Goal: Task Accomplishment & Management: Use online tool/utility

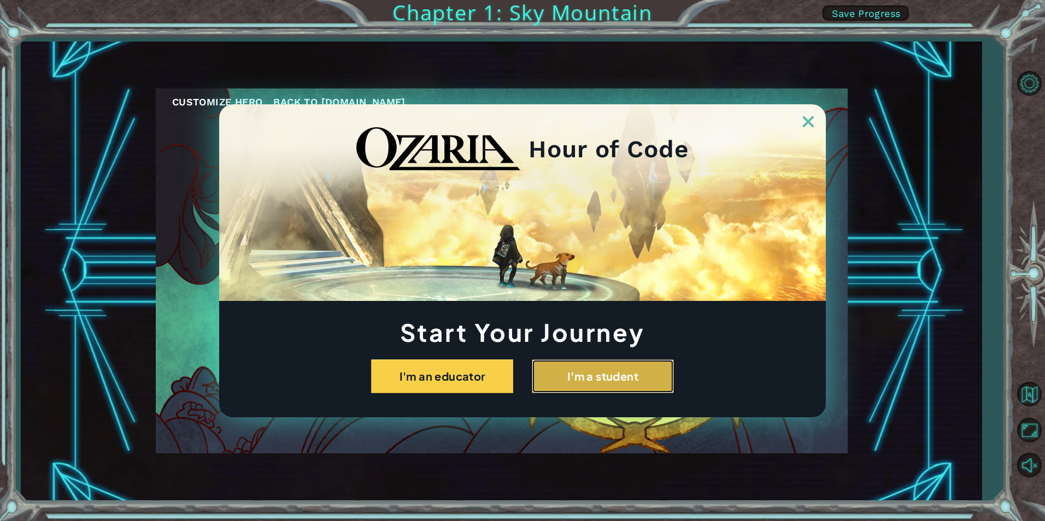
click at [605, 370] on button "I'm a student" at bounding box center [603, 377] width 142 height 34
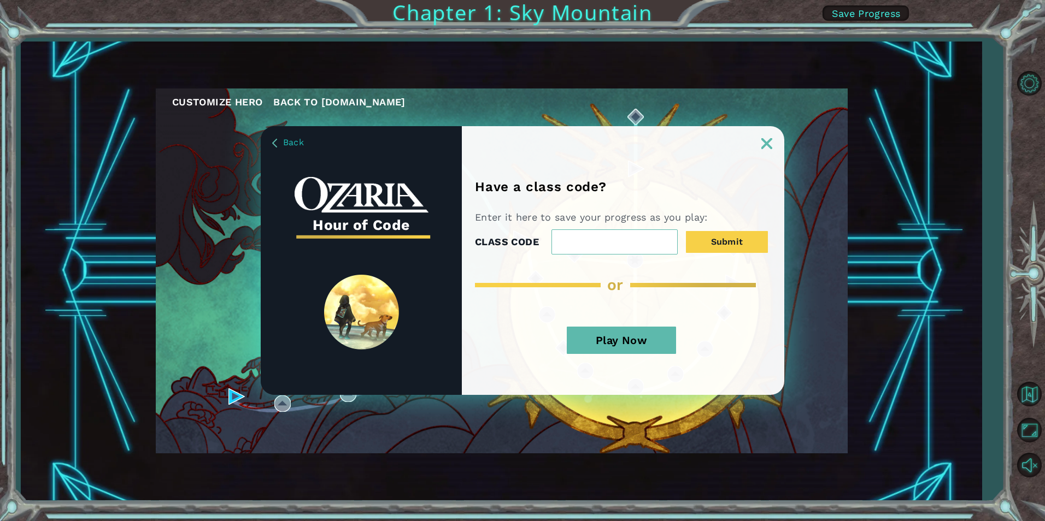
click at [617, 246] on input "CLASS CODE" at bounding box center [614, 241] width 126 height 25
click at [610, 335] on button "Play Now" at bounding box center [621, 340] width 109 height 27
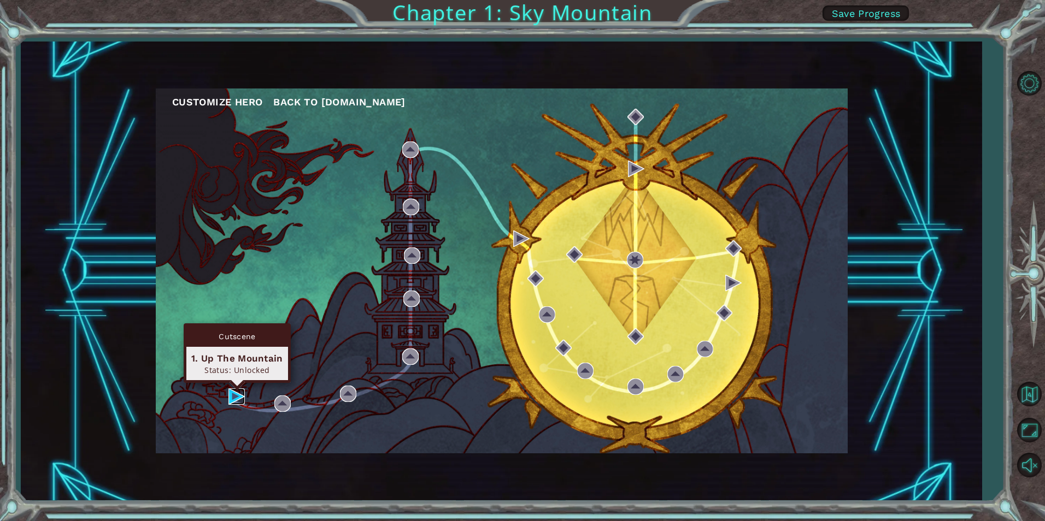
click at [234, 391] on img at bounding box center [236, 396] width 16 height 16
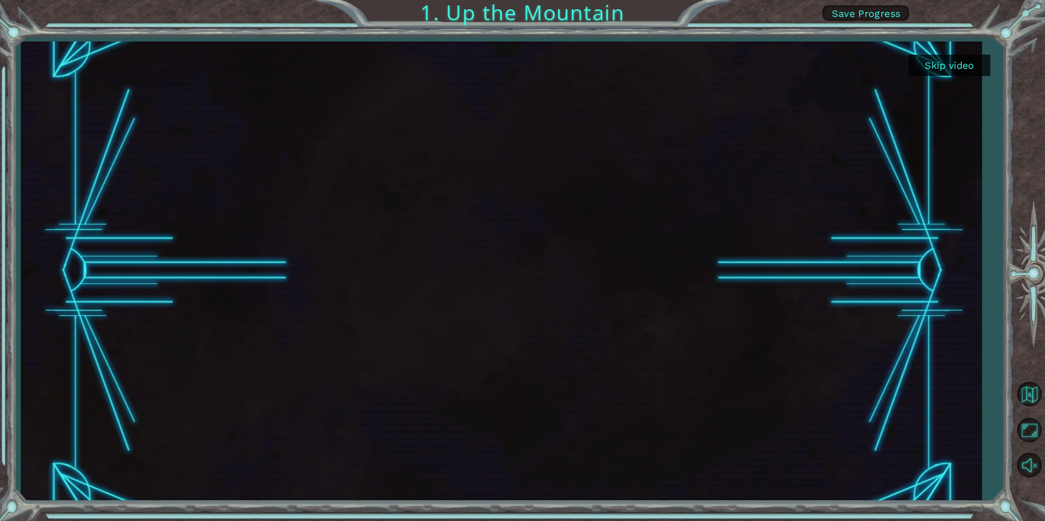
click at [949, 57] on button "Skip video" at bounding box center [949, 65] width 82 height 21
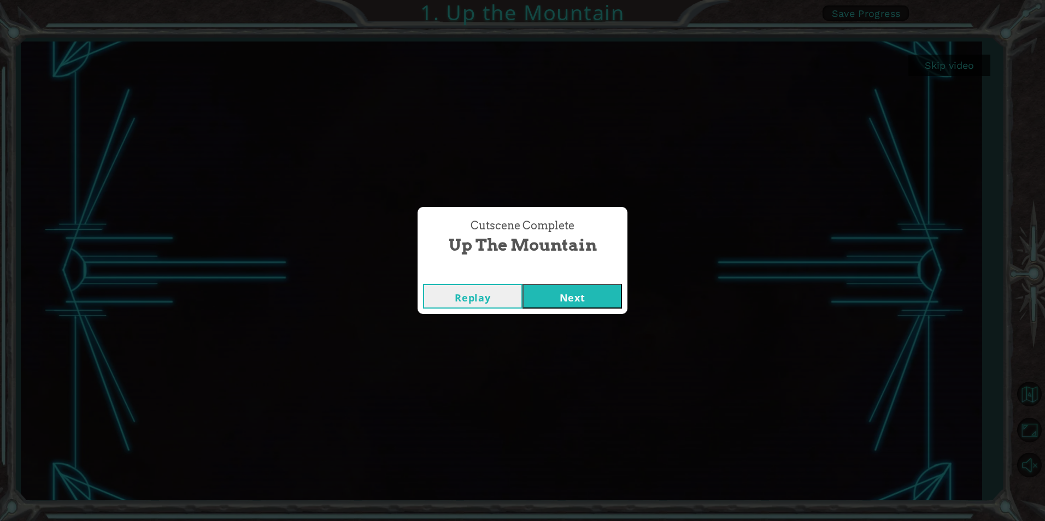
click at [571, 297] on button "Next" at bounding box center [571, 296] width 99 height 25
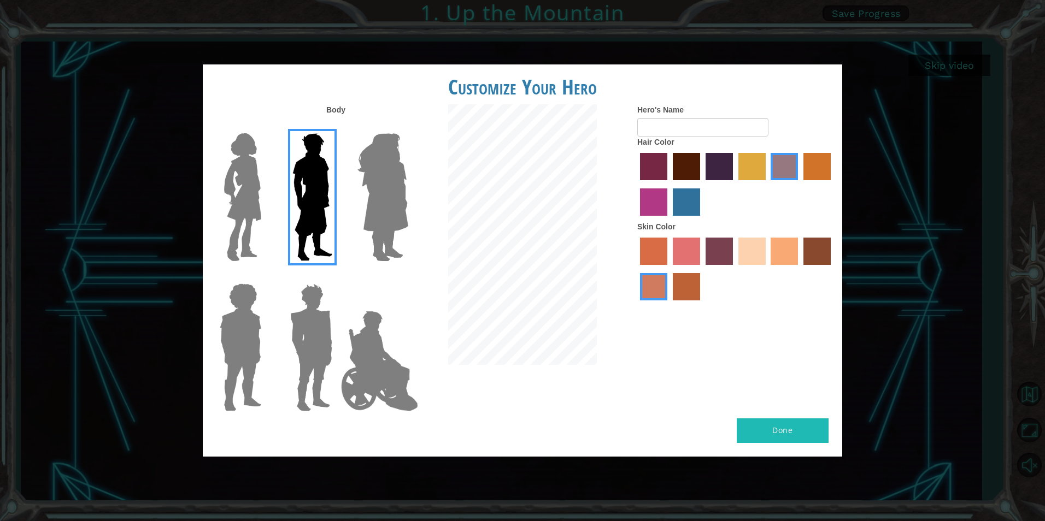
click at [240, 225] on img at bounding box center [243, 197] width 46 height 137
click at [266, 126] on input "Hero Connie" at bounding box center [266, 126] width 0 height 0
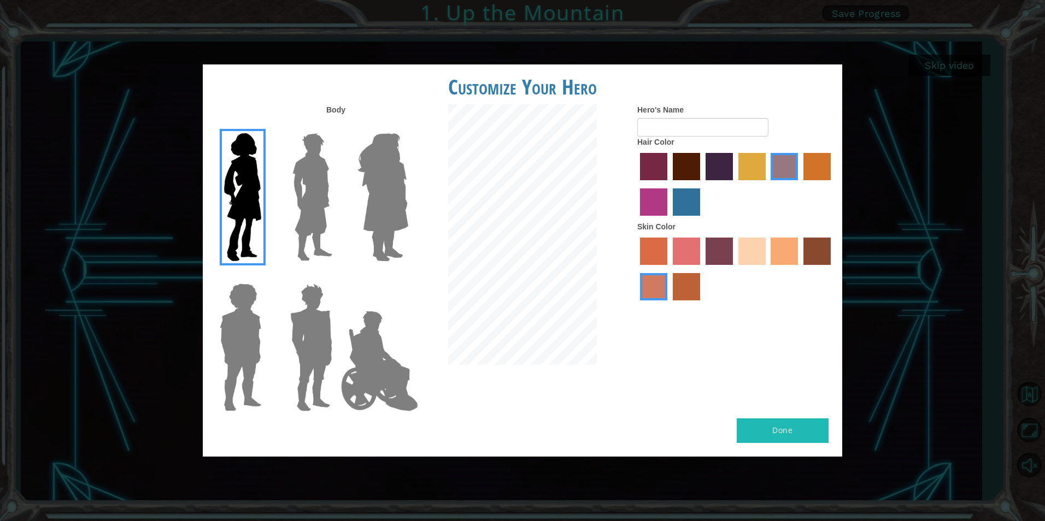
click at [309, 332] on img at bounding box center [311, 347] width 51 height 137
click at [337, 276] on input "Hero Garnet" at bounding box center [337, 276] width 0 height 0
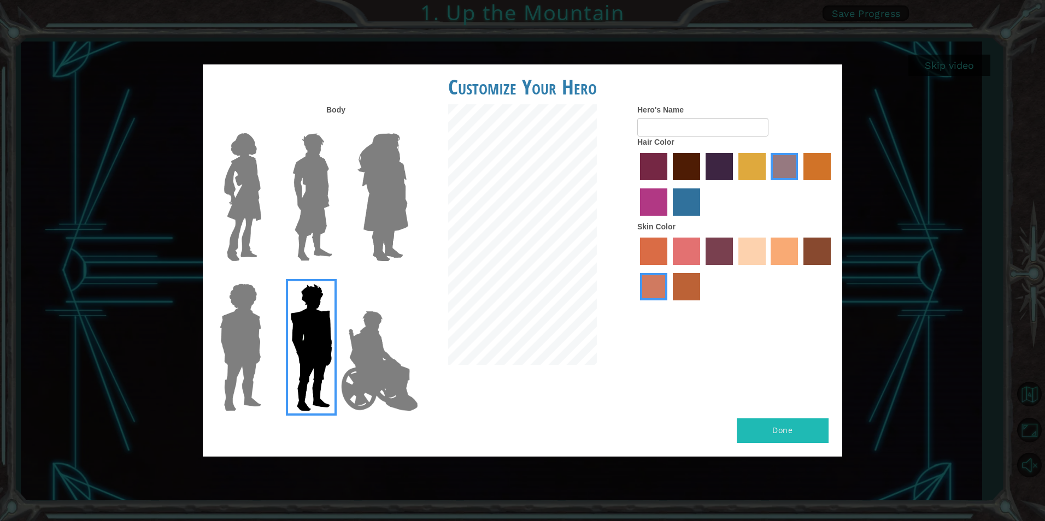
click at [250, 322] on img at bounding box center [240, 347] width 50 height 137
click at [266, 276] on input "Hero Steven" at bounding box center [266, 276] width 0 height 0
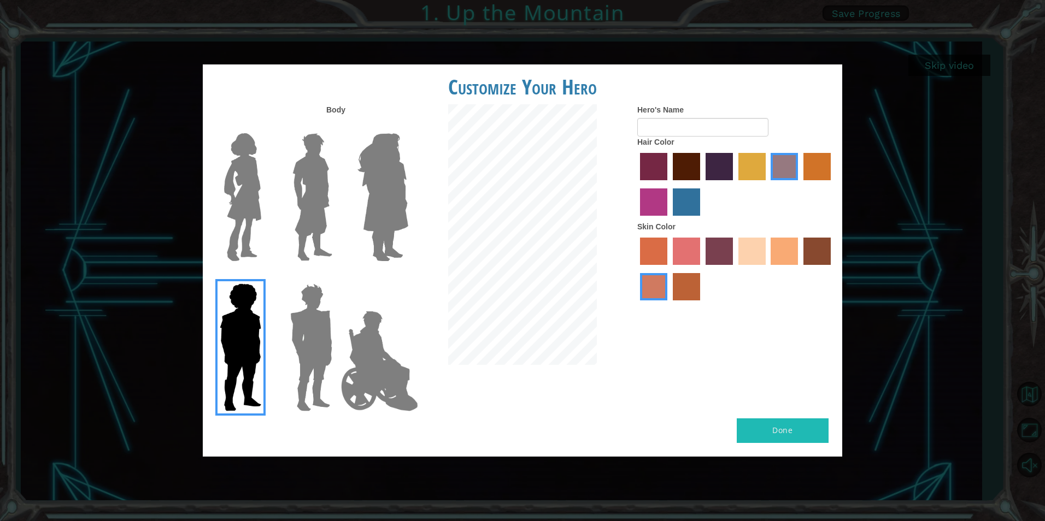
click at [387, 163] on img at bounding box center [383, 197] width 60 height 137
click at [408, 126] on input "Hero Amethyst" at bounding box center [408, 126] width 0 height 0
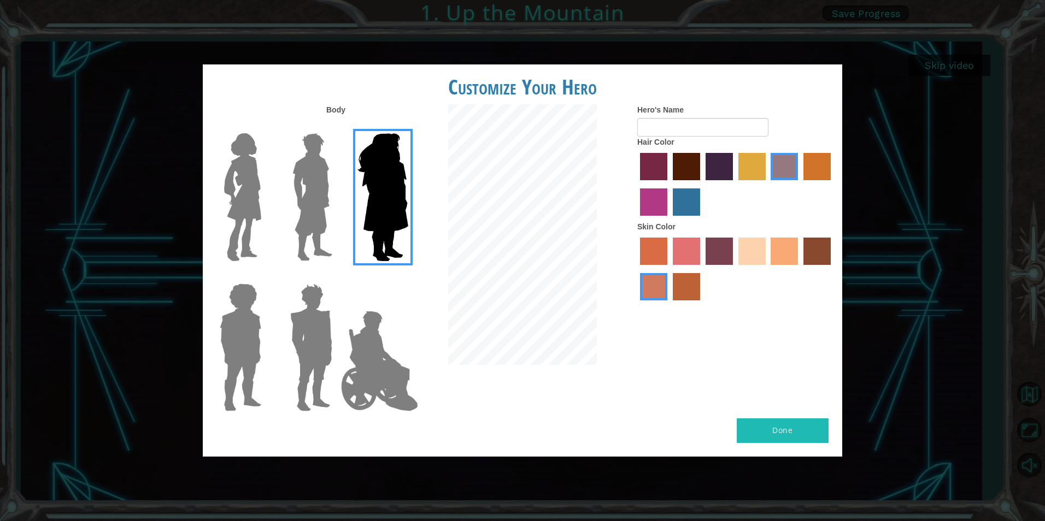
click at [676, 292] on label "smoke tree skin color" at bounding box center [686, 286] width 27 height 27
click at [669, 304] on input "smoke tree skin color" at bounding box center [669, 304] width 0 height 0
click at [656, 293] on label "burning sand skin color" at bounding box center [653, 286] width 27 height 27
click at [832, 269] on input "burning sand skin color" at bounding box center [832, 269] width 0 height 0
click at [790, 249] on label "tacao skin color" at bounding box center [783, 251] width 27 height 27
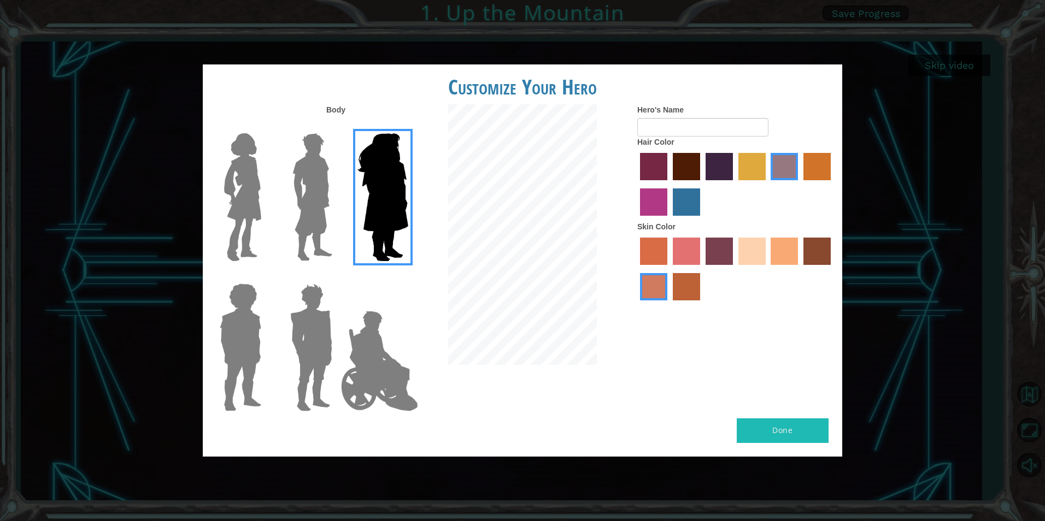
click at [767, 269] on input "tacao skin color" at bounding box center [767, 269] width 0 height 0
click at [303, 208] on img at bounding box center [312, 197] width 49 height 137
click at [337, 126] on input "Hero Lars" at bounding box center [337, 126] width 0 height 0
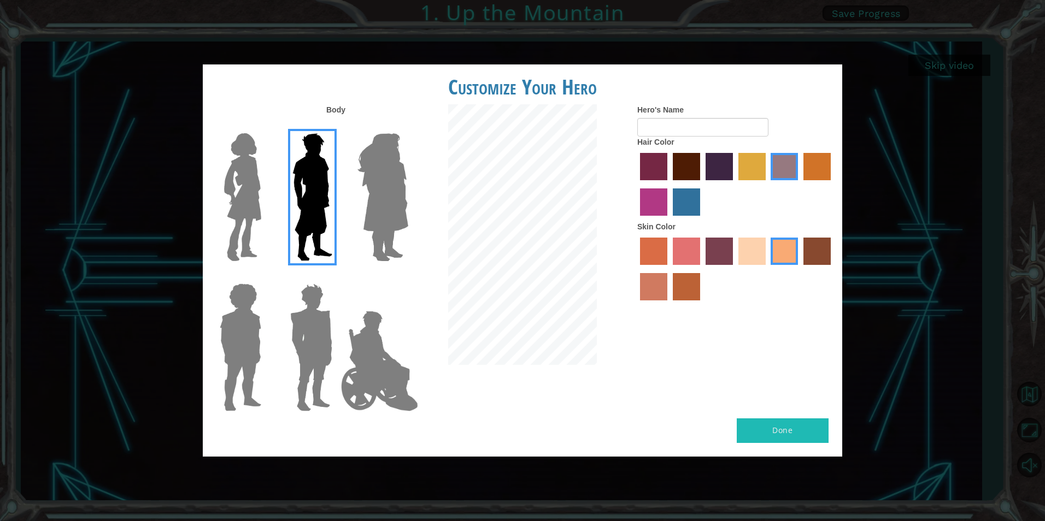
click at [287, 349] on img at bounding box center [311, 347] width 51 height 137
click at [337, 276] on input "Hero Garnet" at bounding box center [337, 276] width 0 height 0
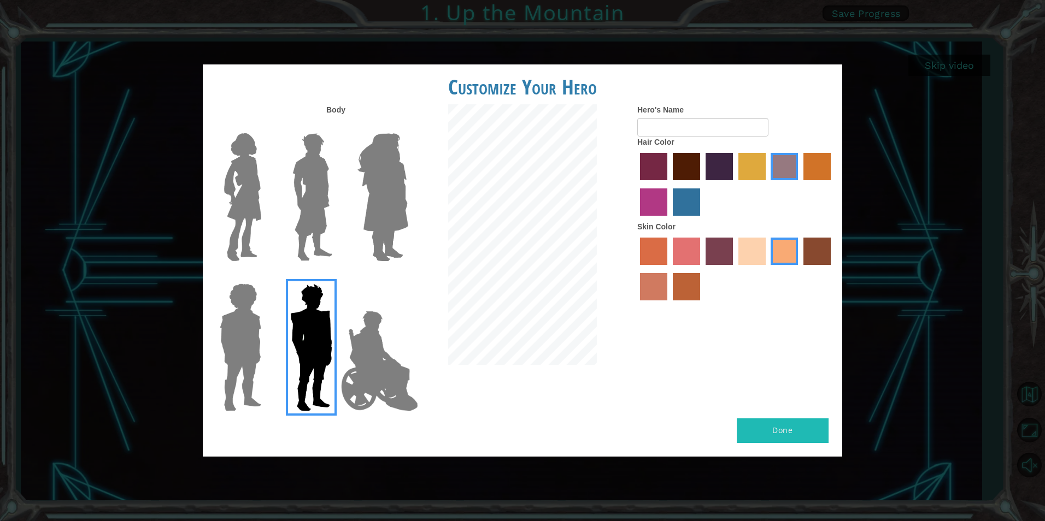
click at [227, 340] on img at bounding box center [240, 347] width 50 height 137
click at [266, 276] on input "Hero Steven" at bounding box center [266, 276] width 0 height 0
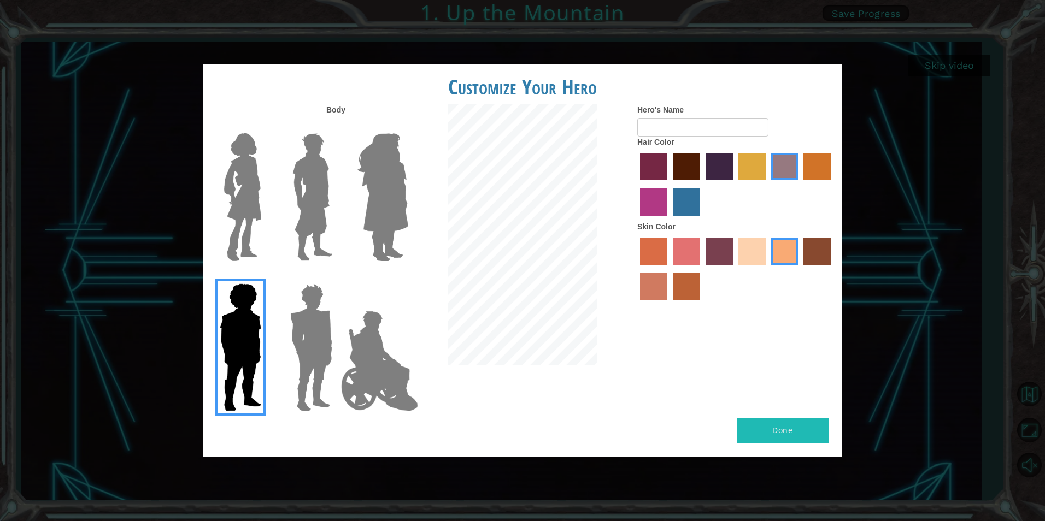
click at [263, 358] on img at bounding box center [240, 347] width 50 height 137
click at [266, 276] on input "Hero Steven" at bounding box center [266, 276] width 0 height 0
click at [297, 331] on img at bounding box center [311, 347] width 51 height 137
click at [337, 276] on input "Hero Garnet" at bounding box center [337, 276] width 0 height 0
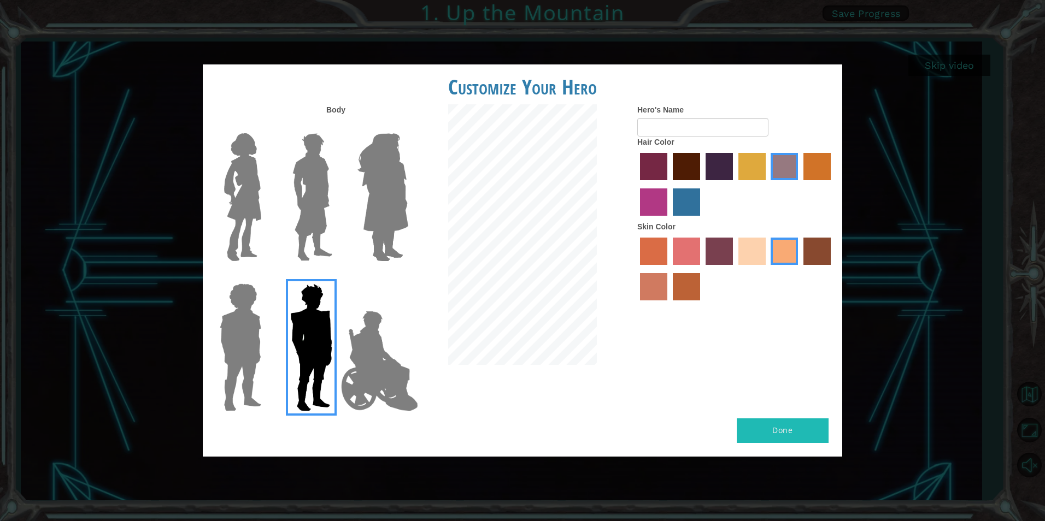
click at [260, 331] on img at bounding box center [240, 347] width 50 height 137
click at [266, 276] on input "Hero Steven" at bounding box center [266, 276] width 0 height 0
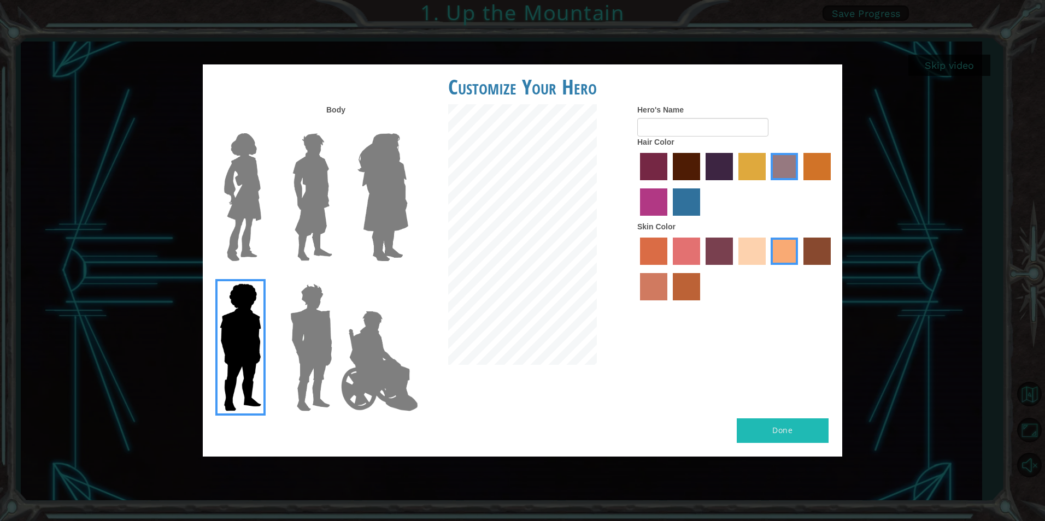
click at [312, 207] on img at bounding box center [312, 197] width 49 height 137
click at [337, 126] on input "Hero Lars" at bounding box center [337, 126] width 0 height 0
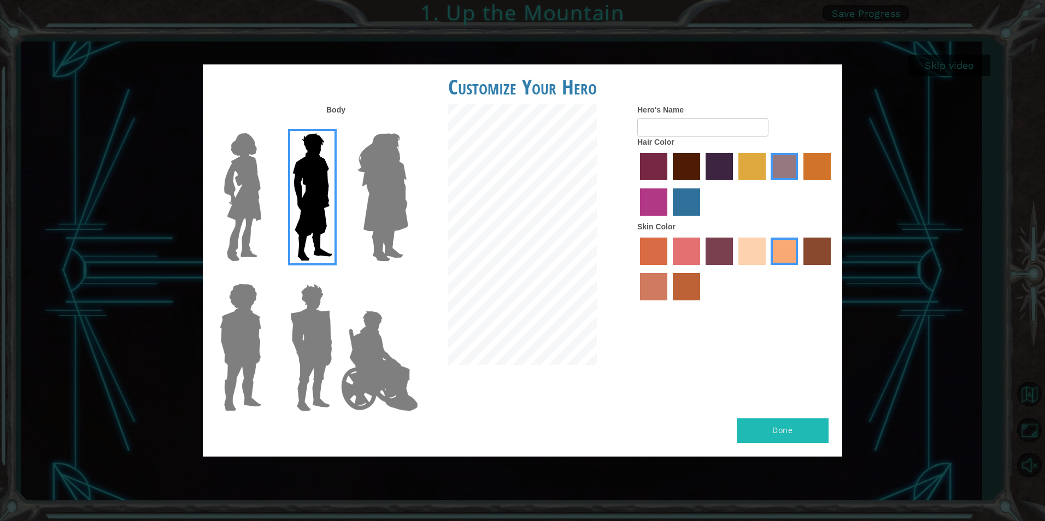
drag, startPoint x: 390, startPoint y: 221, endPoint x: 377, endPoint y: 243, distance: 26.0
click at [390, 220] on img at bounding box center [383, 197] width 60 height 137
click at [408, 126] on input "Hero Amethyst" at bounding box center [408, 126] width 0 height 0
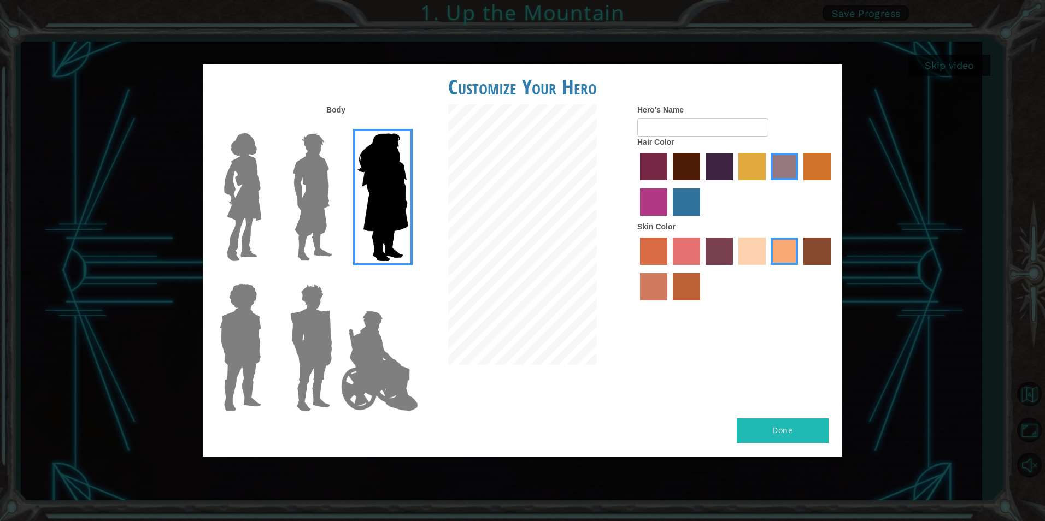
click at [282, 344] on label at bounding box center [309, 347] width 55 height 137
click at [337, 276] on input "Hero Garnet" at bounding box center [337, 276] width 0 height 0
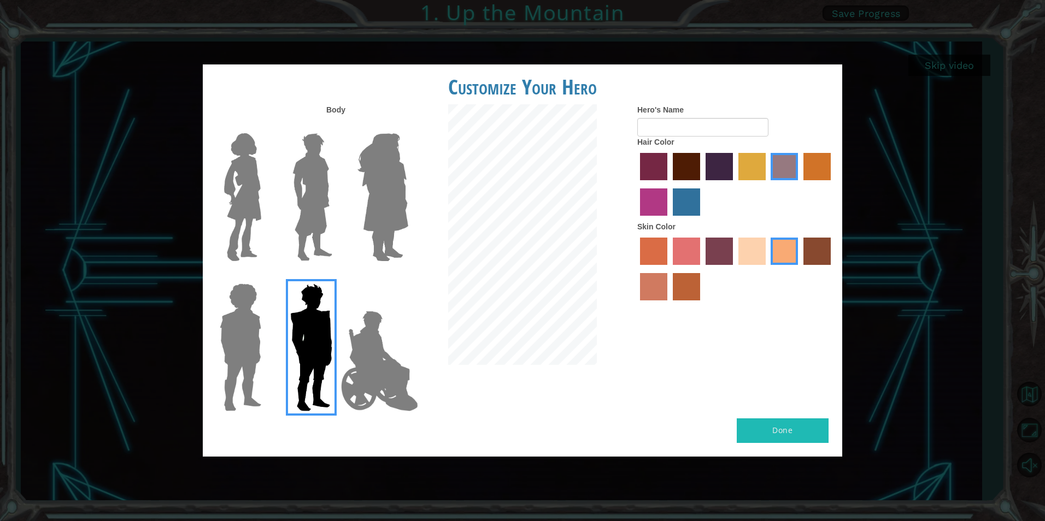
click at [657, 201] on label "medium red violet hair color" at bounding box center [653, 202] width 27 height 27
click at [832, 184] on input "medium red violet hair color" at bounding box center [832, 184] width 0 height 0
click at [701, 208] on div at bounding box center [735, 185] width 197 height 71
click at [692, 203] on label "lachmara hair color" at bounding box center [686, 202] width 27 height 27
click at [669, 220] on input "lachmara hair color" at bounding box center [669, 220] width 0 height 0
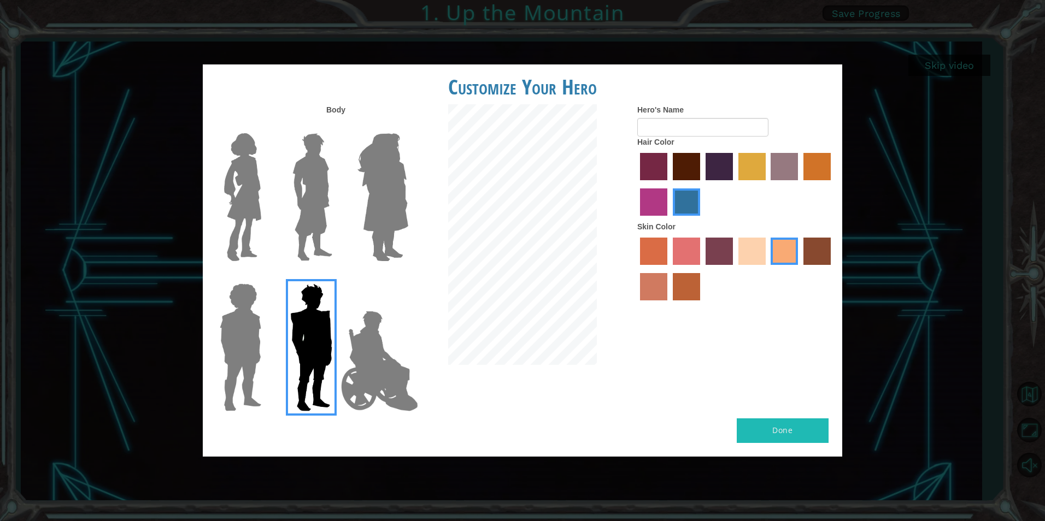
click at [814, 164] on label "gold drop hair color" at bounding box center [816, 166] width 27 height 27
click at [799, 184] on input "gold drop hair color" at bounding box center [799, 184] width 0 height 0
click at [686, 164] on label "maroon hair color" at bounding box center [686, 166] width 27 height 27
click at [669, 184] on input "maroon hair color" at bounding box center [669, 184] width 0 height 0
click at [309, 203] on img at bounding box center [312, 197] width 49 height 137
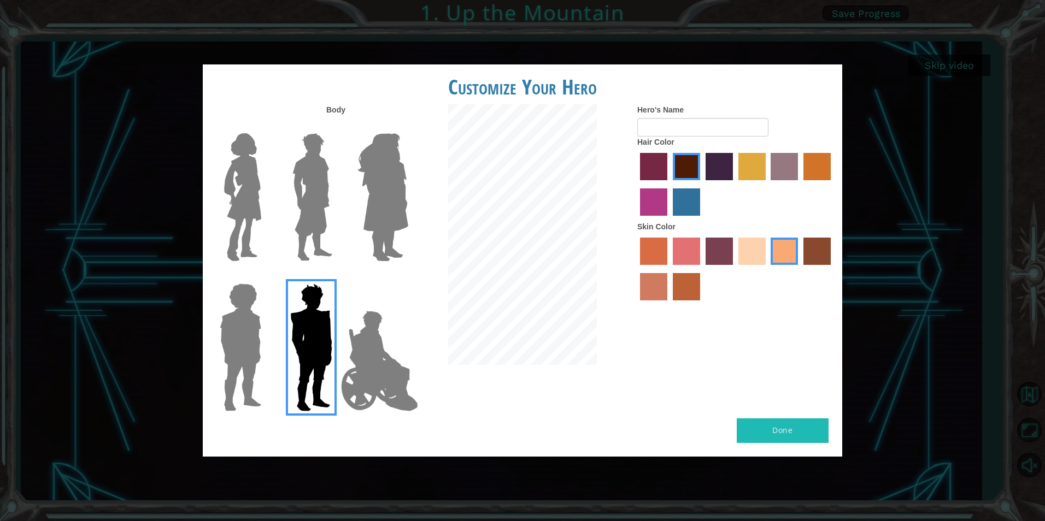
click at [337, 126] on input "Hero Lars" at bounding box center [337, 126] width 0 height 0
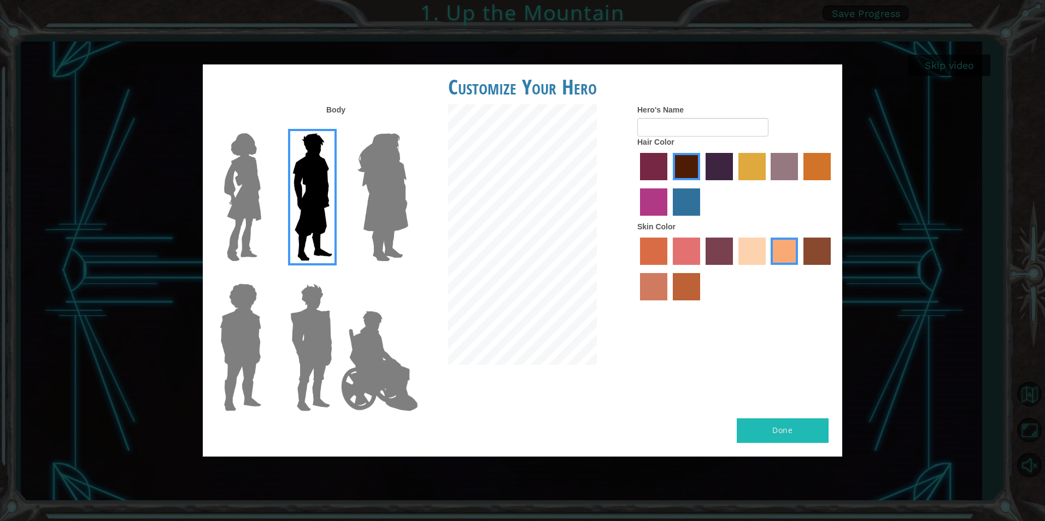
click at [762, 242] on label "sandy beach skin color" at bounding box center [751, 251] width 27 height 27
click at [734, 269] on input "sandy beach skin color" at bounding box center [734, 269] width 0 height 0
click at [779, 176] on label "bazaar hair color" at bounding box center [783, 166] width 27 height 27
click at [767, 184] on input "bazaar hair color" at bounding box center [767, 184] width 0 height 0
click at [692, 257] on label "froly skin color" at bounding box center [686, 251] width 27 height 27
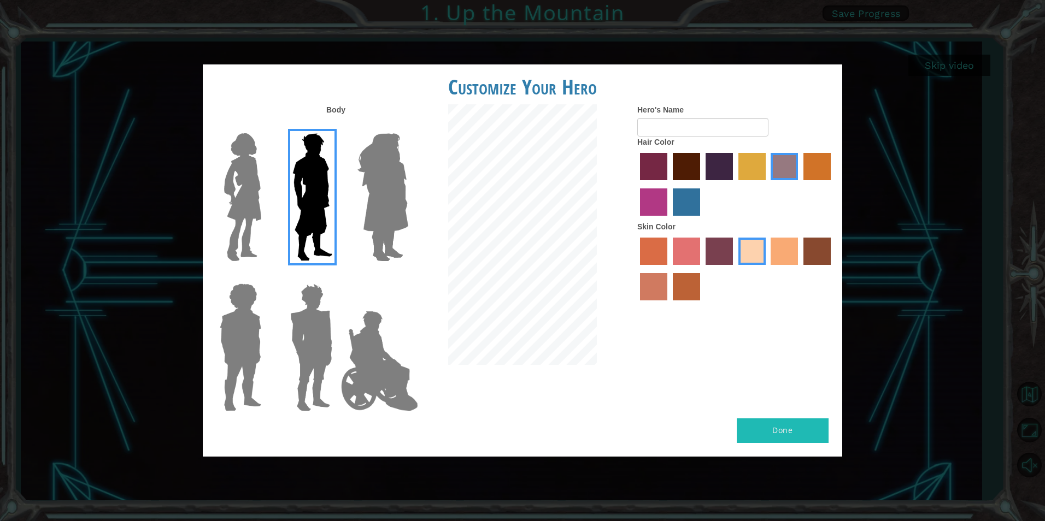
click at [669, 269] on input "froly skin color" at bounding box center [669, 269] width 0 height 0
click at [759, 249] on label "sandy beach skin color" at bounding box center [751, 251] width 27 height 27
click at [734, 269] on input "sandy beach skin color" at bounding box center [734, 269] width 0 height 0
click at [784, 252] on label "tacao skin color" at bounding box center [783, 251] width 27 height 27
click at [767, 269] on input "tacao skin color" at bounding box center [767, 269] width 0 height 0
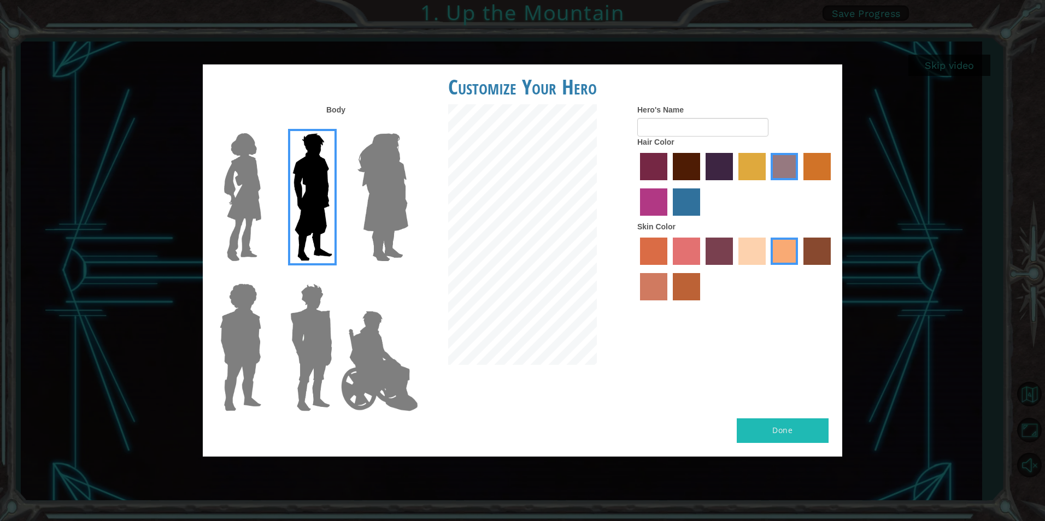
click at [301, 341] on img at bounding box center [311, 347] width 51 height 137
click at [337, 276] on input "Hero Garnet" at bounding box center [337, 276] width 0 height 0
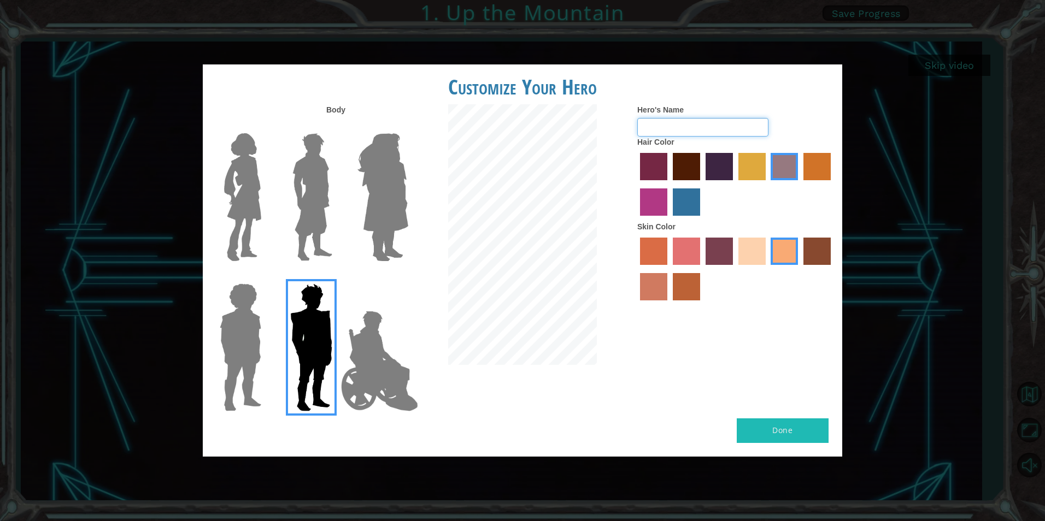
click at [677, 128] on input "Hero's Name" at bounding box center [702, 127] width 131 height 19
click at [620, 155] on div at bounding box center [522, 235] width 213 height 263
click at [670, 195] on div at bounding box center [735, 185] width 197 height 71
click at [684, 163] on label "maroon hair color" at bounding box center [686, 166] width 27 height 27
click at [669, 184] on input "maroon hair color" at bounding box center [669, 184] width 0 height 0
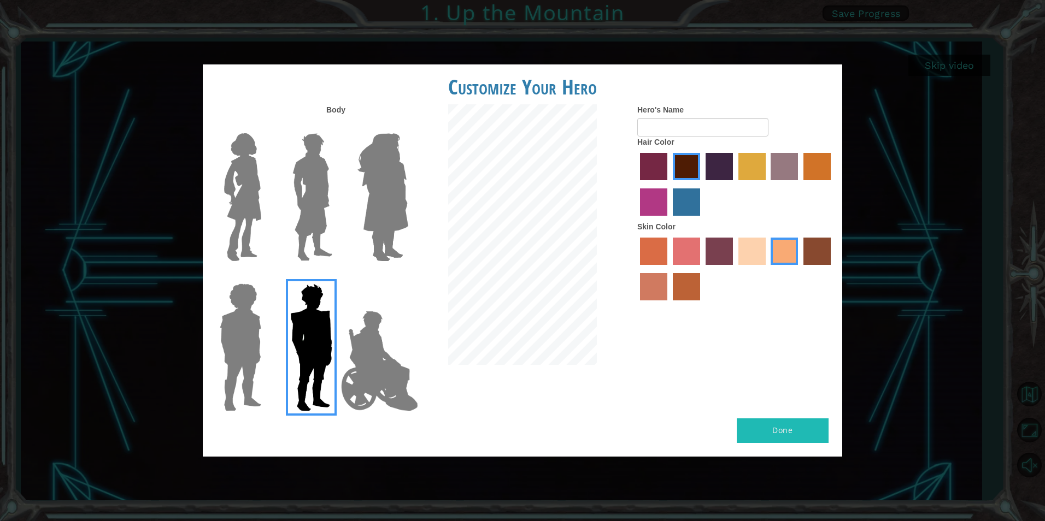
click at [367, 184] on img at bounding box center [383, 197] width 60 height 137
click at [408, 126] on input "Hero Amethyst" at bounding box center [408, 126] width 0 height 0
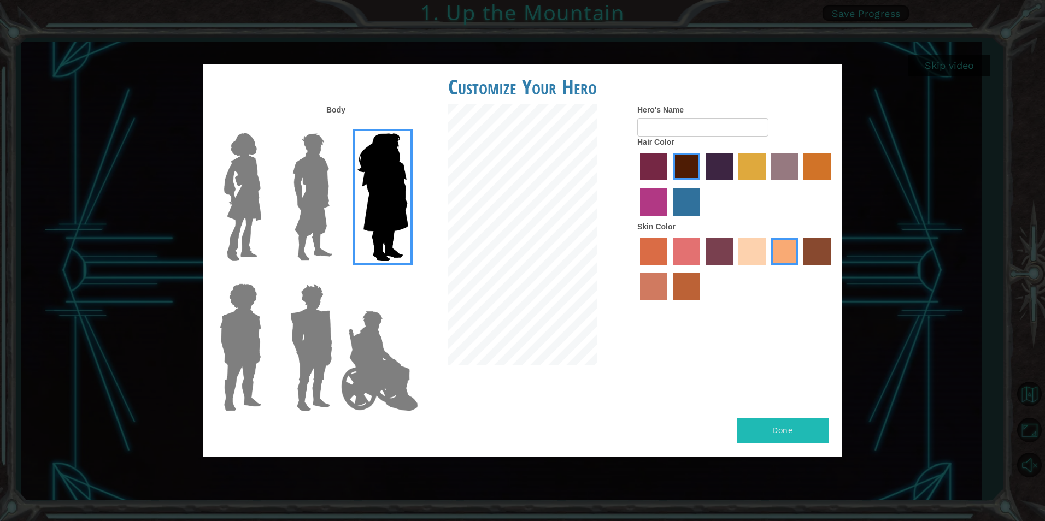
click at [291, 198] on img at bounding box center [312, 197] width 49 height 137
click at [337, 126] on input "Hero Lars" at bounding box center [337, 126] width 0 height 0
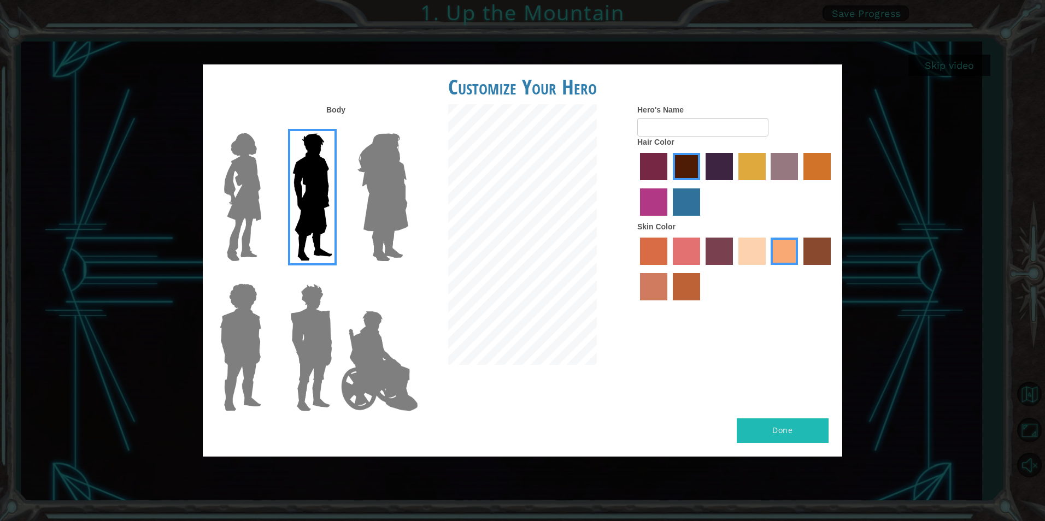
click at [258, 183] on img at bounding box center [243, 197] width 46 height 137
click at [266, 126] on input "Hero Connie" at bounding box center [266, 126] width 0 height 0
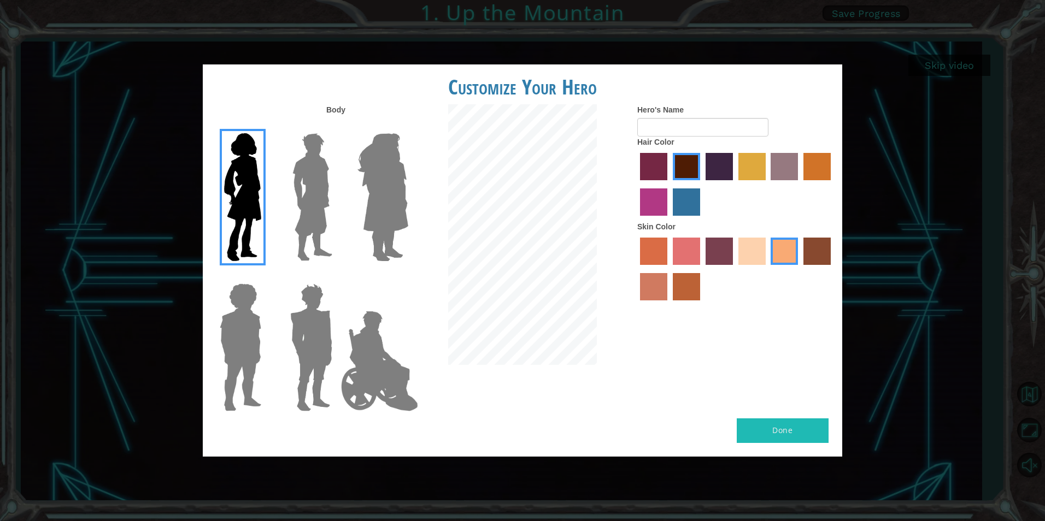
click at [276, 376] on div at bounding box center [309, 343] width 71 height 150
click at [299, 361] on img at bounding box center [311, 347] width 51 height 137
click at [337, 276] on input "Hero Garnet" at bounding box center [337, 276] width 0 height 0
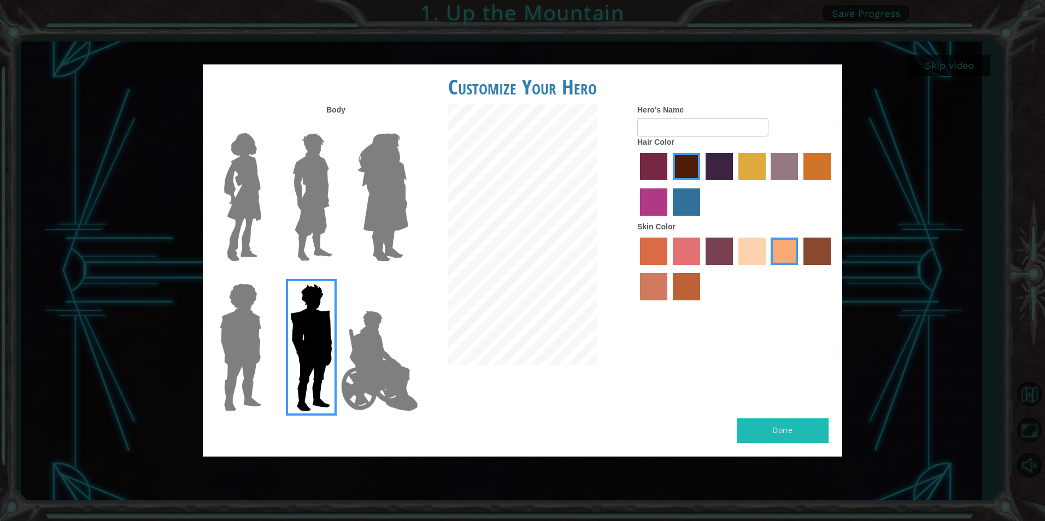
click at [715, 169] on label "hot purple hair color" at bounding box center [718, 166] width 27 height 27
click at [702, 184] on input "hot purple hair color" at bounding box center [702, 184] width 0 height 0
click at [688, 165] on label "maroon hair color" at bounding box center [686, 166] width 27 height 27
click at [669, 184] on input "maroon hair color" at bounding box center [669, 184] width 0 height 0
click at [721, 166] on label "hot purple hair color" at bounding box center [718, 166] width 27 height 27
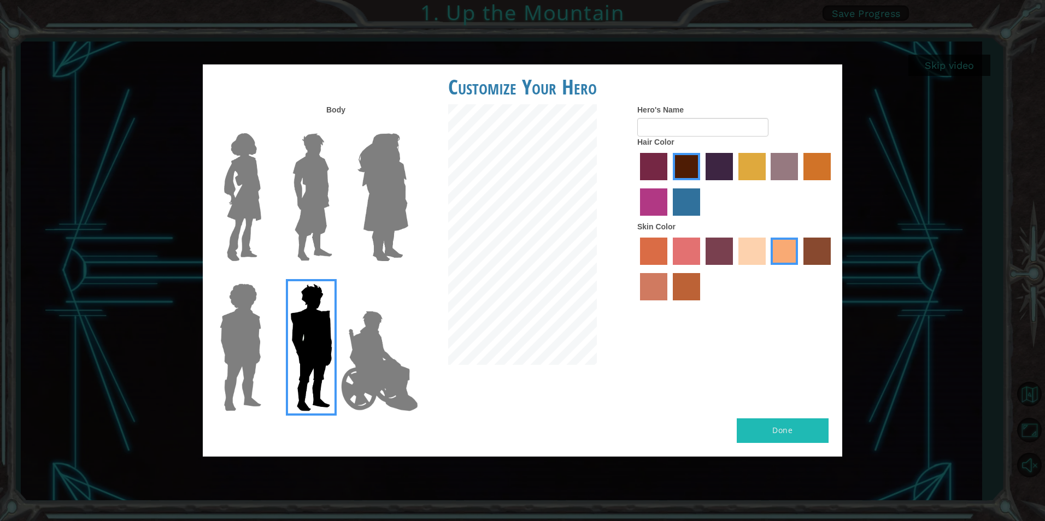
click at [702, 184] on input "hot purple hair color" at bounding box center [702, 184] width 0 height 0
click at [685, 161] on label "maroon hair color" at bounding box center [686, 166] width 27 height 27
click at [669, 184] on input "maroon hair color" at bounding box center [669, 184] width 0 height 0
click at [692, 128] on input "Hero's Name" at bounding box center [702, 127] width 131 height 19
type input "AZA_THEALIEN"
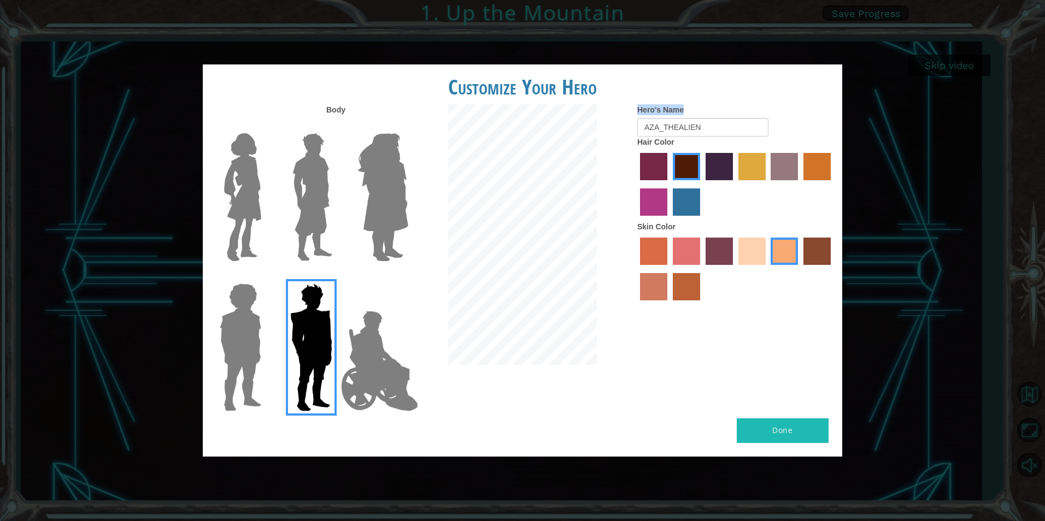
drag, startPoint x: 722, startPoint y: 115, endPoint x: 620, endPoint y: 140, distance: 105.4
click at [620, 140] on div "Body Hero's Name AZA_THEALIEN Hair Color Skin Color" at bounding box center [522, 261] width 639 height 314
click at [737, 136] on input "AZA_THEALIEN" at bounding box center [702, 127] width 131 height 19
click at [522, 111] on div "Body Hero's Name AZA_THEALIEN Hair Color Skin Color" at bounding box center [522, 261] width 639 height 314
type input "Azalia [PERSON_NAME]"
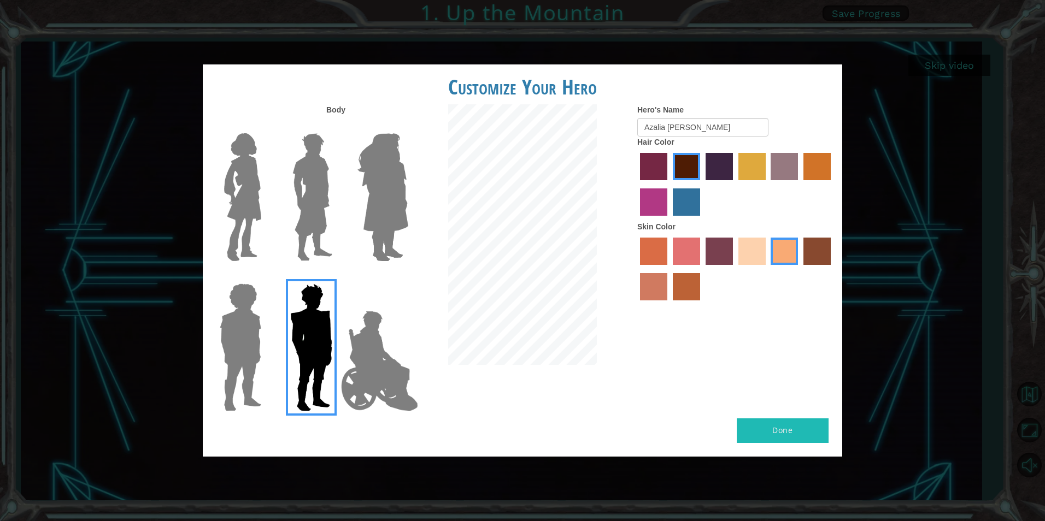
click at [812, 246] on label "karma skin color" at bounding box center [816, 251] width 27 height 27
click at [799, 269] on input "karma skin color" at bounding box center [799, 269] width 0 height 0
click at [790, 257] on label "tacao skin color" at bounding box center [783, 251] width 27 height 27
click at [767, 269] on input "tacao skin color" at bounding box center [767, 269] width 0 height 0
click at [803, 443] on button "Done" at bounding box center [783, 431] width 92 height 25
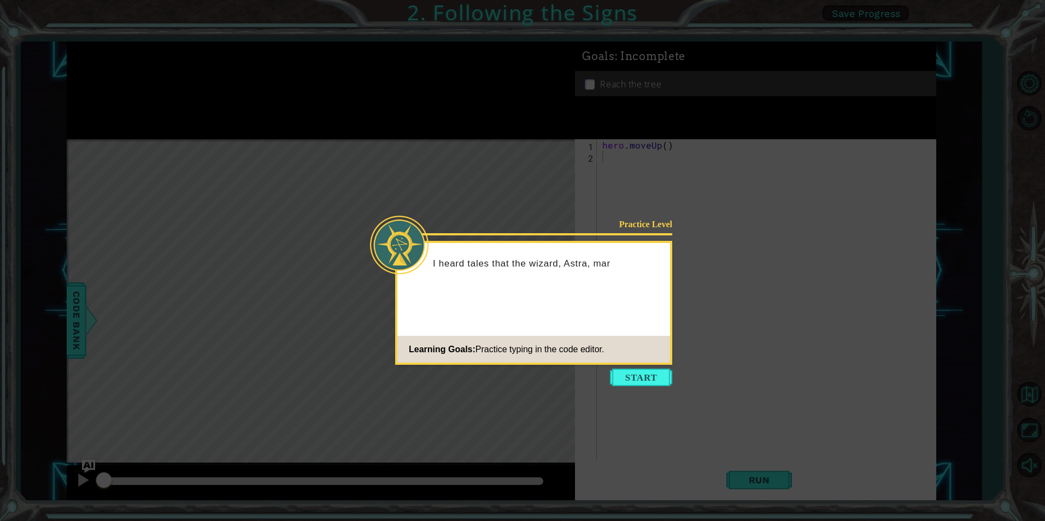
click at [595, 331] on div "Practice Level I heard tales that the wizard, Astra, mar Learning Goals: Practi…" at bounding box center [533, 303] width 277 height 124
click at [623, 379] on button "Start" at bounding box center [641, 377] width 62 height 17
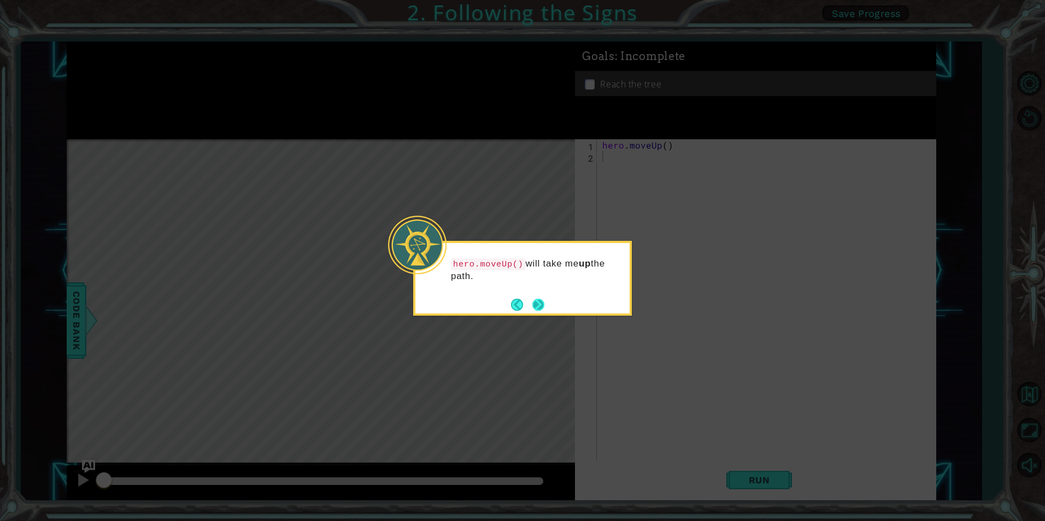
click at [537, 299] on button "Next" at bounding box center [538, 305] width 12 height 12
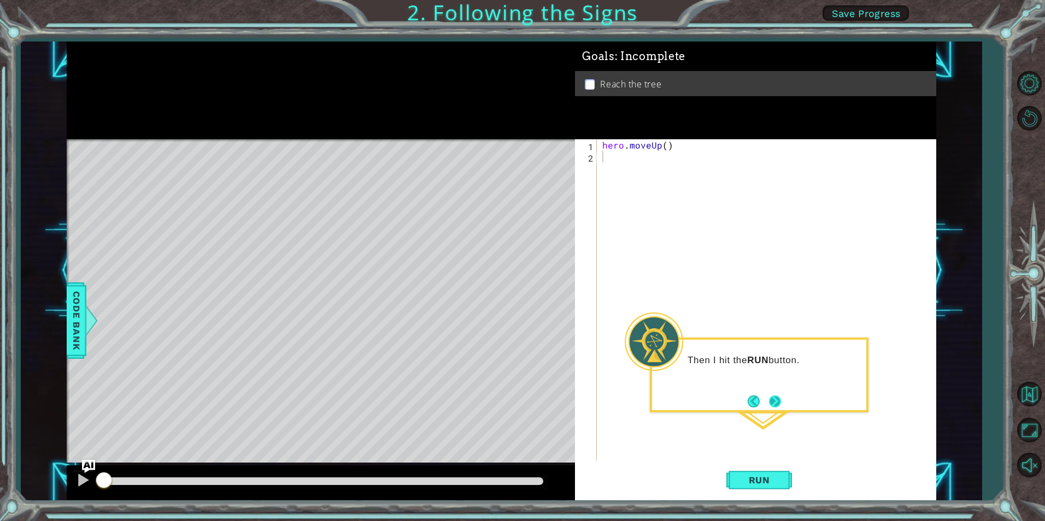
click at [770, 400] on button "Next" at bounding box center [775, 401] width 16 height 16
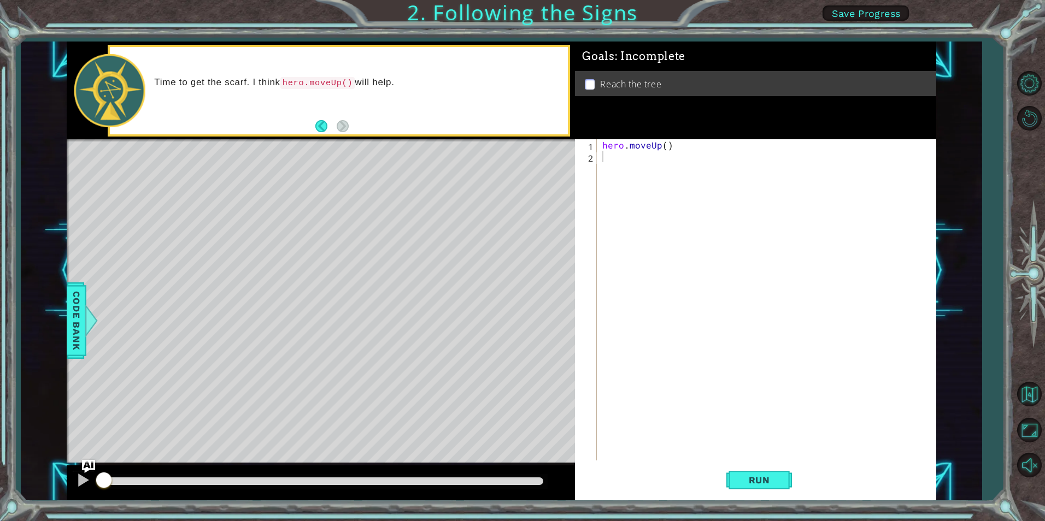
click at [321, 82] on code "hero.moveUp()" at bounding box center [317, 83] width 75 height 12
click at [767, 481] on span "Run" at bounding box center [759, 480] width 43 height 11
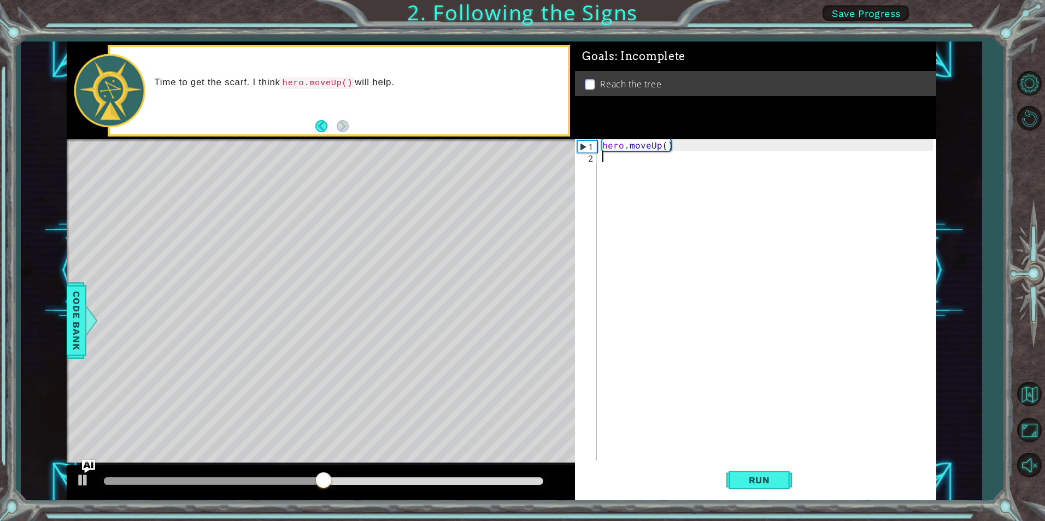
click at [604, 174] on div "hero . moveUp ( )" at bounding box center [769, 311] width 338 height 344
type textarea "her"
click at [604, 174] on div "her o.moveUp press enter" at bounding box center [697, 182] width 207 height 39
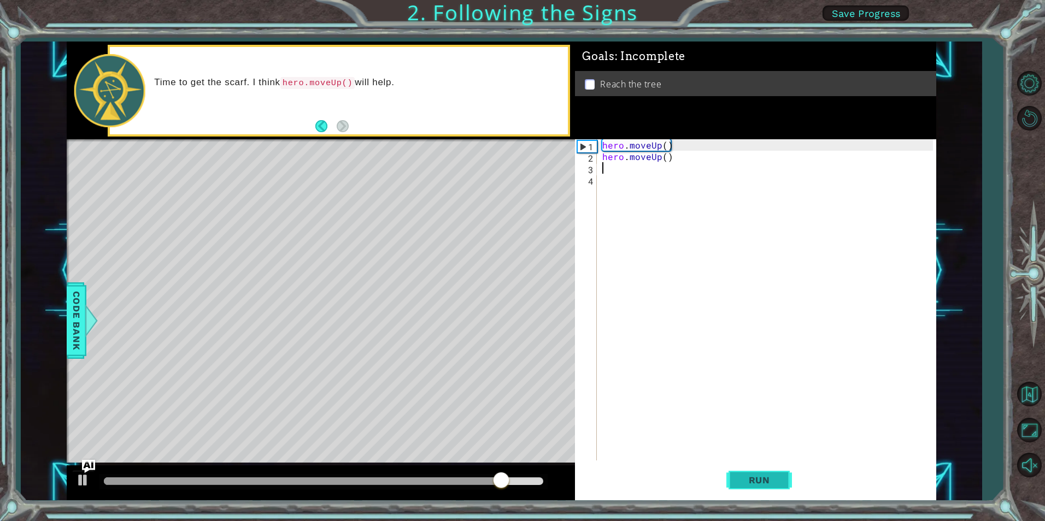
click at [751, 476] on span "Run" at bounding box center [759, 480] width 43 height 11
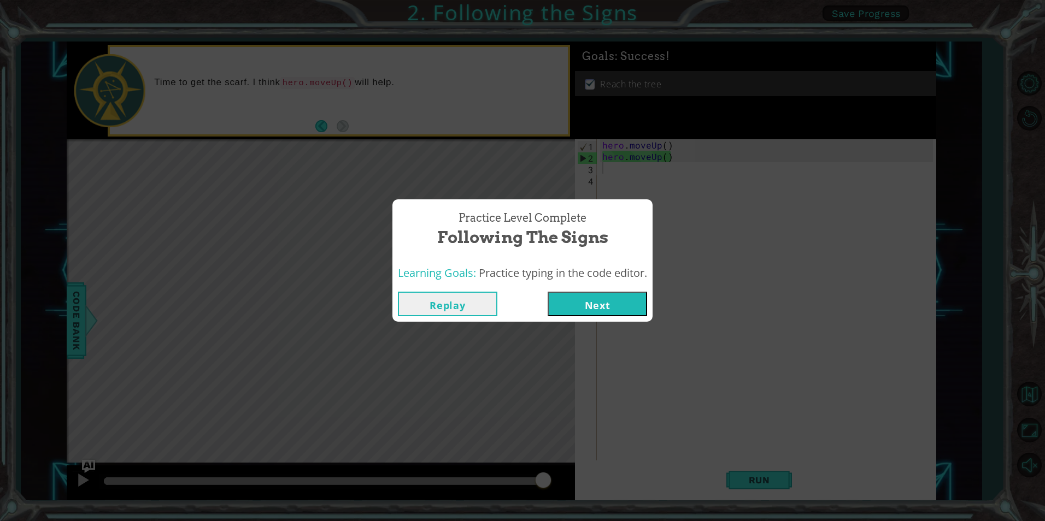
click at [605, 301] on button "Next" at bounding box center [596, 304] width 99 height 25
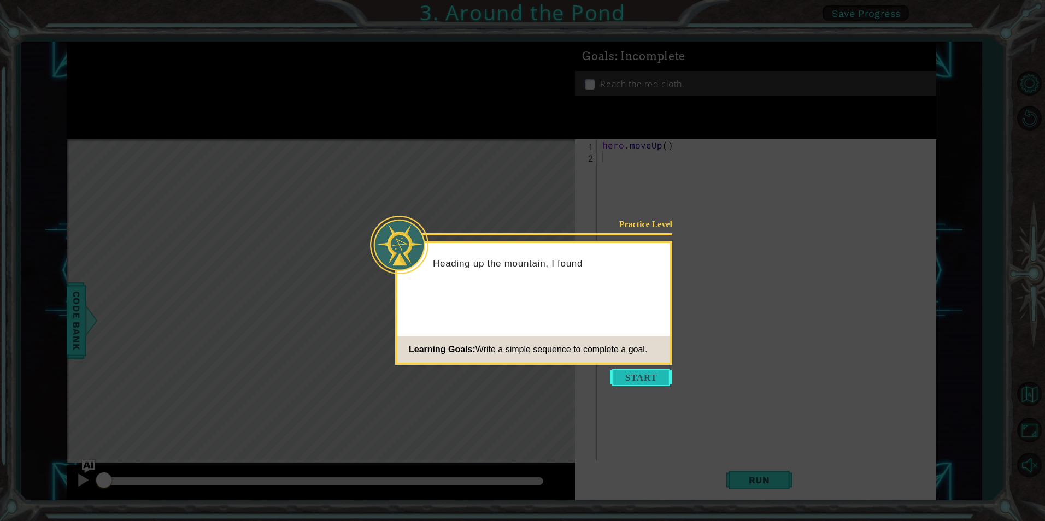
click at [621, 379] on button "Start" at bounding box center [641, 377] width 62 height 17
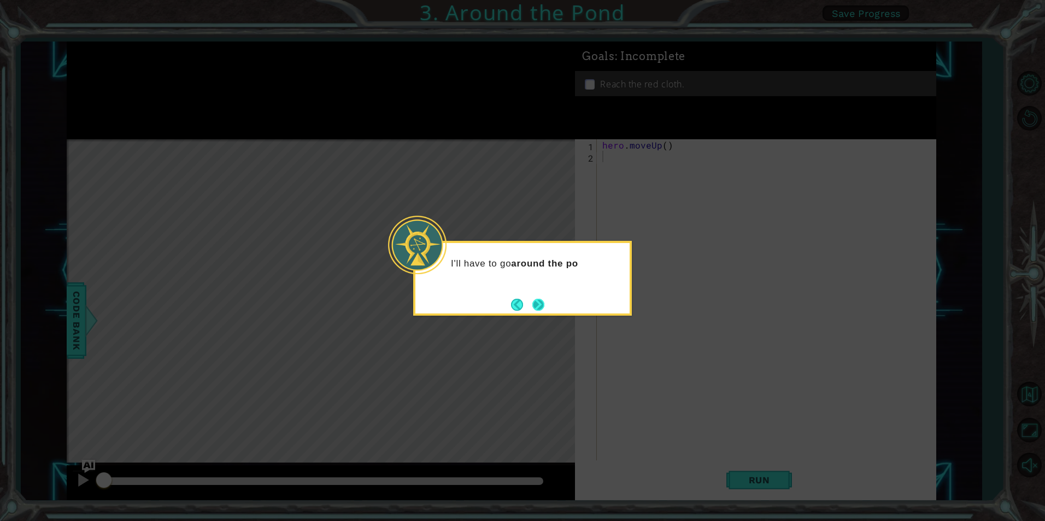
click at [540, 309] on button "Next" at bounding box center [538, 304] width 15 height 15
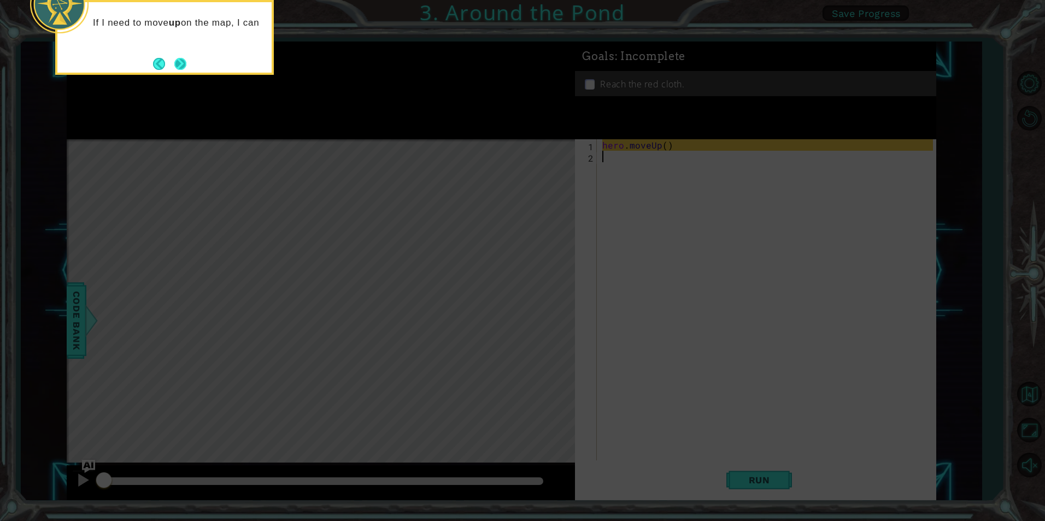
click at [182, 66] on button "Next" at bounding box center [180, 63] width 15 height 15
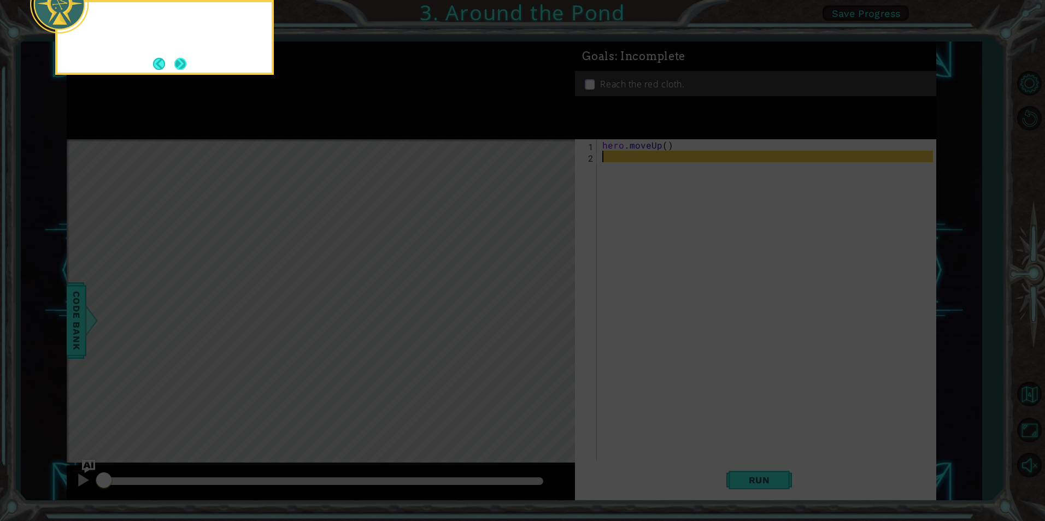
click at [181, 67] on button "Next" at bounding box center [181, 64] width 18 height 18
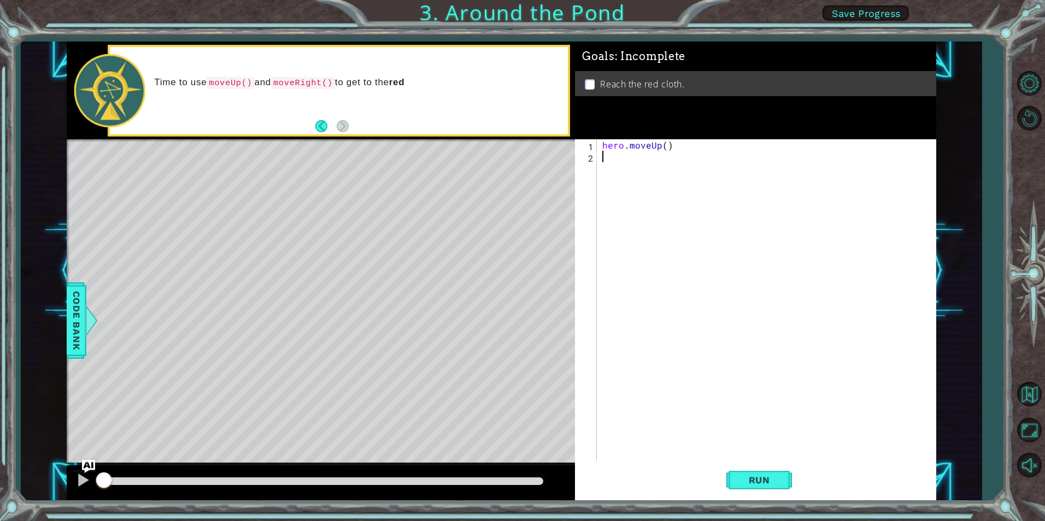
click at [619, 178] on div "hero . moveUp ( )" at bounding box center [769, 311] width 338 height 344
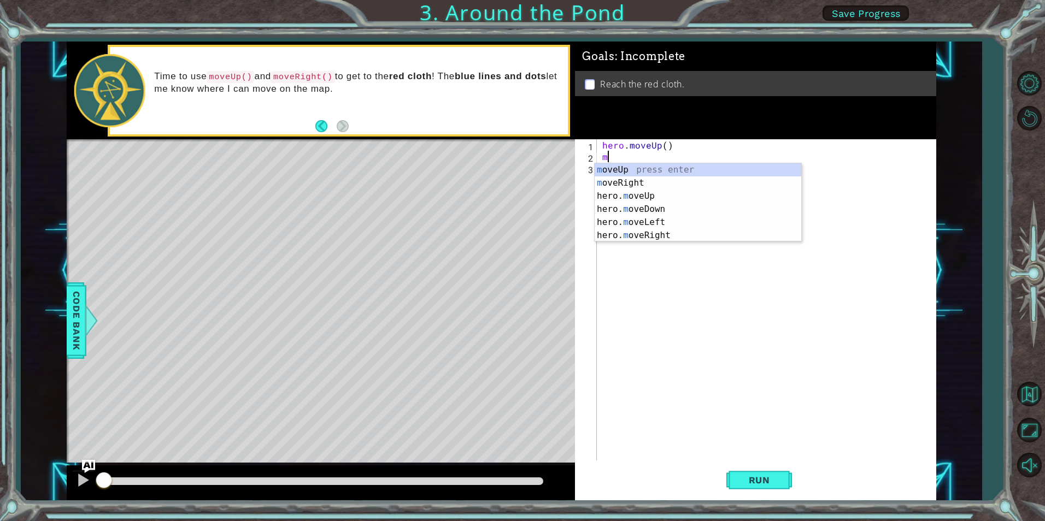
type textarea "mo"
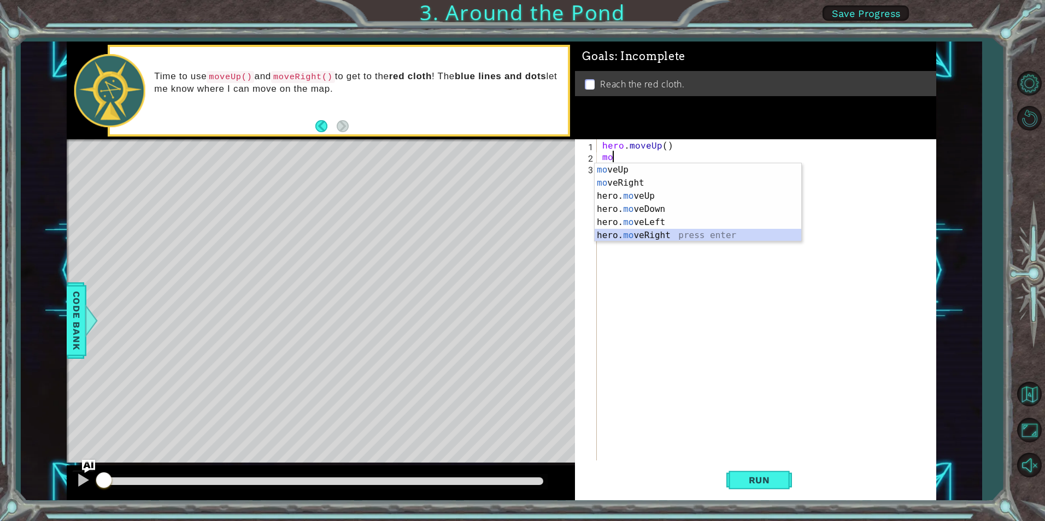
click at [652, 235] on div "mo veUp press enter mo veRight press enter hero. mo veUp press enter hero. mo v…" at bounding box center [697, 215] width 207 height 105
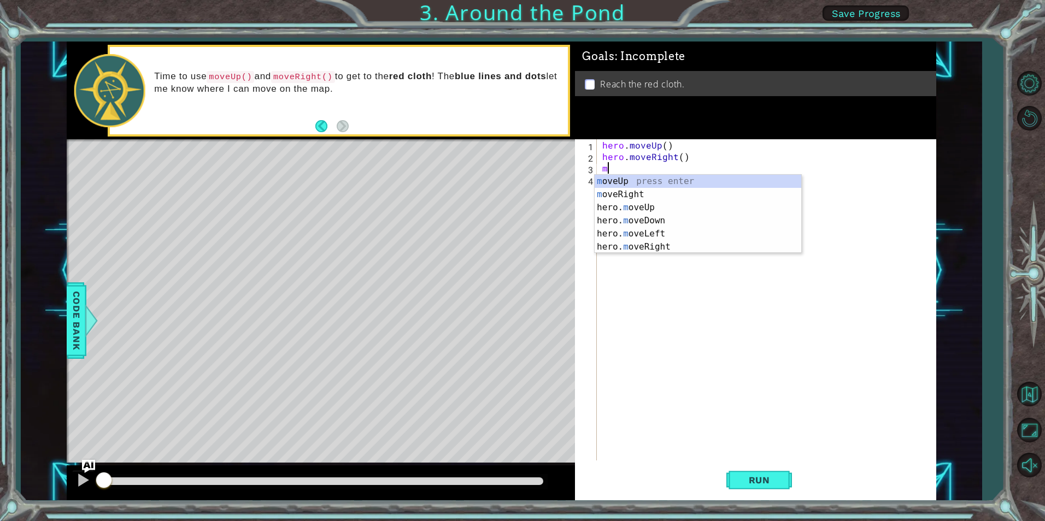
type textarea "mo"
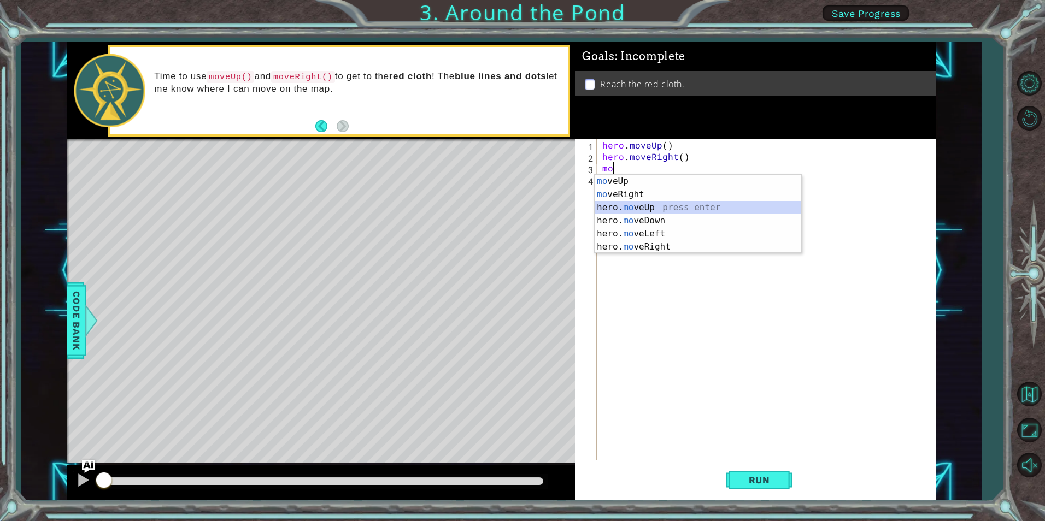
click at [650, 210] on div "mo veUp press enter mo veRight press enter hero. mo veUp press enter hero. mo v…" at bounding box center [697, 227] width 207 height 105
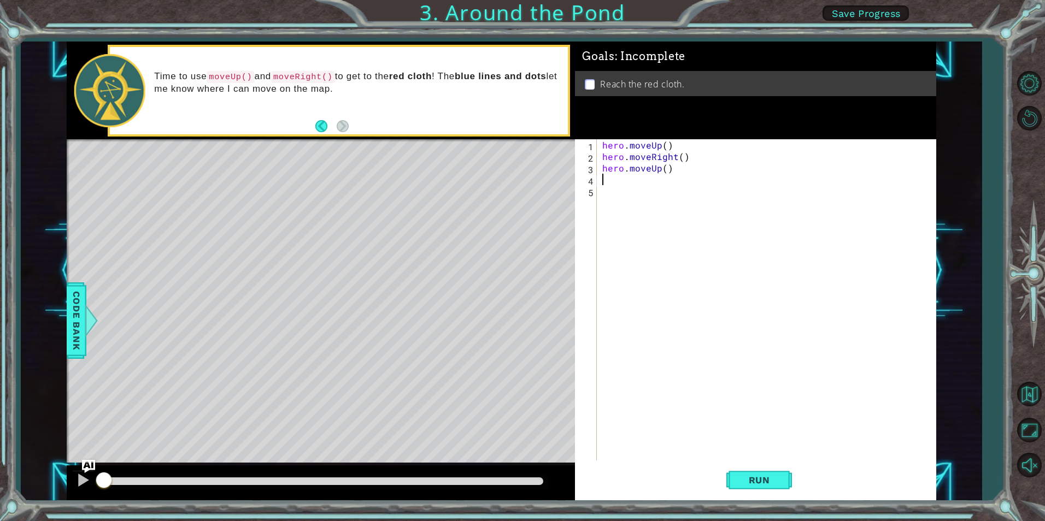
type textarea "h"
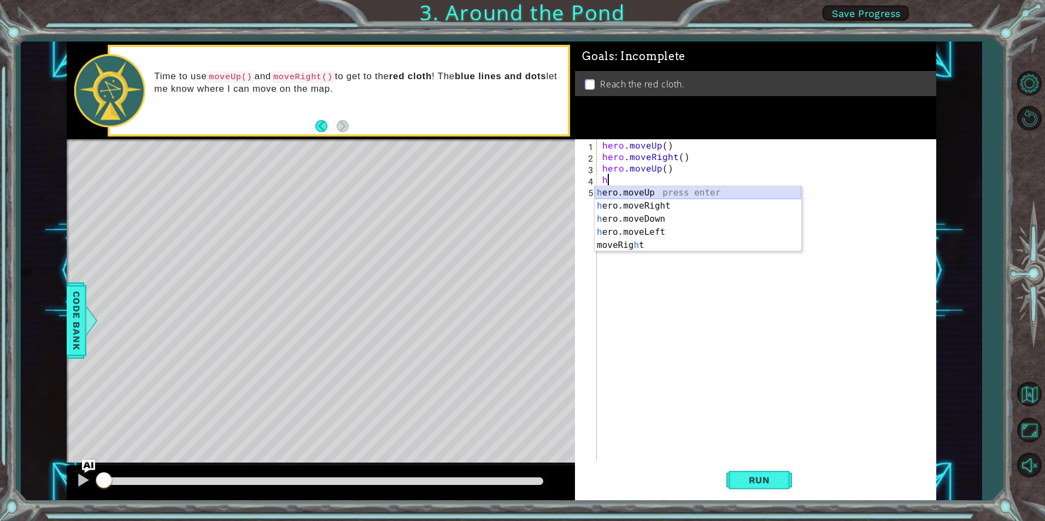
click at [644, 187] on div "h ero.moveUp press enter h ero.moveRight press enter h ero.moveDown press enter…" at bounding box center [697, 232] width 207 height 92
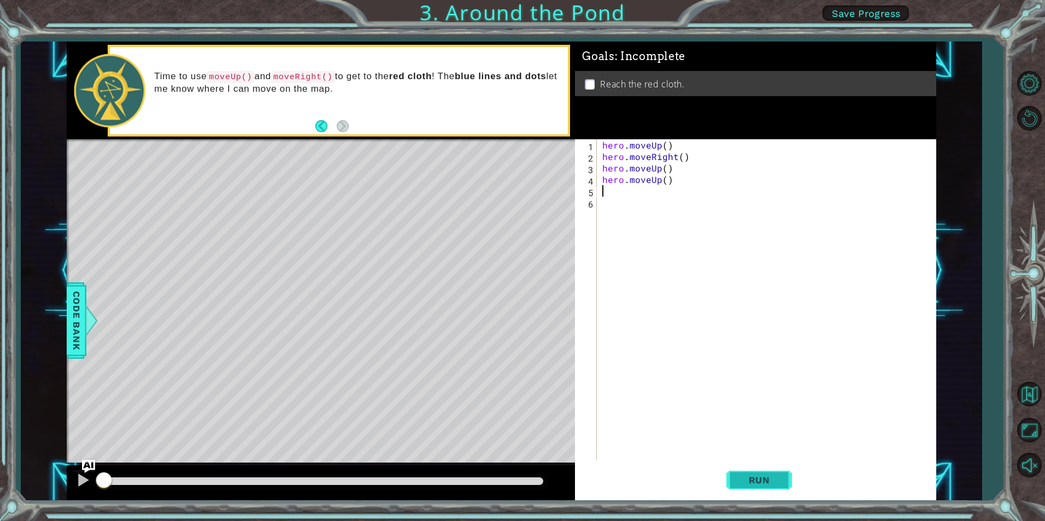
click at [771, 486] on button "Run" at bounding box center [759, 480] width 66 height 36
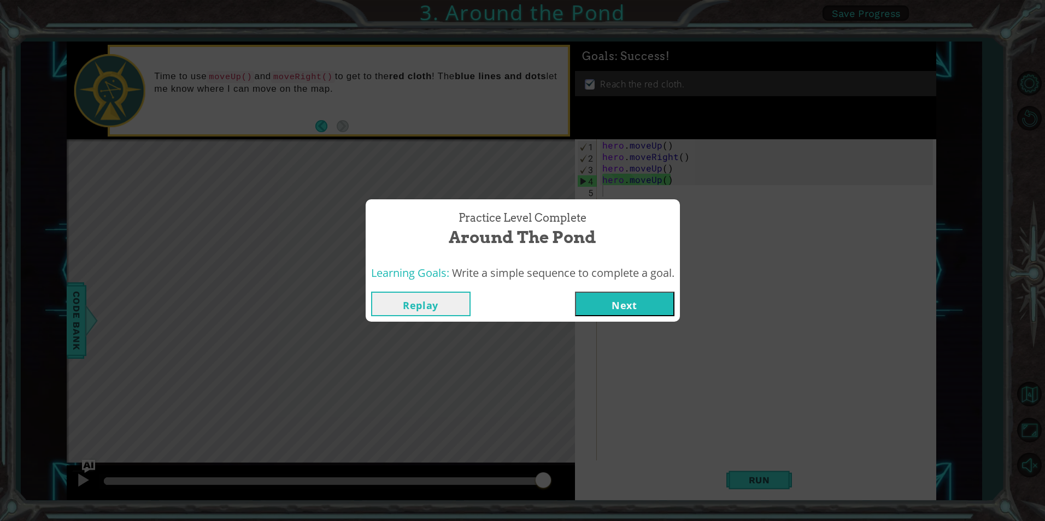
click at [629, 308] on button "Next" at bounding box center [624, 304] width 99 height 25
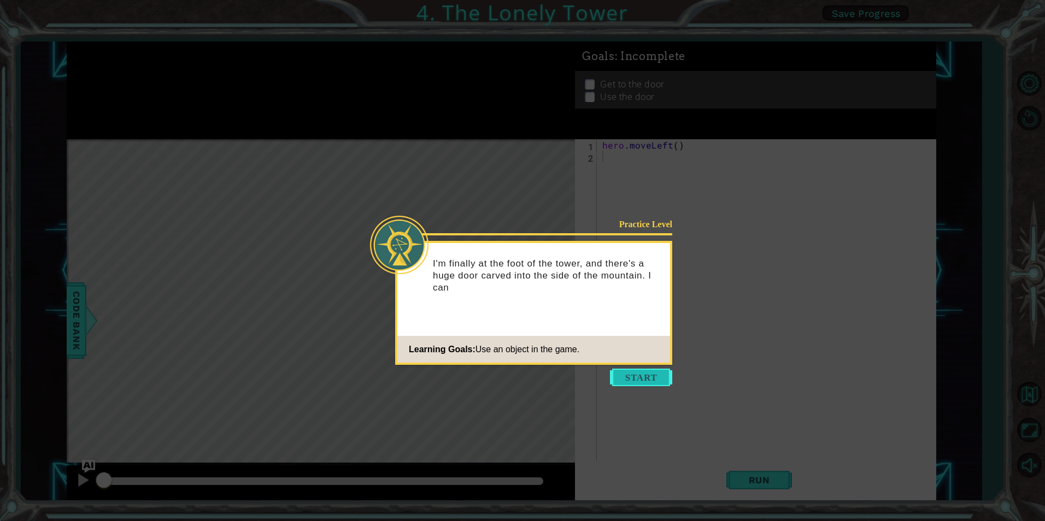
click at [633, 372] on button "Start" at bounding box center [641, 377] width 62 height 17
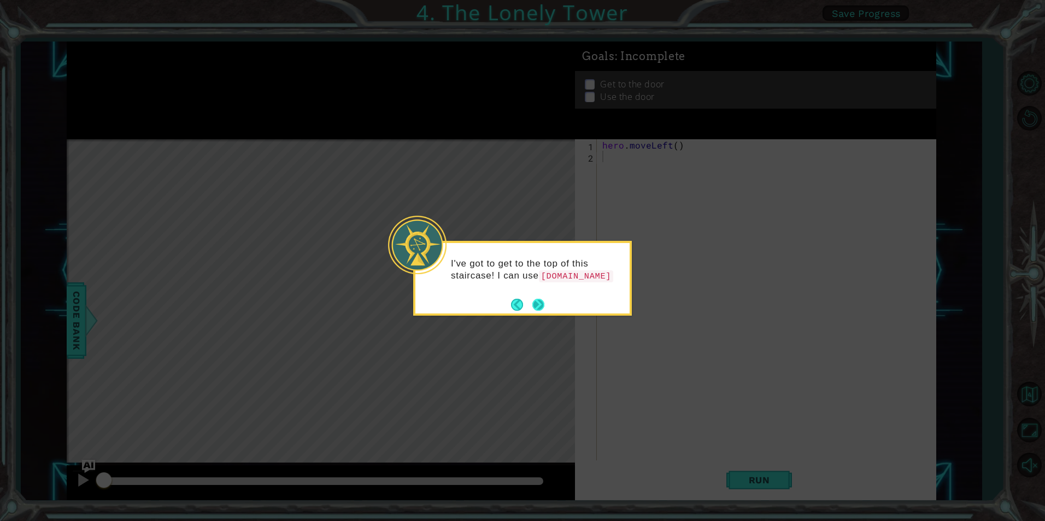
click at [539, 307] on button "Next" at bounding box center [538, 305] width 12 height 12
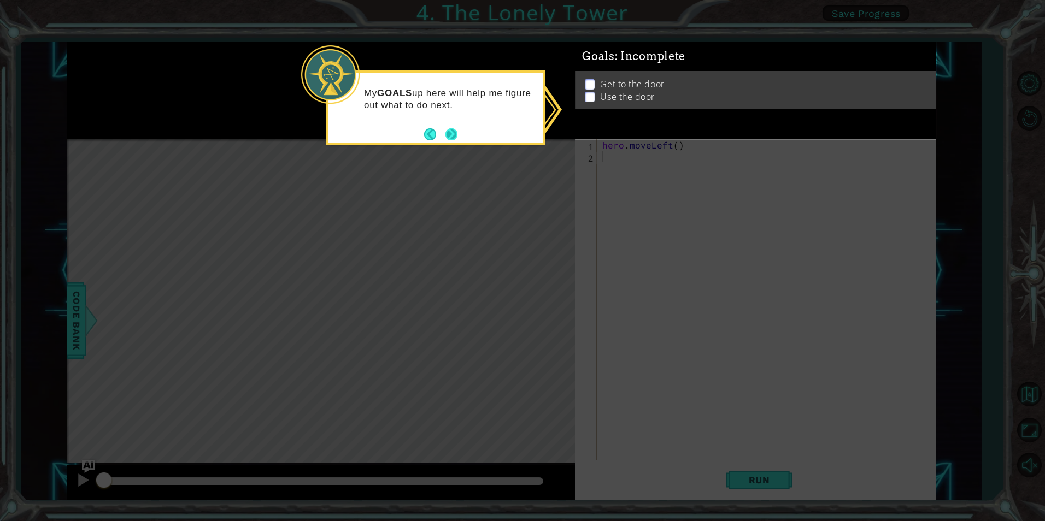
click at [446, 139] on button "Next" at bounding box center [451, 134] width 13 height 13
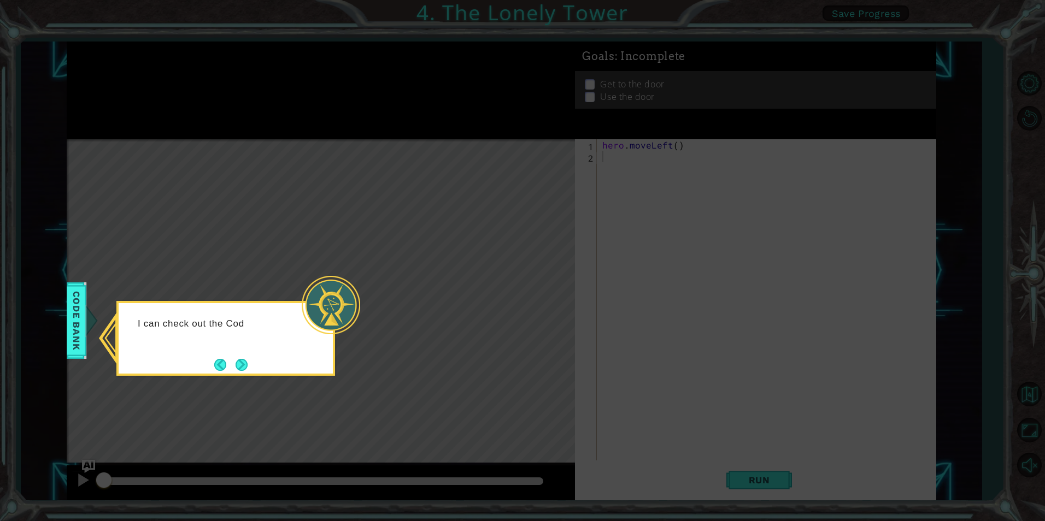
drag, startPoint x: 163, startPoint y: 342, endPoint x: 180, endPoint y: 341, distance: 16.4
click at [180, 341] on div "I can check out the Cod" at bounding box center [226, 329] width 214 height 43
drag, startPoint x: 180, startPoint y: 341, endPoint x: 234, endPoint y: 364, distance: 58.5
click at [231, 365] on button "Back" at bounding box center [224, 365] width 21 height 12
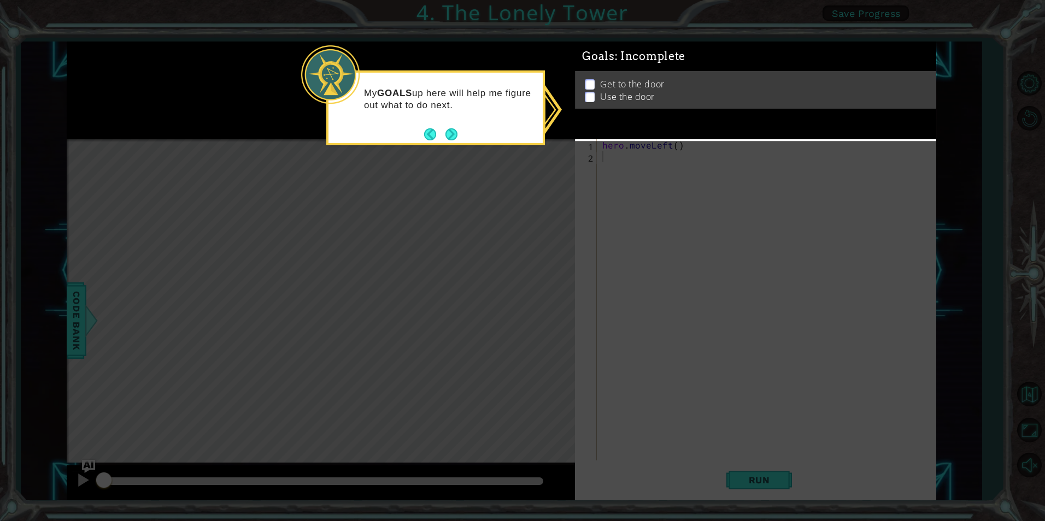
click at [445, 137] on button "Next" at bounding box center [451, 134] width 12 height 12
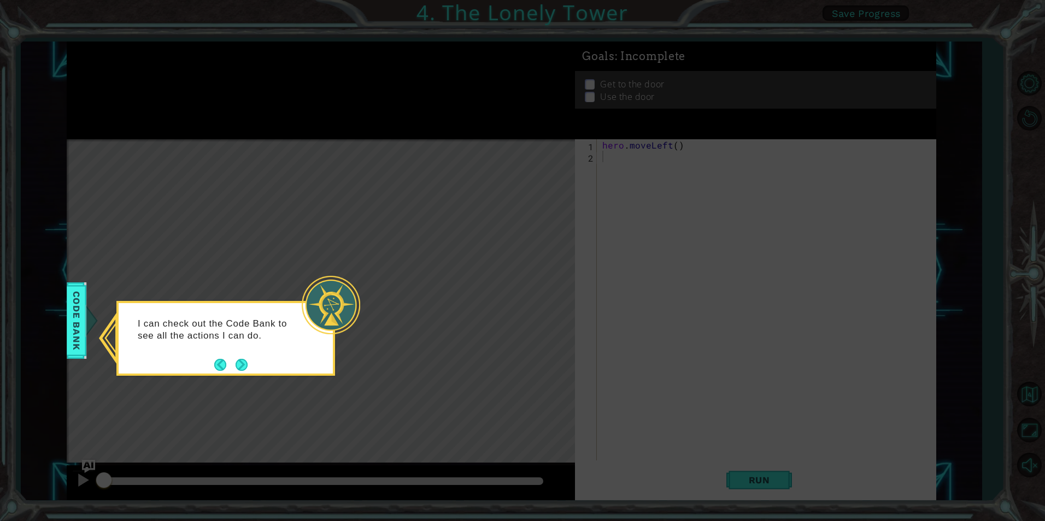
drag, startPoint x: 243, startPoint y: 370, endPoint x: 251, endPoint y: 366, distance: 8.6
click at [246, 368] on button "Next" at bounding box center [241, 365] width 12 height 12
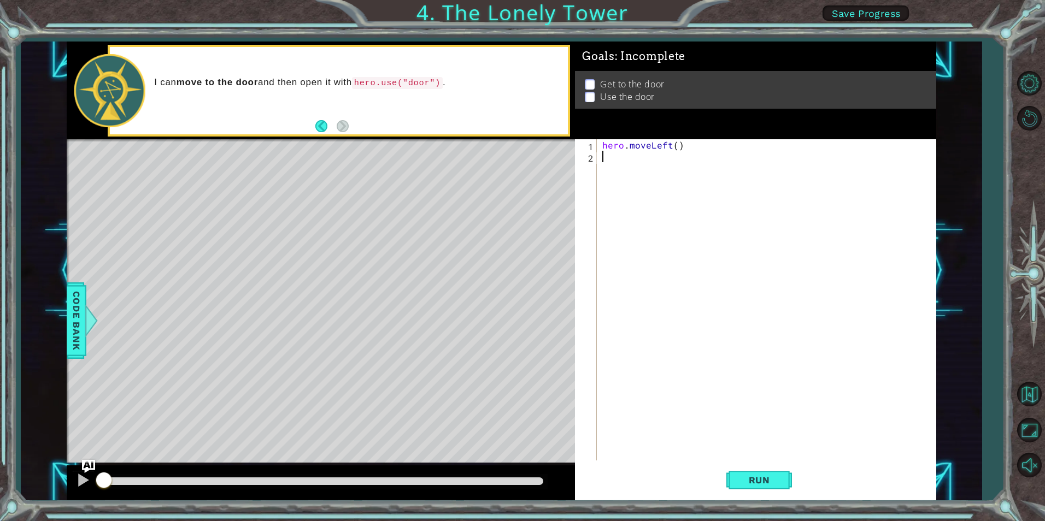
type textarea "h"
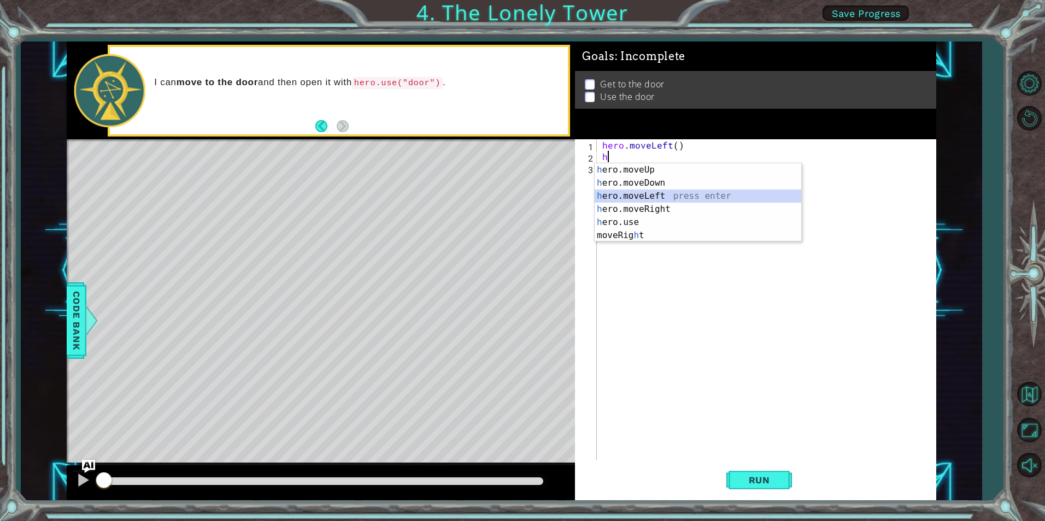
click at [653, 198] on div "h ero.moveUp press enter h ero.moveDown press enter h ero.moveLeft press enter …" at bounding box center [697, 215] width 207 height 105
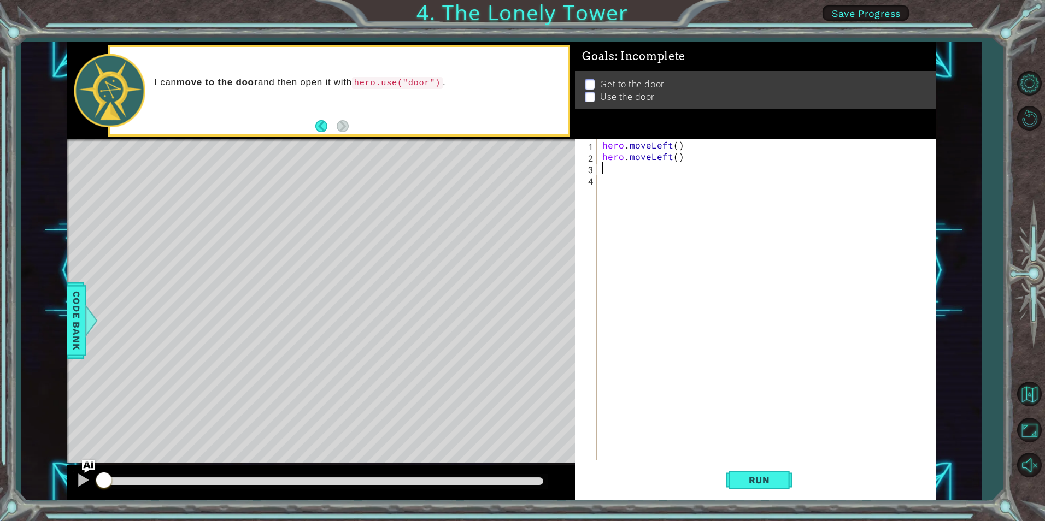
type textarea "h"
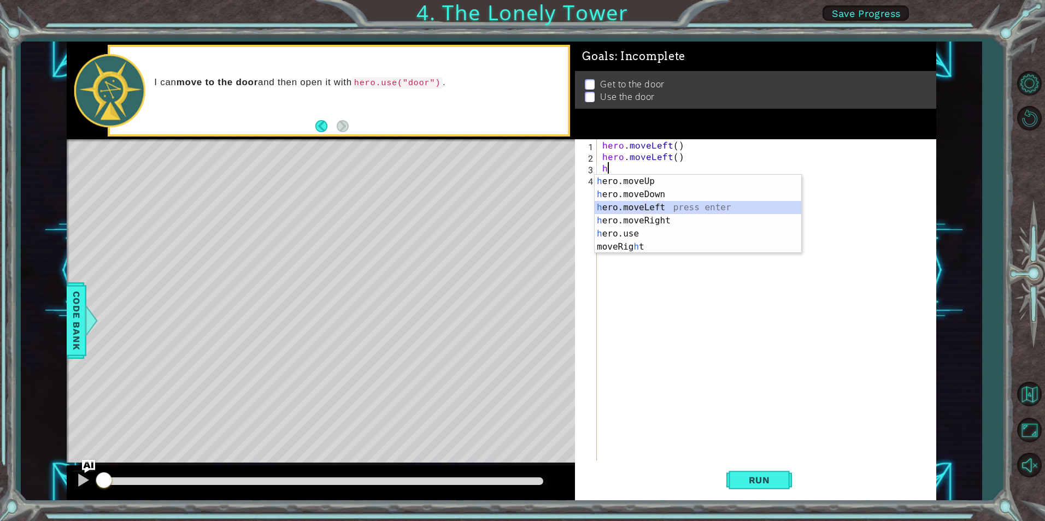
click at [652, 210] on div "h ero.moveUp press enter h ero.moveDown press enter h ero.moveLeft press enter …" at bounding box center [697, 227] width 207 height 105
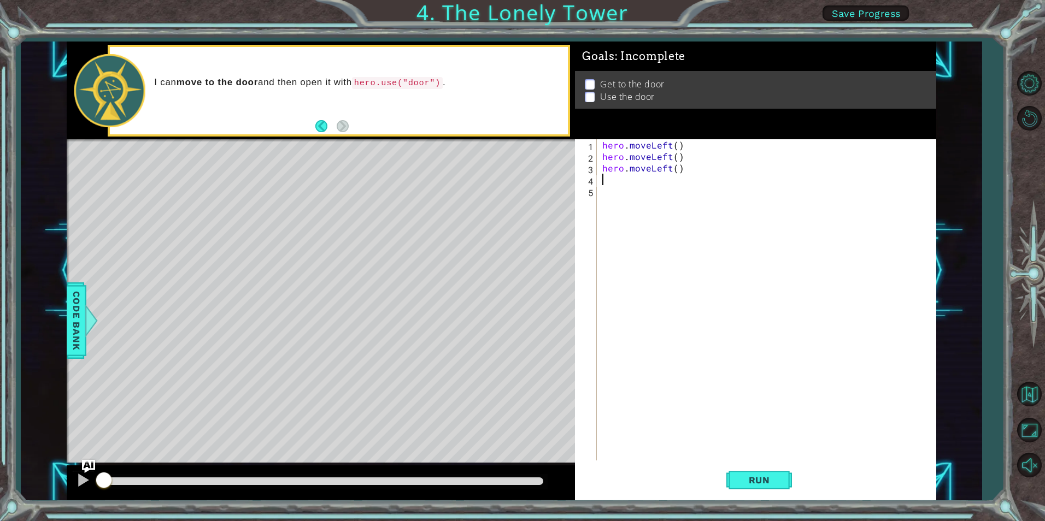
type textarea "h"
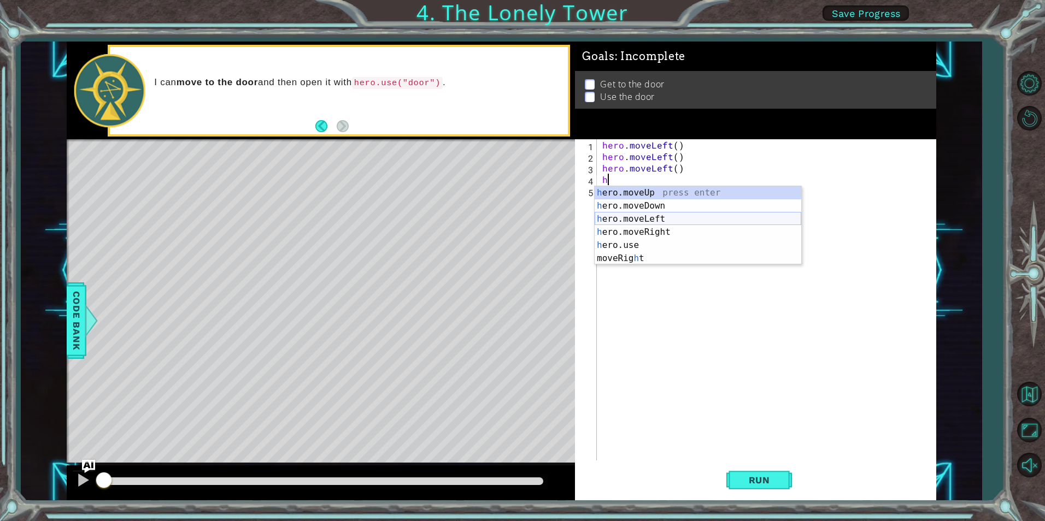
click at [648, 220] on div "h ero.moveUp press enter h ero.moveDown press enter h ero.moveLeft press enter …" at bounding box center [697, 238] width 207 height 105
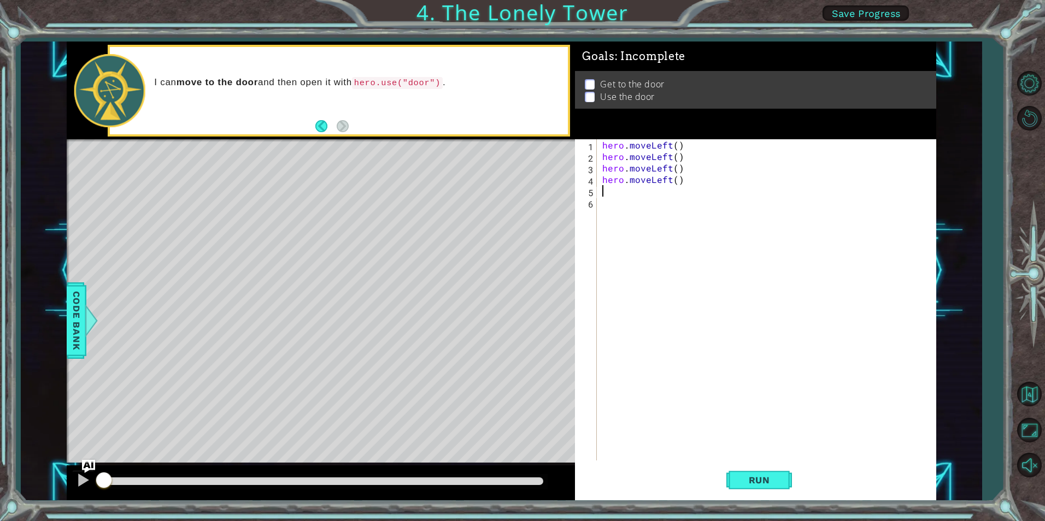
click at [662, 173] on div "hero . moveLeft ( ) hero . moveLeft ( ) hero . moveLeft ( ) hero . moveLeft ( )" at bounding box center [769, 311] width 338 height 344
type textarea "hero.moveLeft()"
click at [691, 189] on div "hero . moveLeft ( ) hero . moveLeft ( ) hero . moveLeft ( ) hero . moveLeft ( )" at bounding box center [769, 311] width 338 height 344
click at [688, 175] on div "hero . moveLeft ( ) hero . moveLeft ( ) hero . moveLeft ( ) hero . moveLeft ( )" at bounding box center [769, 311] width 338 height 344
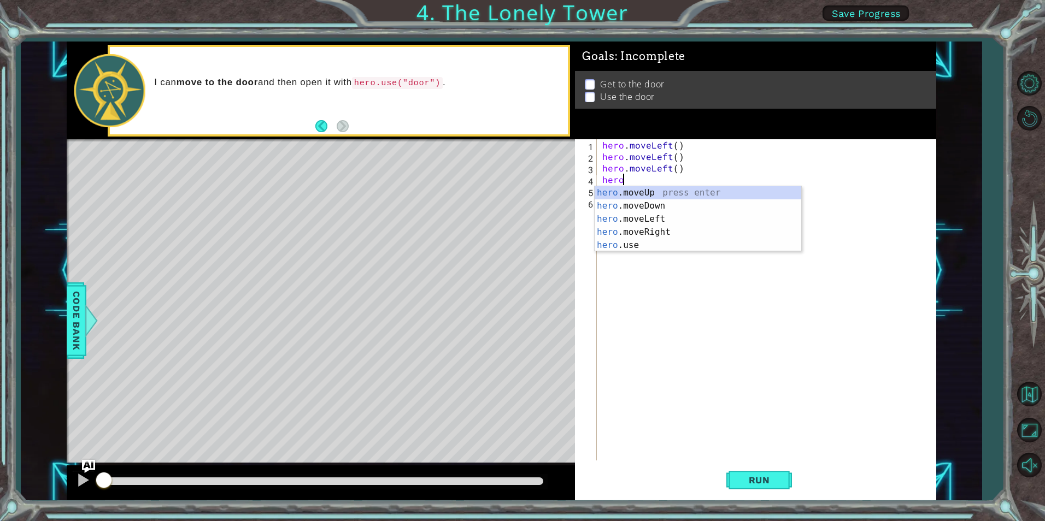
type textarea "h"
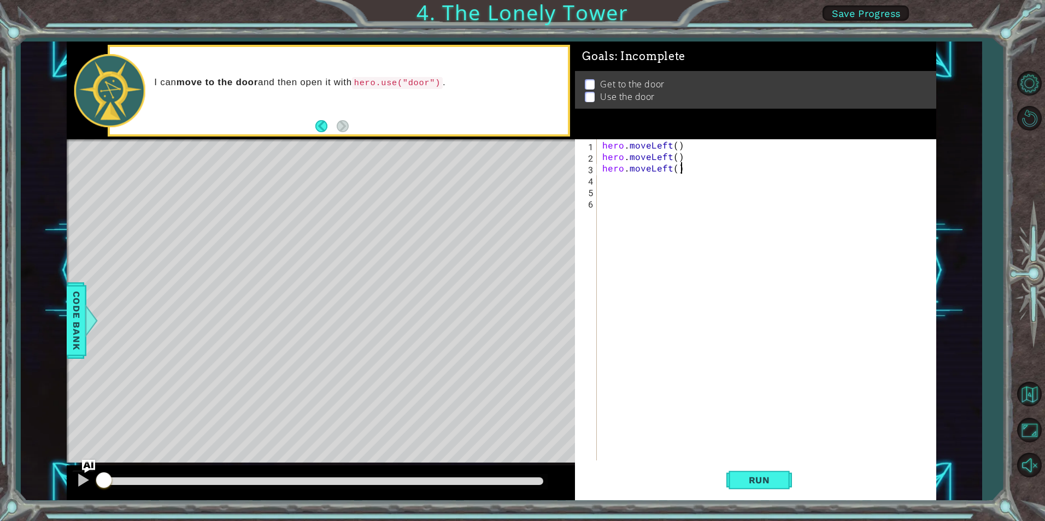
click at [694, 171] on div "hero . moveLeft ( ) hero . moveLeft ( ) hero . moveLeft ( )" at bounding box center [769, 311] width 338 height 344
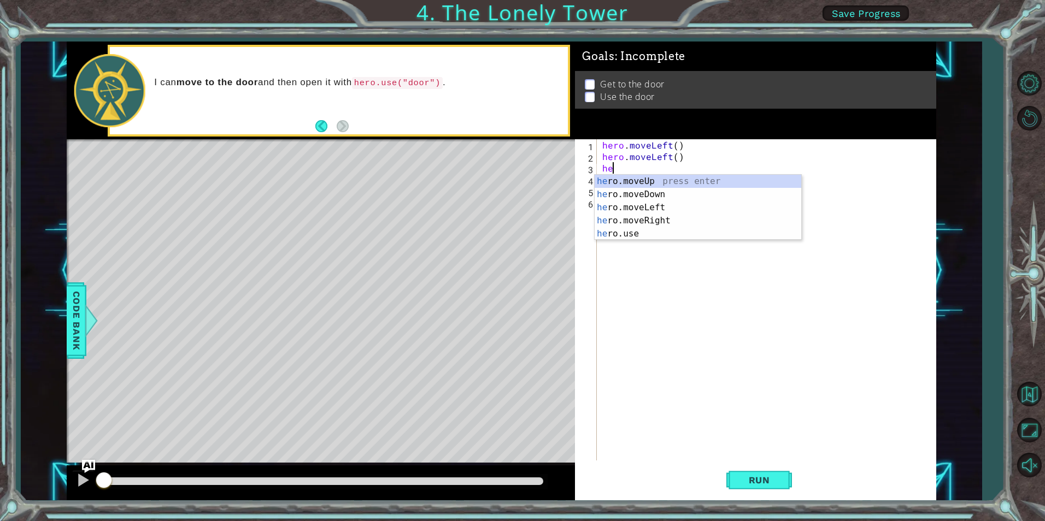
type textarea "h"
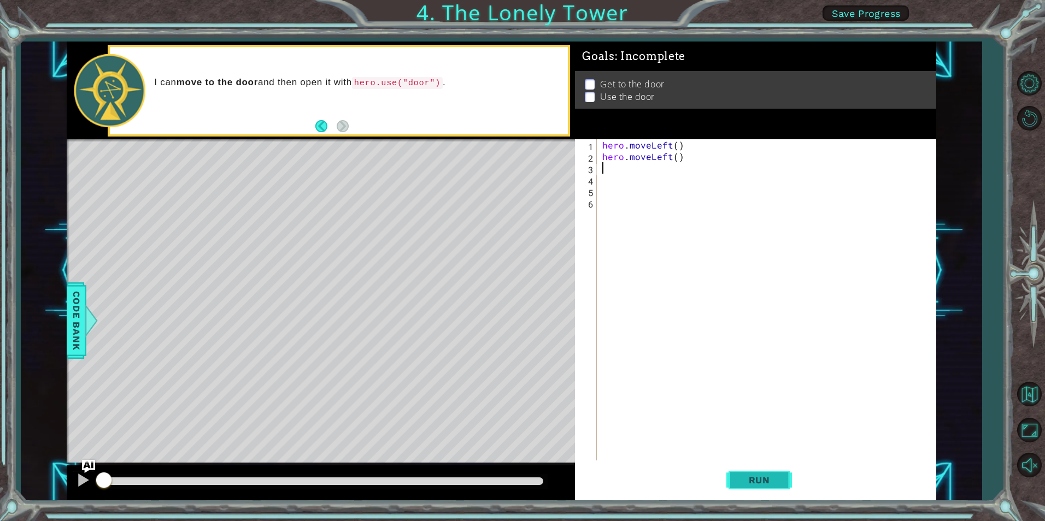
click at [761, 485] on span "Run" at bounding box center [759, 480] width 43 height 11
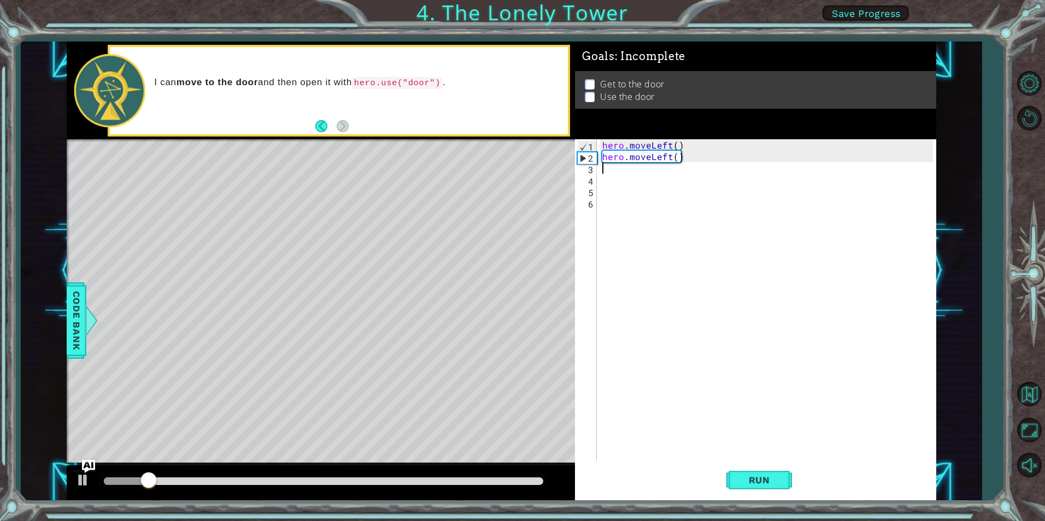
click at [606, 174] on div "hero . moveLeft ( ) hero . moveLeft ( )" at bounding box center [769, 311] width 338 height 344
type textarea "h"
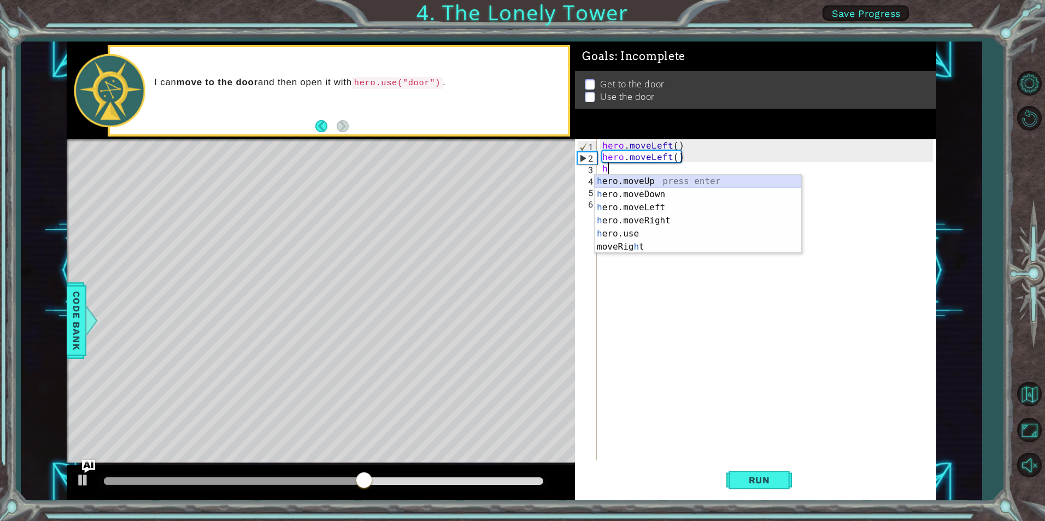
click at [665, 180] on div "h ero.moveUp press enter h ero.moveDown press enter h ero.moveLeft press enter …" at bounding box center [697, 227] width 207 height 105
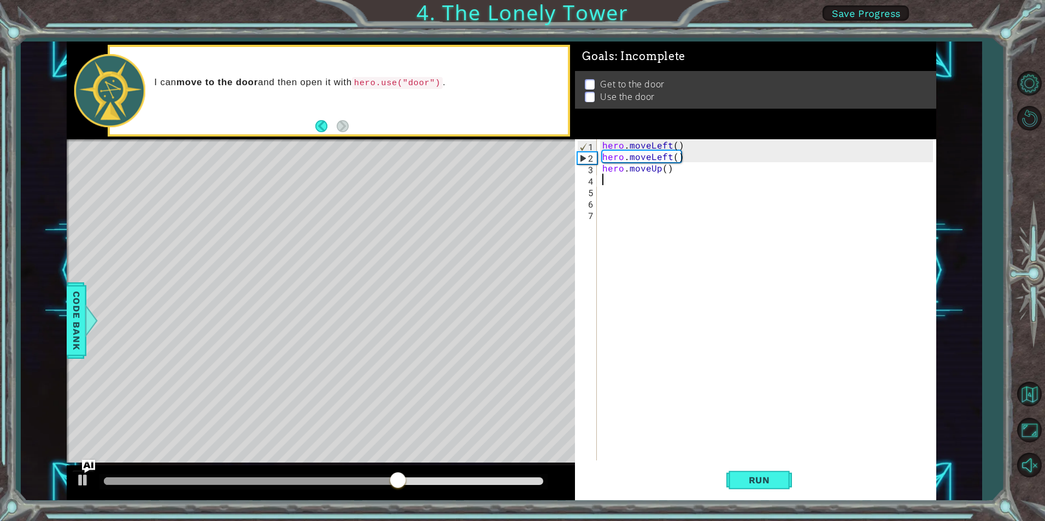
type textarea "h"
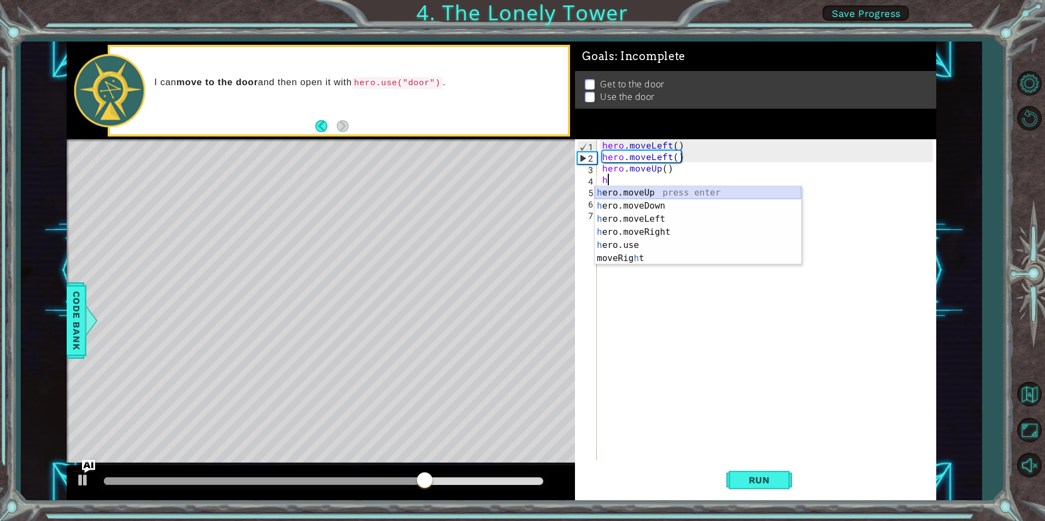
click at [652, 193] on div "h ero.moveUp press enter h ero.moveDown press enter h ero.moveLeft press enter …" at bounding box center [697, 238] width 207 height 105
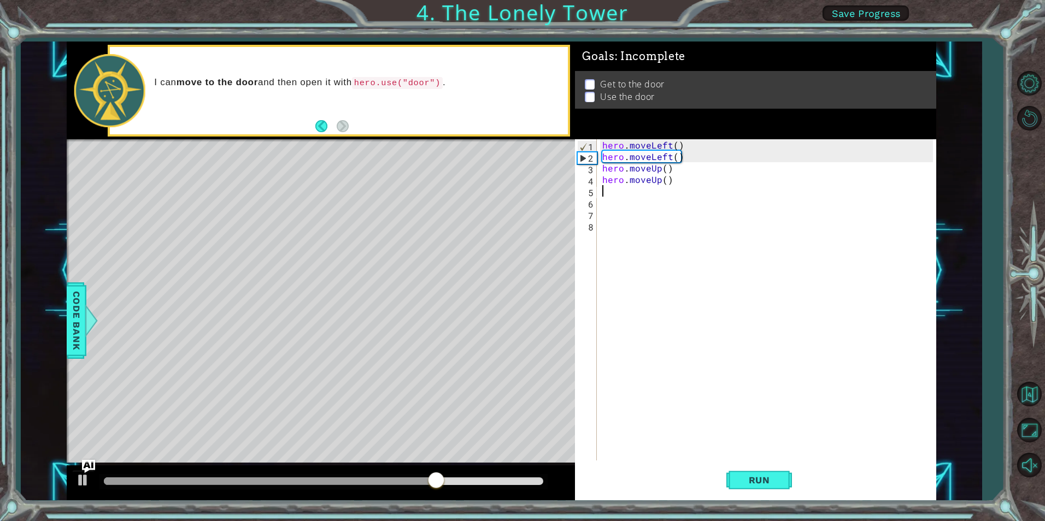
type textarea "h"
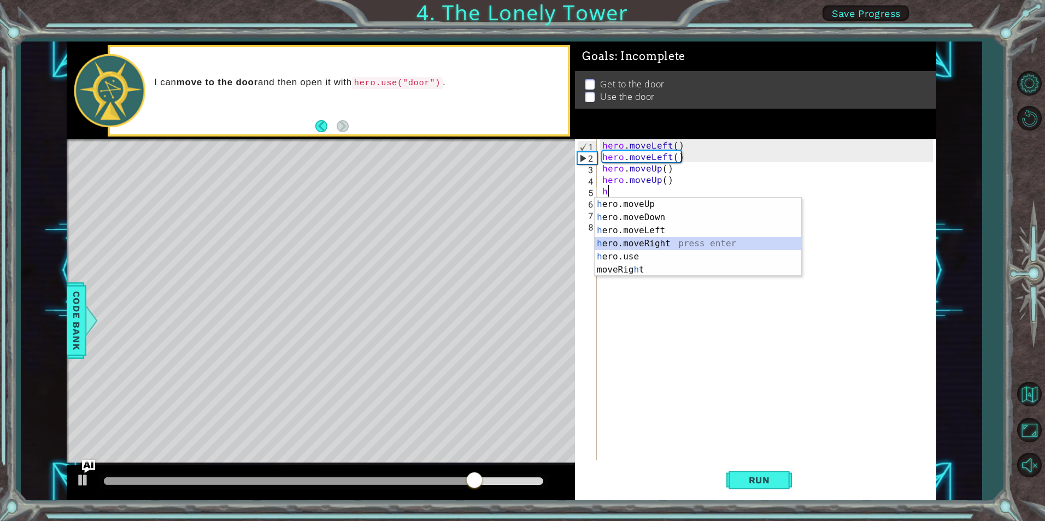
click at [640, 244] on div "h ero.moveUp press enter h ero.moveDown press enter h ero.moveLeft press enter …" at bounding box center [697, 250] width 207 height 105
type textarea "h"
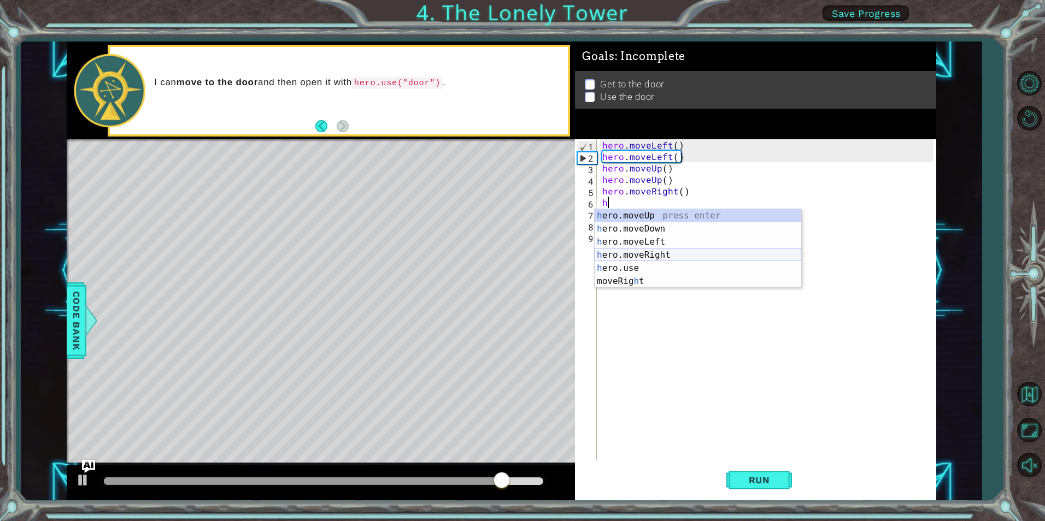
click at [638, 256] on div "h ero.moveUp press enter h ero.moveDown press enter h ero.moveLeft press enter …" at bounding box center [697, 261] width 207 height 105
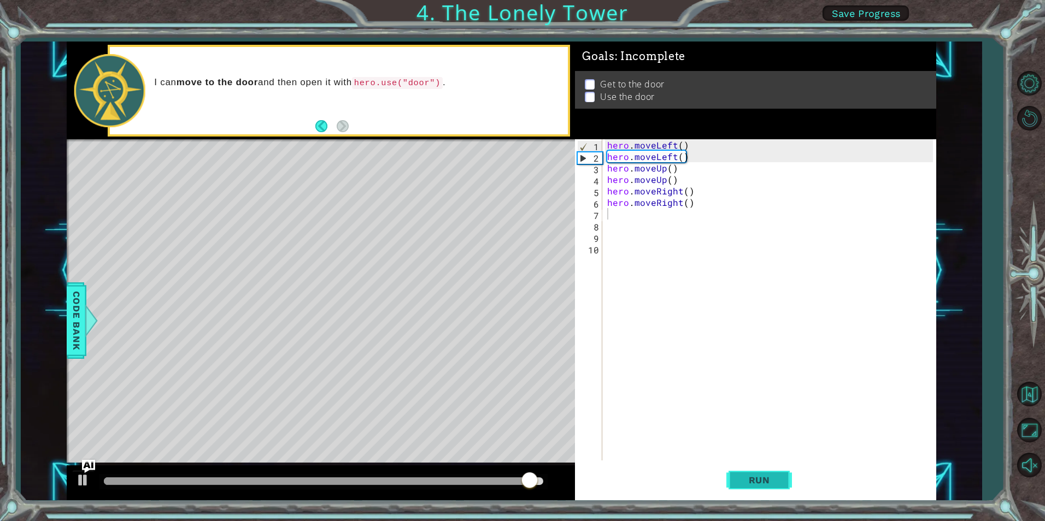
click at [781, 488] on button "Run" at bounding box center [759, 480] width 66 height 36
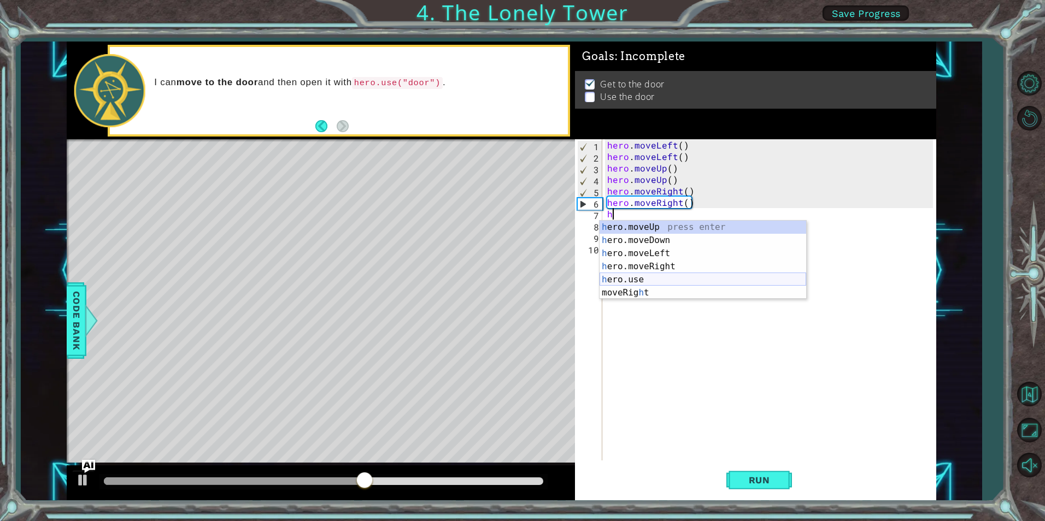
click at [644, 280] on div "h ero.moveUp press enter h ero.moveDown press enter h ero.moveLeft press enter …" at bounding box center [702, 273] width 207 height 105
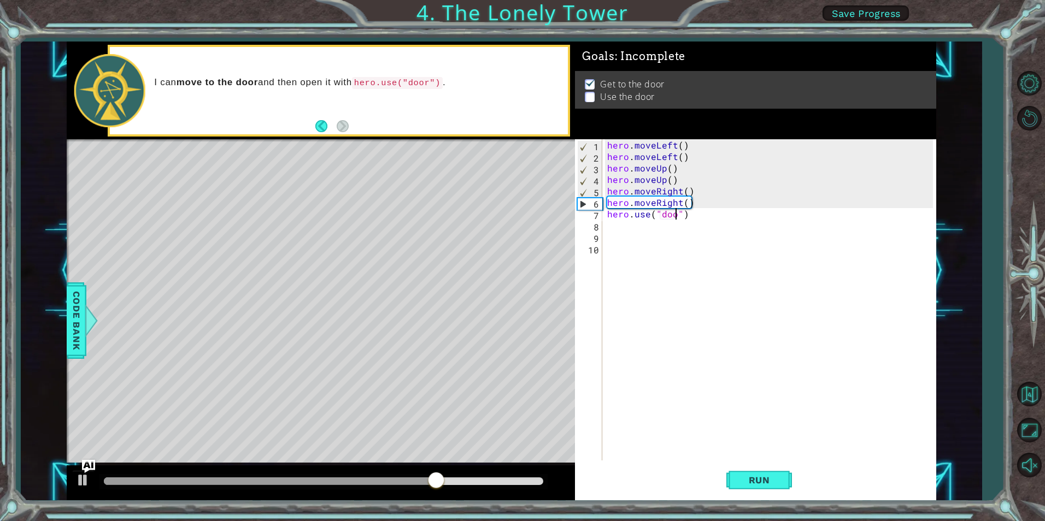
scroll to position [0, 5]
type textarea "hero.use("door")"
click at [737, 481] on button "Run" at bounding box center [759, 480] width 66 height 36
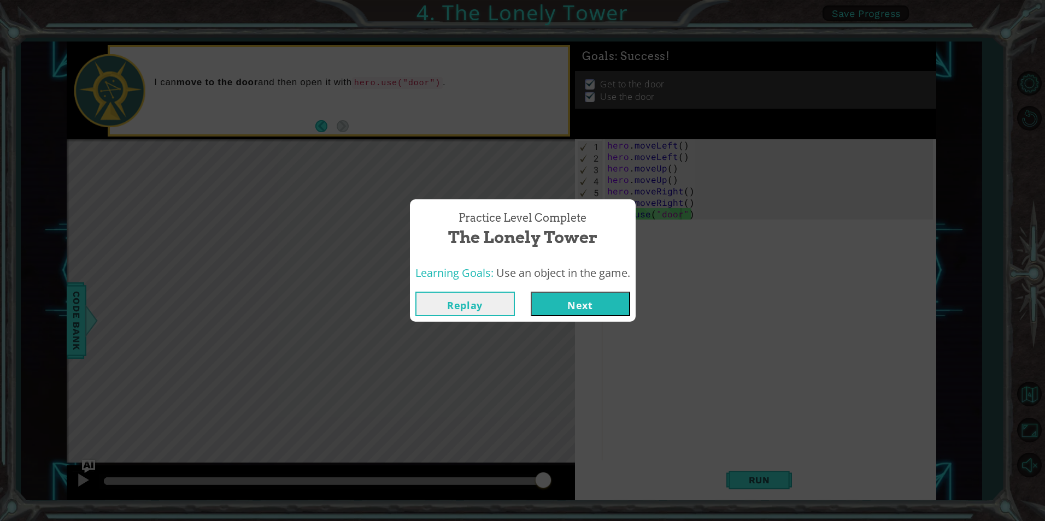
click at [593, 305] on button "Next" at bounding box center [580, 304] width 99 height 25
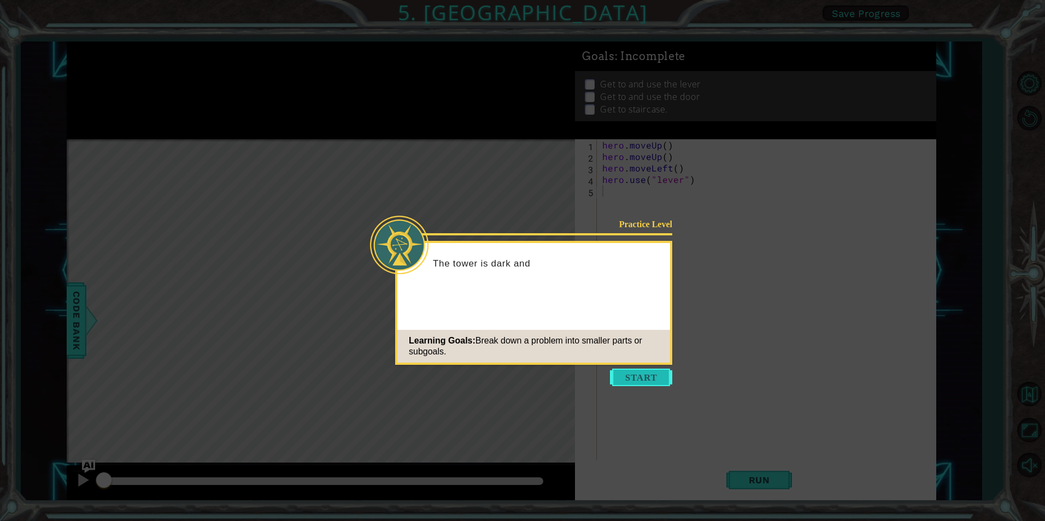
click at [634, 378] on button "Start" at bounding box center [641, 377] width 62 height 17
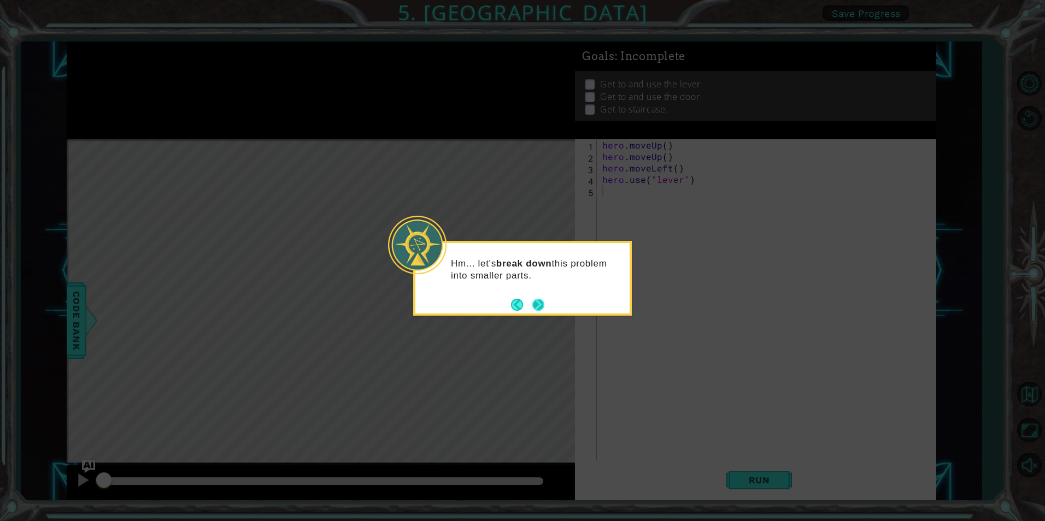
click at [541, 301] on button "Next" at bounding box center [538, 304] width 13 height 13
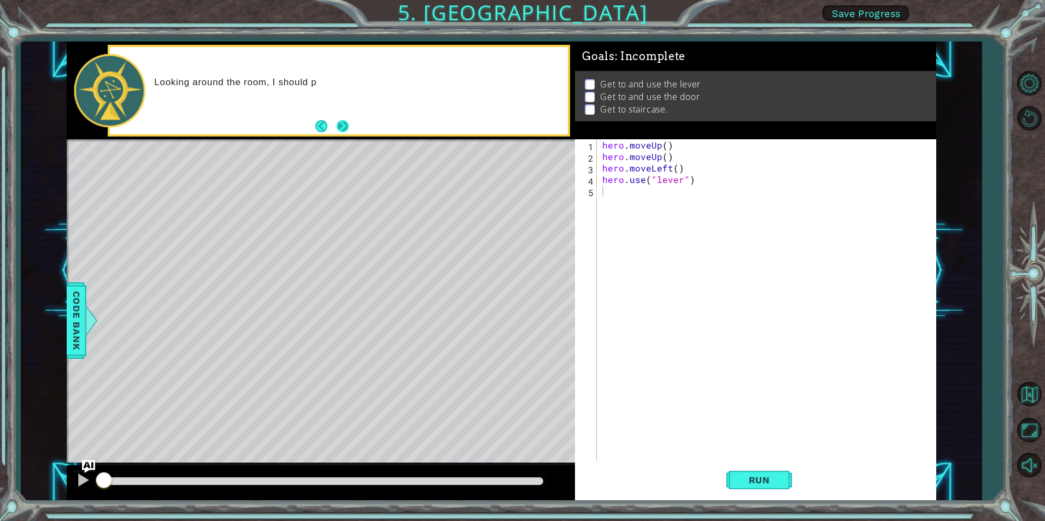
click at [347, 128] on button "Next" at bounding box center [343, 126] width 14 height 14
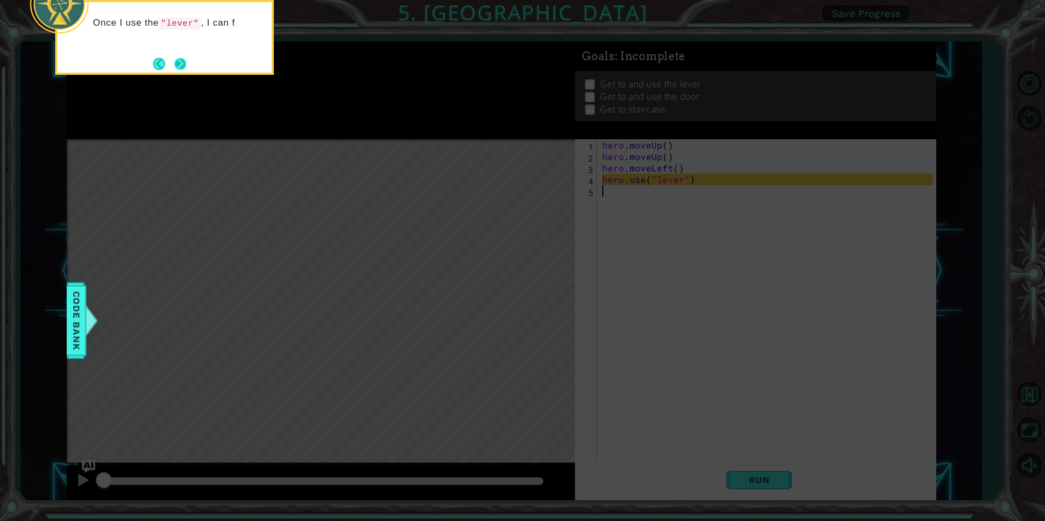
click at [184, 62] on button "Next" at bounding box center [180, 64] width 12 height 12
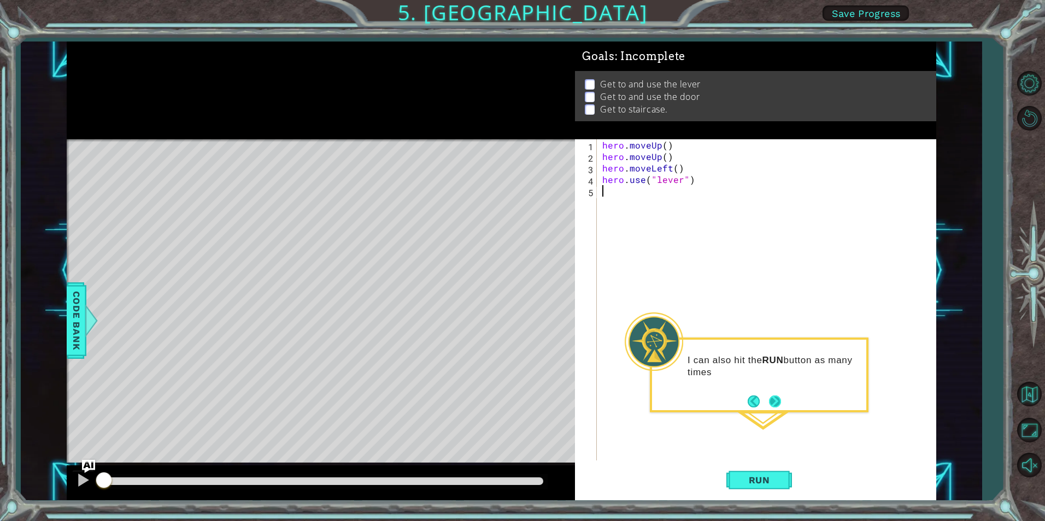
click at [776, 398] on button "Next" at bounding box center [774, 401] width 17 height 17
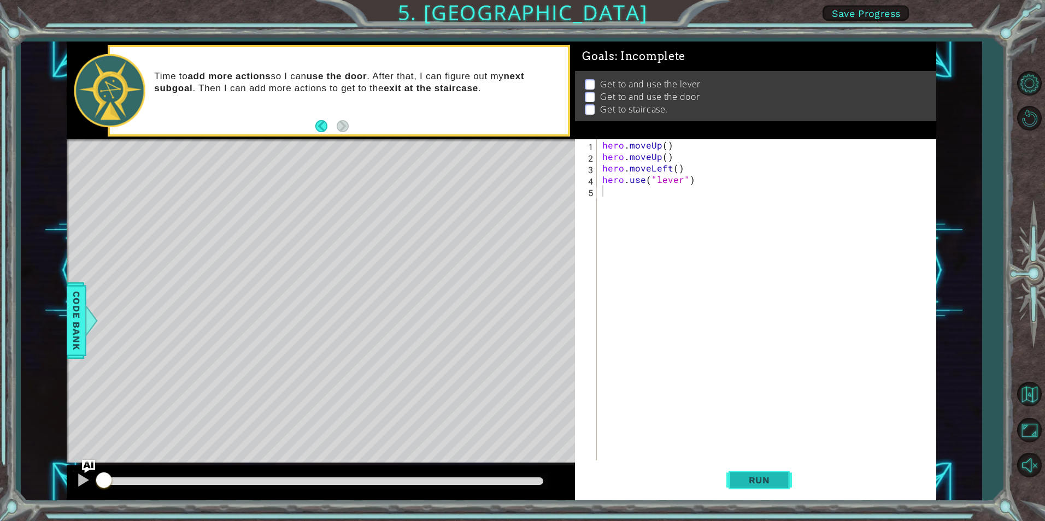
click at [747, 484] on span "Run" at bounding box center [759, 480] width 43 height 11
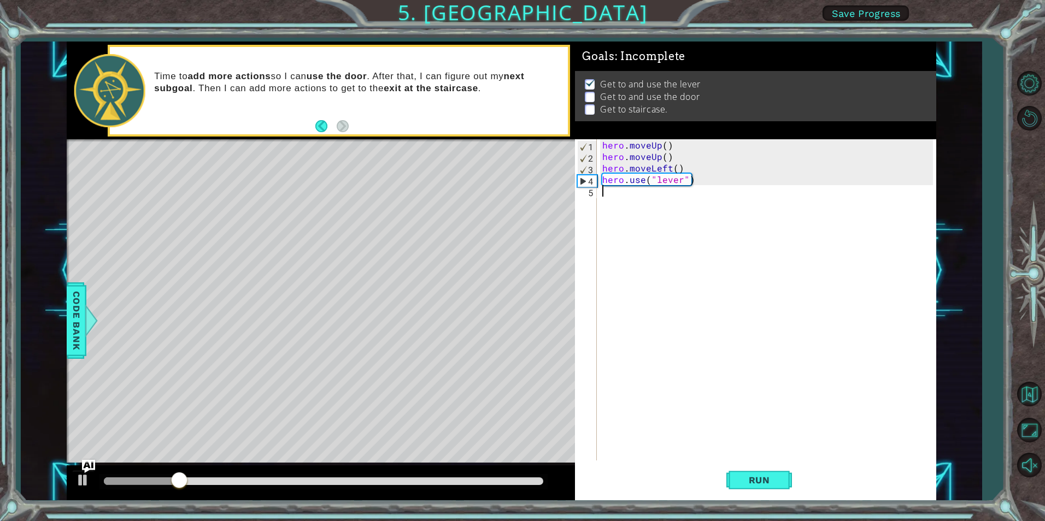
click at [689, 216] on div "hero . moveUp ( ) hero . moveUp ( ) hero . moveLeft ( ) hero . use ( "lever" )" at bounding box center [769, 311] width 338 height 344
type textarea "h"
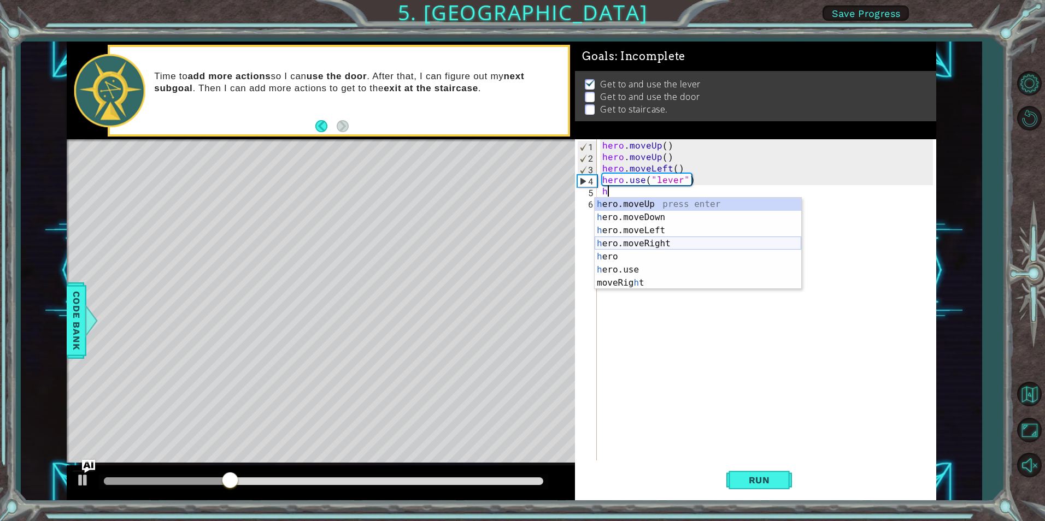
click at [650, 240] on div "h ero.moveUp press enter h ero.moveDown press enter h ero.moveLeft press enter …" at bounding box center [697, 257] width 207 height 118
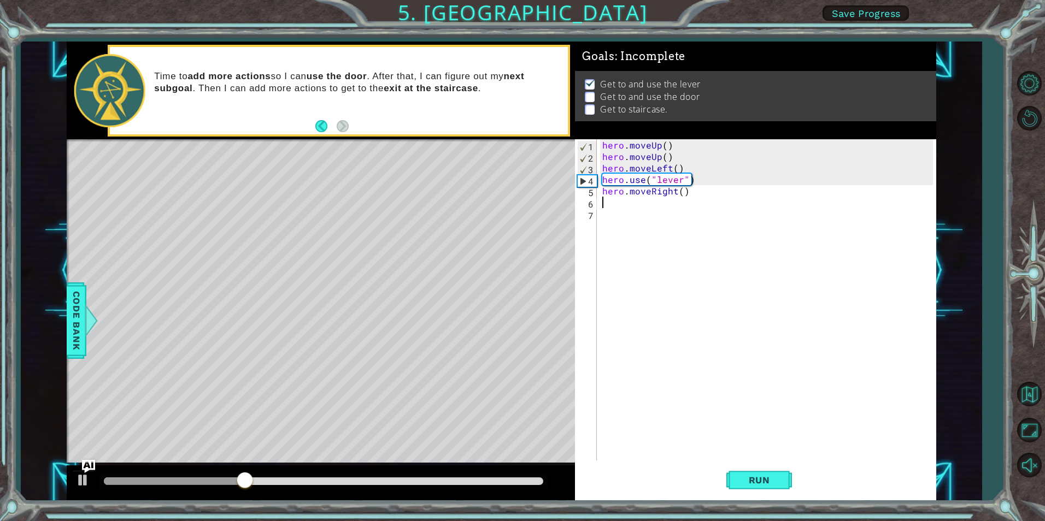
type textarea "h"
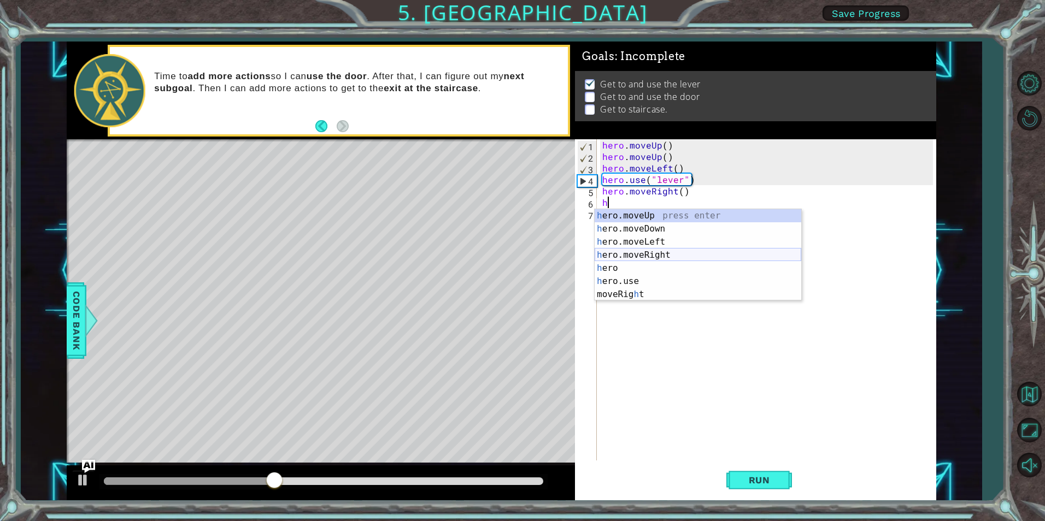
click at [670, 254] on div "h ero.moveUp press enter h ero.moveDown press enter h ero.moveLeft press enter …" at bounding box center [697, 268] width 207 height 118
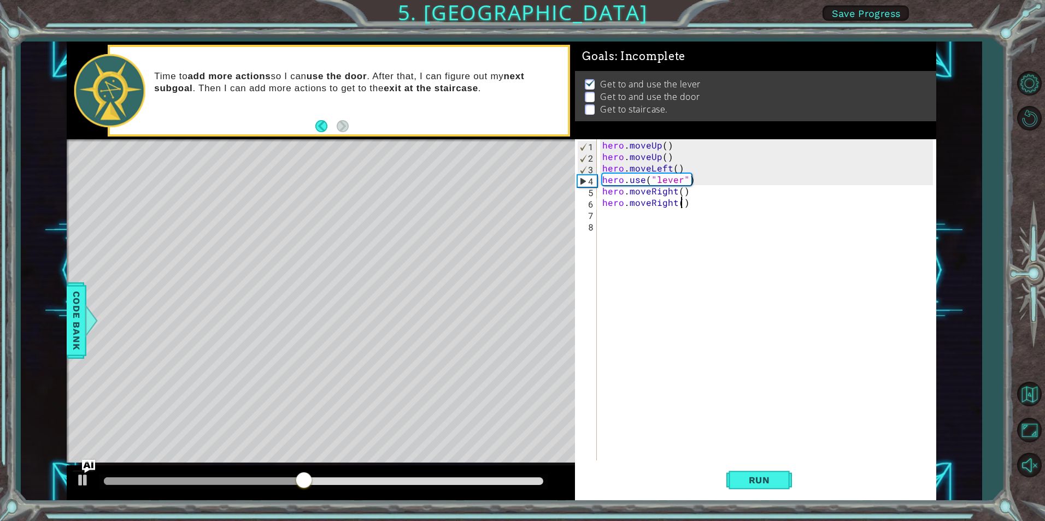
click at [679, 205] on div "hero . moveUp ( ) hero . moveUp ( ) hero . moveLeft ( ) hero . use ( "lever" ) …" at bounding box center [769, 311] width 338 height 344
click at [700, 205] on div "hero . moveUp ( ) hero . moveUp ( ) hero . moveLeft ( ) hero . use ( "lever" ) …" at bounding box center [769, 311] width 338 height 344
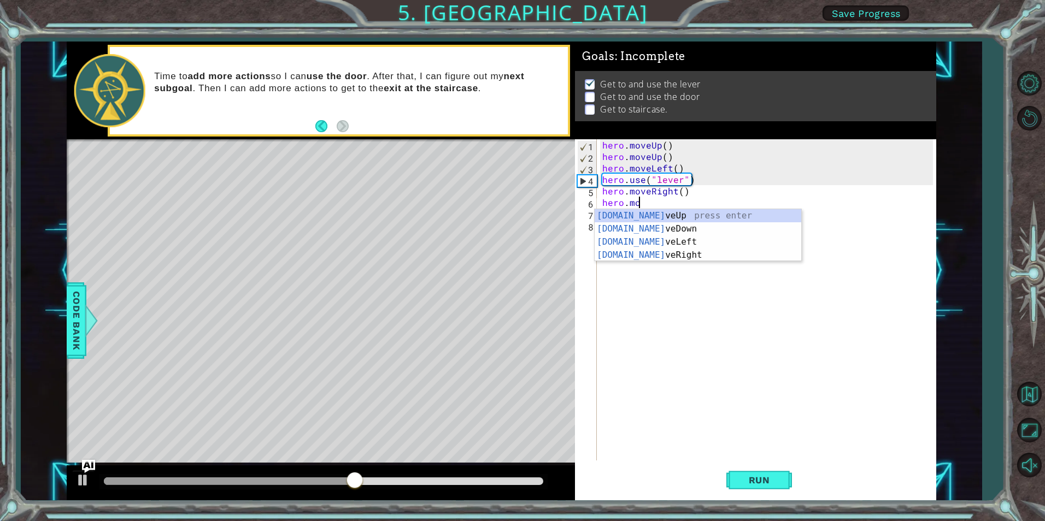
type textarea "h"
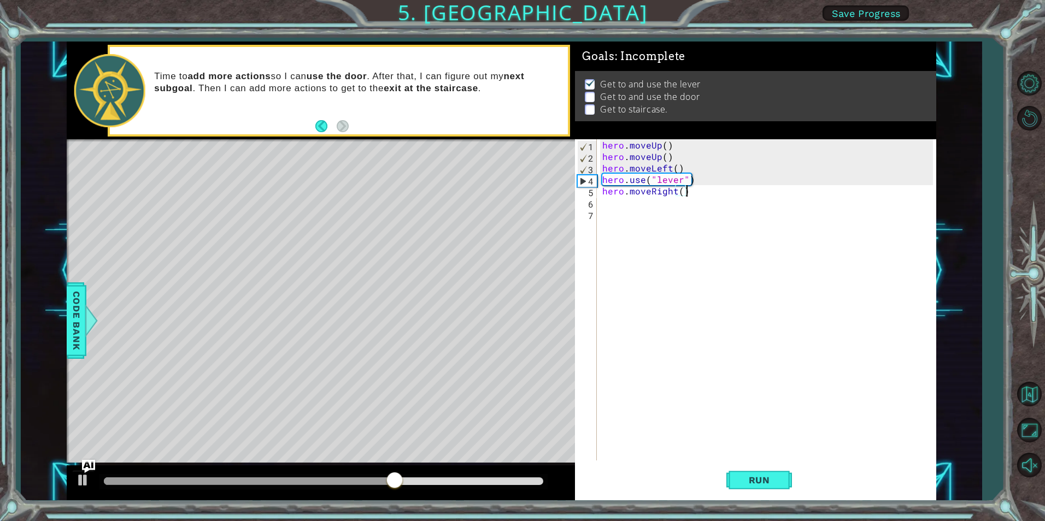
click at [680, 187] on div "hero . moveUp ( ) hero . moveUp ( ) hero . moveLeft ( ) hero . use ( "lever" ) …" at bounding box center [769, 311] width 338 height 344
type textarea "hero.moveRight(3)"
click at [667, 210] on div "hero . moveUp ( ) hero . moveUp ( ) hero . moveLeft ( ) hero . use ( "lever" ) …" at bounding box center [769, 311] width 338 height 344
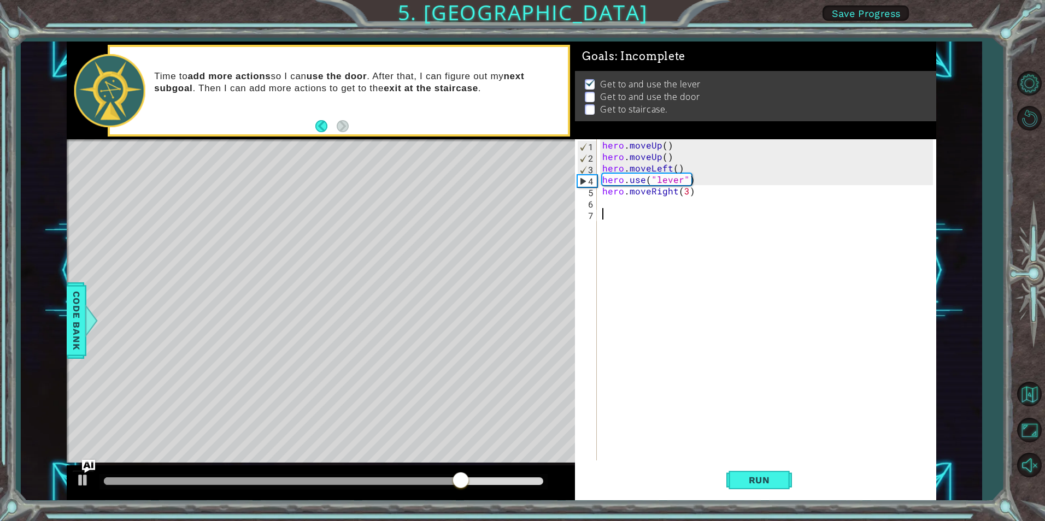
click at [658, 197] on div "hero . moveUp ( ) hero . moveUp ( ) hero . moveLeft ( ) hero . use ( "lever" ) …" at bounding box center [769, 311] width 338 height 344
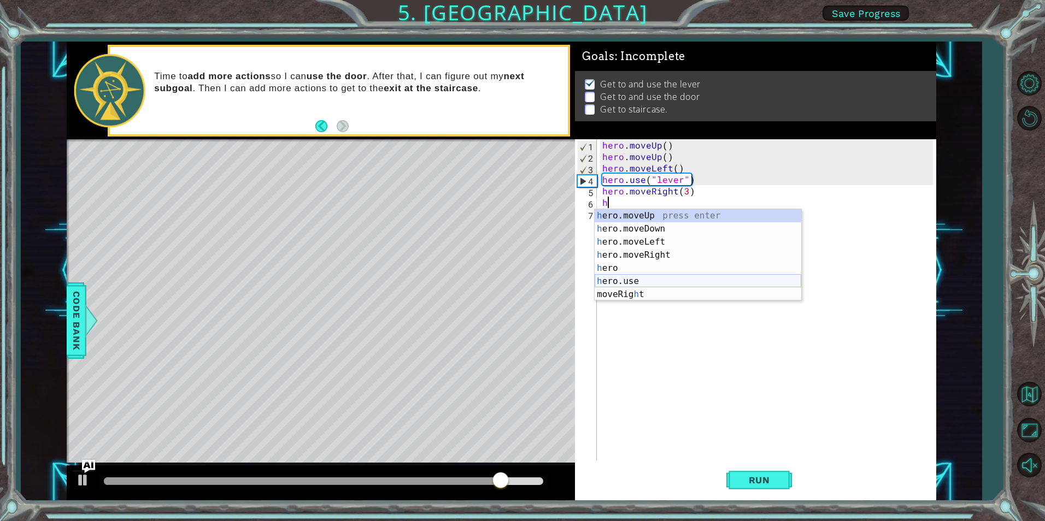
click at [659, 276] on div "h ero.moveUp press enter h ero.moveDown press enter h ero.moveLeft press enter …" at bounding box center [697, 268] width 207 height 118
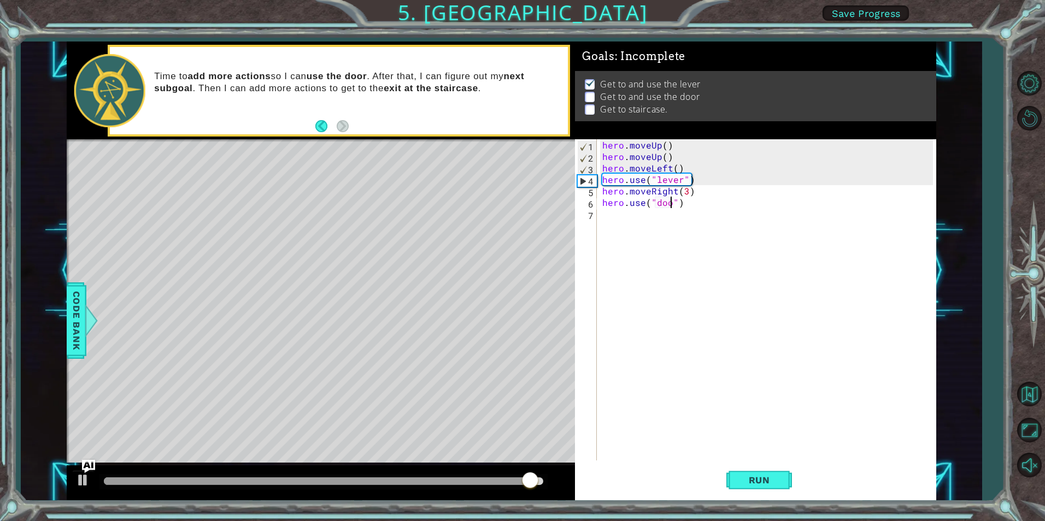
scroll to position [0, 5]
type textarea "hero.use("door")"
click at [768, 479] on span "Run" at bounding box center [759, 480] width 43 height 11
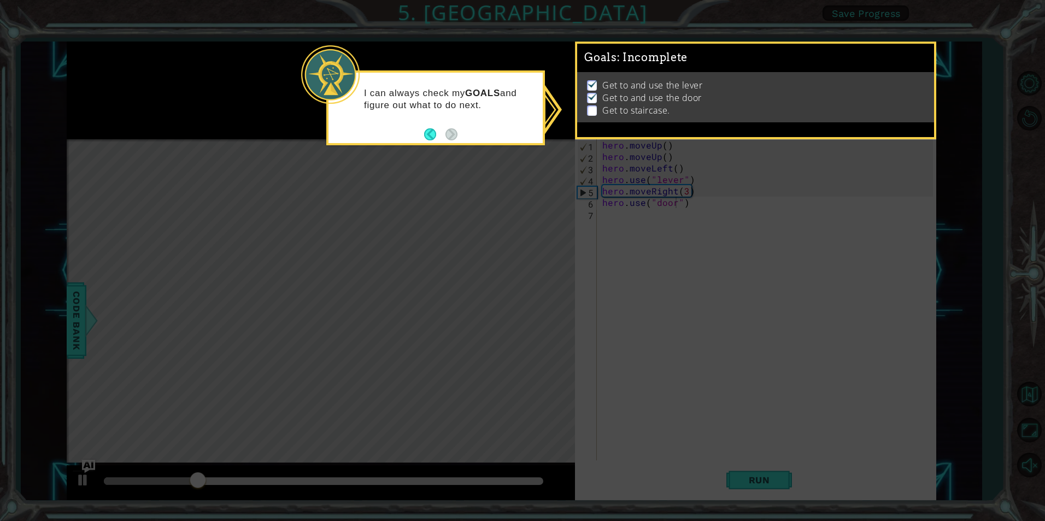
click at [452, 177] on icon at bounding box center [522, 260] width 1045 height 521
click at [444, 140] on footer at bounding box center [440, 134] width 33 height 16
drag, startPoint x: 584, startPoint y: 60, endPoint x: 592, endPoint y: 103, distance: 43.9
click at [587, 44] on div "Goals : Incomplete Get to and use the lever Get to and use the door Get to stai…" at bounding box center [755, 44] width 357 height 0
click at [593, 105] on p at bounding box center [592, 110] width 10 height 10
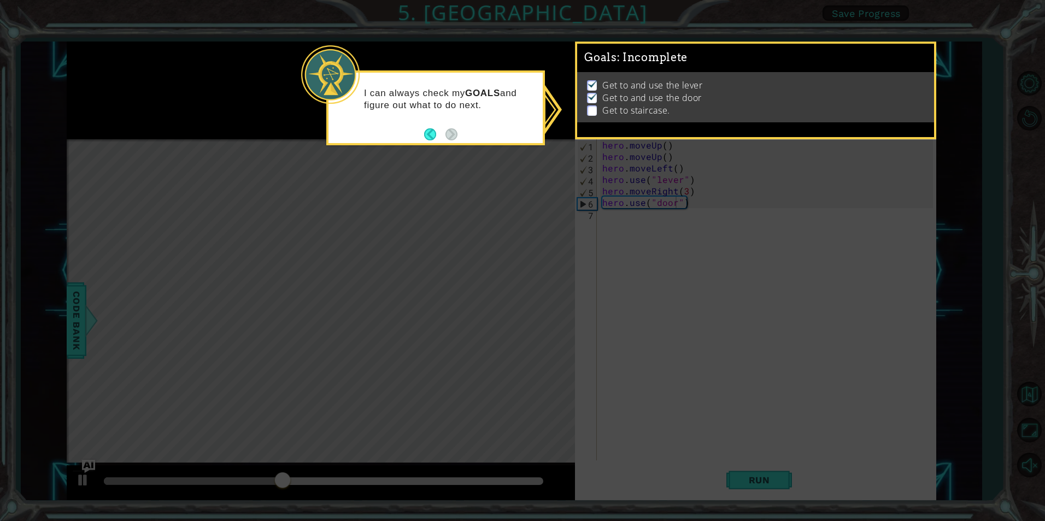
click at [600, 162] on icon at bounding box center [522, 260] width 1045 height 521
click at [595, 315] on icon at bounding box center [522, 260] width 1045 height 521
click at [397, 171] on icon at bounding box center [522, 260] width 1045 height 521
click at [396, 167] on icon at bounding box center [522, 260] width 1045 height 521
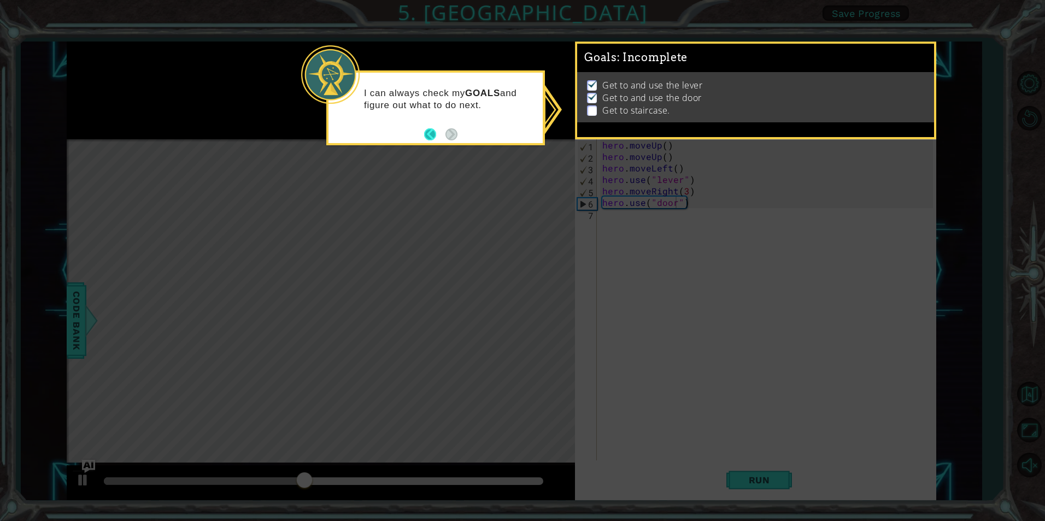
click at [429, 133] on button "Back" at bounding box center [434, 134] width 21 height 12
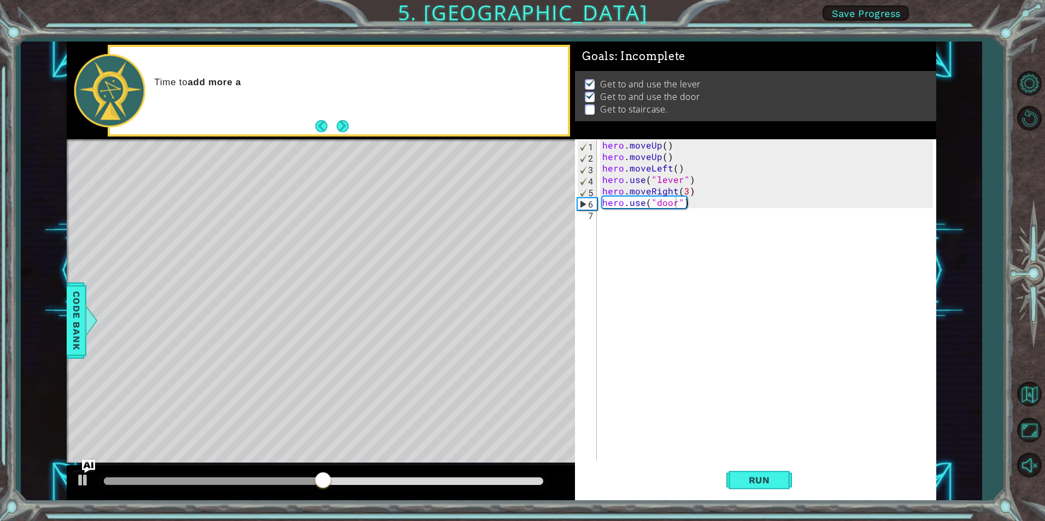
click at [347, 116] on div "Time to add more a" at bounding box center [339, 90] width 458 height 87
click at [356, 128] on div "Time to add more actions so I can use" at bounding box center [339, 90] width 458 height 87
click at [348, 130] on button "Next" at bounding box center [343, 126] width 13 height 13
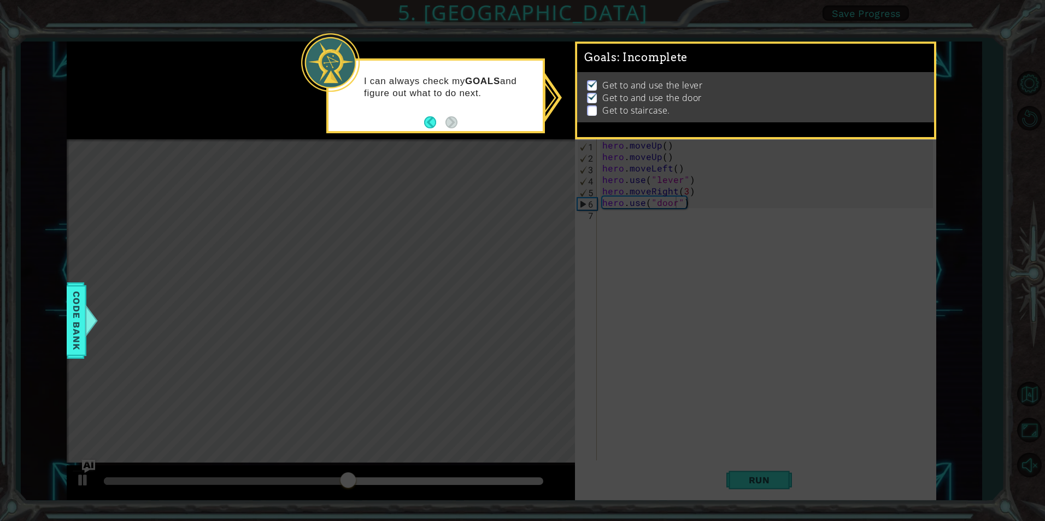
click at [547, 104] on icon at bounding box center [522, 260] width 1045 height 521
drag, startPoint x: 325, startPoint y: 36, endPoint x: 324, endPoint y: 48, distance: 11.5
click at [324, 48] on body "1 ההההההההההההההההההההההההההההההההההההההההההההההההההההההההההההההההההההההההההההה…" at bounding box center [522, 260] width 1045 height 521
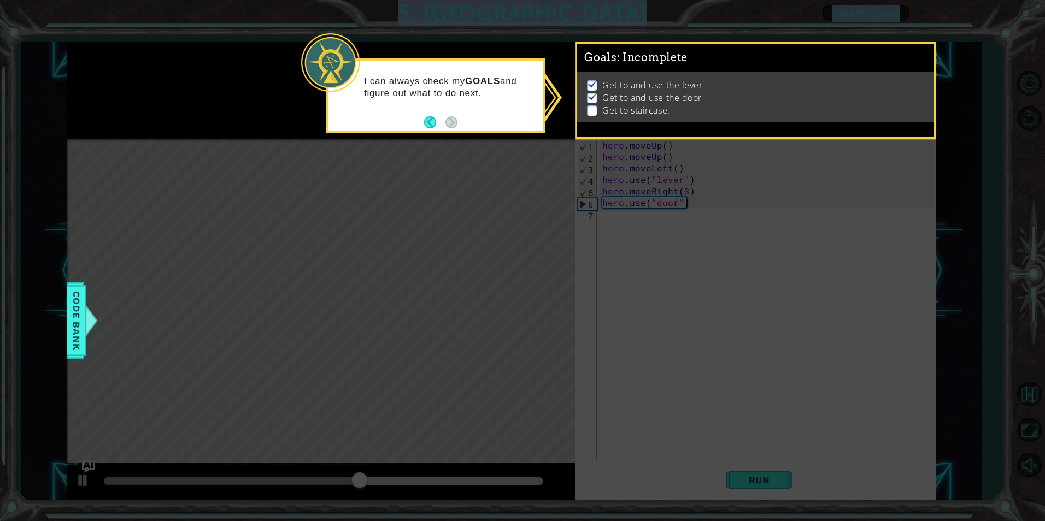
click at [325, 52] on div at bounding box center [330, 62] width 58 height 58
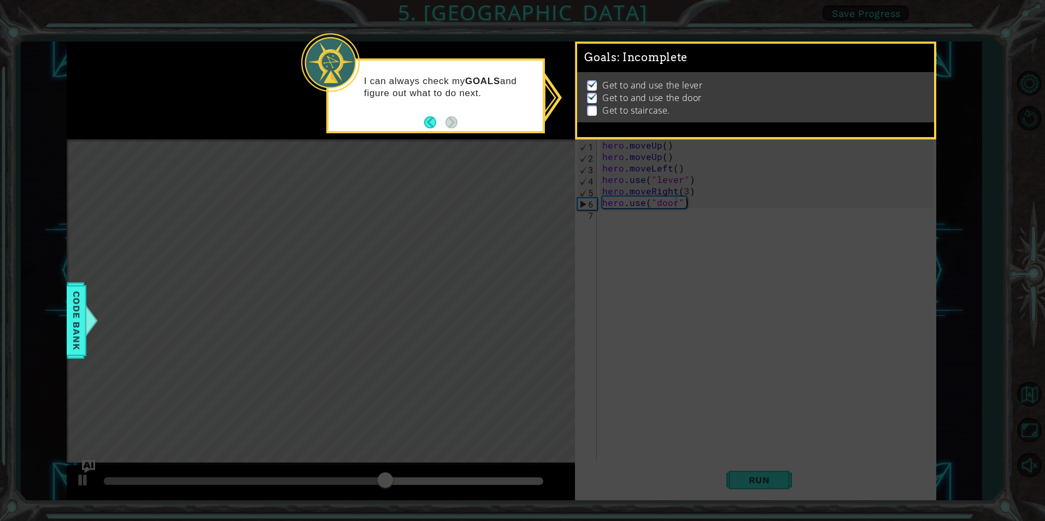
click at [535, 316] on icon at bounding box center [522, 260] width 1045 height 521
click at [681, 254] on icon at bounding box center [522, 260] width 1045 height 521
click at [570, 122] on icon at bounding box center [522, 260] width 1045 height 521
click at [431, 119] on button "Back" at bounding box center [434, 122] width 21 height 12
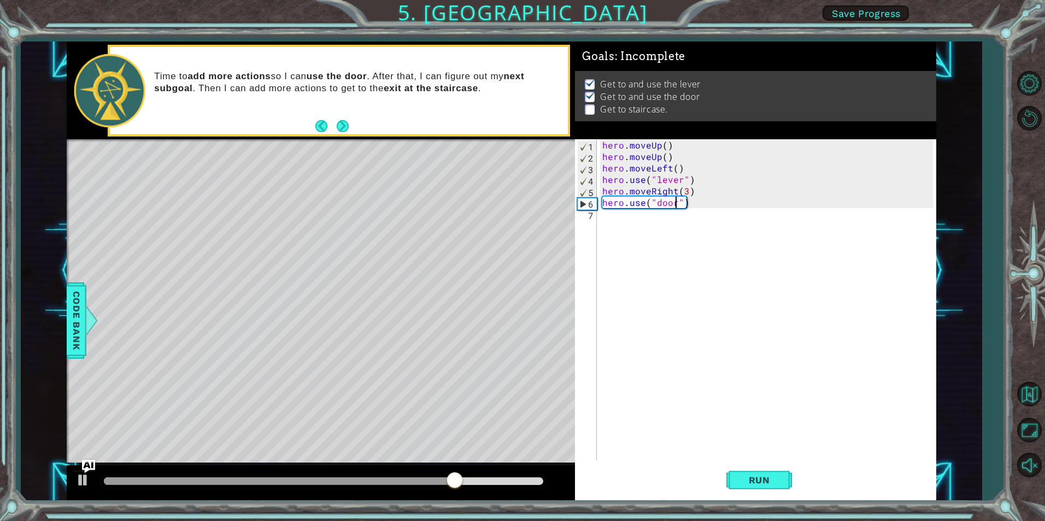
click at [653, 222] on div "hero . moveUp ( ) hero . moveUp ( ) hero . moveLeft ( ) hero . use ( "lever" ) …" at bounding box center [769, 311] width 338 height 344
type textarea "m"
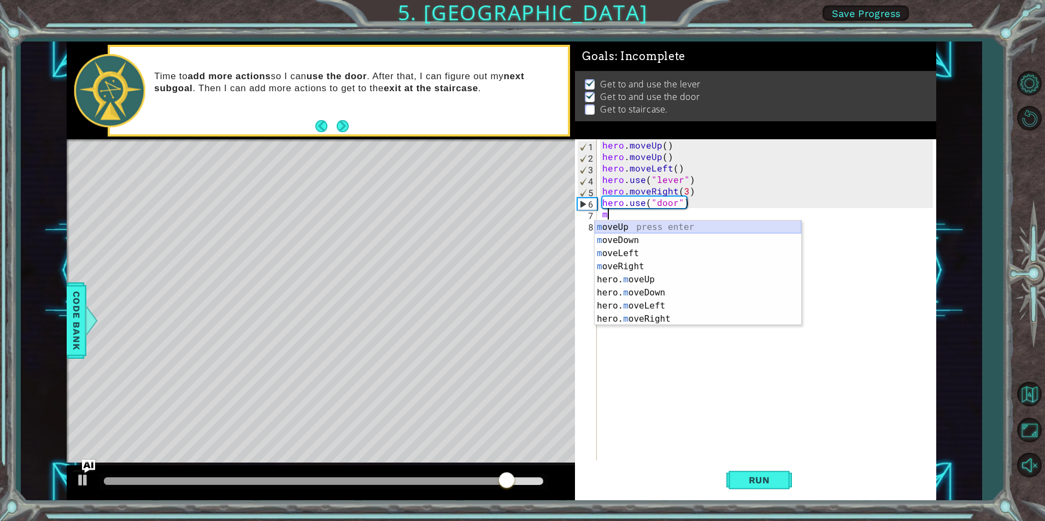
click at [625, 225] on div "m oveUp press enter m oveDown press enter m oveLeft press enter m oveRight pres…" at bounding box center [697, 286] width 207 height 131
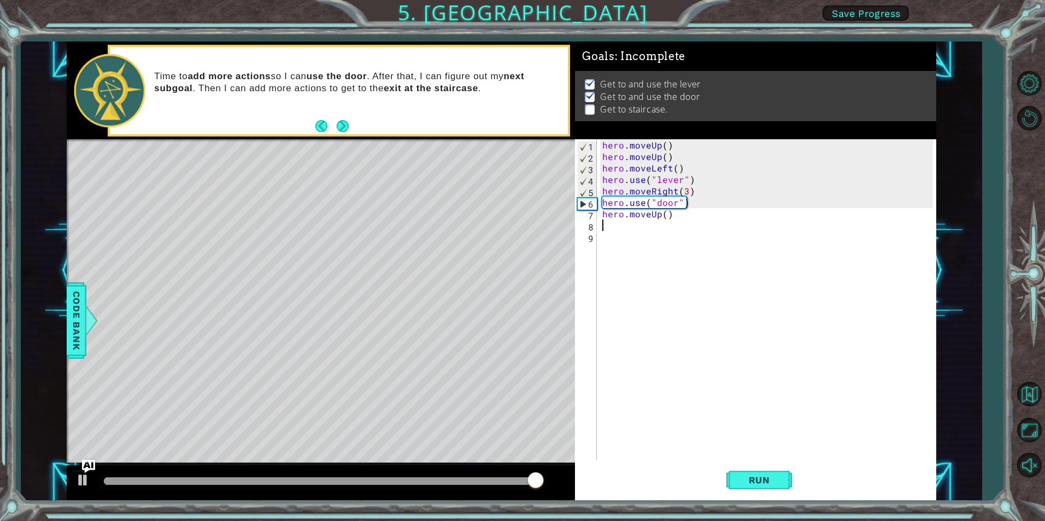
click at [666, 214] on div "hero . moveUp ( ) hero . moveUp ( ) hero . moveLeft ( ) hero . use ( "lever" ) …" at bounding box center [769, 311] width 338 height 344
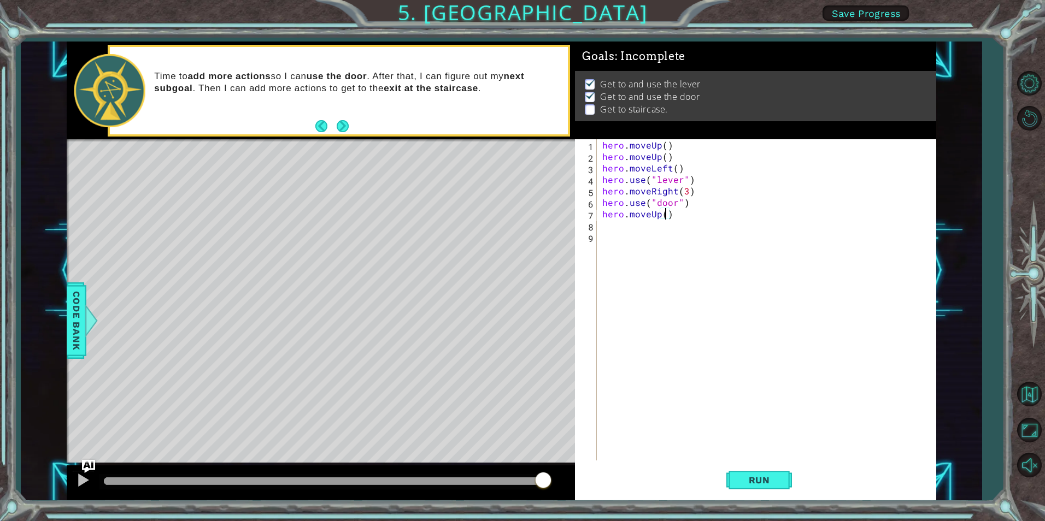
type textarea "hero.moveUp(2)"
click at [653, 232] on div "hero . moveUp ( ) hero . moveUp ( ) hero . moveLeft ( ) hero . use ( "lever" ) …" at bounding box center [769, 311] width 338 height 344
click at [651, 223] on div "hero . moveUp ( ) hero . moveUp ( ) hero . moveLeft ( ) hero . use ( "lever" ) …" at bounding box center [769, 311] width 338 height 344
type textarea "h"
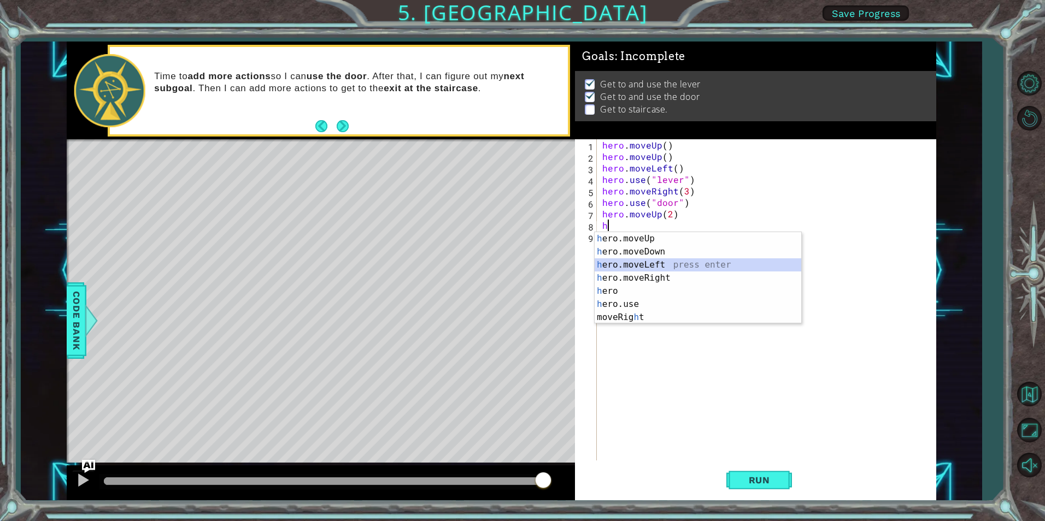
click at [650, 266] on div "h ero.moveUp press enter h ero.moveDown press enter h ero.moveLeft press enter …" at bounding box center [697, 291] width 207 height 118
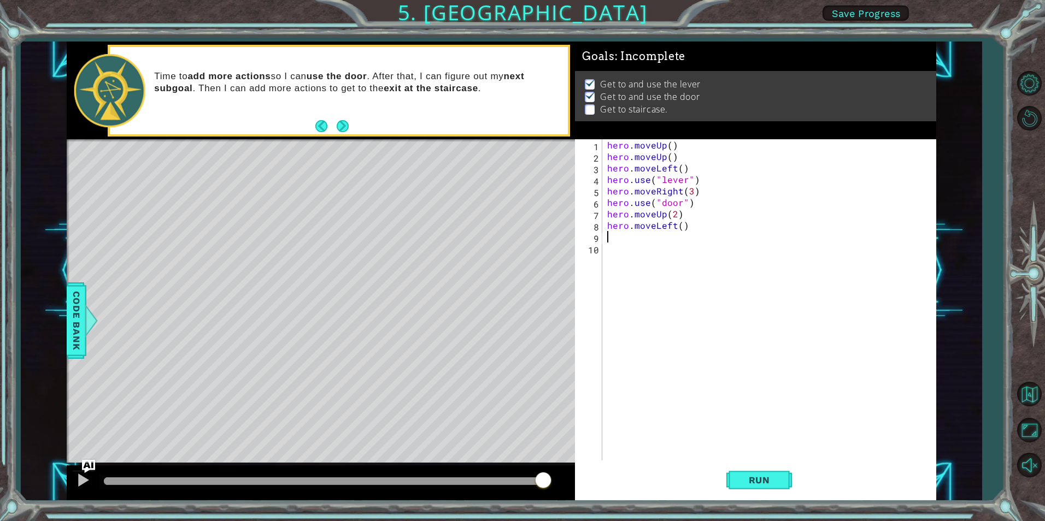
click at [680, 225] on div "hero . moveUp ( ) hero . moveUp ( ) hero . moveLeft ( ) hero . use ( "lever" ) …" at bounding box center [771, 311] width 333 height 344
type textarea "hero.moveLeft(3)"
click at [658, 243] on div "hero . moveUp ( ) hero . moveUp ( ) hero . moveLeft ( ) hero . use ( "lever" ) …" at bounding box center [771, 311] width 333 height 344
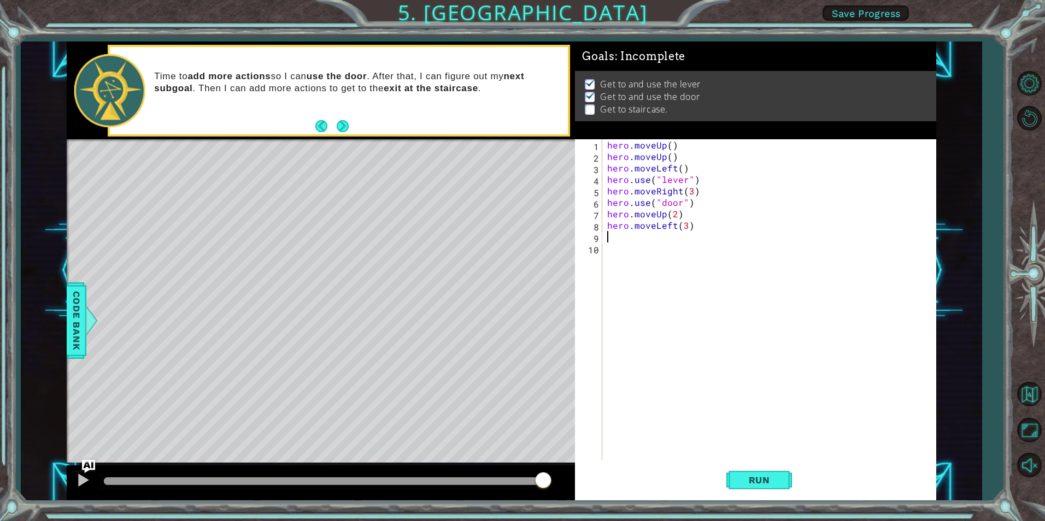
type textarea "h"
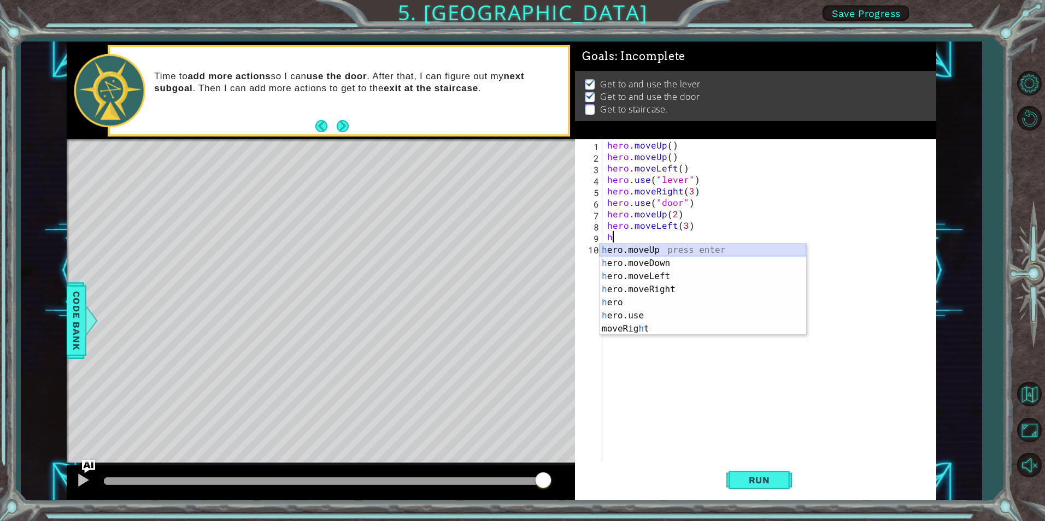
click at [647, 254] on div "h ero.moveUp press enter h ero.moveDown press enter h ero.moveLeft press enter …" at bounding box center [702, 303] width 207 height 118
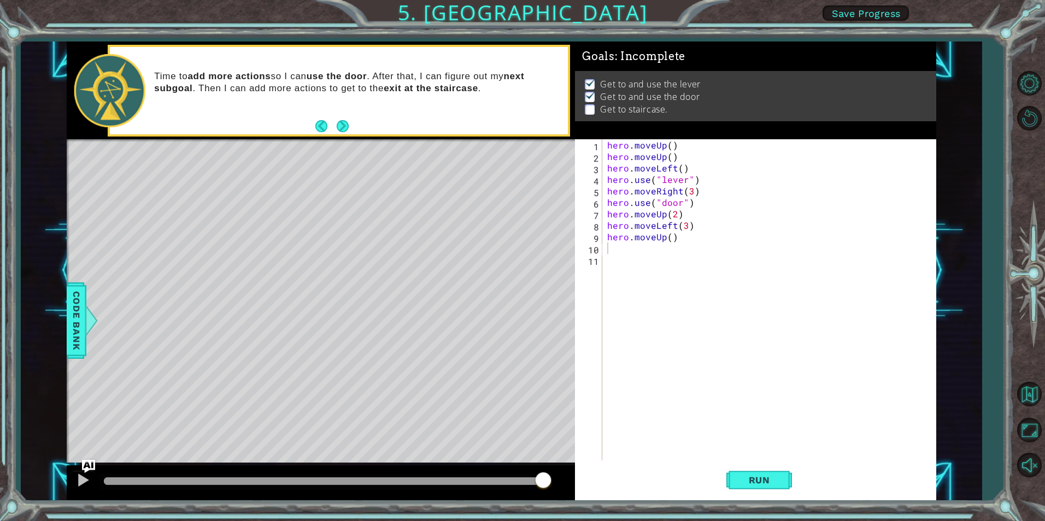
click at [794, 478] on div "Run" at bounding box center [759, 480] width 361 height 36
click at [760, 475] on span "Run" at bounding box center [759, 480] width 43 height 11
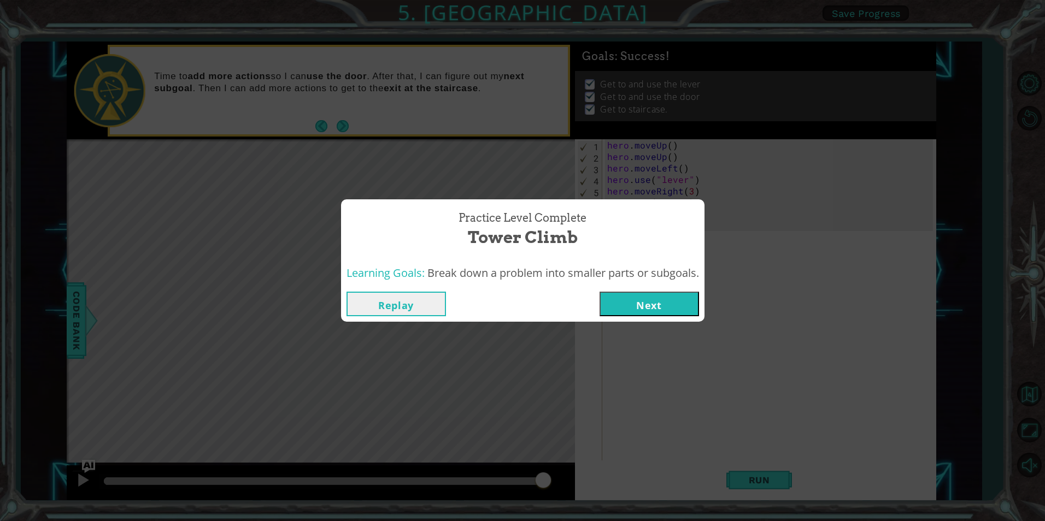
click at [638, 301] on button "Next" at bounding box center [648, 304] width 99 height 25
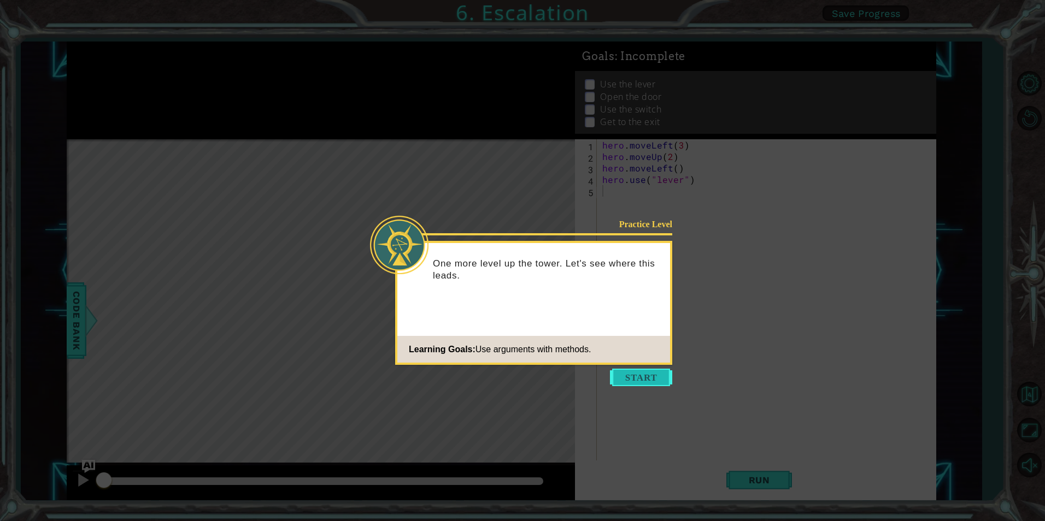
click at [644, 373] on button "Start" at bounding box center [641, 377] width 62 height 17
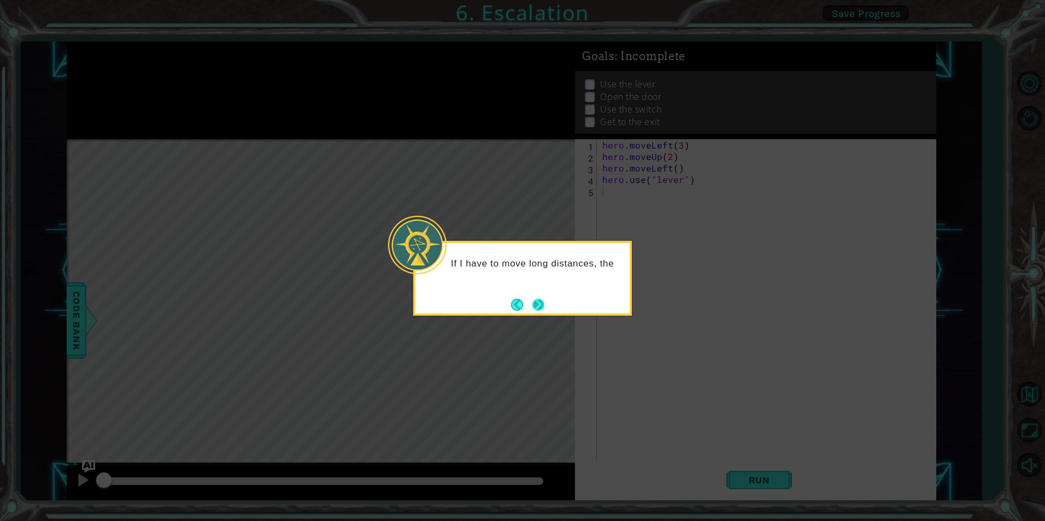
click at [539, 308] on button "Next" at bounding box center [538, 304] width 13 height 13
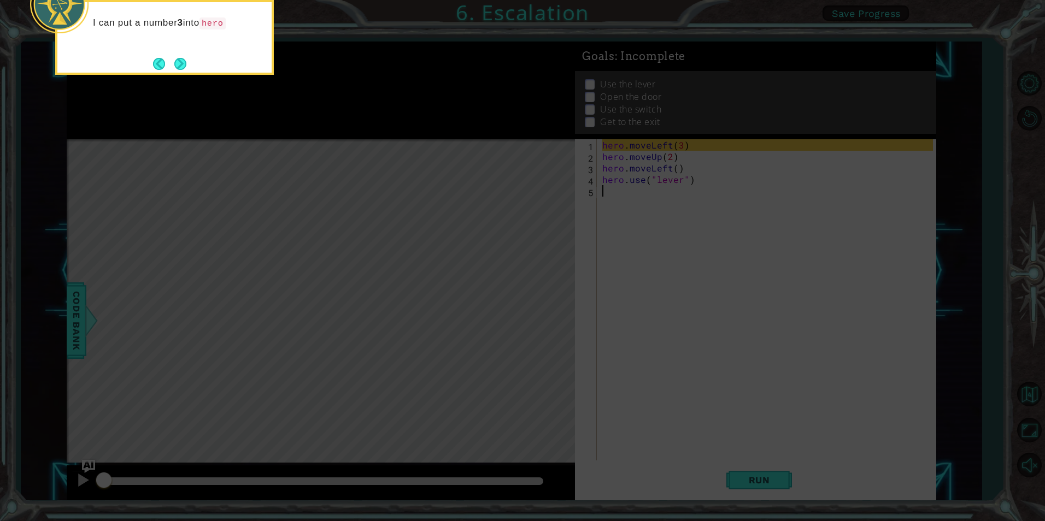
click at [198, 76] on icon at bounding box center [522, 78] width 1045 height 886
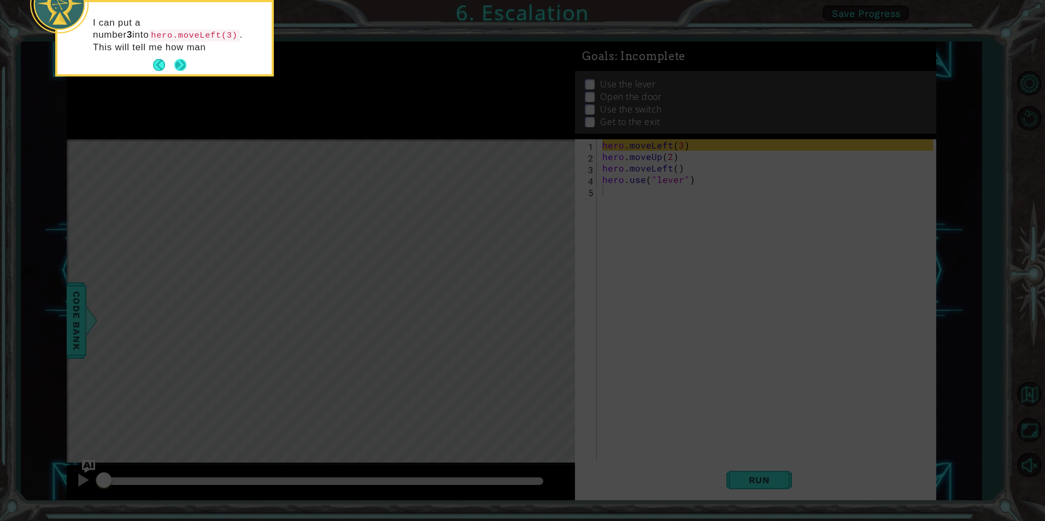
click at [182, 68] on button "Next" at bounding box center [180, 65] width 16 height 16
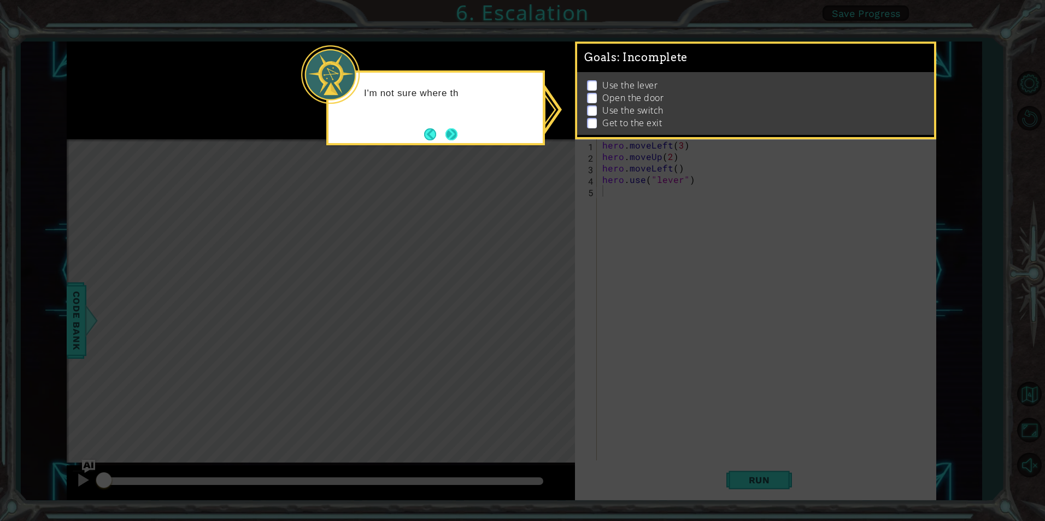
click at [440, 140] on footer at bounding box center [440, 134] width 33 height 16
click at [452, 140] on button "Next" at bounding box center [451, 134] width 13 height 13
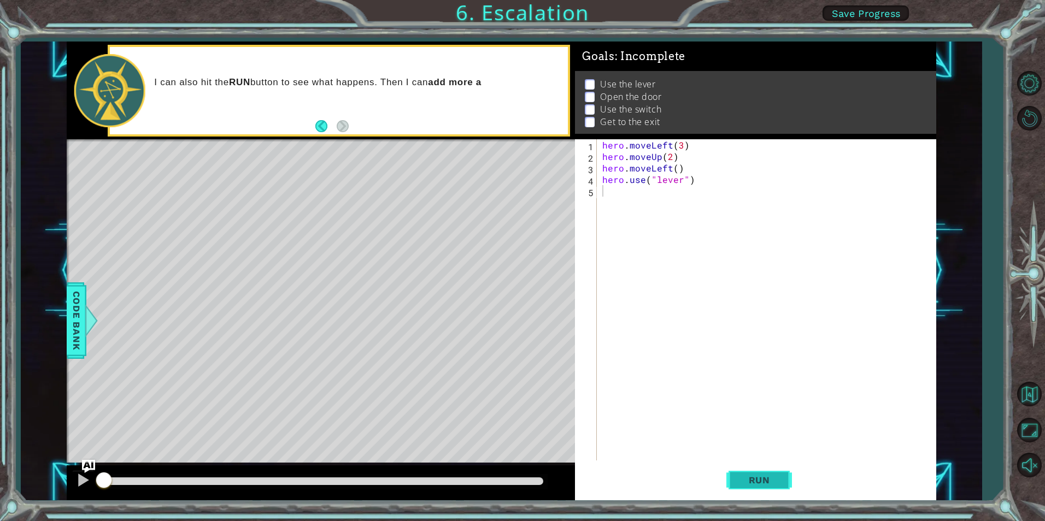
click at [763, 491] on button "Run" at bounding box center [759, 480] width 66 height 36
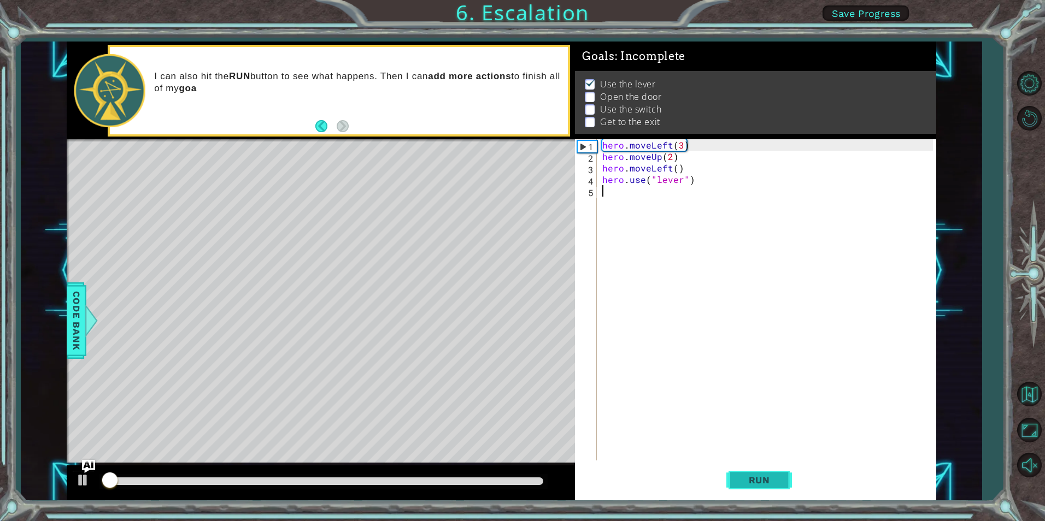
scroll to position [4, 0]
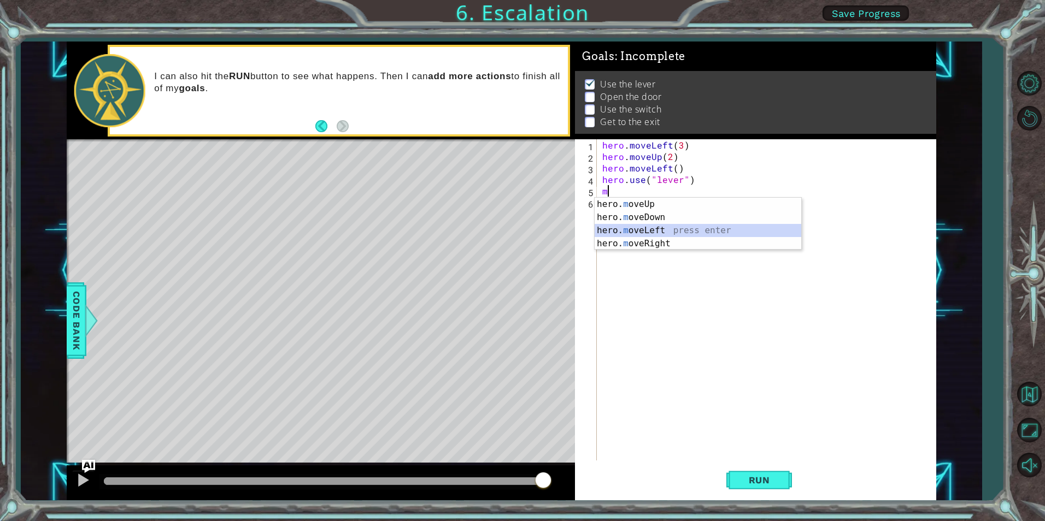
click at [652, 231] on div "hero. m oveUp press enter hero. m oveDown press enter hero. m oveLeft press ent…" at bounding box center [697, 237] width 207 height 79
type textarea "hero.moveLeft(1)"
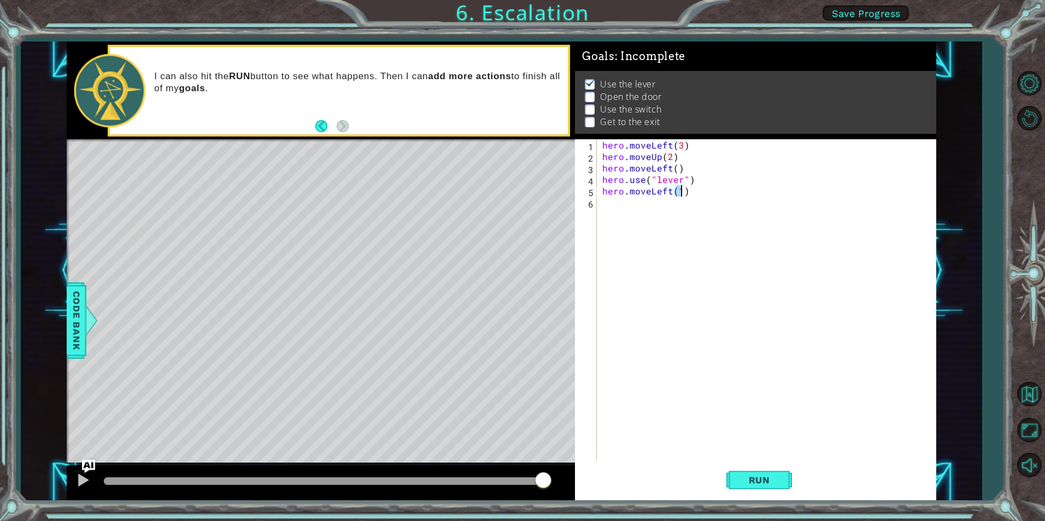
click at [654, 205] on div "hero . moveLeft ( 3 ) hero . moveUp ( 2 ) hero . moveLeft ( ) hero . use ( "lev…" at bounding box center [769, 311] width 338 height 344
type textarea "m"
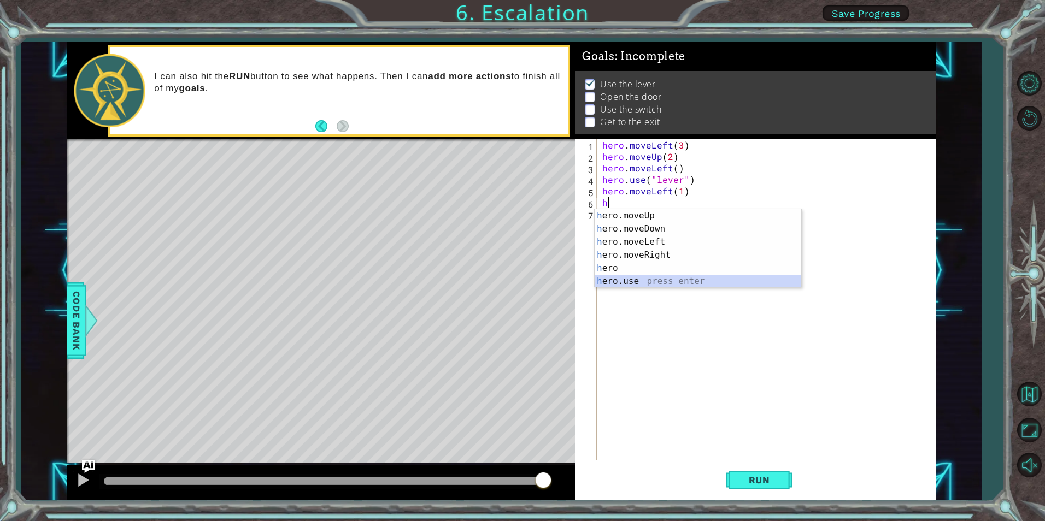
click at [653, 279] on div "h ero.moveUp press enter h ero.moveDown press enter h ero.moveLeft press enter …" at bounding box center [697, 261] width 207 height 105
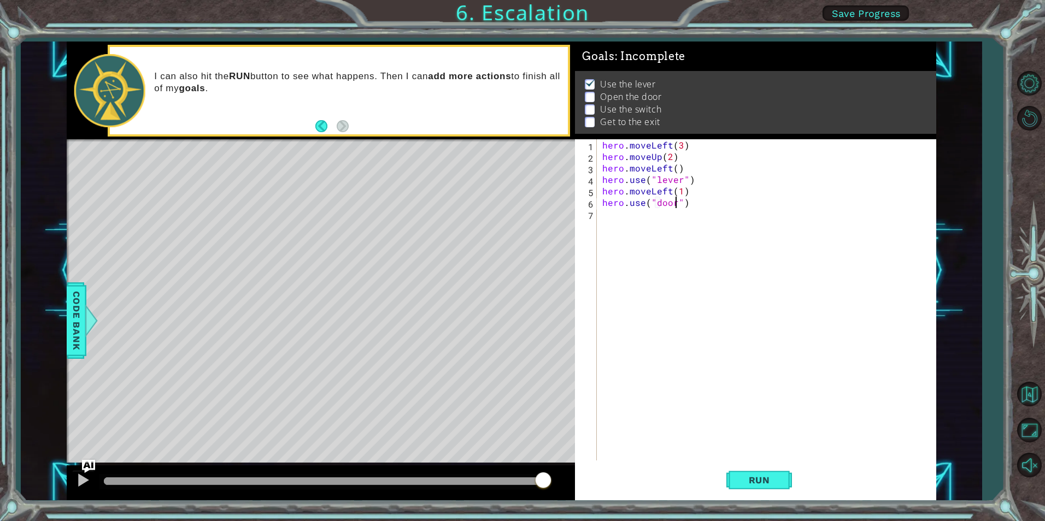
scroll to position [0, 5]
type textarea "hero.use("door")"
click at [777, 478] on span "Run" at bounding box center [759, 480] width 43 height 11
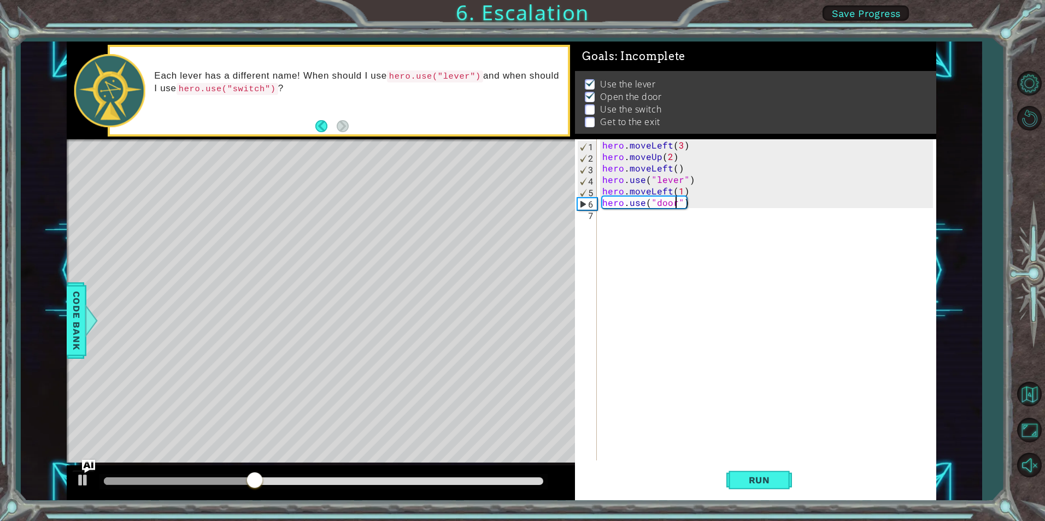
click at [630, 220] on div "hero . moveLeft ( 3 ) hero . moveUp ( 2 ) hero . moveLeft ( ) hero . use ( "lev…" at bounding box center [769, 311] width 338 height 344
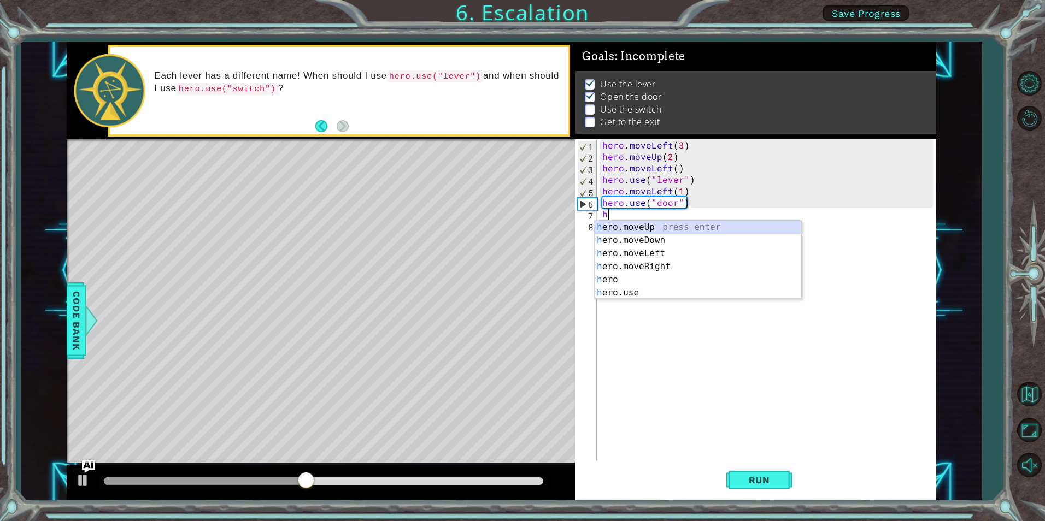
click at [644, 225] on div "h ero.moveUp press enter h ero.moveDown press enter h ero.moveLeft press enter …" at bounding box center [697, 273] width 207 height 105
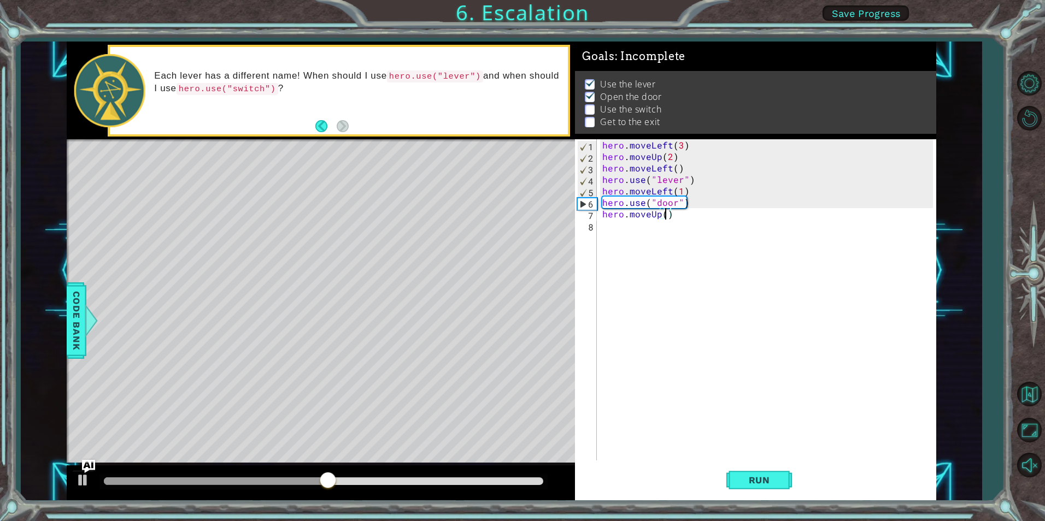
type textarea "hero.moveUp(2)"
click at [658, 246] on div "hero . moveLeft ( 3 ) hero . moveUp ( 2 ) hero . moveLeft ( ) hero . use ( "lev…" at bounding box center [769, 311] width 338 height 344
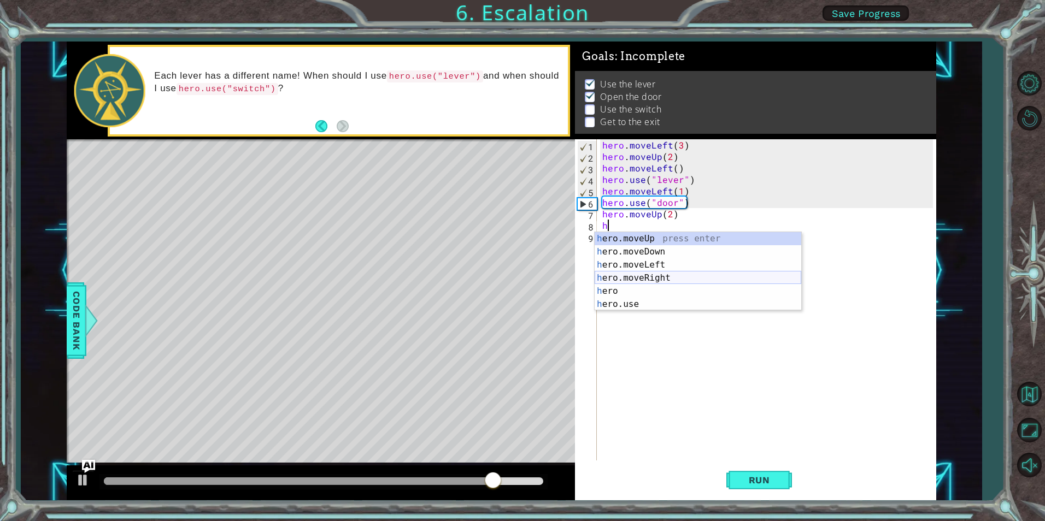
click at [638, 280] on div "h ero.moveUp press enter h ero.moveDown press enter h ero.moveLeft press enter …" at bounding box center [697, 284] width 207 height 105
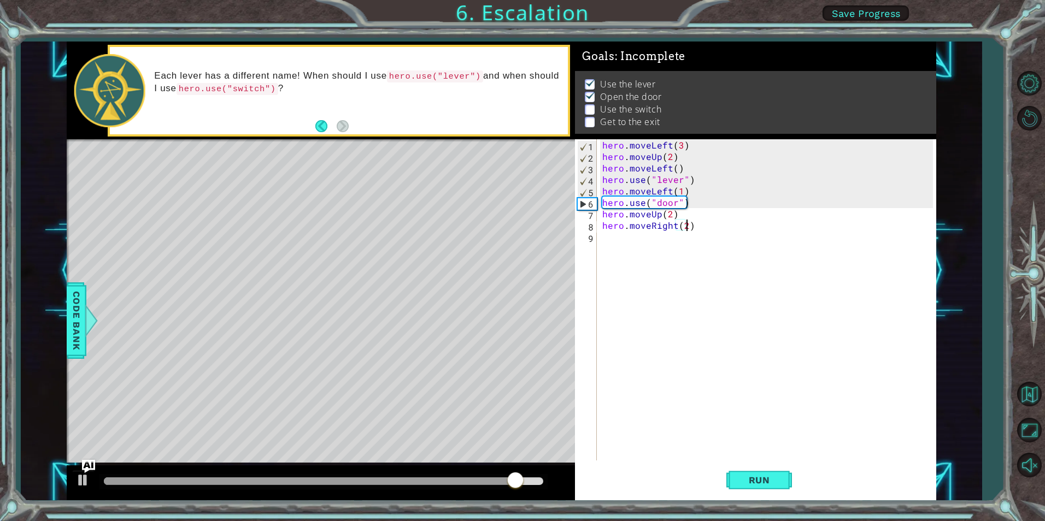
scroll to position [0, 5]
type textarea "hero.moveRight(2)"
click at [735, 482] on button "Run" at bounding box center [759, 480] width 66 height 36
click at [612, 243] on div "hero . moveLeft ( 3 ) hero . moveUp ( 2 ) hero . moveLeft ( ) hero . use ( "lev…" at bounding box center [769, 311] width 338 height 344
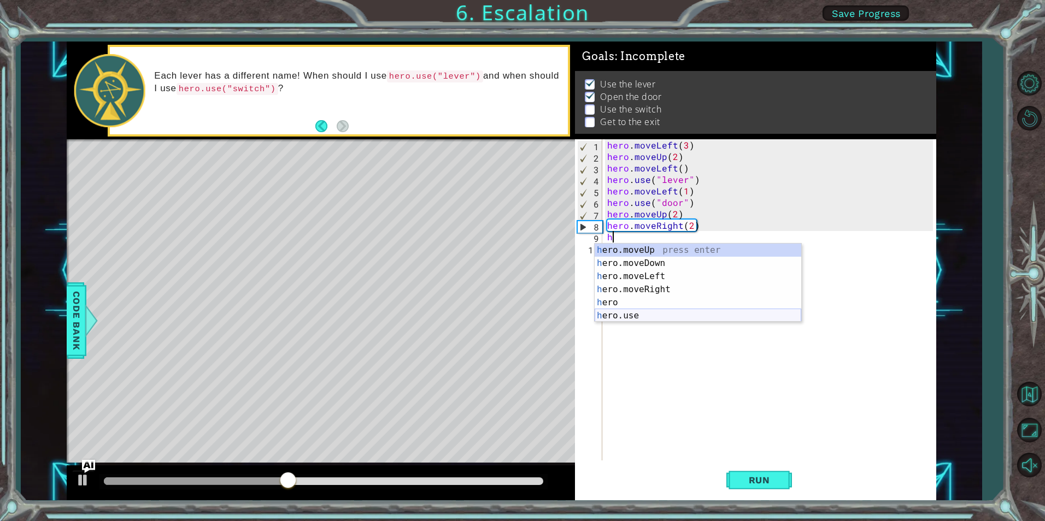
click at [631, 315] on div "h ero.moveUp press enter h ero.moveDown press enter h ero.moveLeft press enter …" at bounding box center [697, 296] width 207 height 105
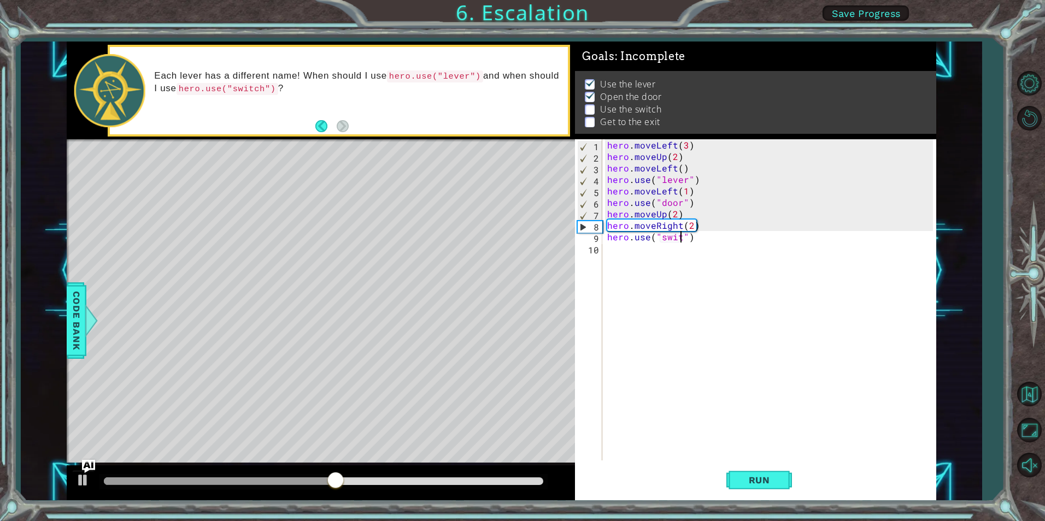
scroll to position [0, 5]
type textarea "hero.use("switch")"
click at [764, 475] on span "Run" at bounding box center [759, 480] width 43 height 11
click at [659, 266] on div "hero . moveLeft ( 3 ) hero . moveUp ( 2 ) hero . moveLeft ( ) hero . use ( "lev…" at bounding box center [771, 311] width 333 height 344
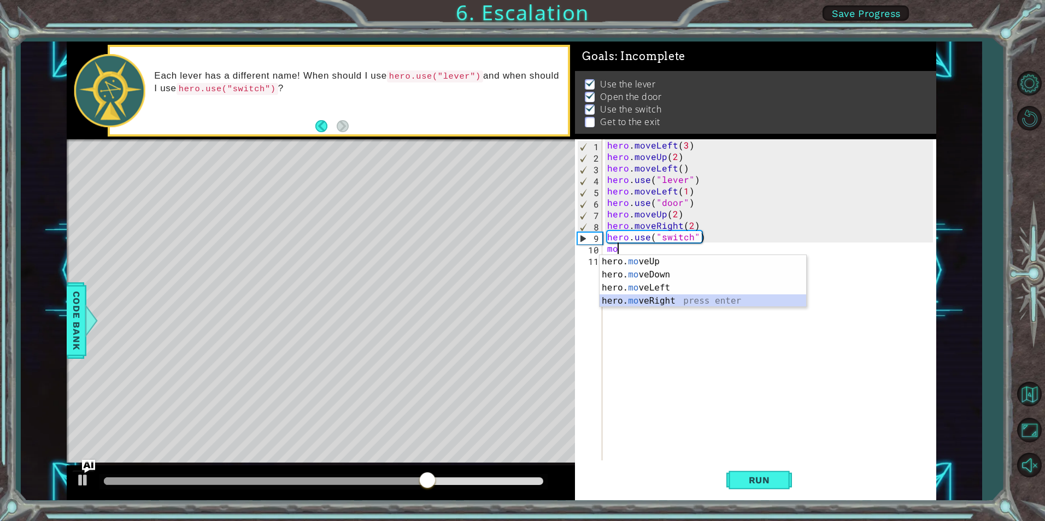
click at [651, 298] on div "hero. mo veUp press enter hero. mo veDown press enter hero. mo veLeft press ent…" at bounding box center [702, 294] width 207 height 79
type textarea "hero.moveRight(1)"
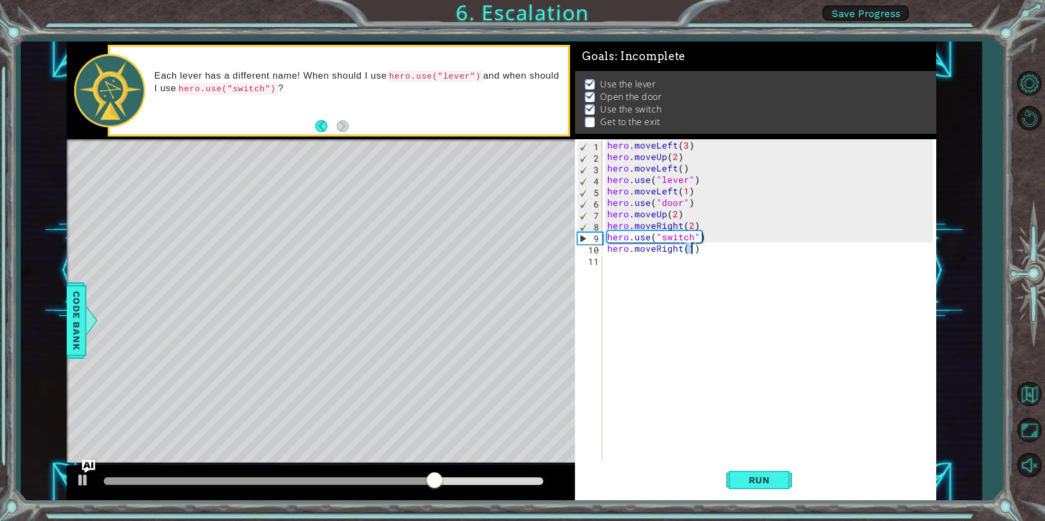
click at [648, 267] on div "hero . moveLeft ( 3 ) hero . moveUp ( 2 ) hero . moveLeft ( ) hero . use ( "lev…" at bounding box center [771, 311] width 333 height 344
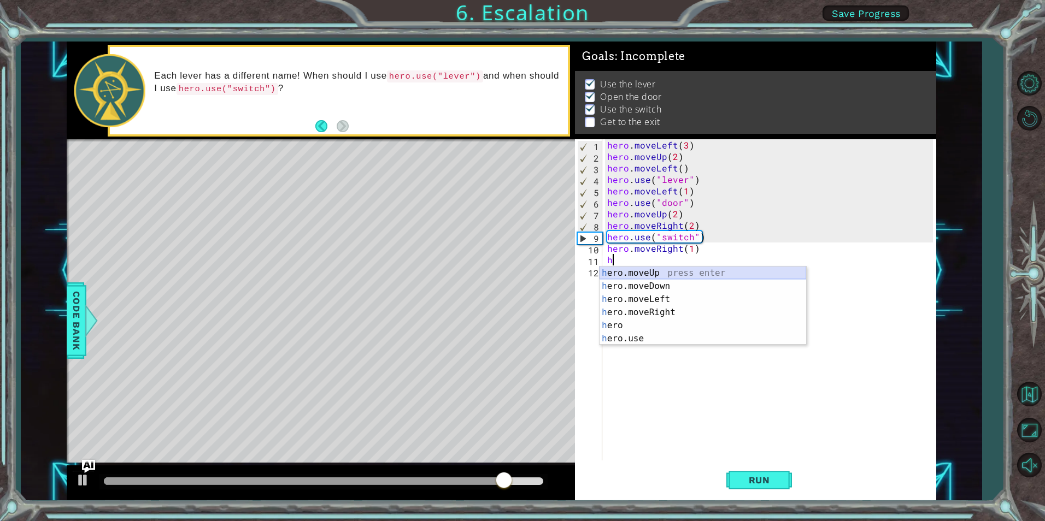
click at [658, 275] on div "h ero.moveUp press enter h ero.moveDown press enter h ero.moveLeft press enter …" at bounding box center [702, 319] width 207 height 105
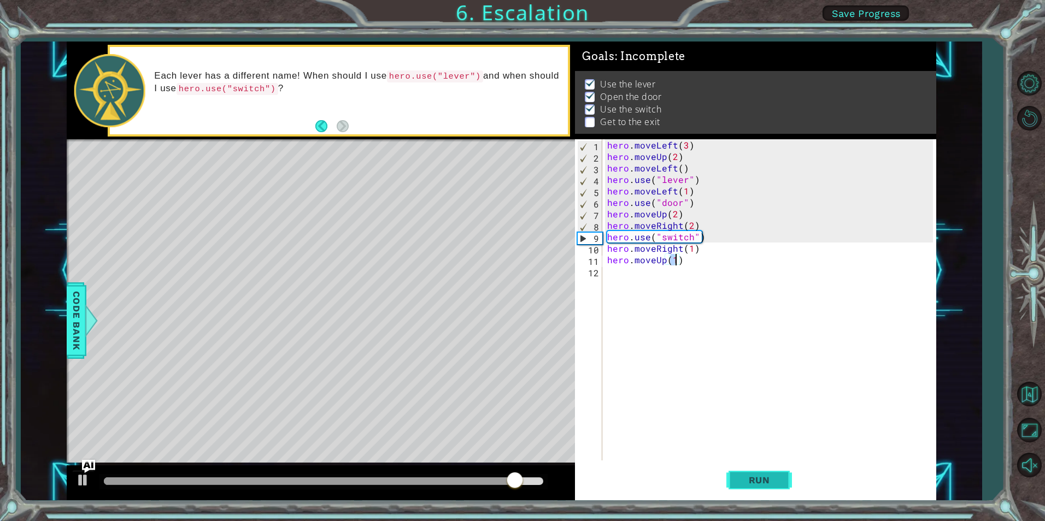
type textarea "hero.moveUp(1)"
click at [746, 476] on span "Run" at bounding box center [759, 480] width 43 height 11
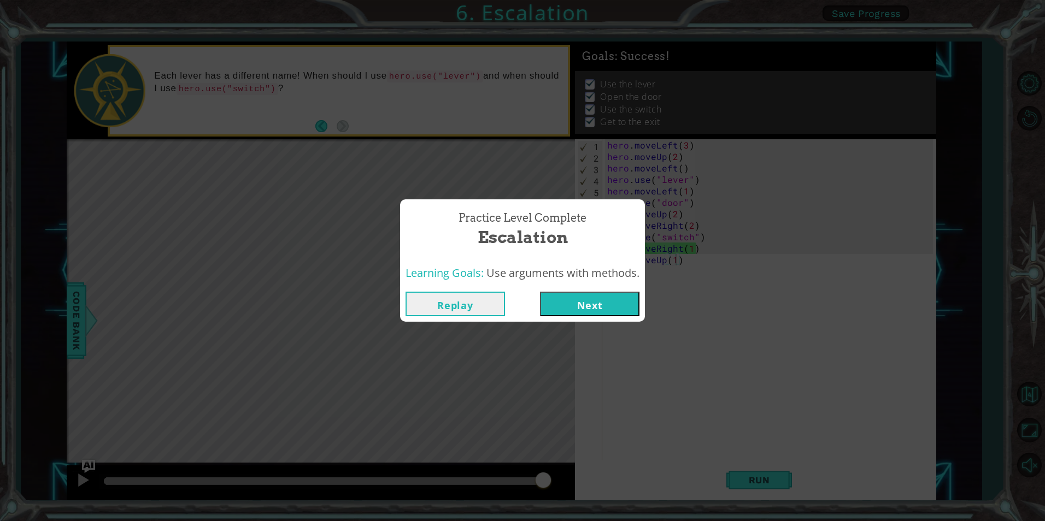
click at [609, 304] on button "Next" at bounding box center [589, 304] width 99 height 25
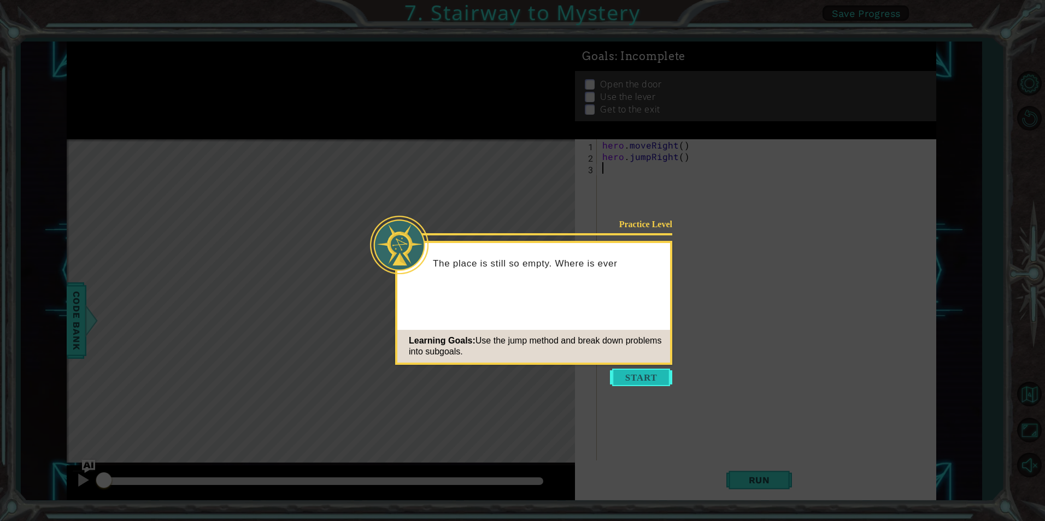
click at [660, 386] on button "Start" at bounding box center [641, 377] width 62 height 17
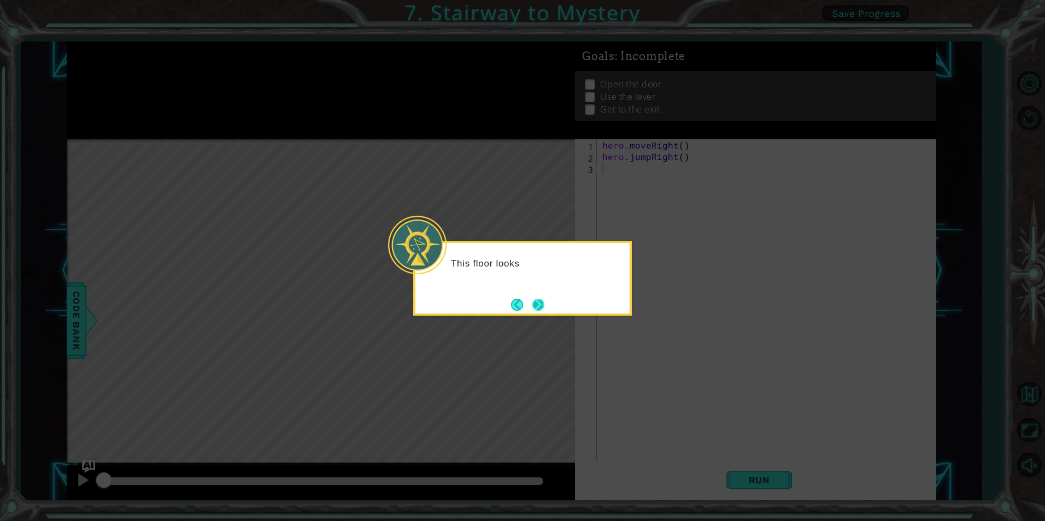
click at [535, 305] on button "Next" at bounding box center [538, 304] width 13 height 13
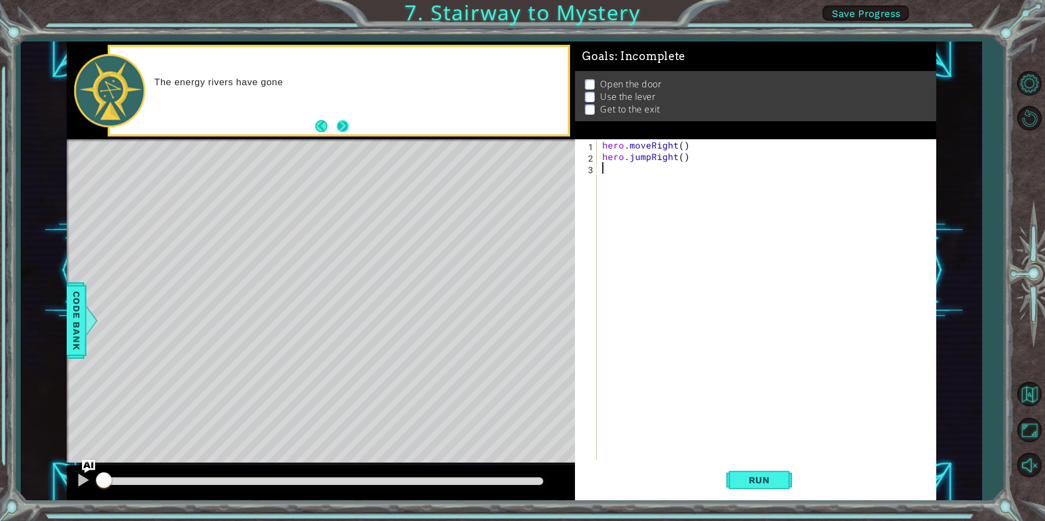
click at [343, 120] on button "Next" at bounding box center [343, 126] width 12 height 12
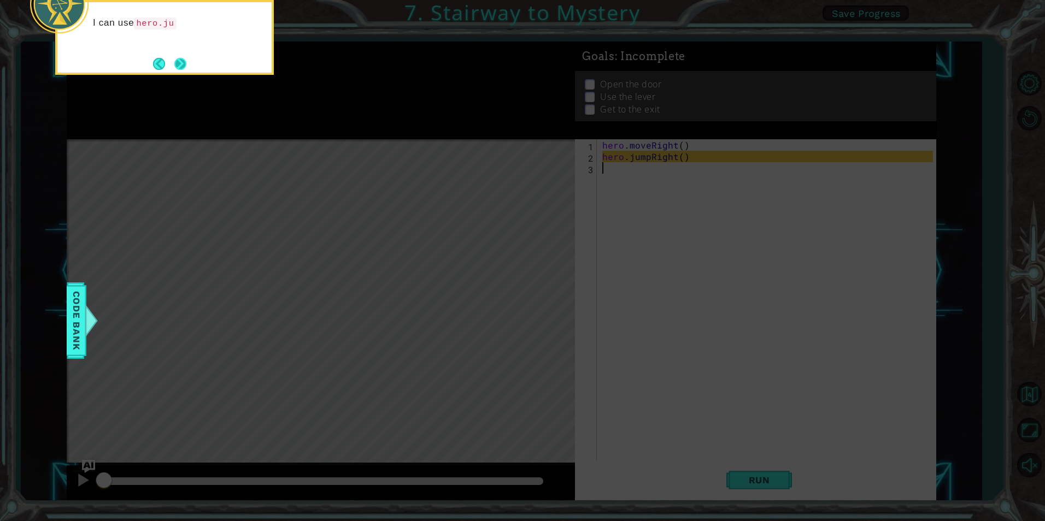
click at [182, 67] on button "Next" at bounding box center [180, 64] width 14 height 14
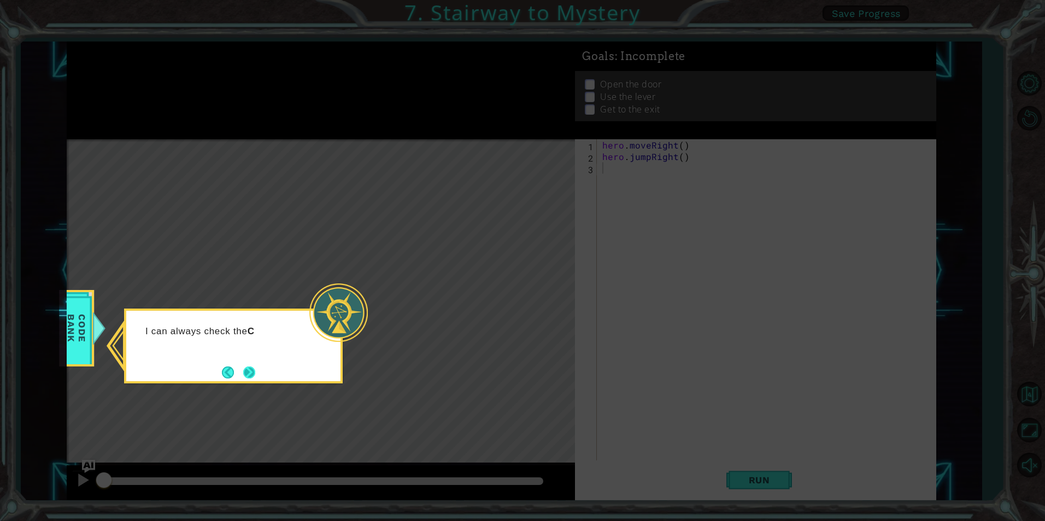
click at [248, 373] on button "Next" at bounding box center [249, 372] width 13 height 13
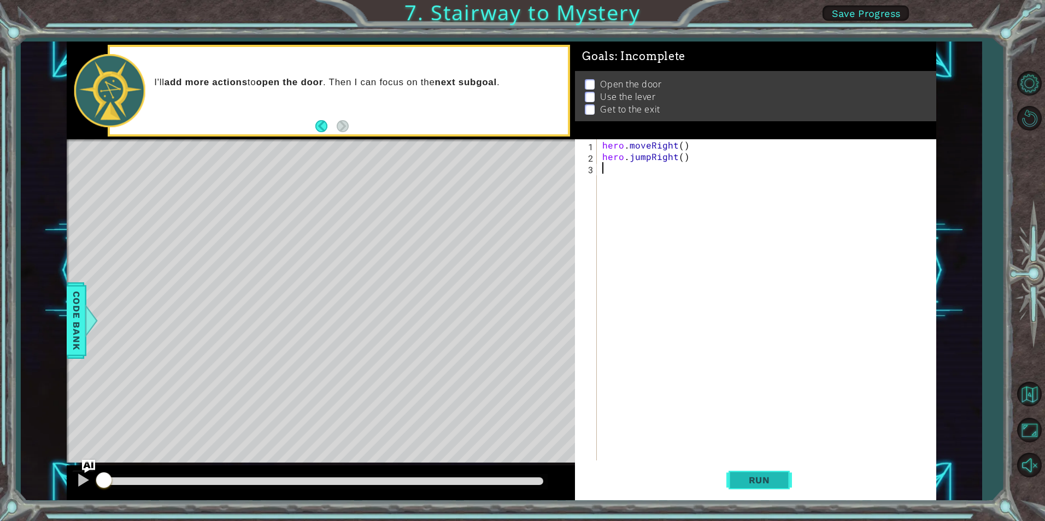
click at [743, 479] on span "Run" at bounding box center [759, 480] width 43 height 11
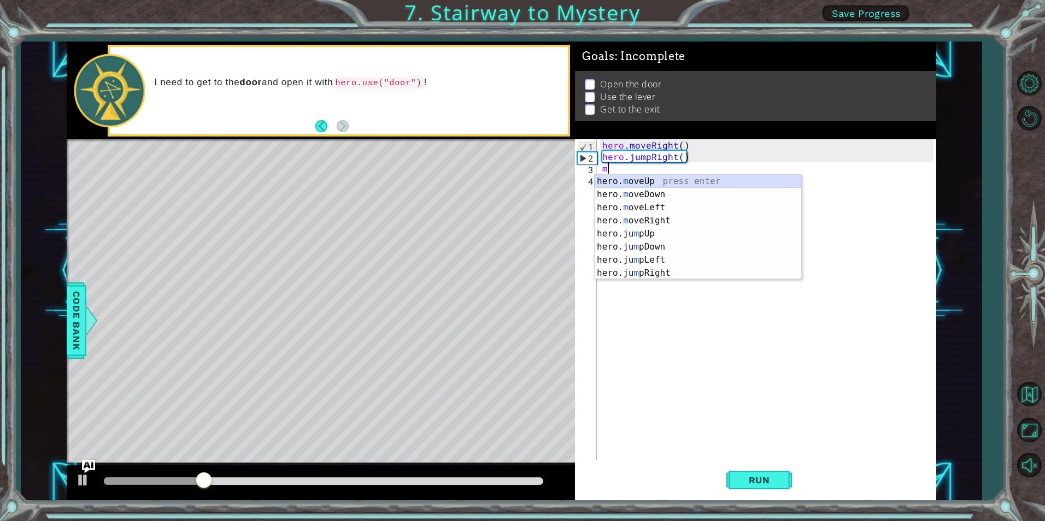
click at [656, 179] on div "hero. m oveUp press enter hero. m oveDown press enter hero. m oveLeft press ent…" at bounding box center [697, 240] width 207 height 131
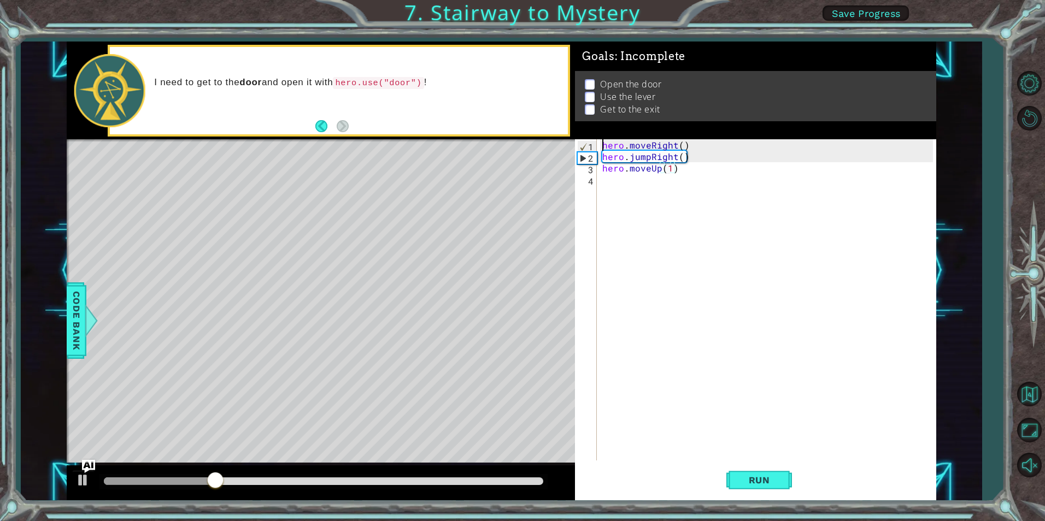
click at [656, 179] on div "hero . moveRight ( ) hero . jumpRight ( ) hero . moveUp ( 1 )" at bounding box center [769, 311] width 338 height 344
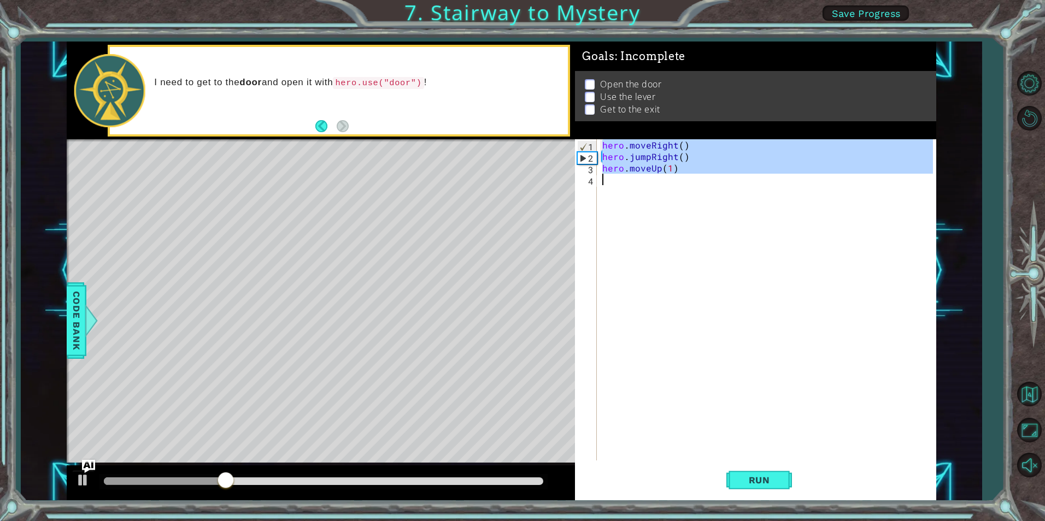
type textarea "hero.moveUp(1)"
click at [650, 191] on div "hero . moveRight ( ) hero . jumpRight ( ) hero . moveUp ( 1 )" at bounding box center [766, 299] width 332 height 321
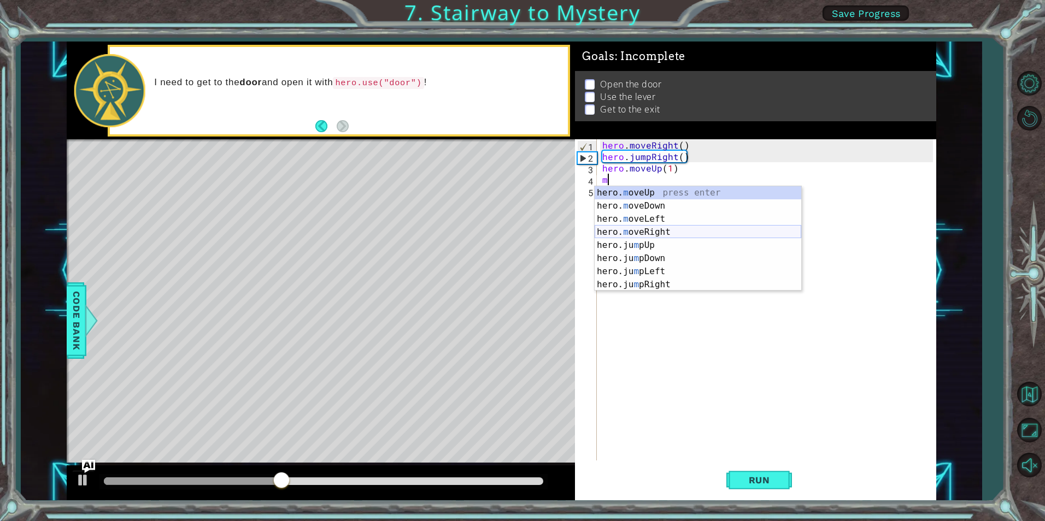
click at [662, 232] on div "hero. m oveUp press enter hero. m oveDown press enter hero. m oveLeft press ent…" at bounding box center [697, 251] width 207 height 131
type textarea "hero.moveRight(1)"
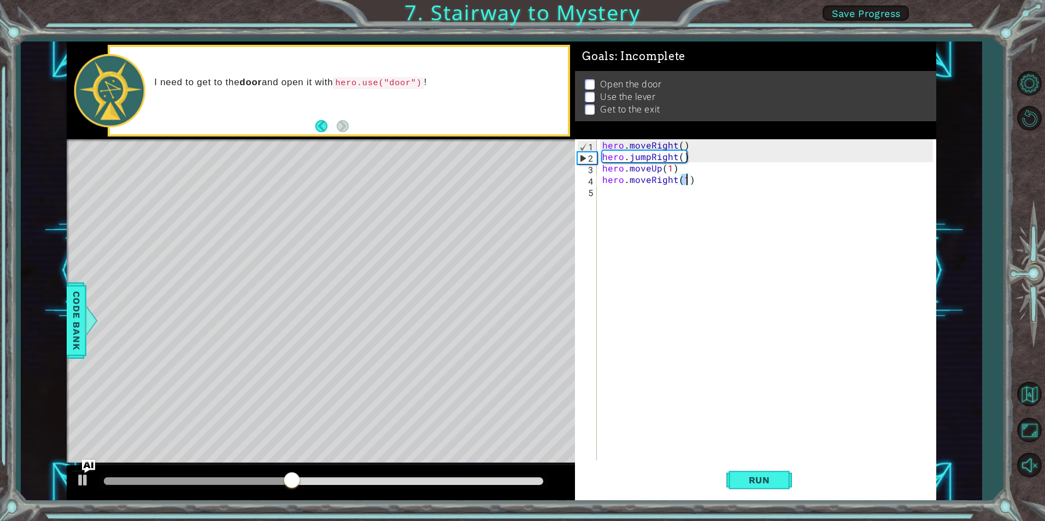
click at [671, 202] on div "hero . moveRight ( ) hero . jumpRight ( ) hero . moveUp ( 1 ) hero . moveRight …" at bounding box center [769, 311] width 338 height 344
type textarea "m"
type textarea "h"
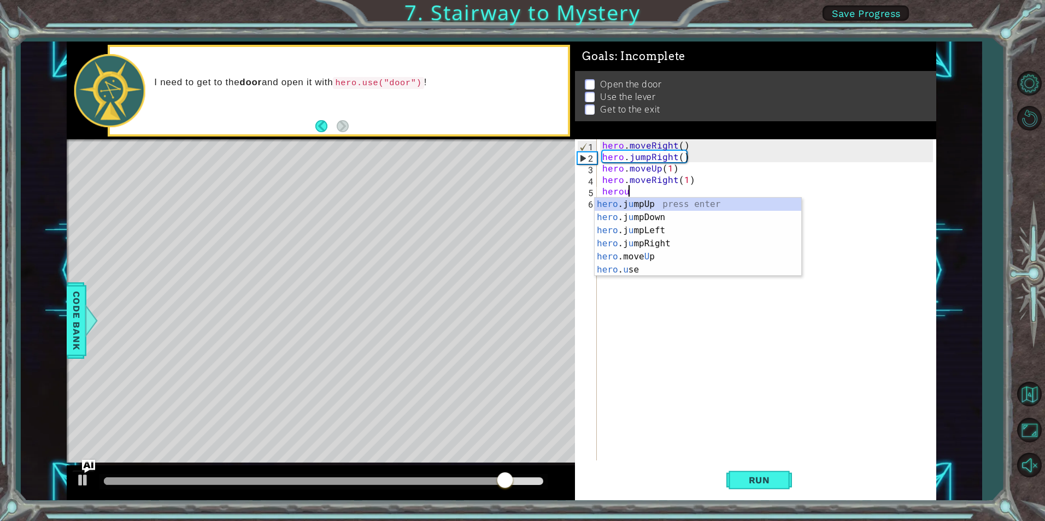
scroll to position [0, 1]
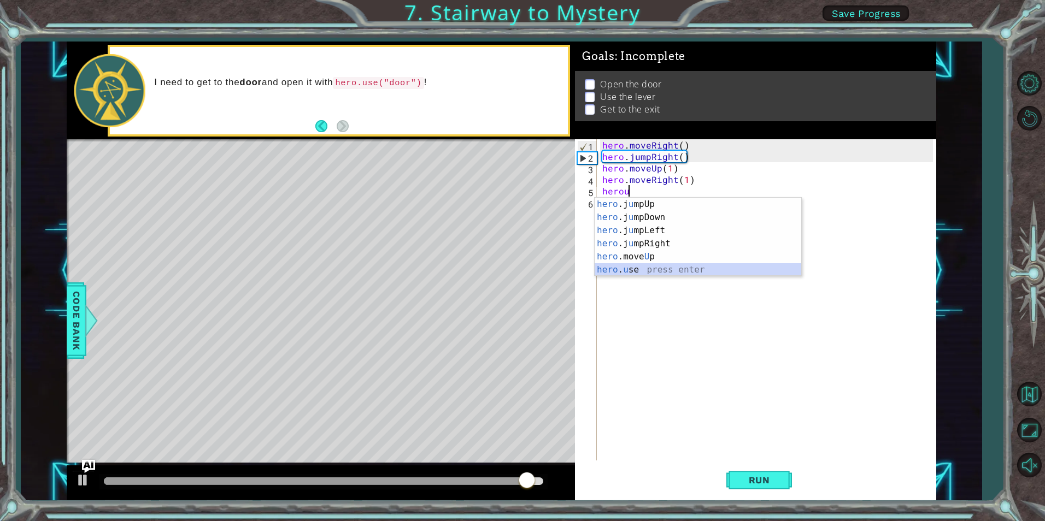
click at [632, 267] on div "hero .j u mpUp press enter hero .j u mpDown press enter hero .j u mpLeft press …" at bounding box center [697, 250] width 207 height 105
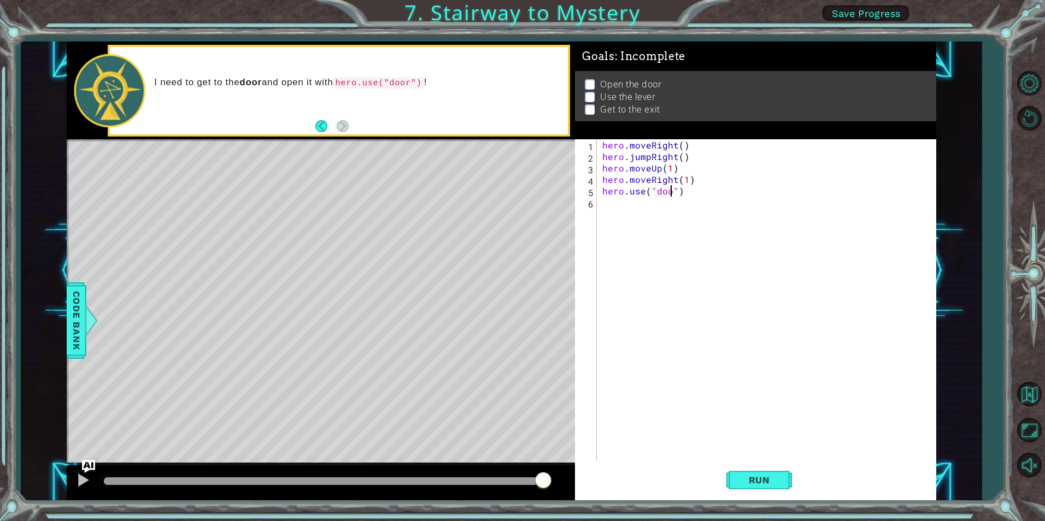
scroll to position [0, 5]
type textarea "hero.use("door")"
click at [777, 477] on span "Run" at bounding box center [759, 480] width 43 height 11
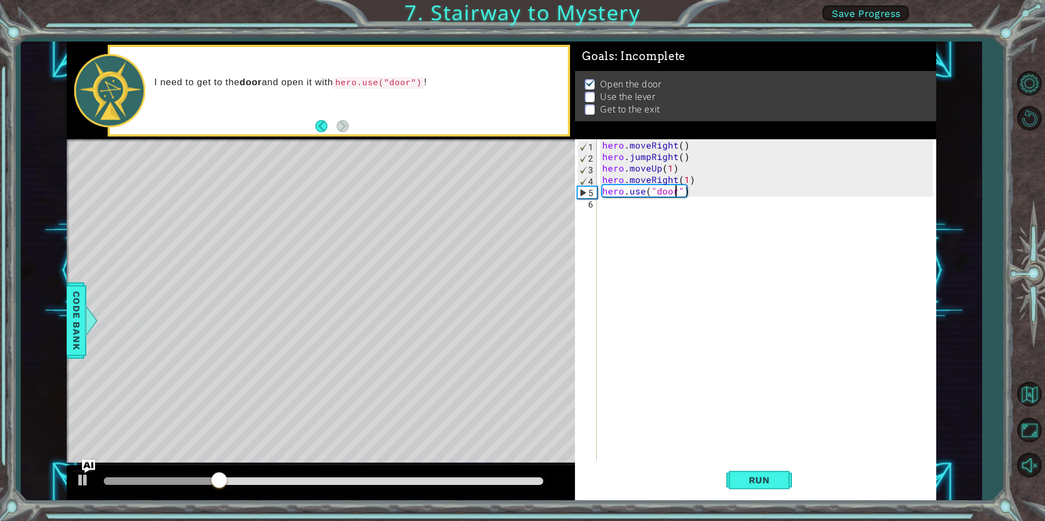
click at [604, 211] on div "hero . moveRight ( ) hero . jumpRight ( ) hero . moveUp ( 1 ) hero . moveRight …" at bounding box center [769, 311] width 338 height 344
type textarea "h"
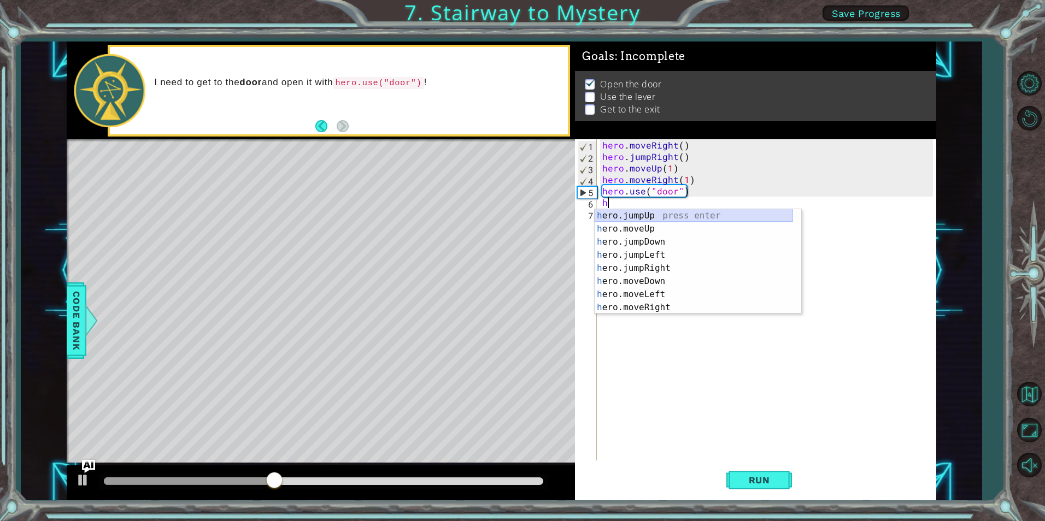
click at [643, 212] on div "h ero.jumpUp press enter h ero.moveUp press enter h ero.jumpDown press enter h …" at bounding box center [693, 274] width 198 height 131
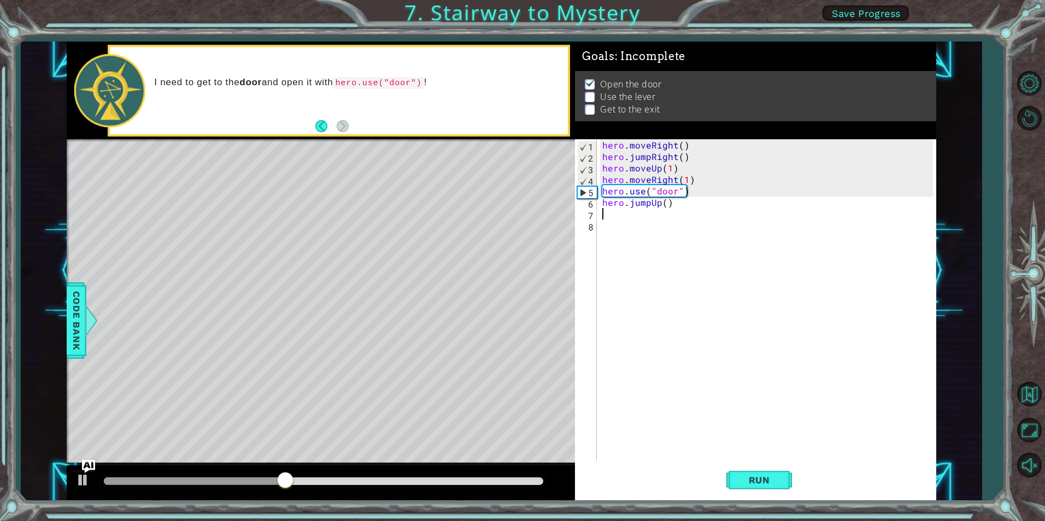
click at [655, 206] on div "hero . moveRight ( ) hero . jumpRight ( ) hero . moveUp ( 1 ) hero . moveRight …" at bounding box center [769, 311] width 338 height 344
click at [669, 205] on div "hero . moveRight ( ) hero . jumpRight ( ) hero . moveUp ( 1 ) hero . moveRight …" at bounding box center [769, 311] width 338 height 344
type textarea "hero.jumpUp()"
type textarea "()hero.jumpUp"
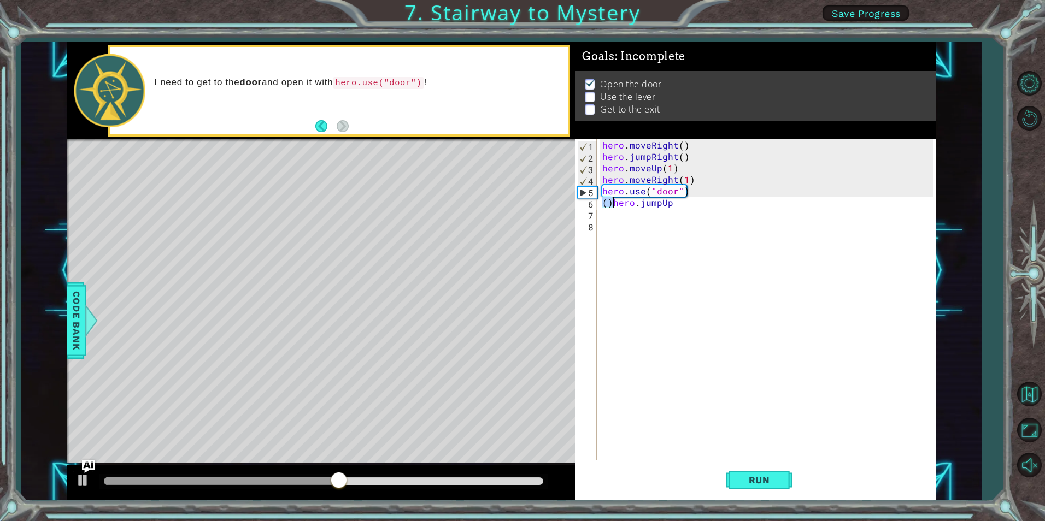
click at [676, 210] on div "hero . moveRight ( ) hero . jumpRight ( ) hero . moveUp ( 1 ) hero . moveRight …" at bounding box center [769, 311] width 338 height 344
click at [672, 208] on div "hero . moveRight ( ) hero . jumpRight ( ) hero . moveUp ( 1 ) hero . moveRight …" at bounding box center [769, 311] width 338 height 344
drag, startPoint x: 672, startPoint y: 208, endPoint x: 580, endPoint y: 209, distance: 91.8
click at [580, 209] on div "()hero.jumpUp 1 2 3 4 5 6 7 8 hero . moveRight ( ) hero . jumpRight ( ) hero . …" at bounding box center [753, 299] width 357 height 321
type textarea "("
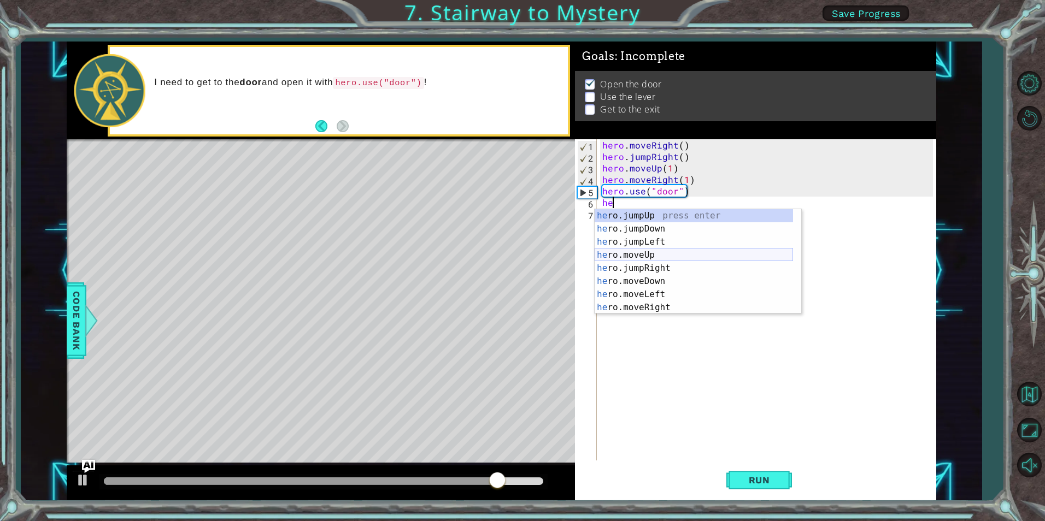
click at [646, 256] on div "he ro.jumpUp press enter he ro.jumpDown press enter he ro.jumpLeft press enter …" at bounding box center [693, 274] width 198 height 131
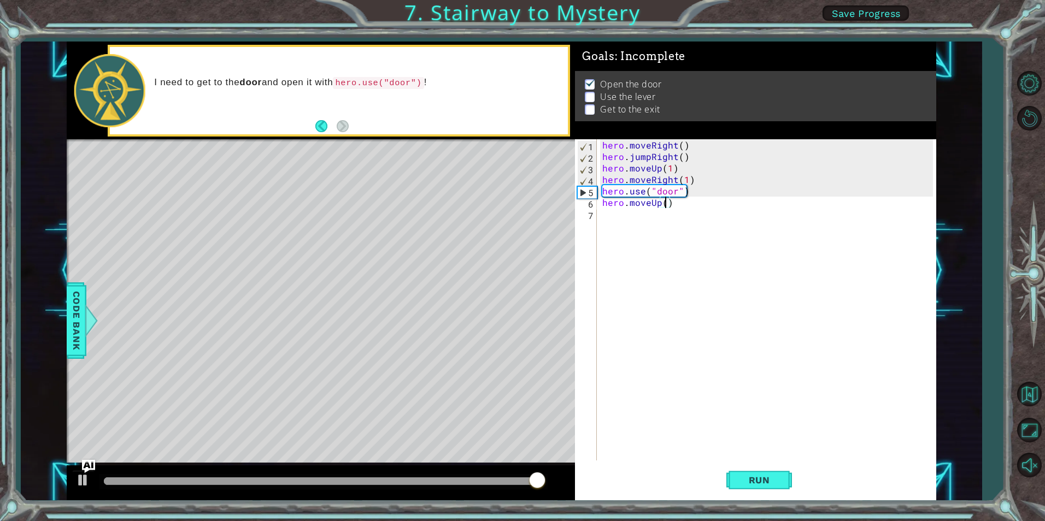
type textarea "hero.moveUp(2)"
click at [662, 222] on div "hero . moveRight ( ) hero . jumpRight ( ) hero . moveUp ( 1 ) hero . moveRight …" at bounding box center [769, 311] width 338 height 344
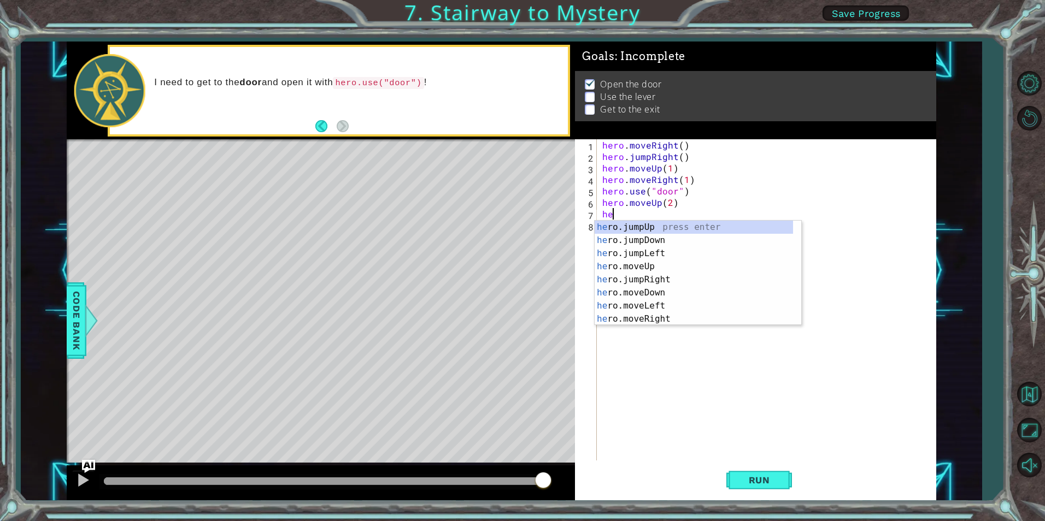
scroll to position [0, 1]
click at [631, 307] on div "her o.jumpUp press enter her o.jumpDown press enter her o.jumpLeft press enter …" at bounding box center [693, 286] width 198 height 131
type textarea "hero.moveLeft(1)"
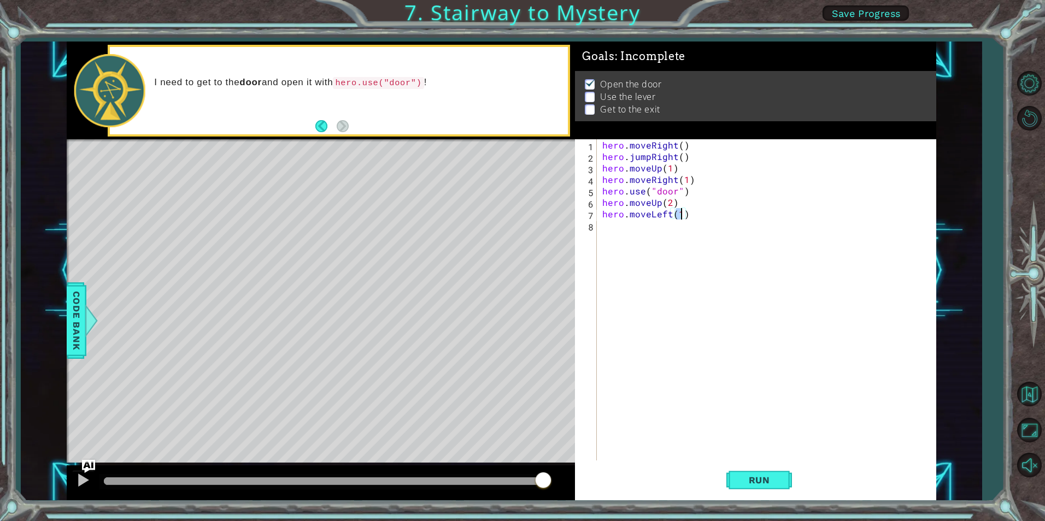
click at [659, 235] on div "hero . moveRight ( ) hero . jumpRight ( ) hero . moveUp ( 1 ) hero . moveRight …" at bounding box center [769, 311] width 338 height 344
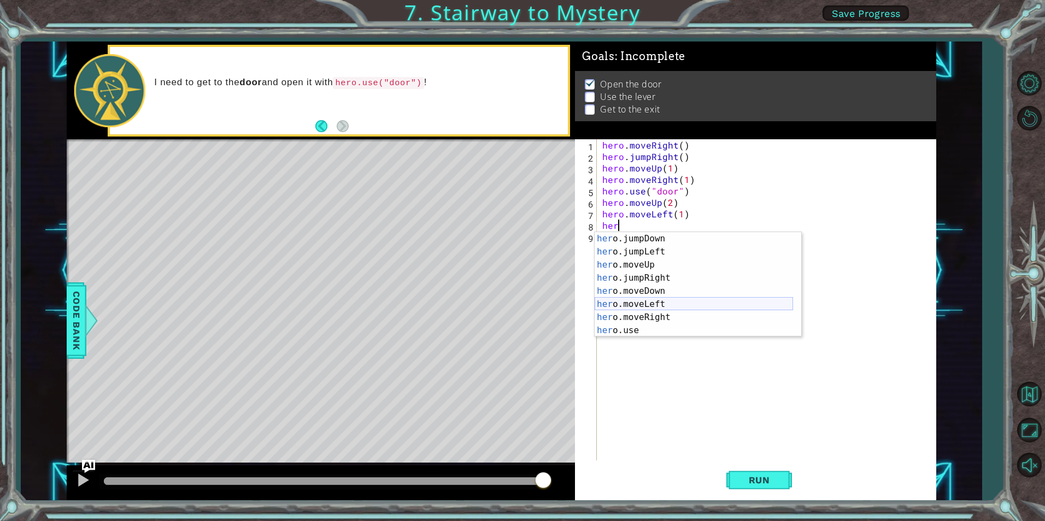
scroll to position [13, 0]
click at [639, 332] on div "her o.jumpDown press enter her o.jumpLeft press enter her o.moveUp press enter …" at bounding box center [693, 297] width 198 height 131
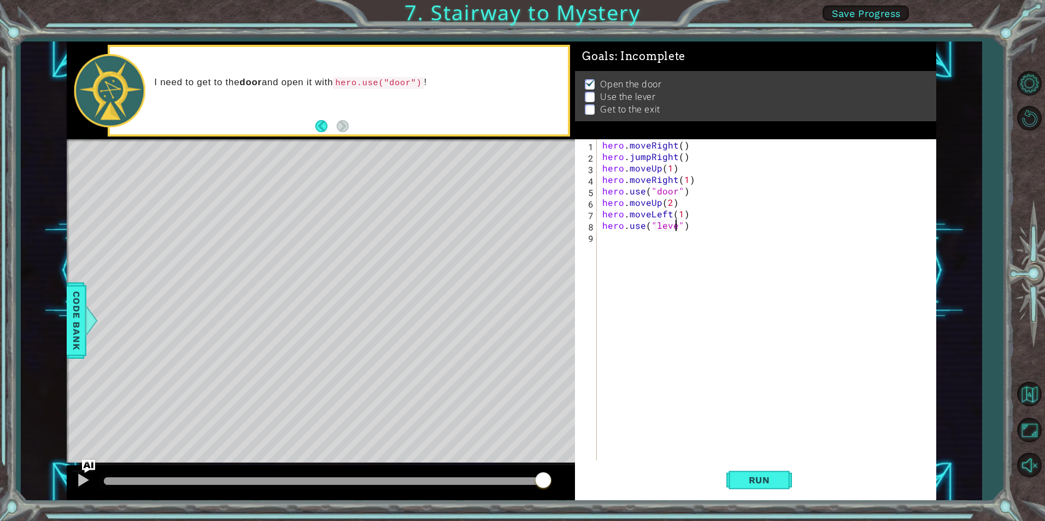
scroll to position [0, 5]
type textarea "hero.use("lever")"
click at [662, 238] on div "hero . moveRight ( ) hero . jumpRight ( ) hero . moveUp ( 1 ) hero . moveRight …" at bounding box center [769, 311] width 338 height 344
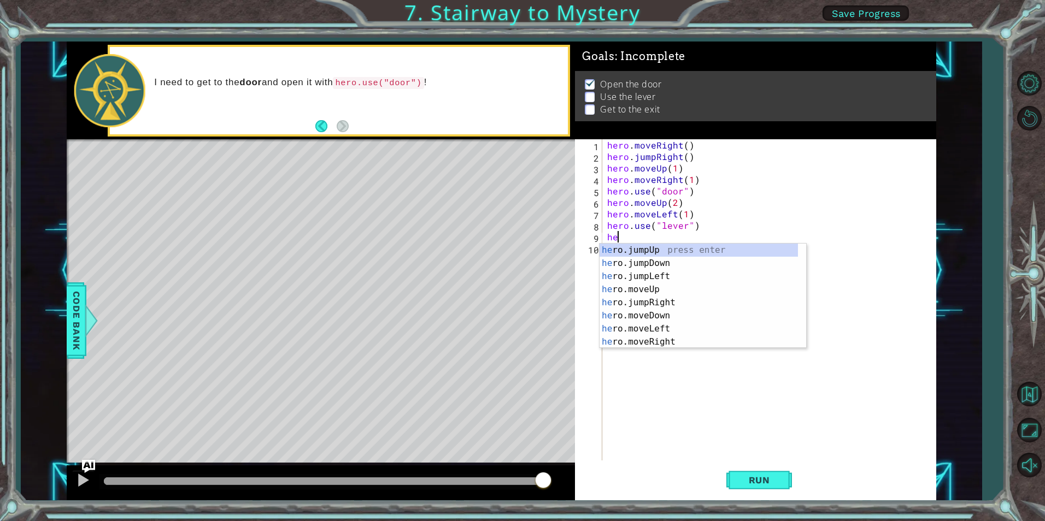
type textarea "her"
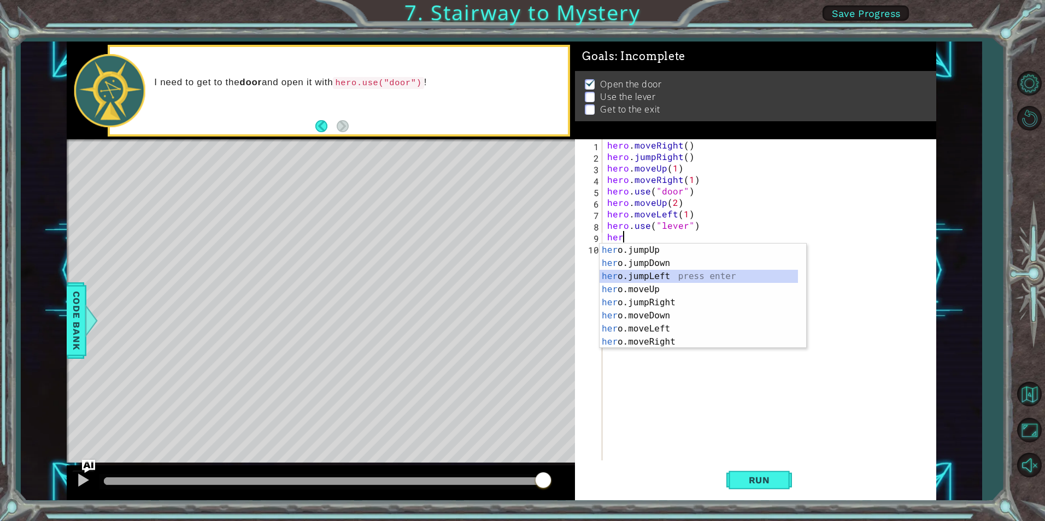
click at [652, 280] on div "her o.jumpUp press enter her o.jumpDown press enter her o.jumpLeft press enter …" at bounding box center [698, 309] width 198 height 131
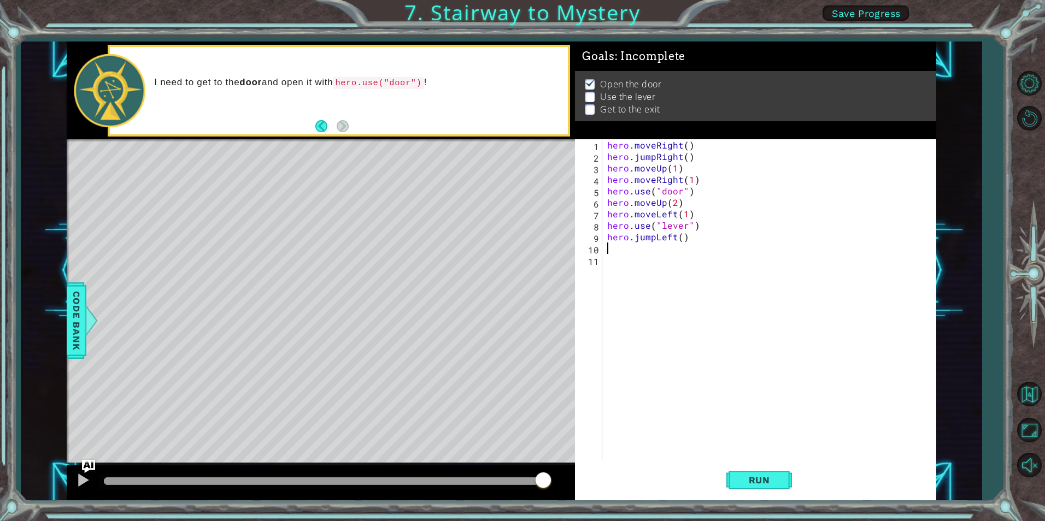
click at [680, 240] on div "hero . moveRight ( ) hero . jumpRight ( ) hero . moveUp ( 1 ) hero . moveRight …" at bounding box center [771, 311] width 333 height 344
click at [686, 240] on div "hero . moveRight ( ) hero . jumpRight ( ) hero . moveUp ( 1 ) hero . moveRight …" at bounding box center [771, 311] width 333 height 344
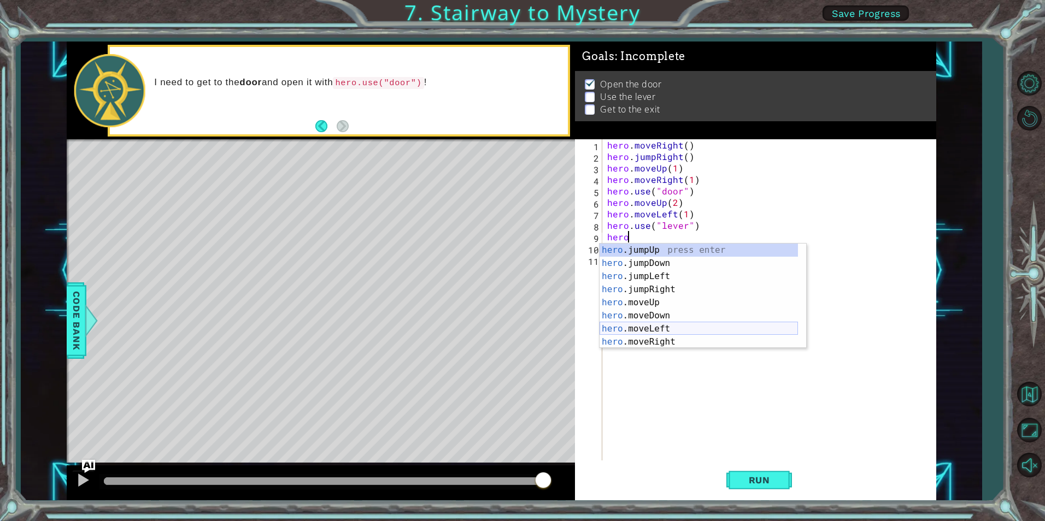
click at [646, 329] on div "hero .jumpUp press enter hero .jumpDown press enter hero .jumpLeft press enter …" at bounding box center [698, 309] width 198 height 131
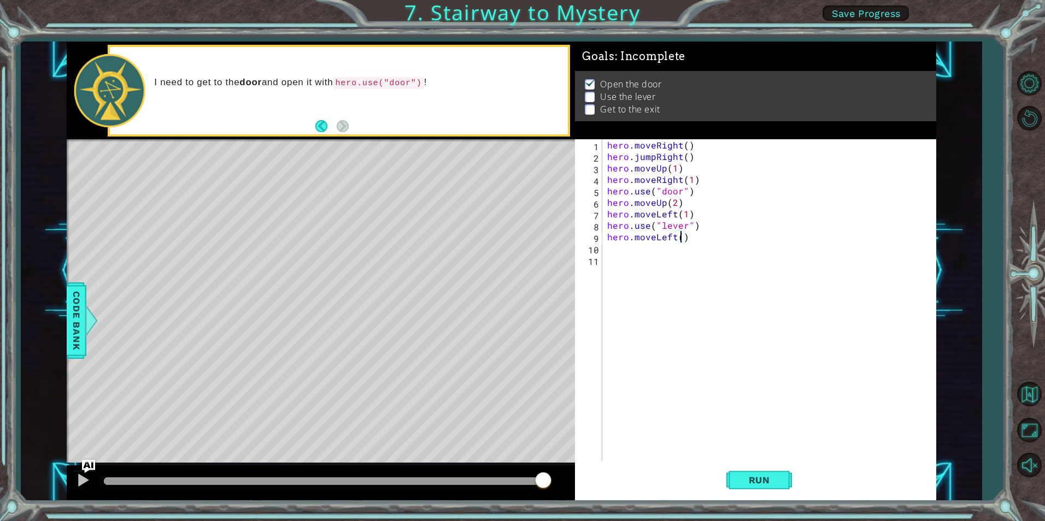
type textarea "hero.moveLeft(2)"
click at [691, 257] on div "hero . moveRight ( ) hero . jumpRight ( ) hero . moveUp ( 1 ) hero . moveRight …" at bounding box center [771, 311] width 333 height 344
click at [687, 248] on div "hero . moveRight ( ) hero . jumpRight ( ) hero . moveUp ( 1 ) hero . moveRight …" at bounding box center [771, 311] width 333 height 344
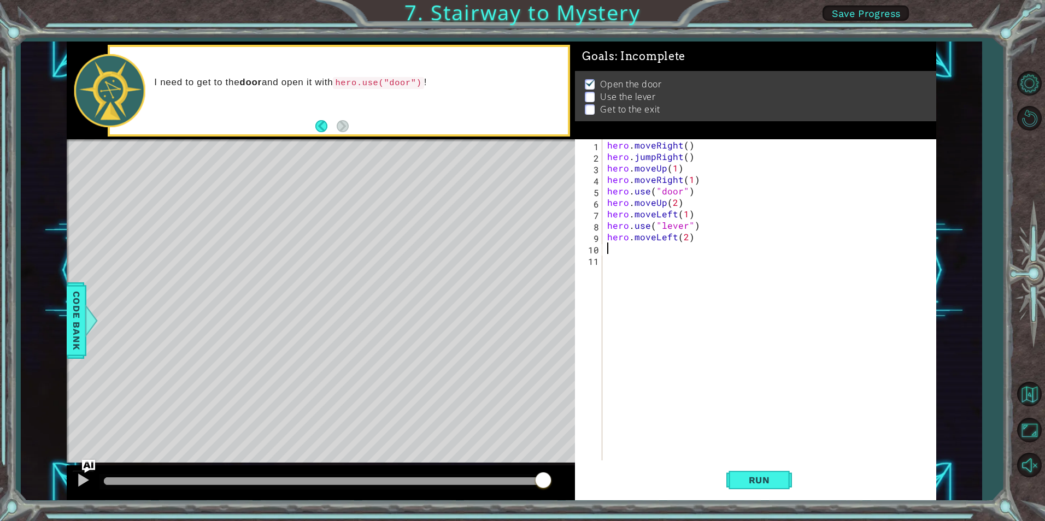
type textarea "h"
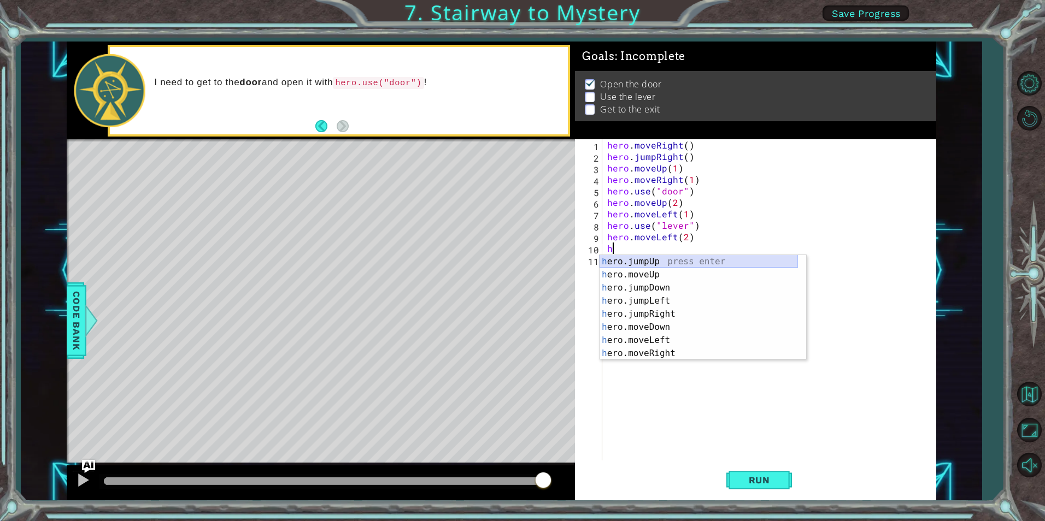
click at [658, 262] on div "h ero.jumpUp press enter h ero.moveUp press enter h ero.jumpDown press enter h …" at bounding box center [698, 320] width 198 height 131
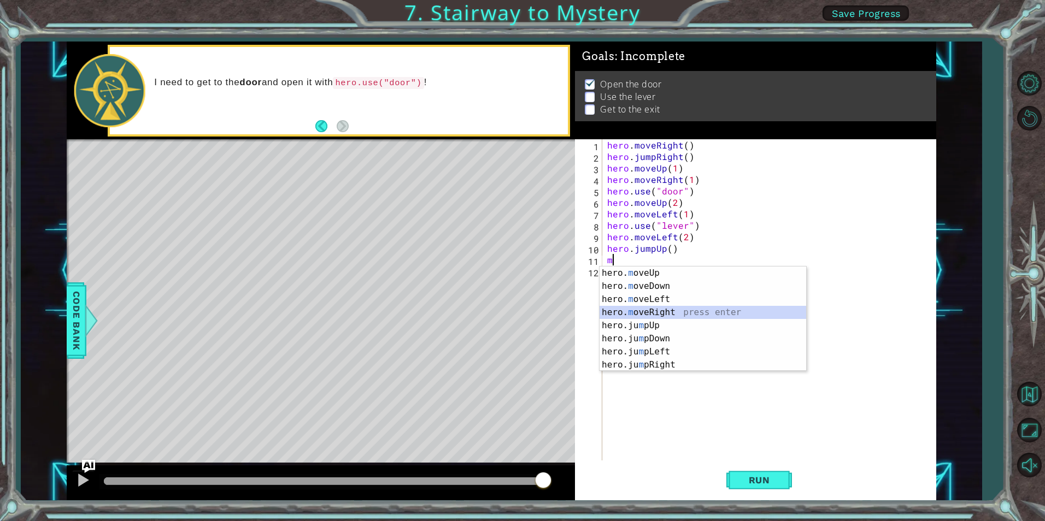
click at [654, 313] on div "hero. m oveUp press enter hero. m oveDown press enter hero. m oveLeft press ent…" at bounding box center [702, 332] width 207 height 131
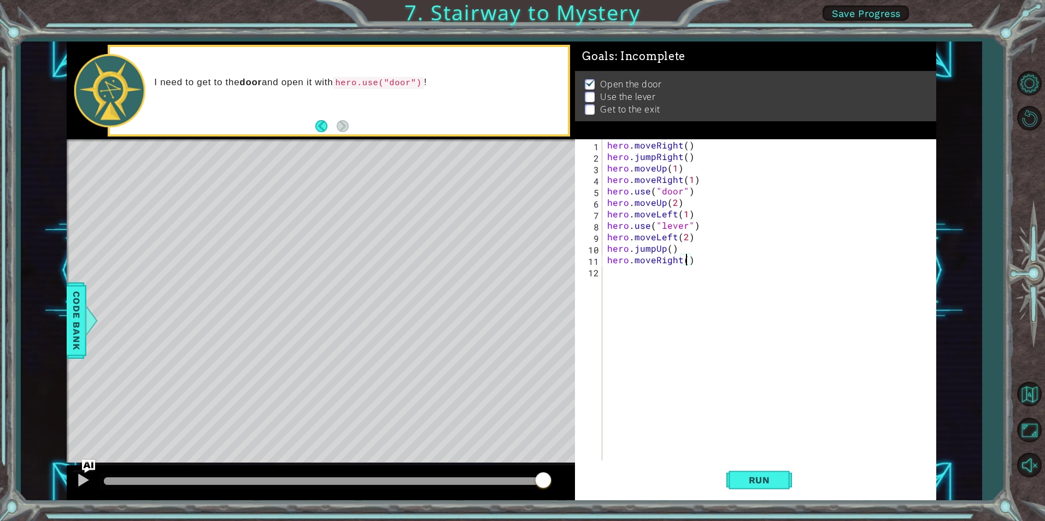
scroll to position [0, 5]
type textarea "hero.moveRight(2)"
click at [775, 484] on span "Run" at bounding box center [759, 480] width 43 height 11
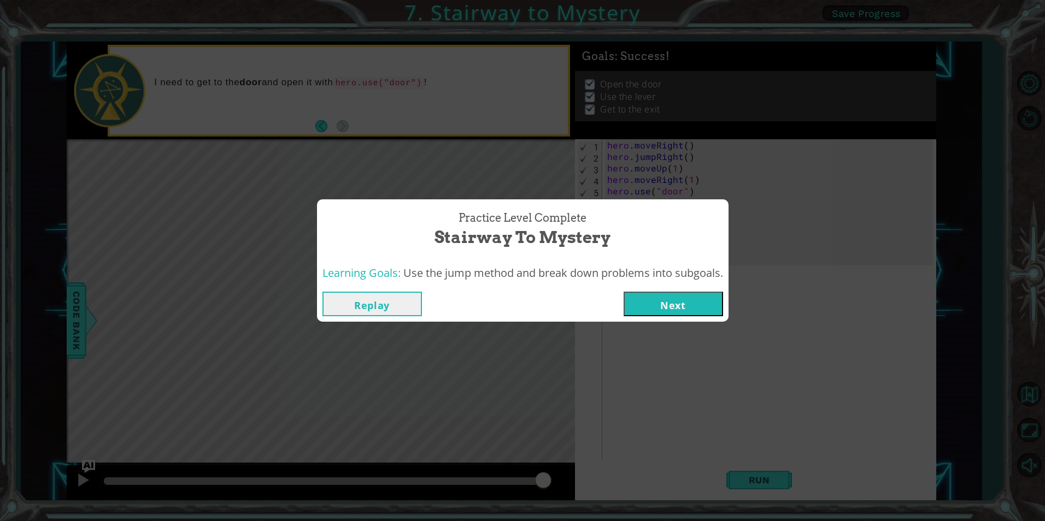
click at [693, 321] on div "Replay Next" at bounding box center [522, 304] width 411 height 36
click at [693, 306] on button "Next" at bounding box center [672, 304] width 99 height 25
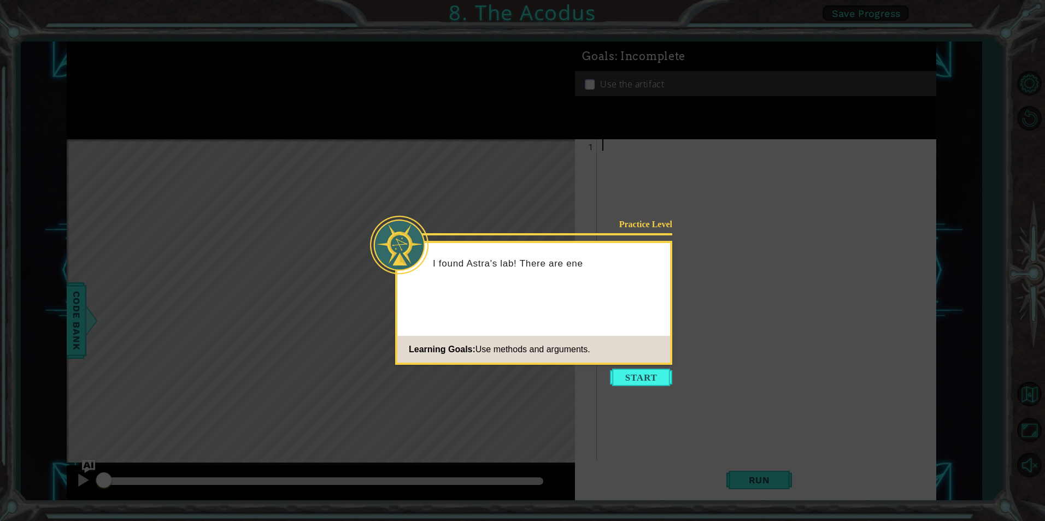
click at [619, 379] on button "Start" at bounding box center [641, 377] width 62 height 17
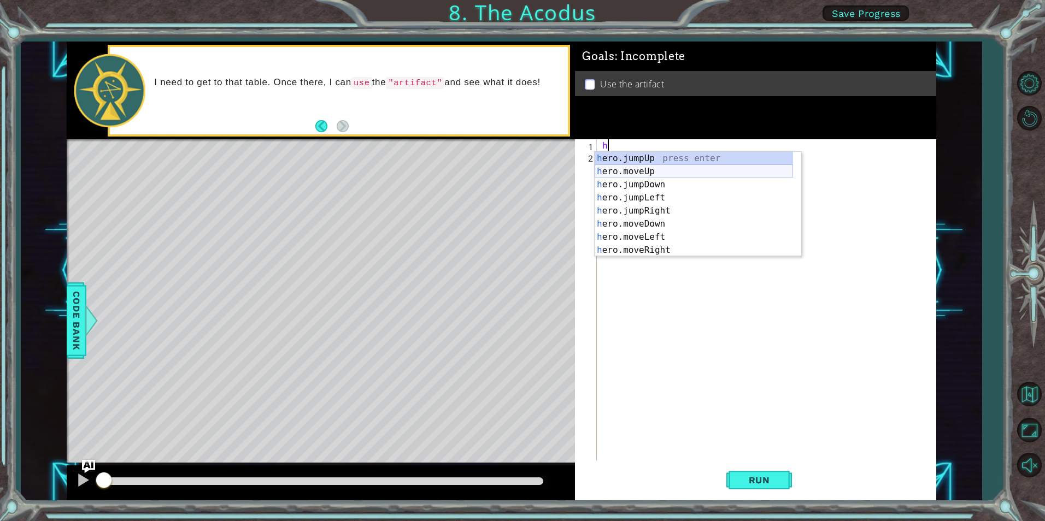
click at [651, 176] on div "h ero.jumpUp press enter h ero.moveUp press enter h ero.jumpDown press enter h …" at bounding box center [693, 217] width 198 height 131
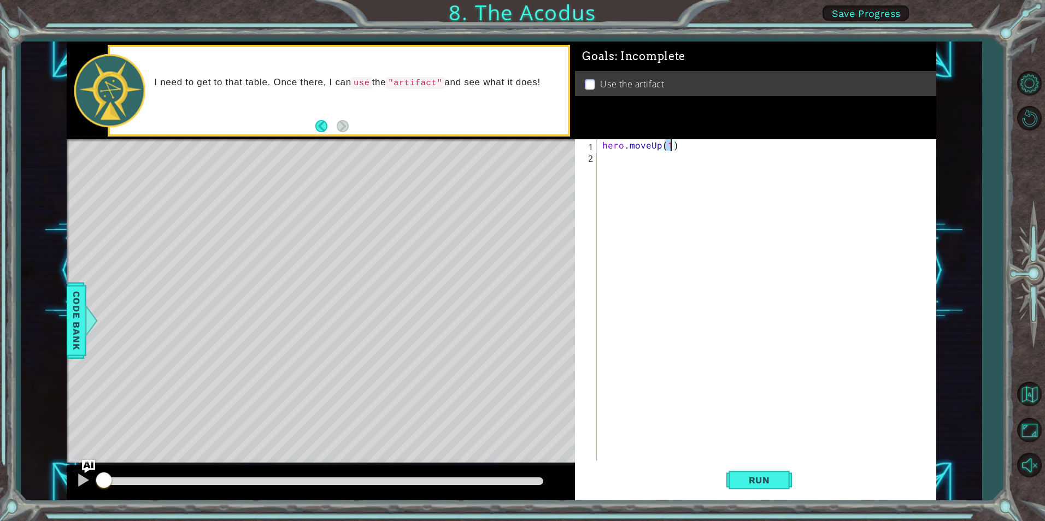
type textarea "hero.moveUp(2)"
click at [645, 156] on div "hero . moveUp ( 2 )" at bounding box center [769, 311] width 338 height 344
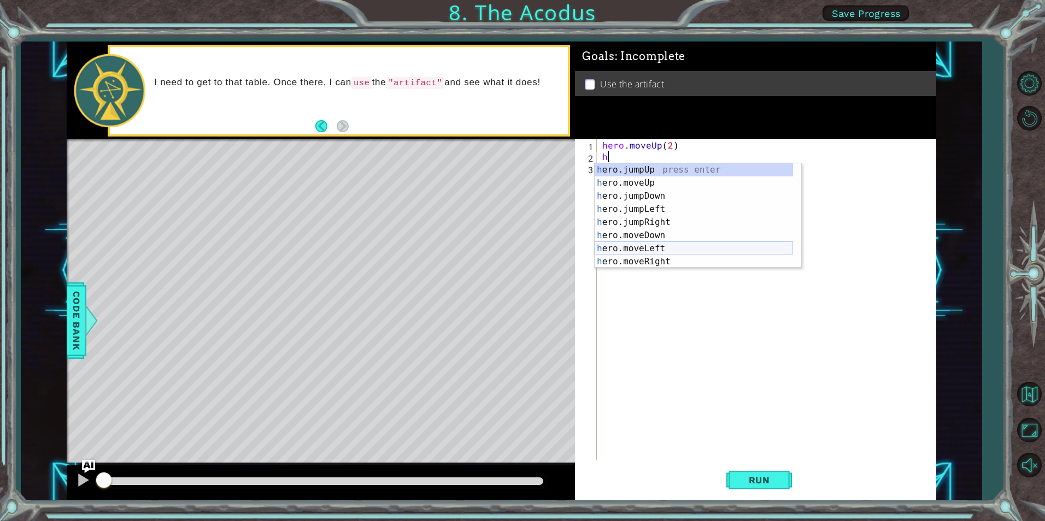
click at [658, 243] on div "h ero.jumpUp press enter h ero.moveUp press enter h ero.jumpDown press enter h …" at bounding box center [693, 228] width 198 height 131
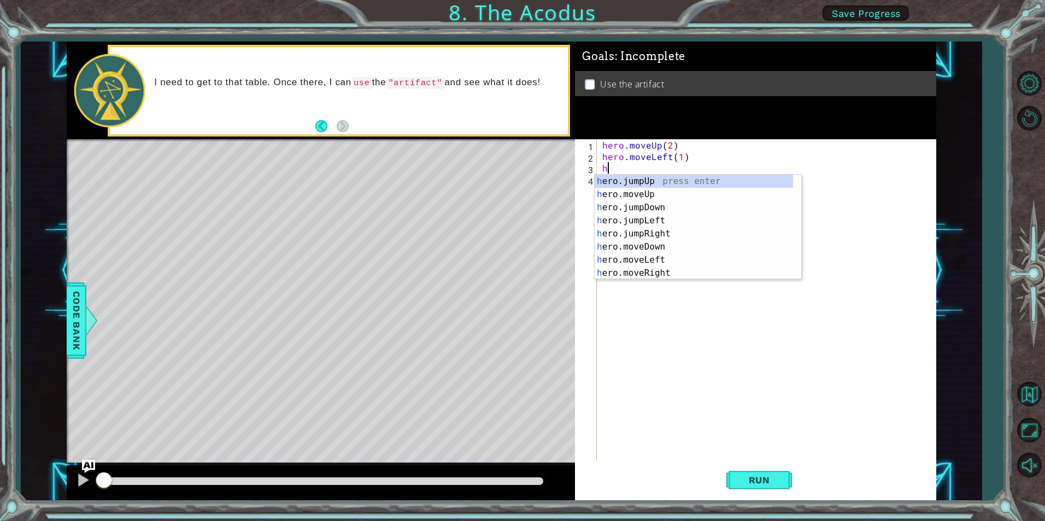
scroll to position [0, 5]
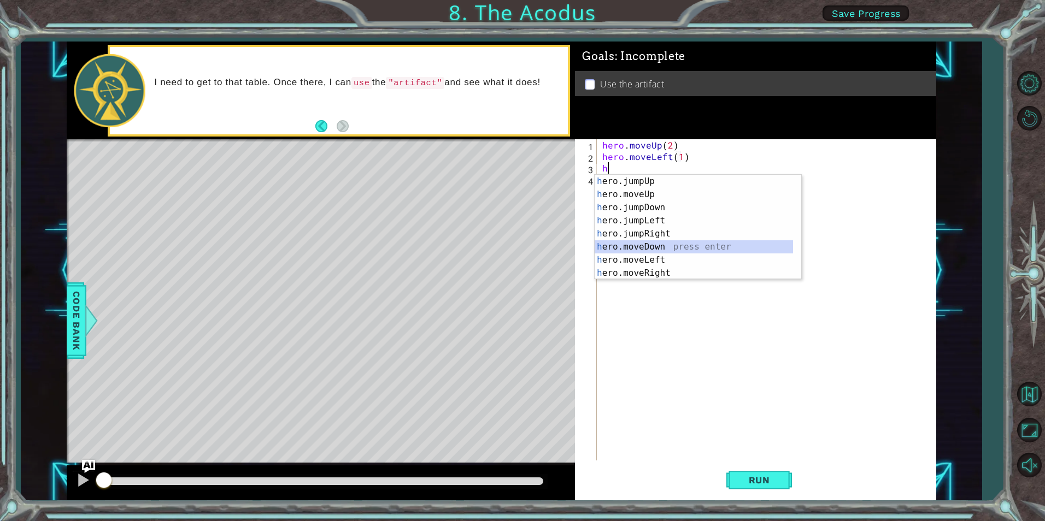
click at [669, 245] on div "h ero.jumpUp press enter h ero.moveUp press enter h ero.jumpDown press enter h …" at bounding box center [693, 240] width 198 height 131
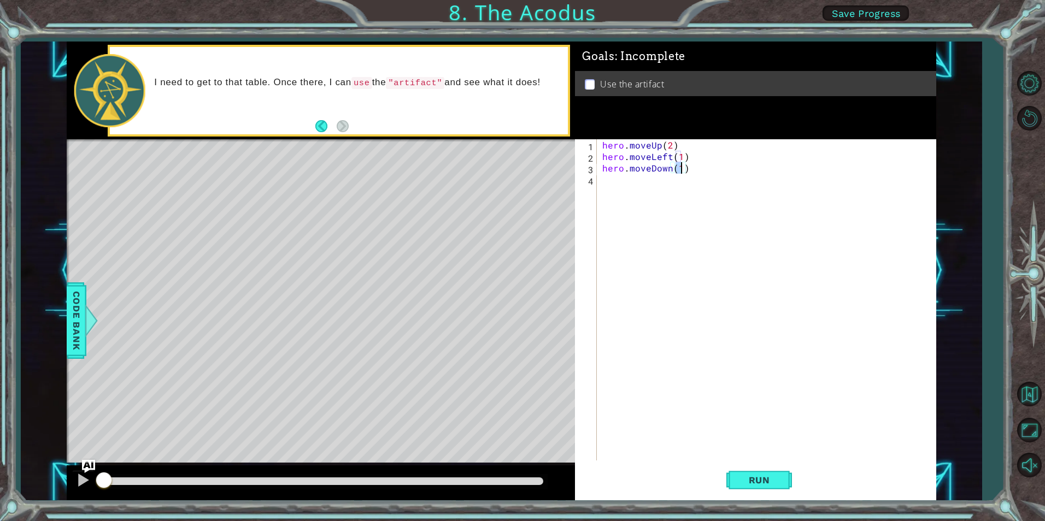
scroll to position [0, 4]
type textarea "hero.moveDown(2)"
type textarea "h"
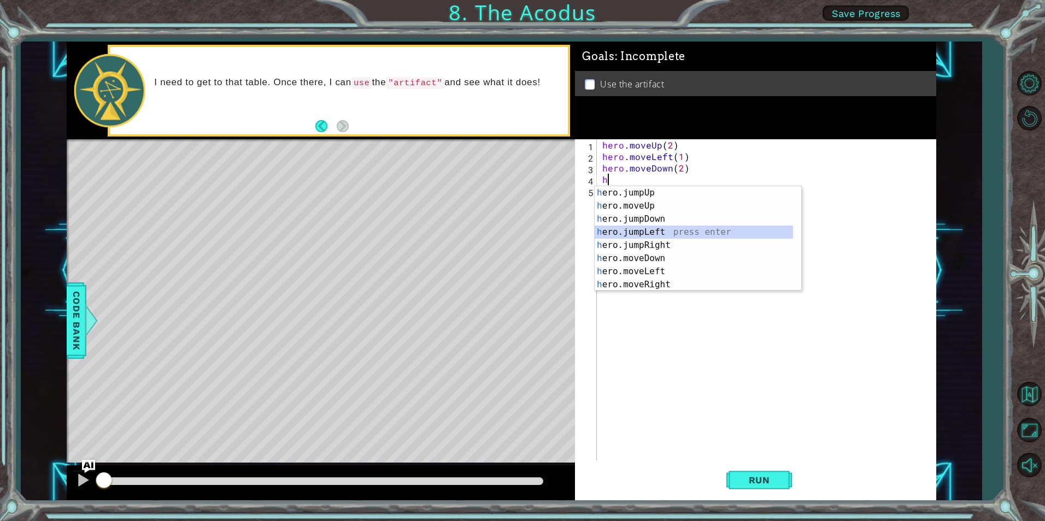
click at [655, 226] on div "h ero.jumpUp press enter h ero.moveUp press enter h ero.jumpDown press enter h …" at bounding box center [693, 251] width 198 height 131
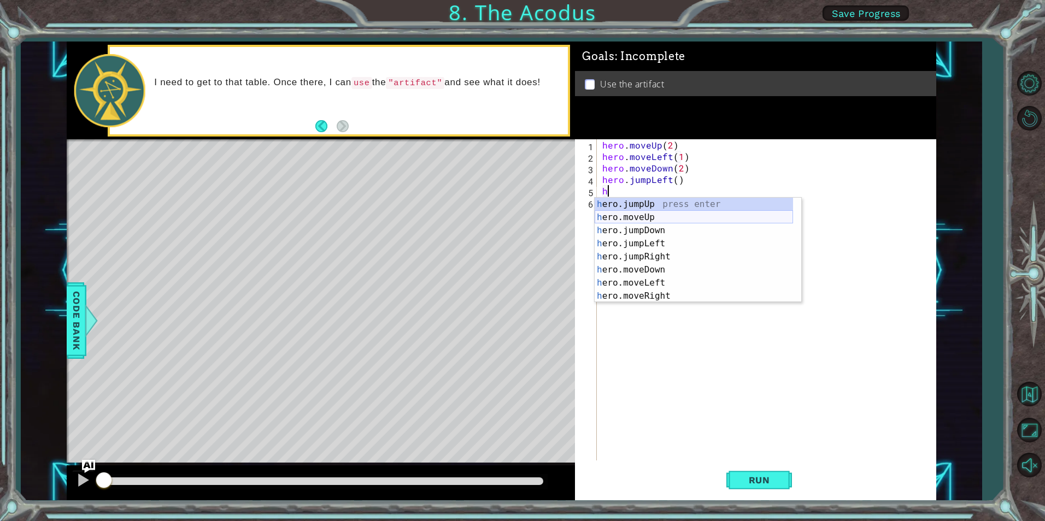
click at [655, 216] on div "h ero.jumpUp press enter h ero.moveUp press enter h ero.jumpDown press enter h …" at bounding box center [693, 263] width 198 height 131
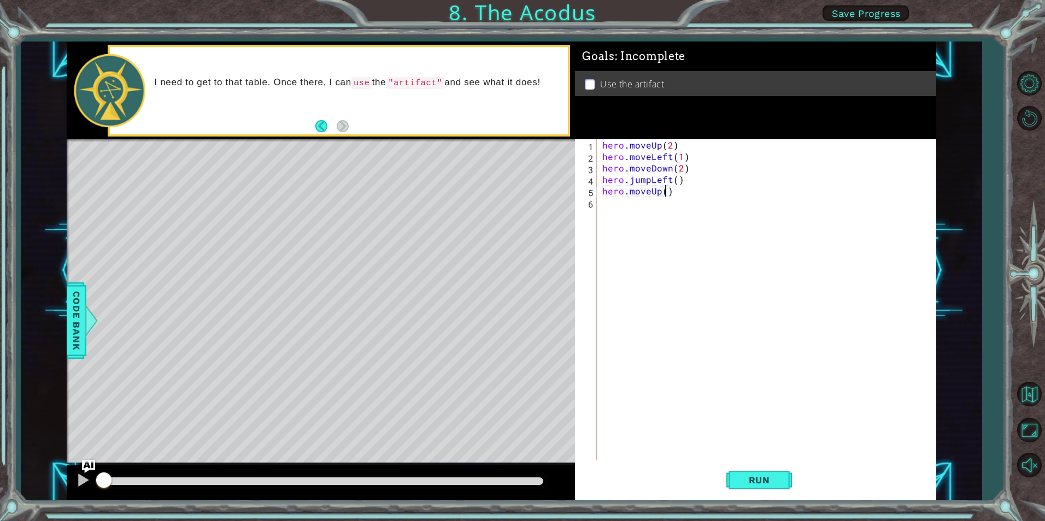
type textarea "hero.moveUp(2)"
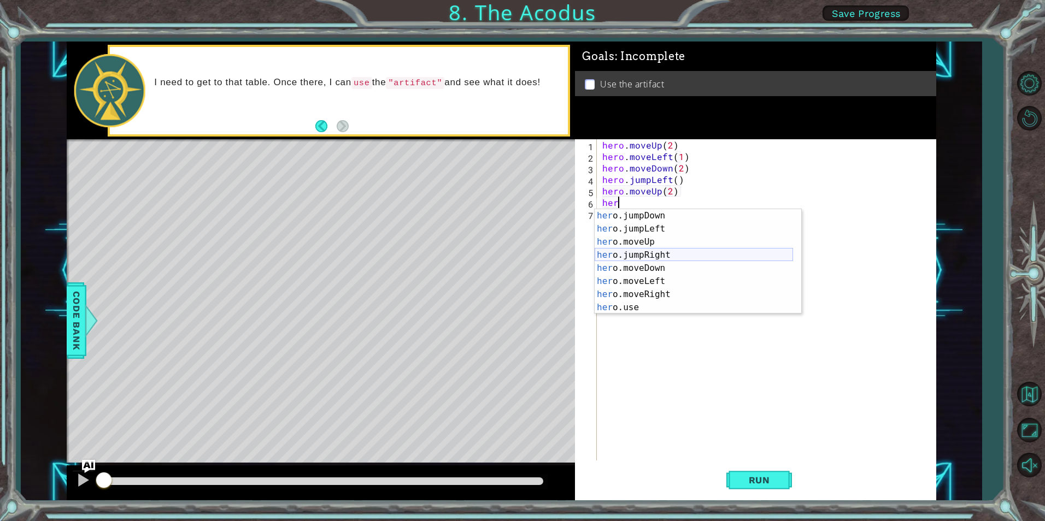
scroll to position [26, 0]
click at [655, 292] on div "her o.jumpDown press enter her o.jumpLeft press enter her o.moveUp press enter …" at bounding box center [693, 274] width 198 height 131
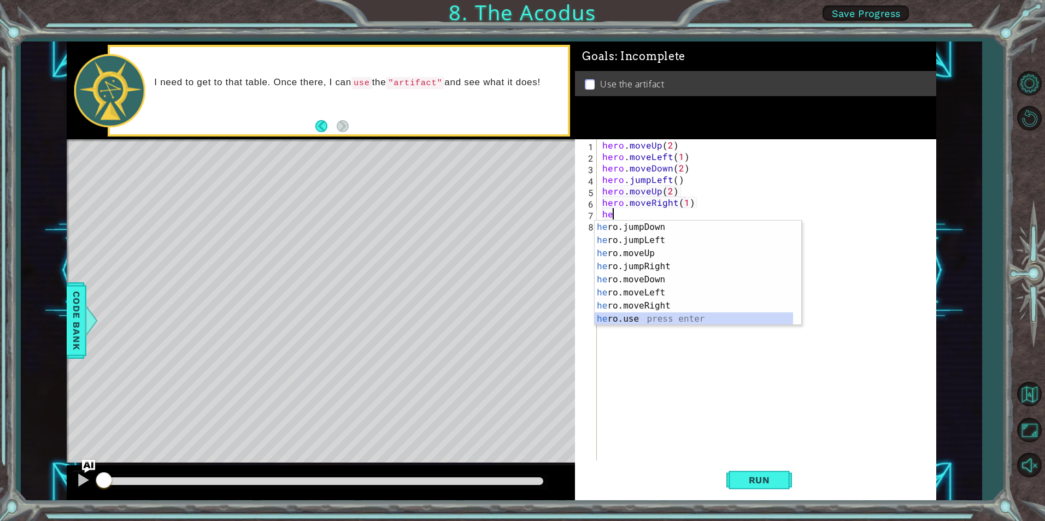
click at [642, 321] on div "he ro.jumpDown press enter he ro.jumpLeft press enter he ro.moveUp press enter …" at bounding box center [693, 286] width 198 height 131
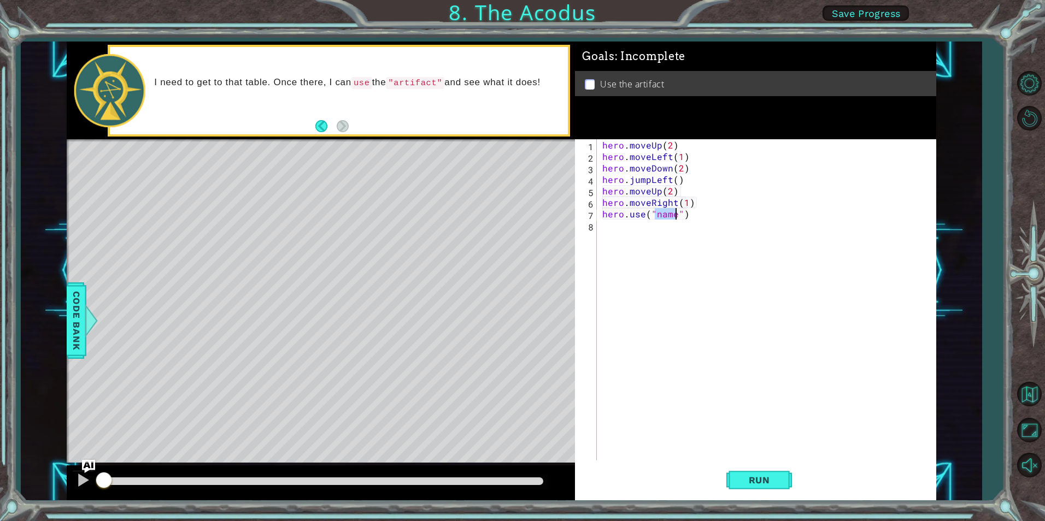
scroll to position [0, 3]
type textarea "hero.use("artifact")"
click at [781, 481] on button "Run" at bounding box center [759, 480] width 66 height 36
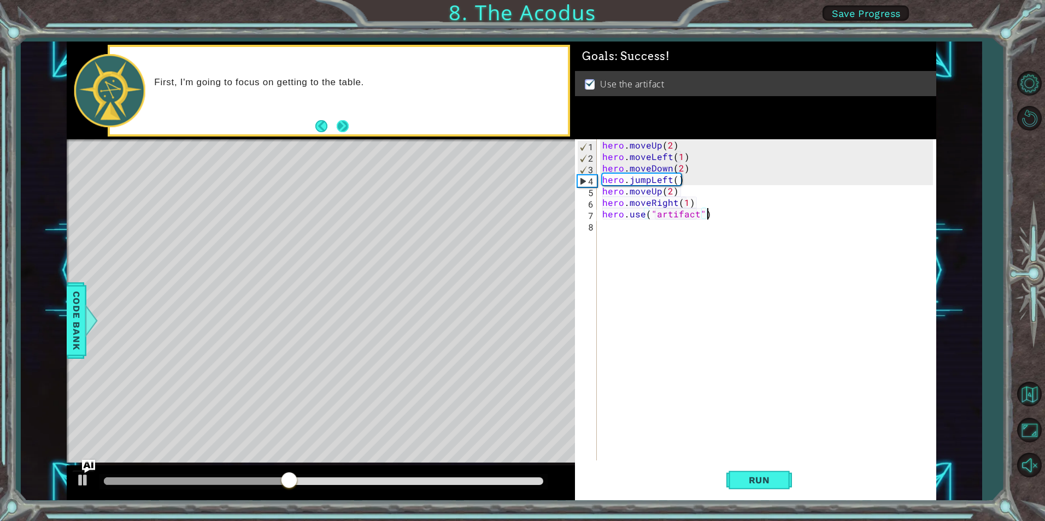
click at [346, 125] on button "Next" at bounding box center [343, 127] width 16 height 16
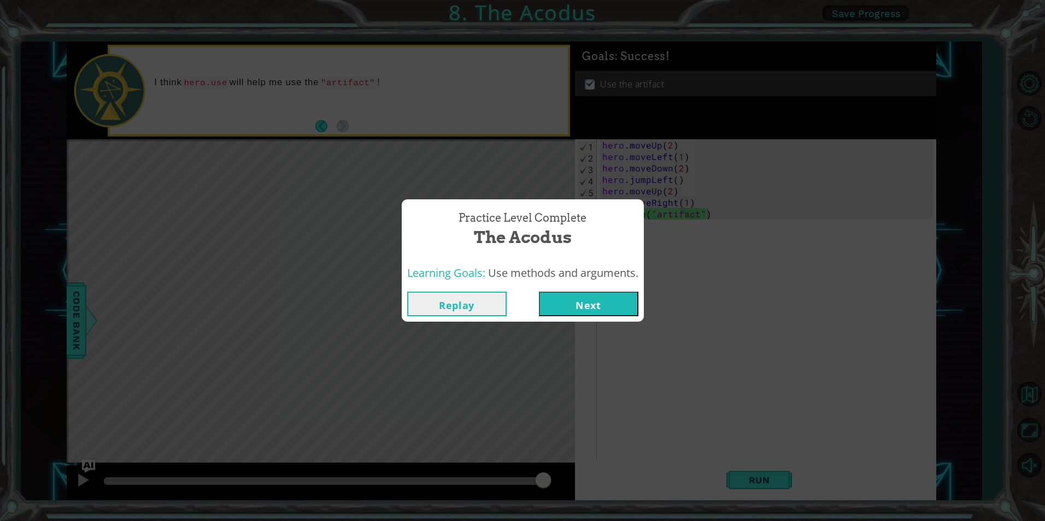
click at [582, 301] on button "Next" at bounding box center [588, 304] width 99 height 25
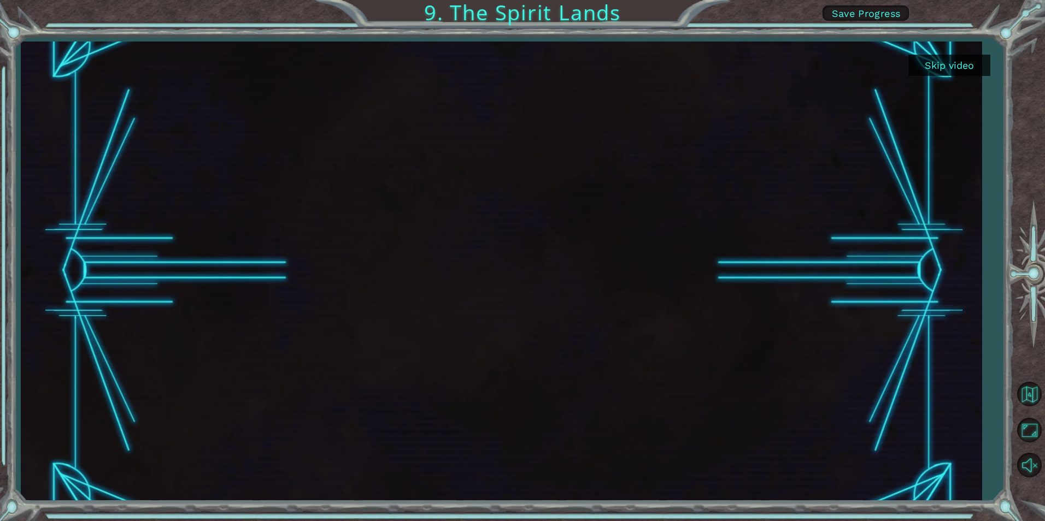
click at [947, 63] on button "Skip video" at bounding box center [949, 65] width 82 height 21
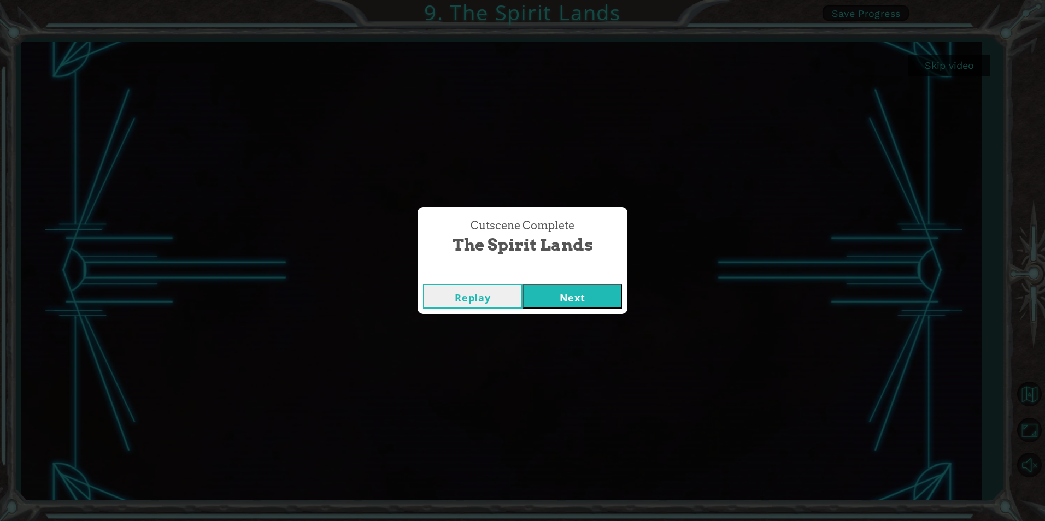
click at [545, 303] on button "Next" at bounding box center [571, 296] width 99 height 25
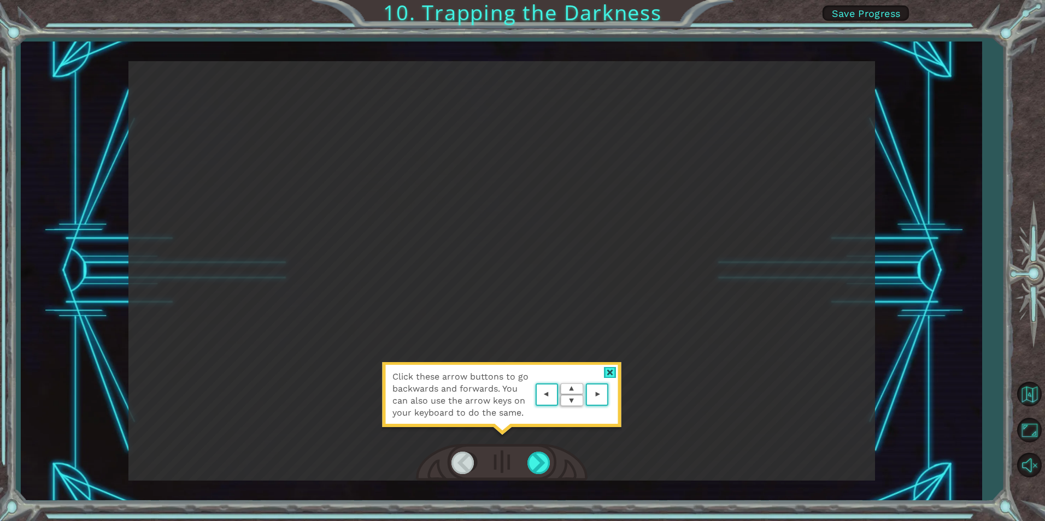
click at [611, 376] on div at bounding box center [610, 372] width 13 height 11
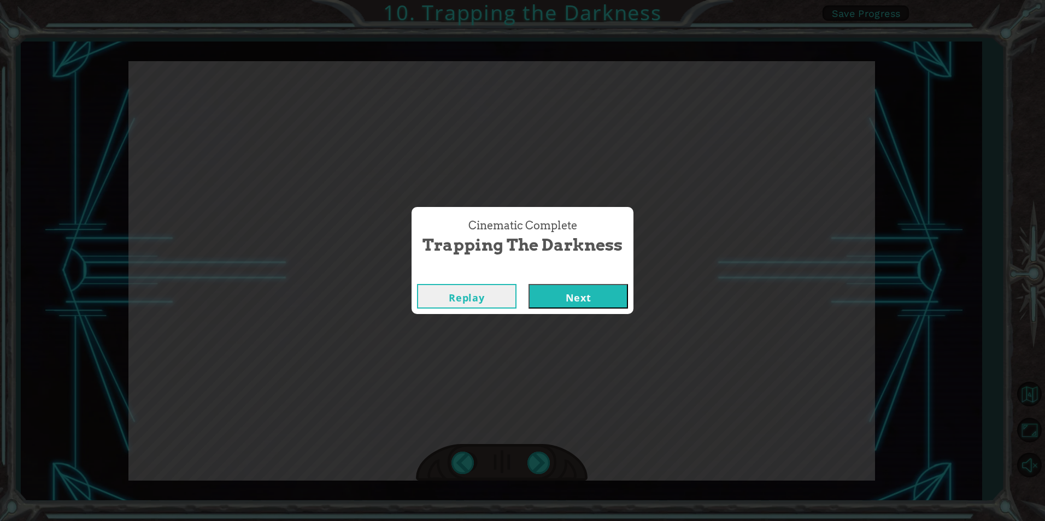
click at [596, 302] on button "Next" at bounding box center [577, 296] width 99 height 25
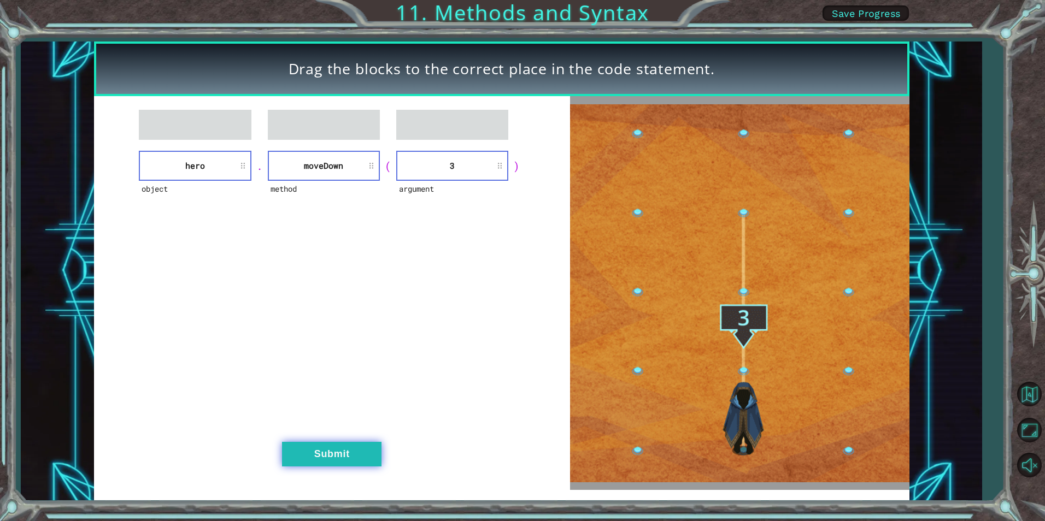
click at [362, 450] on button "Submit" at bounding box center [331, 454] width 99 height 25
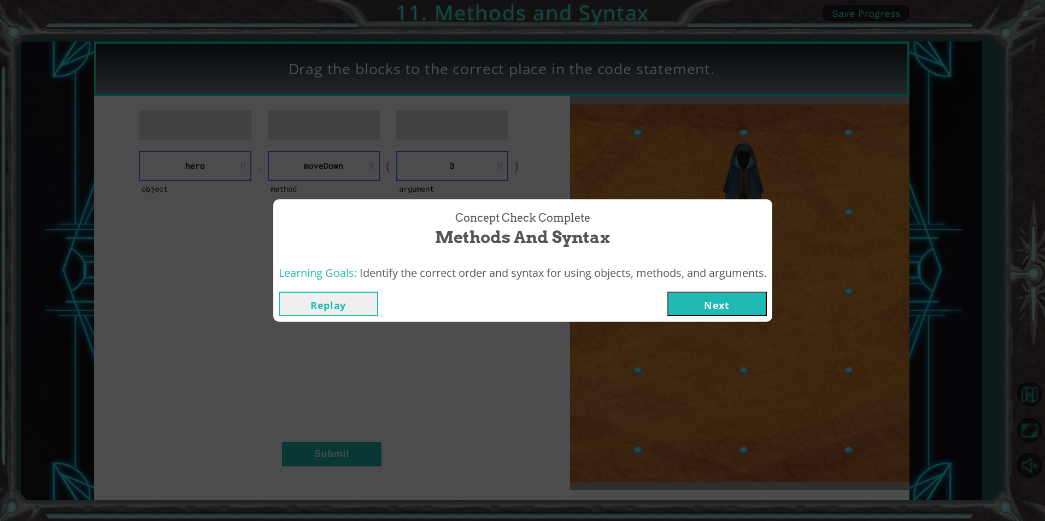
click at [731, 298] on button "Next" at bounding box center [716, 304] width 99 height 25
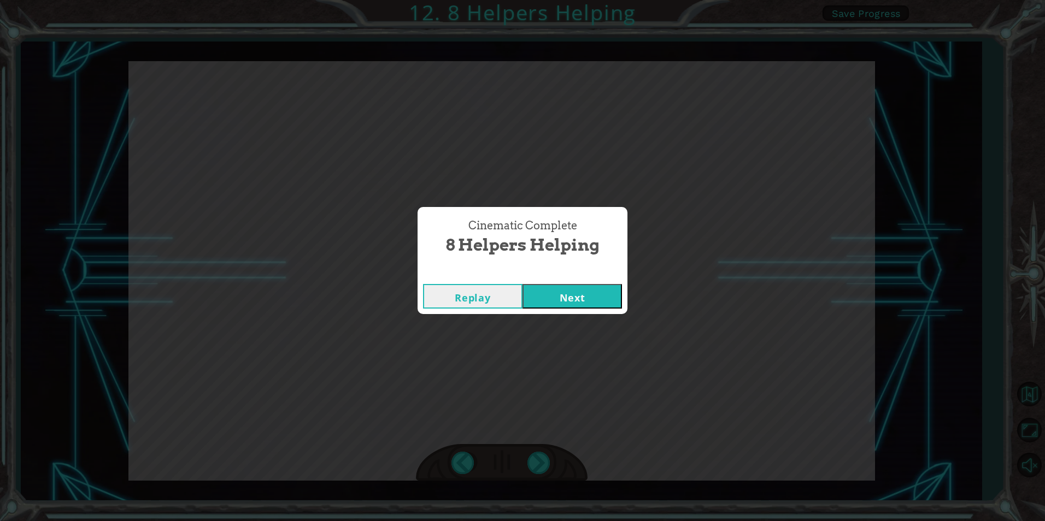
click at [613, 296] on button "Next" at bounding box center [571, 296] width 99 height 25
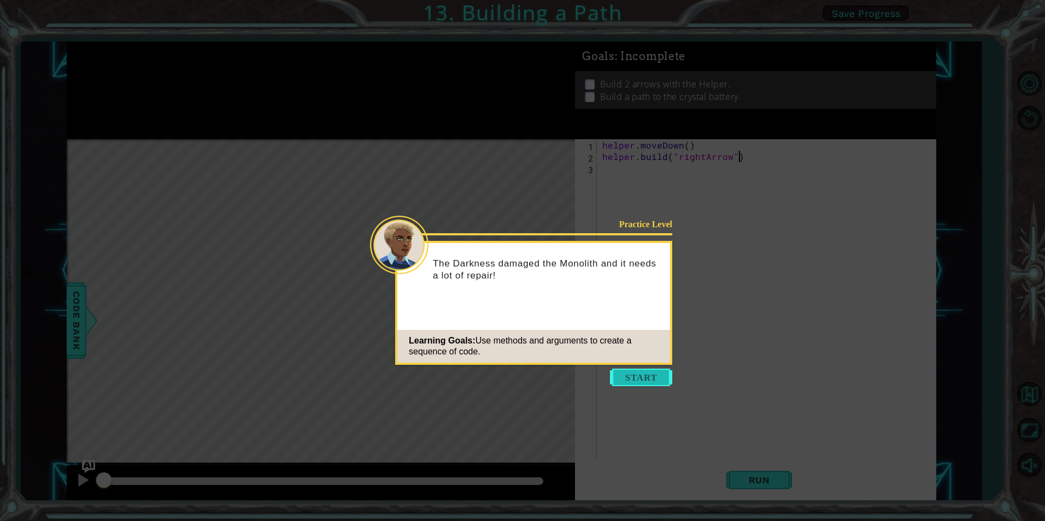
click at [656, 384] on button "Start" at bounding box center [641, 377] width 62 height 17
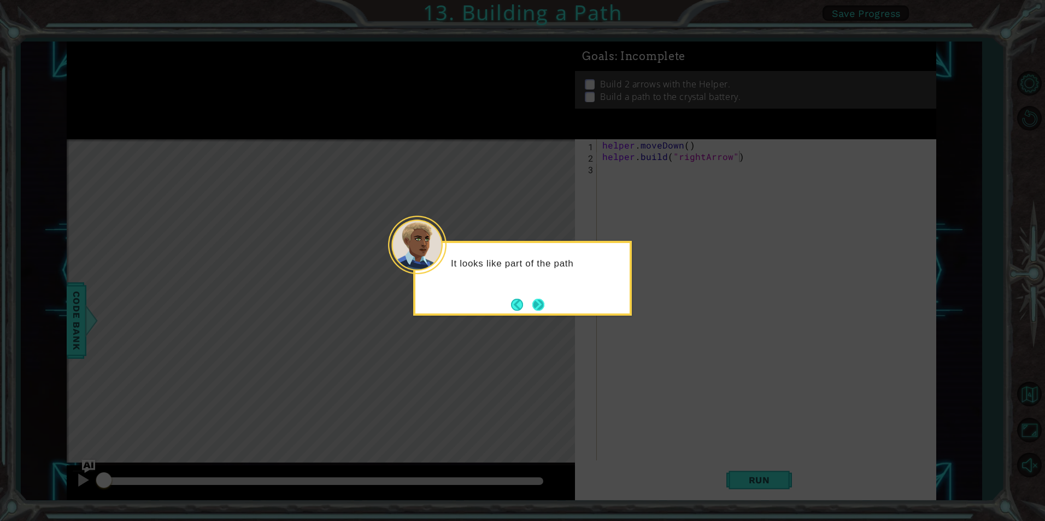
click at [542, 305] on button "Next" at bounding box center [538, 305] width 12 height 12
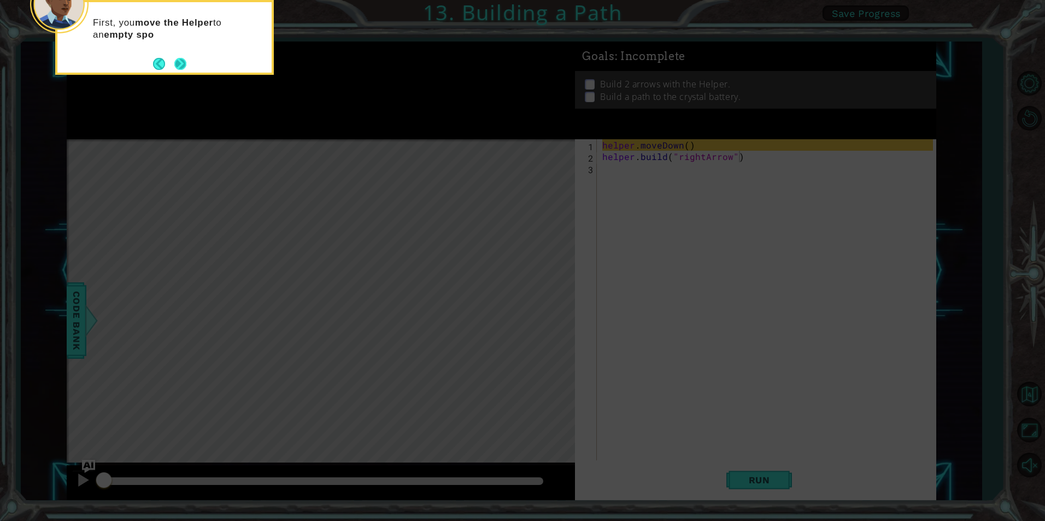
click at [180, 64] on button "Next" at bounding box center [180, 64] width 12 height 12
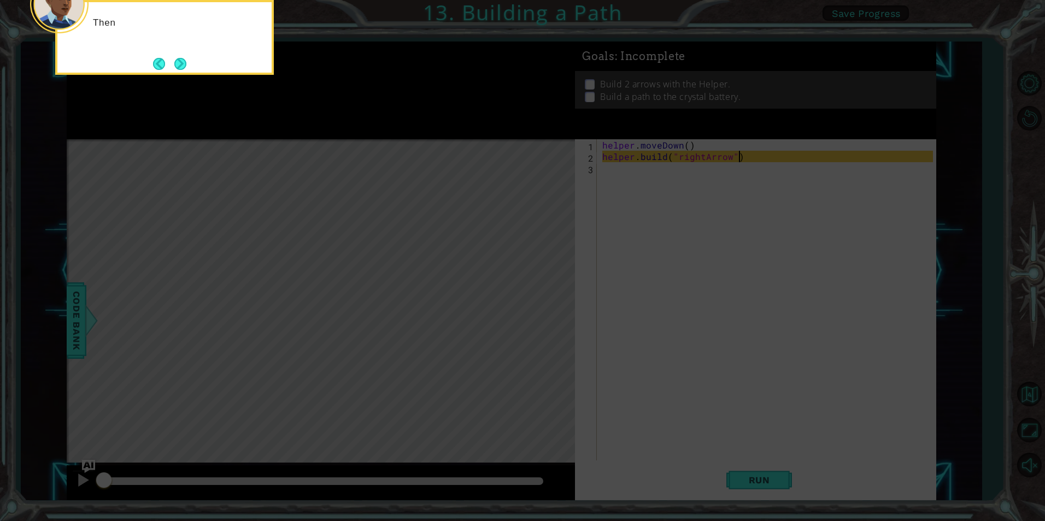
click at [180, 64] on button "Next" at bounding box center [180, 64] width 12 height 12
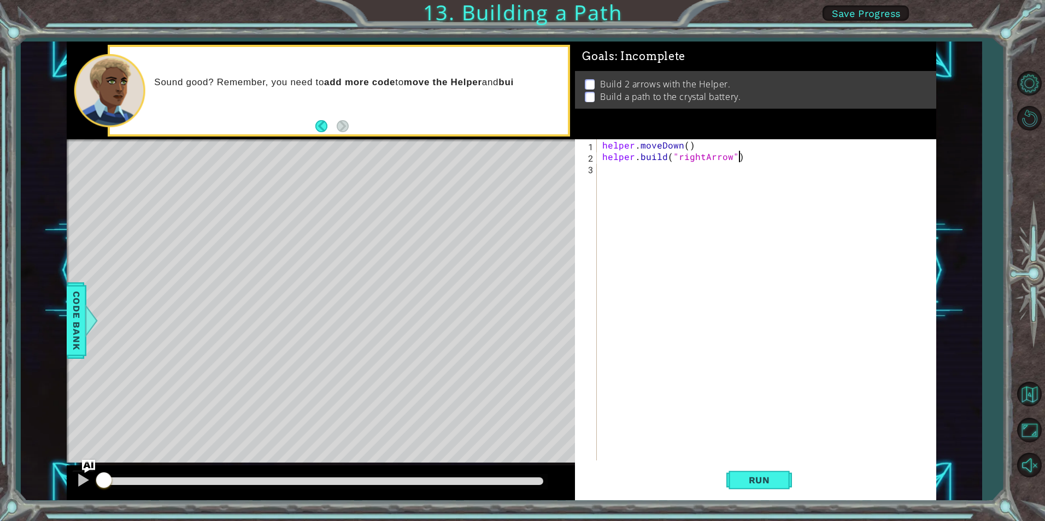
click at [687, 184] on div "helper . moveDown ( ) helper . build ( "rightArrow" )" at bounding box center [769, 311] width 338 height 344
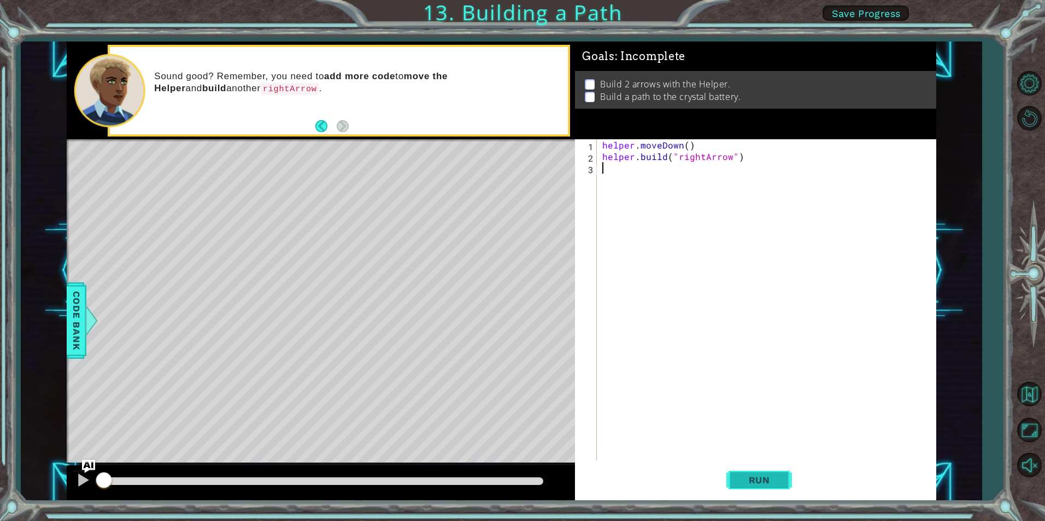
click at [752, 479] on span "Run" at bounding box center [759, 480] width 43 height 11
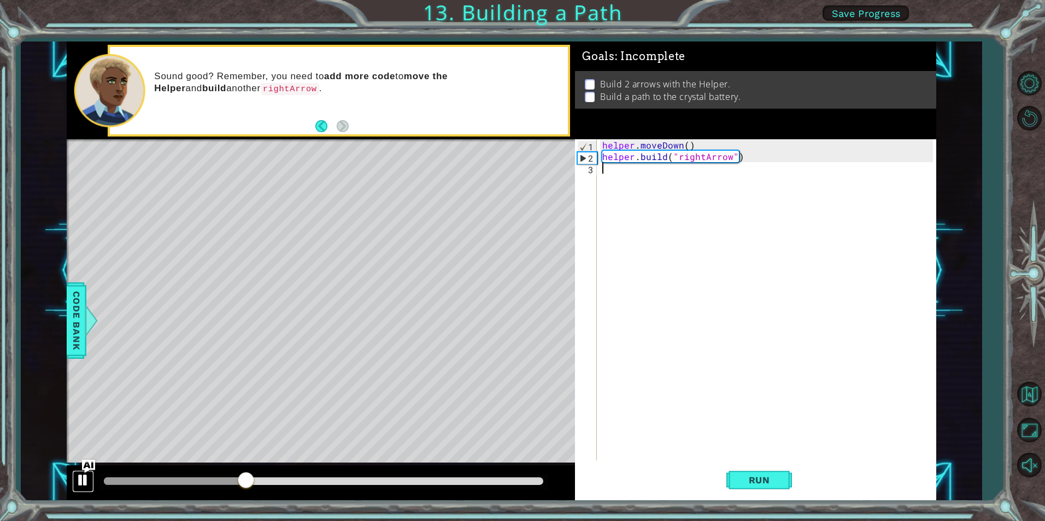
click at [90, 485] on div at bounding box center [83, 480] width 14 height 14
click at [650, 178] on div "helper . moveDown ( ) helper . build ( "rightArrow" )" at bounding box center [769, 311] width 338 height 344
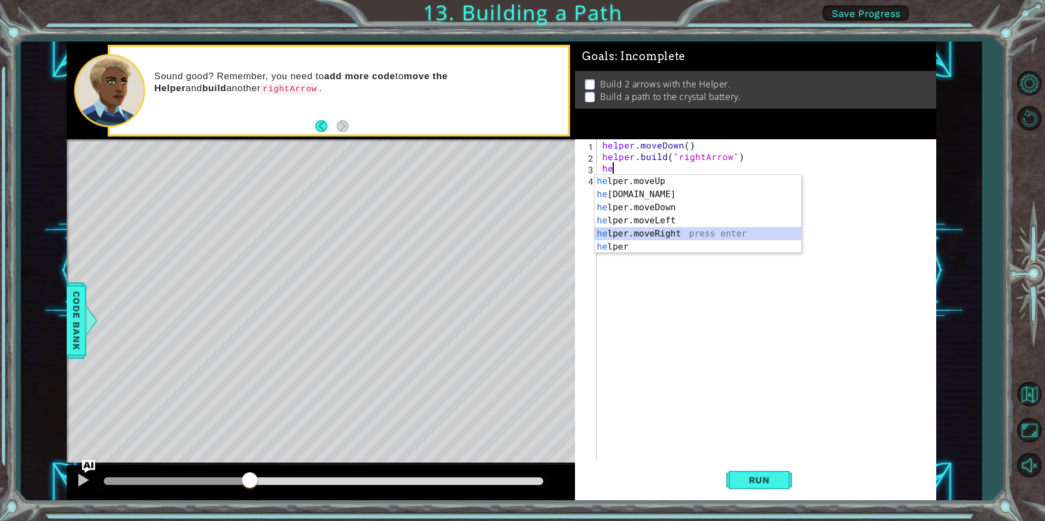
click at [675, 230] on div "he lper.moveUp press enter he [DOMAIN_NAME] press enter he lper.moveDown press …" at bounding box center [697, 227] width 207 height 105
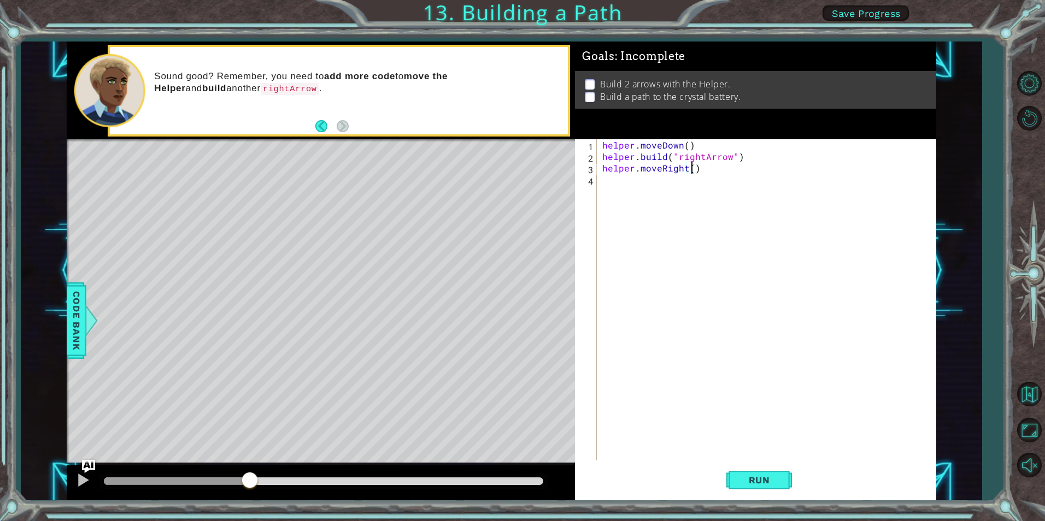
scroll to position [0, 5]
type textarea "helper.moveRight(1)"
click at [693, 182] on div "helper . moveDown ( ) helper . build ( "rightArrow" ) helper . moveRight ( 1 )" at bounding box center [769, 311] width 338 height 344
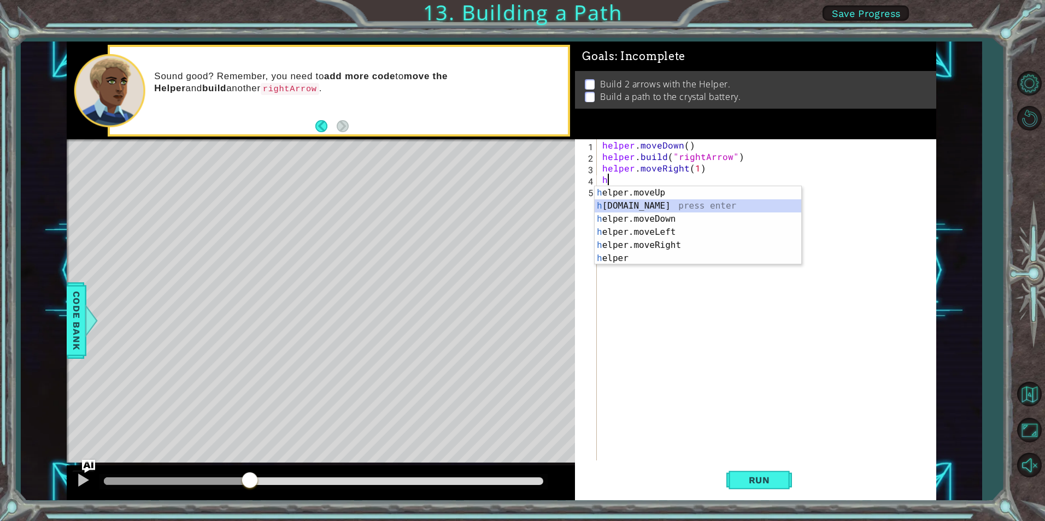
click at [656, 207] on div "h elper.moveUp press enter h [DOMAIN_NAME] press enter h elper.moveDown press e…" at bounding box center [697, 238] width 207 height 105
type textarea "[DOMAIN_NAME]("rightArrow")"
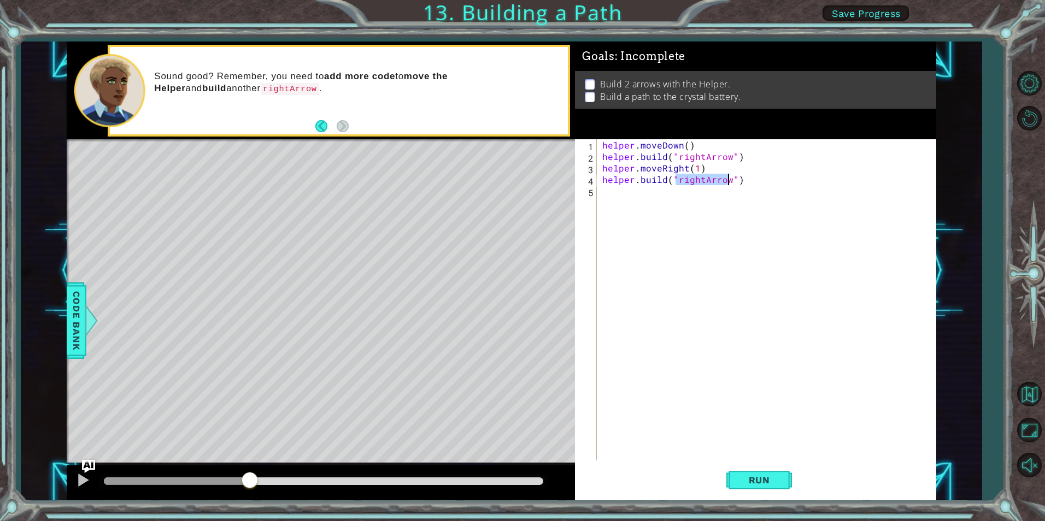
click at [705, 197] on div "helper . moveDown ( ) helper . build ( "rightArrow" ) helper . moveRight ( 1 ) …" at bounding box center [769, 311] width 338 height 344
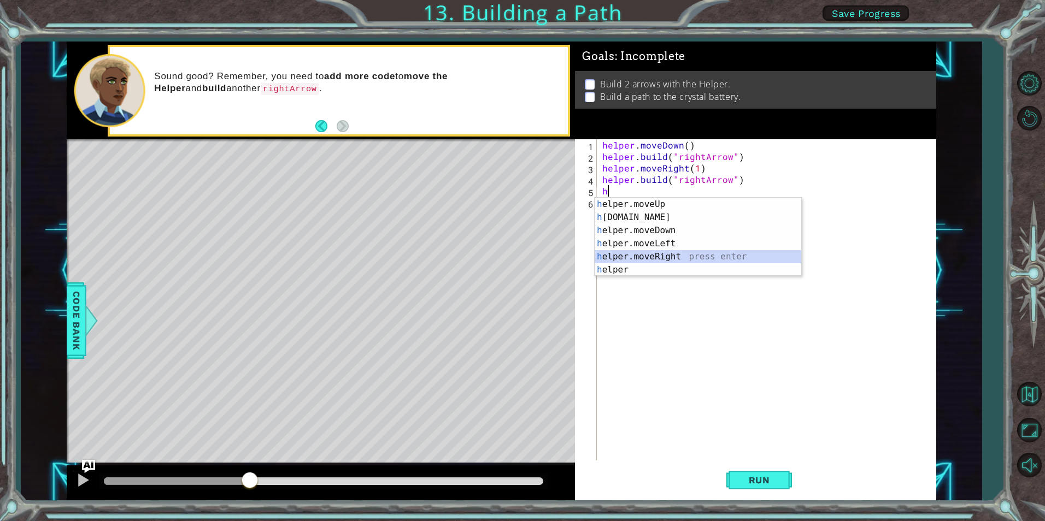
click at [667, 254] on div "h elper.moveUp press enter h [DOMAIN_NAME] press enter h elper.moveDown press e…" at bounding box center [697, 250] width 207 height 105
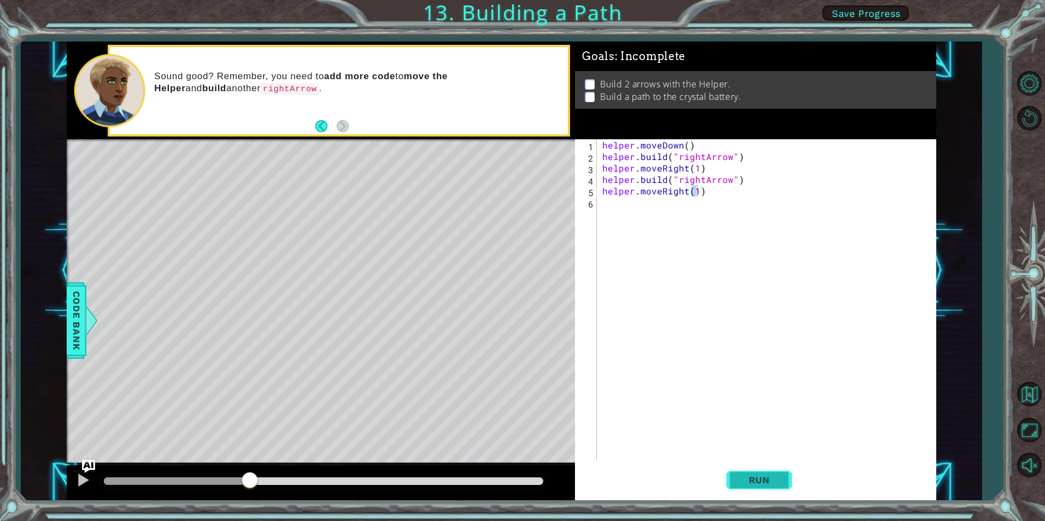
click at [768, 480] on span "Run" at bounding box center [759, 480] width 43 height 11
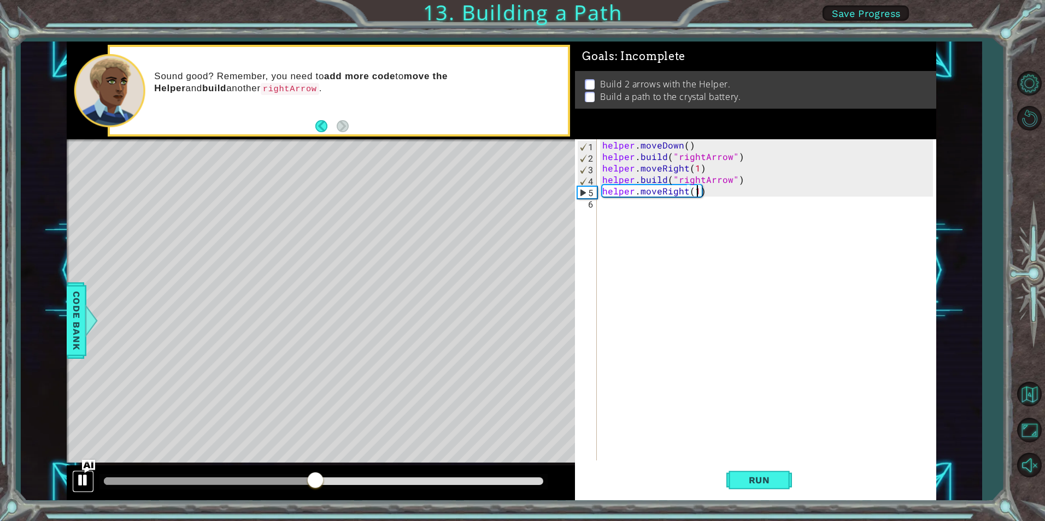
click at [81, 476] on div at bounding box center [83, 480] width 14 height 14
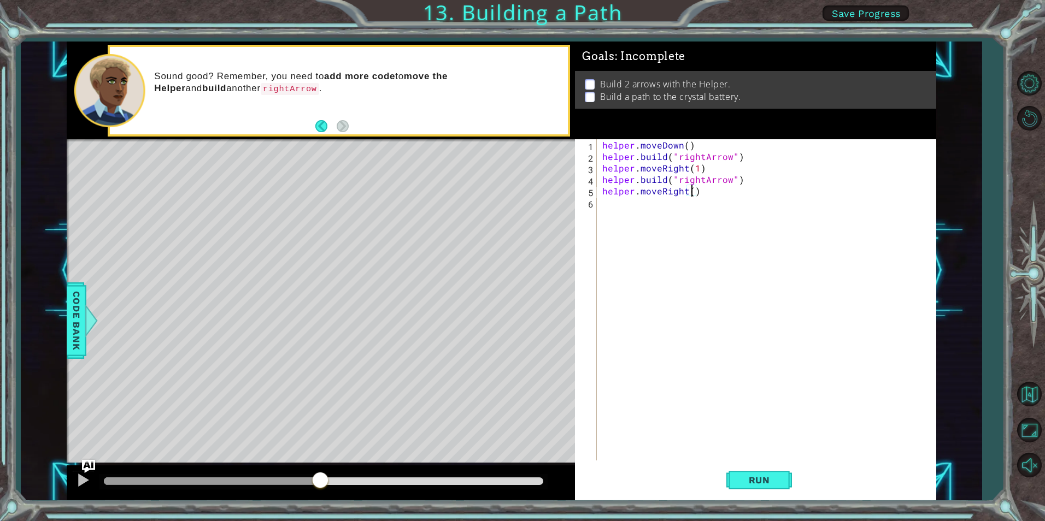
scroll to position [0, 5]
type textarea "helper.moveRight(3)"
click at [761, 476] on button "Run" at bounding box center [759, 480] width 66 height 36
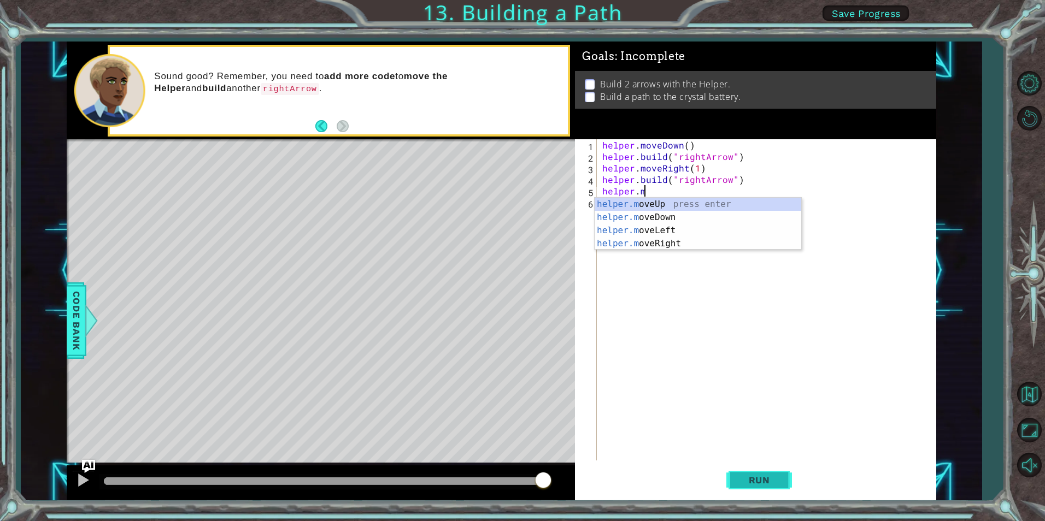
type textarea "h"
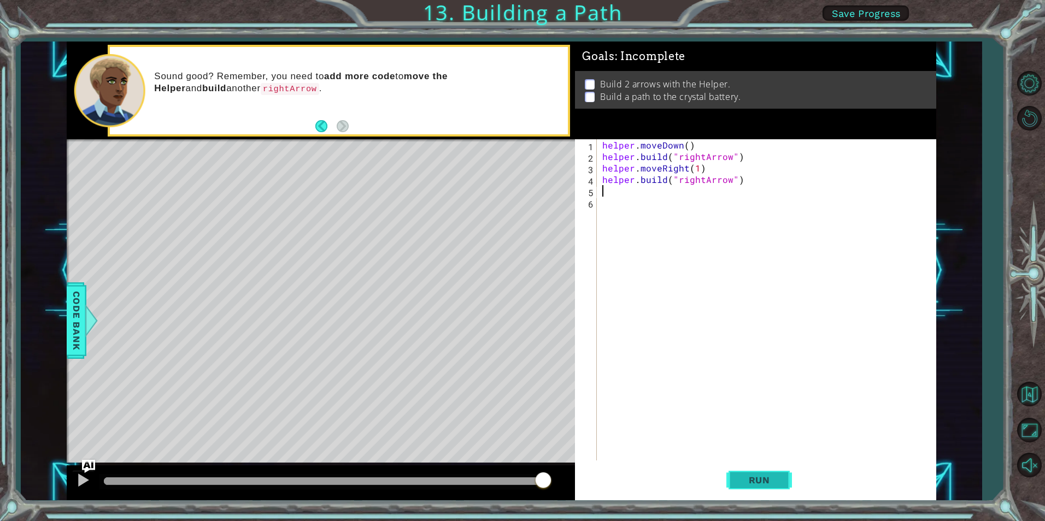
type textarea "[DOMAIN_NAME]("rightArrow")"
click at [788, 474] on button "Run" at bounding box center [759, 480] width 66 height 36
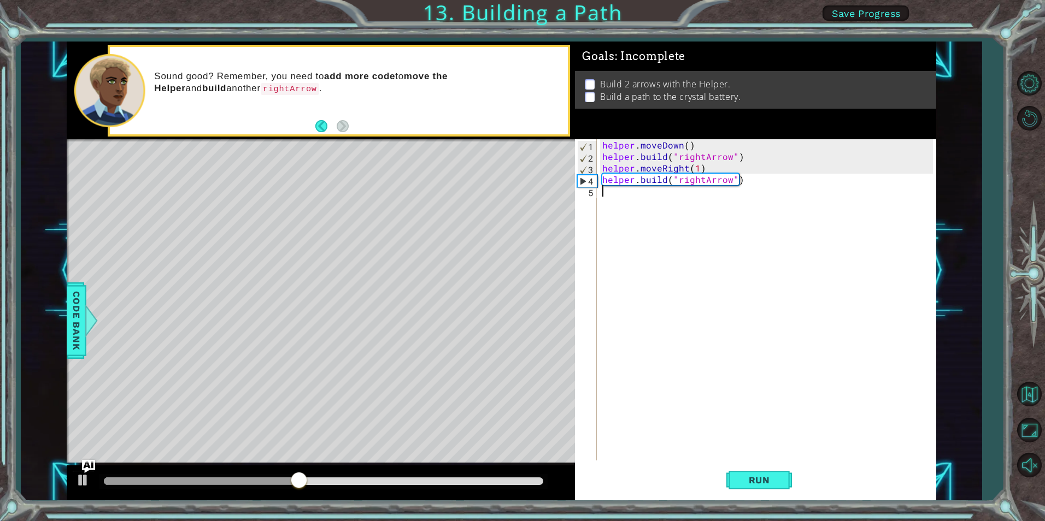
click at [674, 198] on div "helper . moveDown ( ) helper . build ( "rightArrow" ) helper . moveRight ( 1 ) …" at bounding box center [769, 311] width 338 height 344
click at [86, 479] on div at bounding box center [83, 480] width 14 height 14
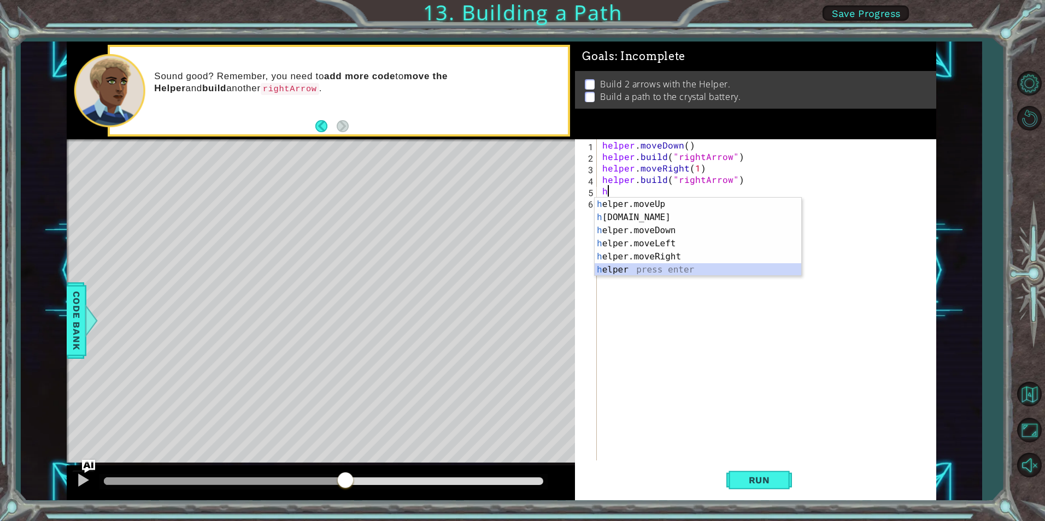
click at [622, 271] on div "h elper.moveUp press enter h [DOMAIN_NAME] press enter h elper.moveDown press e…" at bounding box center [697, 250] width 207 height 105
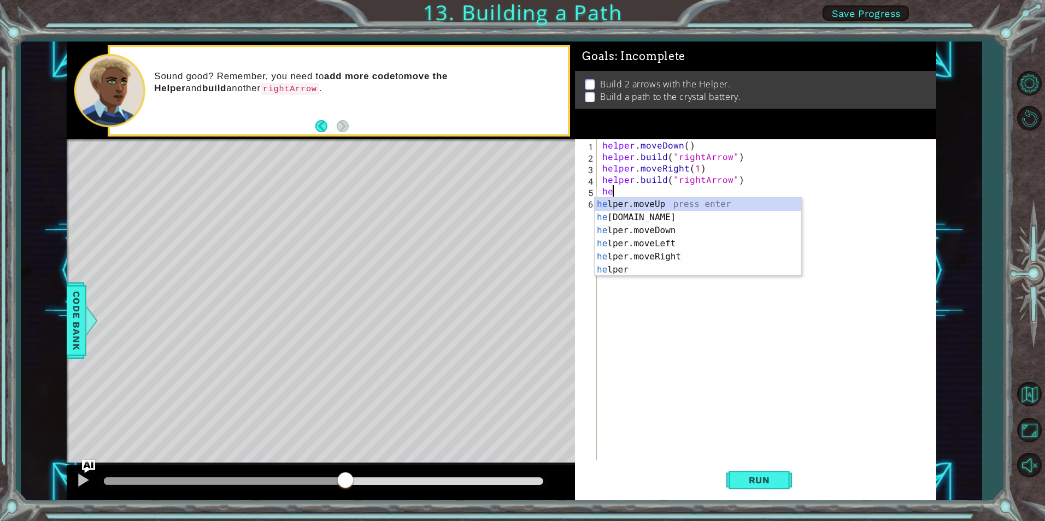
type textarea "h"
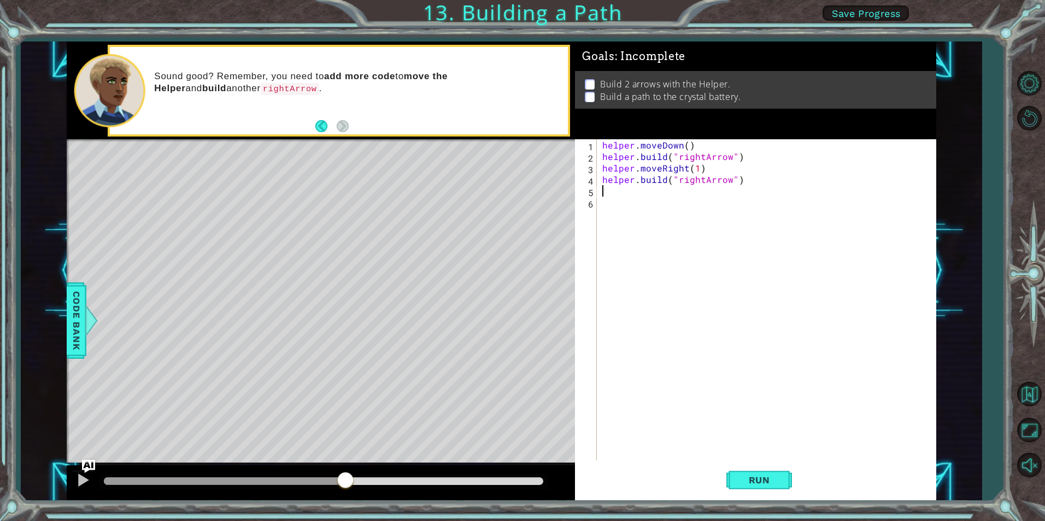
type textarea "[DOMAIN_NAME]("rightArrow")"
type textarea "h"
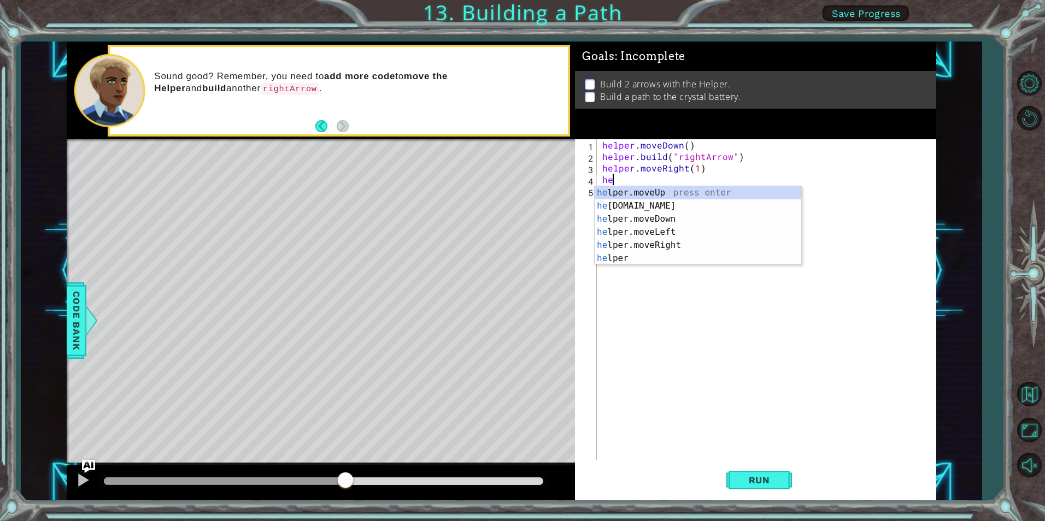
type textarea "h"
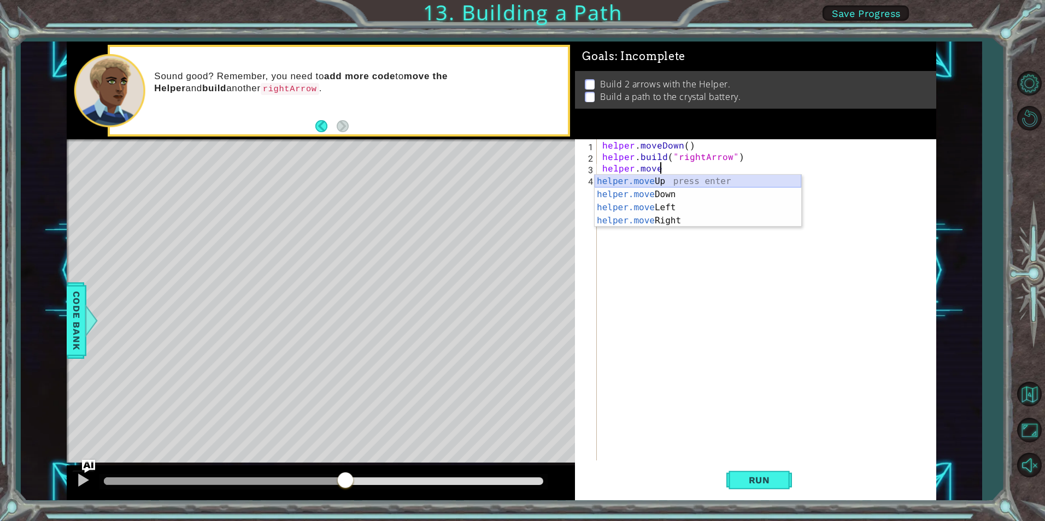
click at [672, 177] on div "helper.move Up press enter helper.move Down press enter helper.move Left press …" at bounding box center [697, 214] width 207 height 79
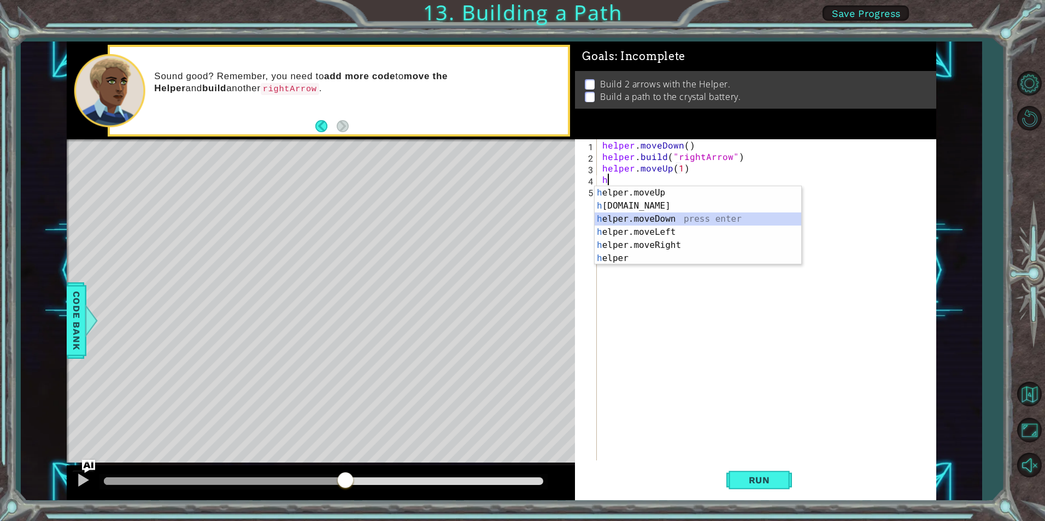
click at [653, 218] on div "h elper.moveUp press enter h [DOMAIN_NAME] press enter h elper.moveDown press e…" at bounding box center [697, 238] width 207 height 105
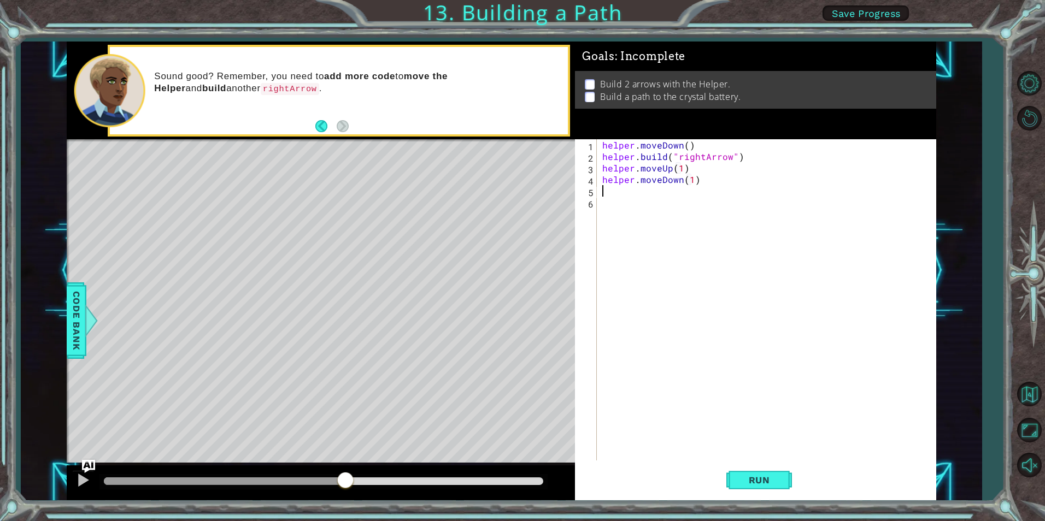
scroll to position [0, 5]
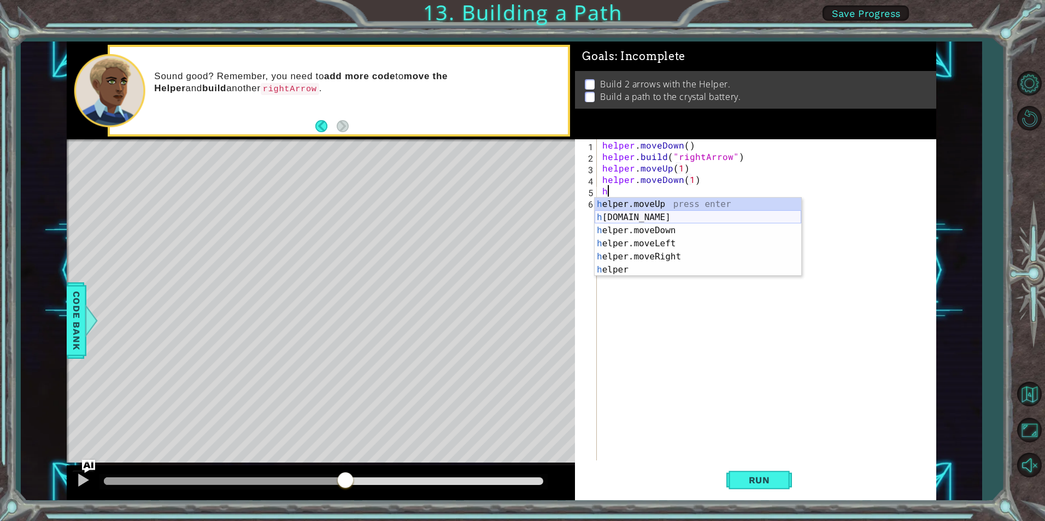
click at [652, 223] on div "h elper.moveUp press enter h [DOMAIN_NAME] press enter h elper.moveDown press e…" at bounding box center [697, 250] width 207 height 105
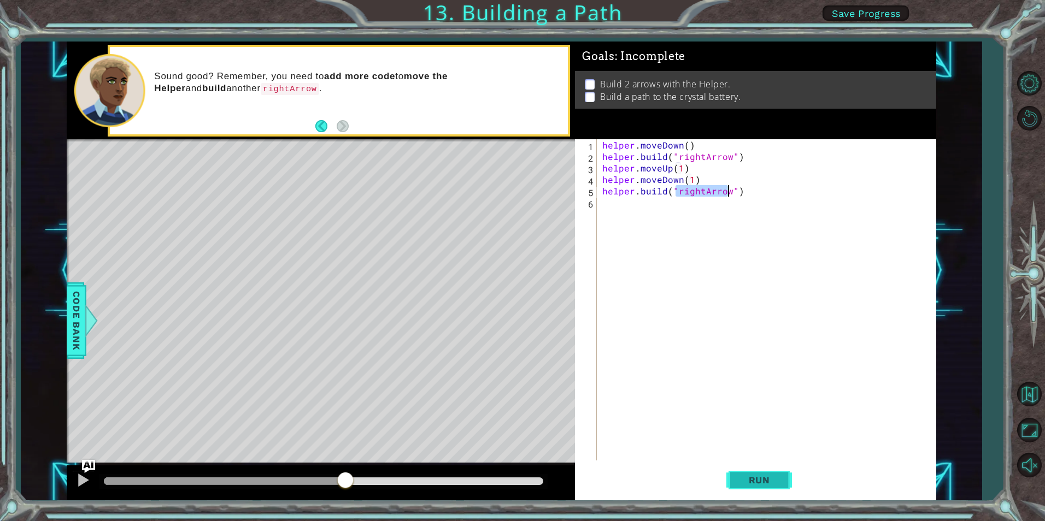
type textarea "[DOMAIN_NAME]("rightArrow")"
click at [749, 479] on span "Run" at bounding box center [759, 480] width 43 height 11
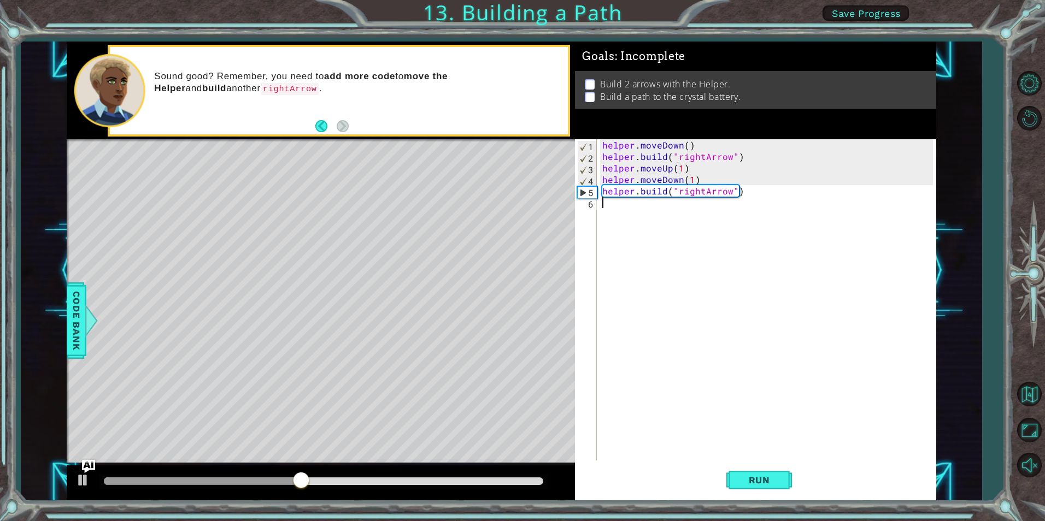
click at [650, 212] on div "helper . moveDown ( ) helper . build ( "rightArrow" ) helper . moveUp ( 1 ) hel…" at bounding box center [769, 311] width 338 height 344
click at [721, 185] on div "helper . moveDown ( ) helper . build ( "rightArrow" ) helper . moveUp ( 1 ) hel…" at bounding box center [769, 311] width 338 height 344
type textarea "helper.moveDown(1)"
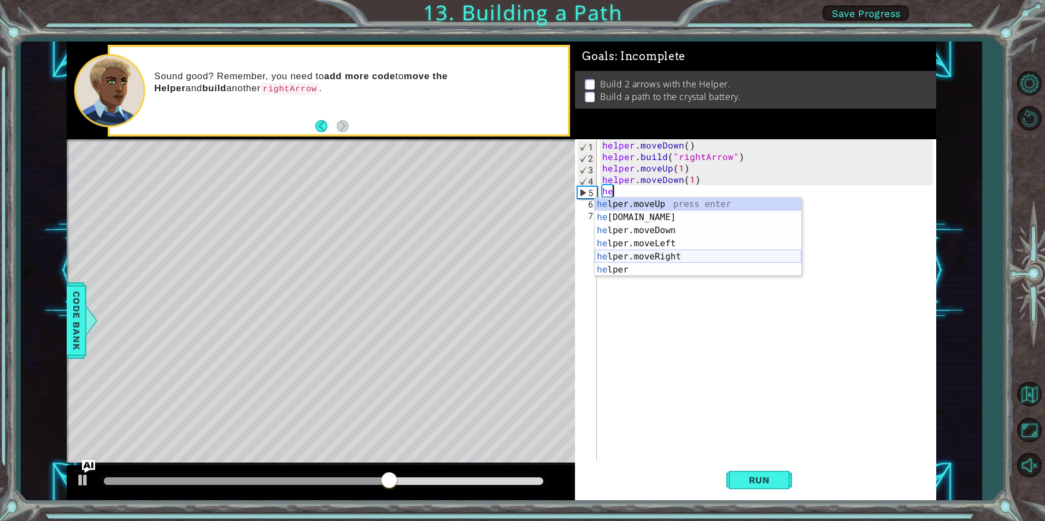
click at [663, 250] on div "he lper.moveUp press enter he [DOMAIN_NAME] press enter he lper.moveDown press …" at bounding box center [697, 250] width 207 height 105
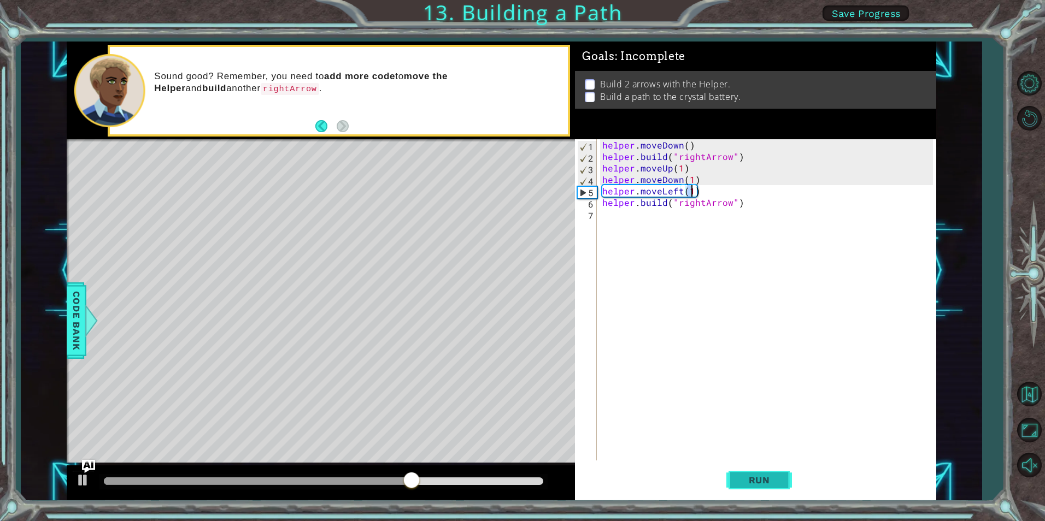
click at [742, 488] on button "Run" at bounding box center [759, 480] width 66 height 36
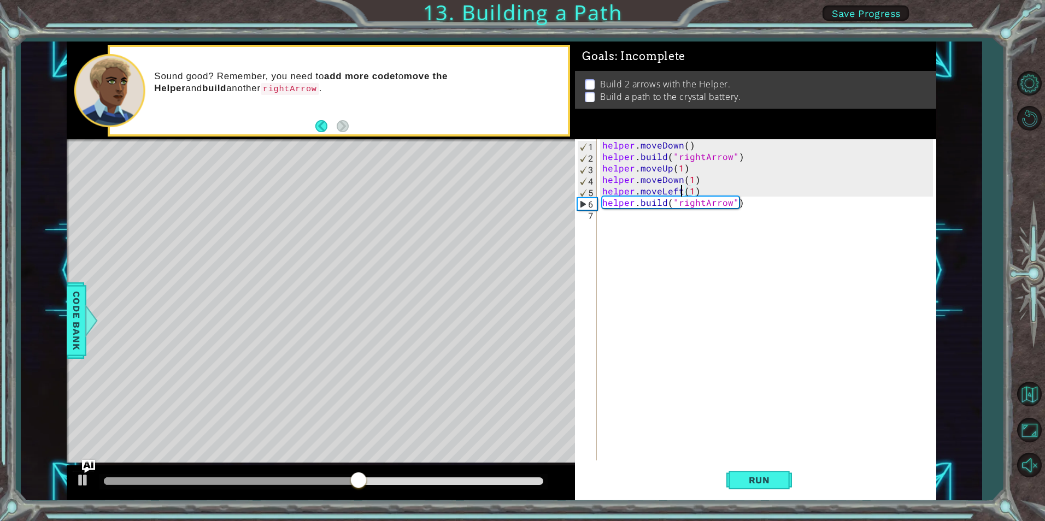
click at [680, 195] on div "helper . moveDown ( ) helper . build ( "rightArrow" ) helper . moveUp ( 1 ) hel…" at bounding box center [769, 311] width 338 height 344
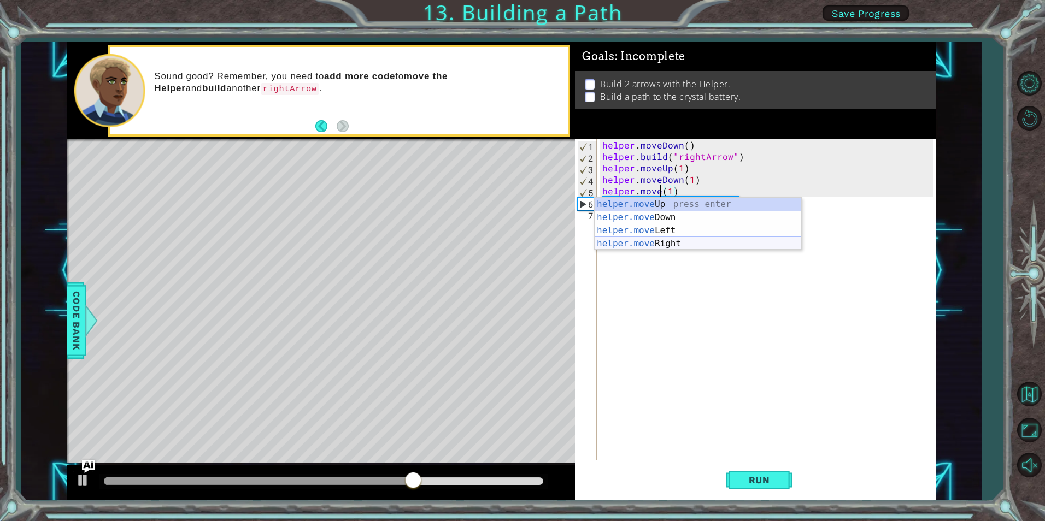
click at [668, 243] on div "helper.move Up press enter helper.move Down press enter helper.move Left press …" at bounding box center [697, 237] width 207 height 79
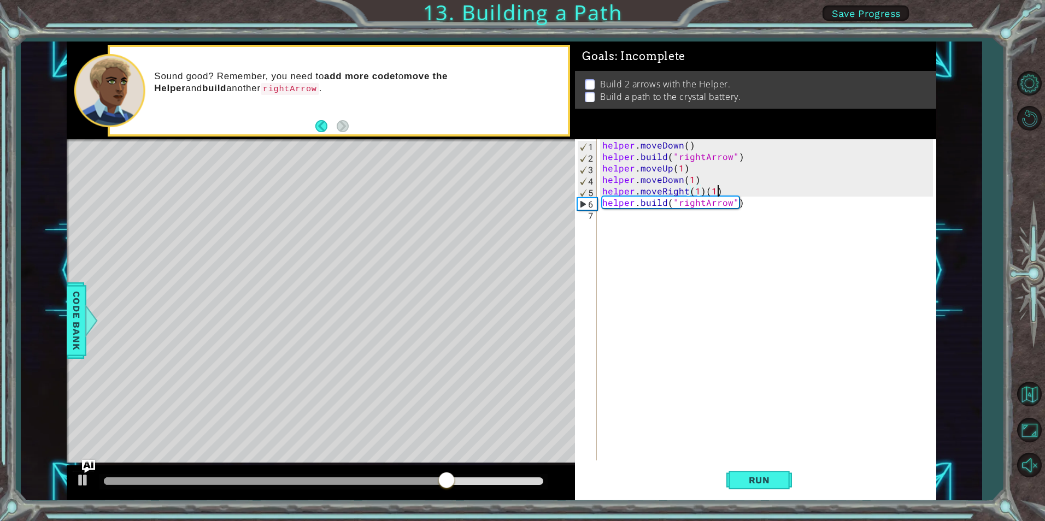
click at [716, 193] on div "helper . moveDown ( ) helper . build ( "rightArrow" ) helper . moveUp ( 1 ) hel…" at bounding box center [769, 311] width 338 height 344
click at [694, 189] on div "helper . moveDown ( ) helper . build ( "rightArrow" ) helper . moveUp ( 1 ) hel…" at bounding box center [769, 311] width 338 height 344
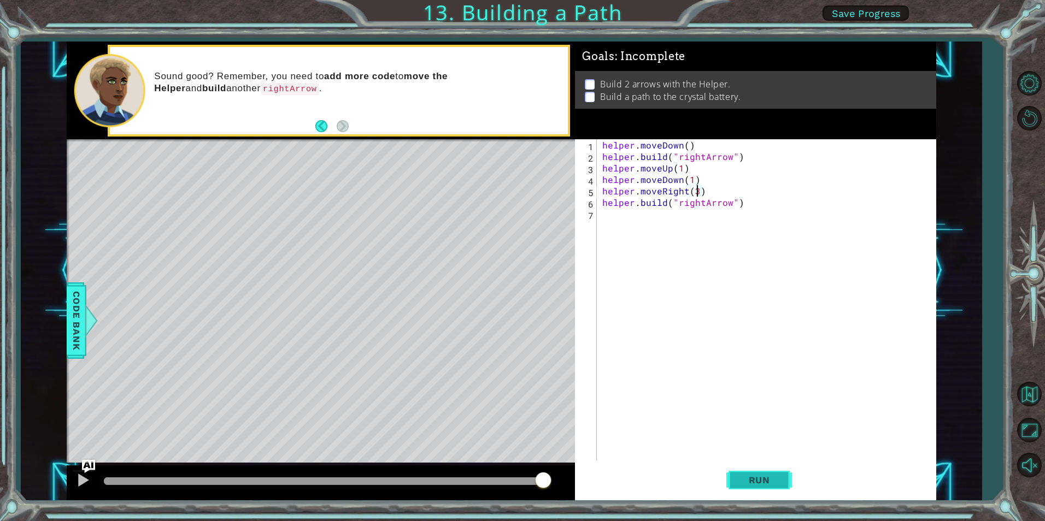
type textarea "helper.moveRight(3)"
click at [759, 484] on span "Run" at bounding box center [759, 480] width 43 height 11
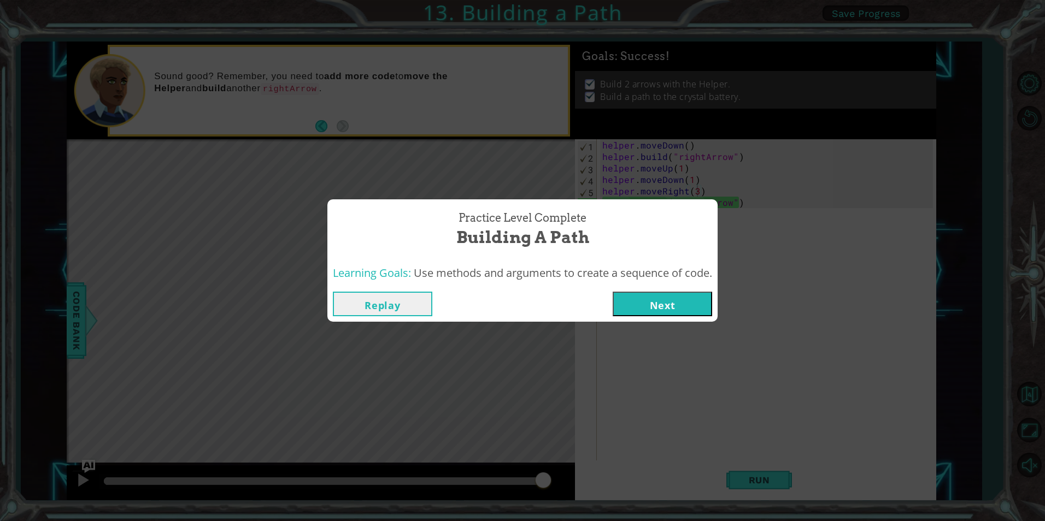
click at [668, 308] on button "Next" at bounding box center [661, 304] width 99 height 25
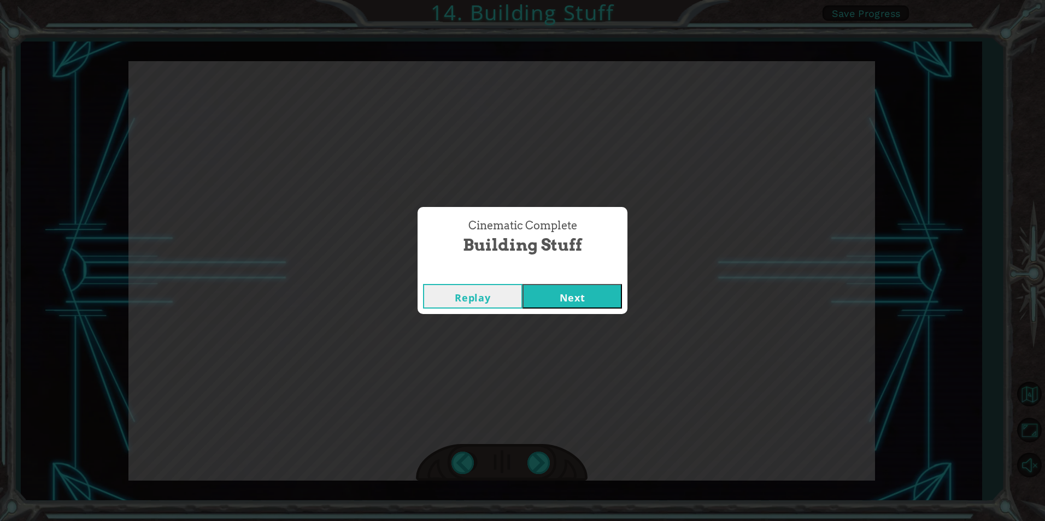
click at [609, 308] on button "Next" at bounding box center [571, 296] width 99 height 25
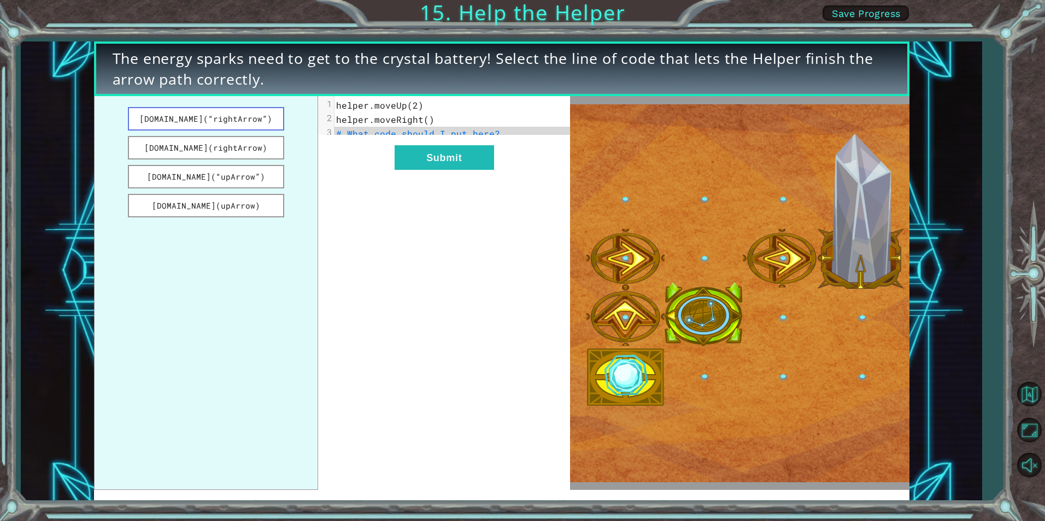
click at [258, 119] on button "[DOMAIN_NAME](“rightArrow”)" at bounding box center [206, 118] width 156 height 23
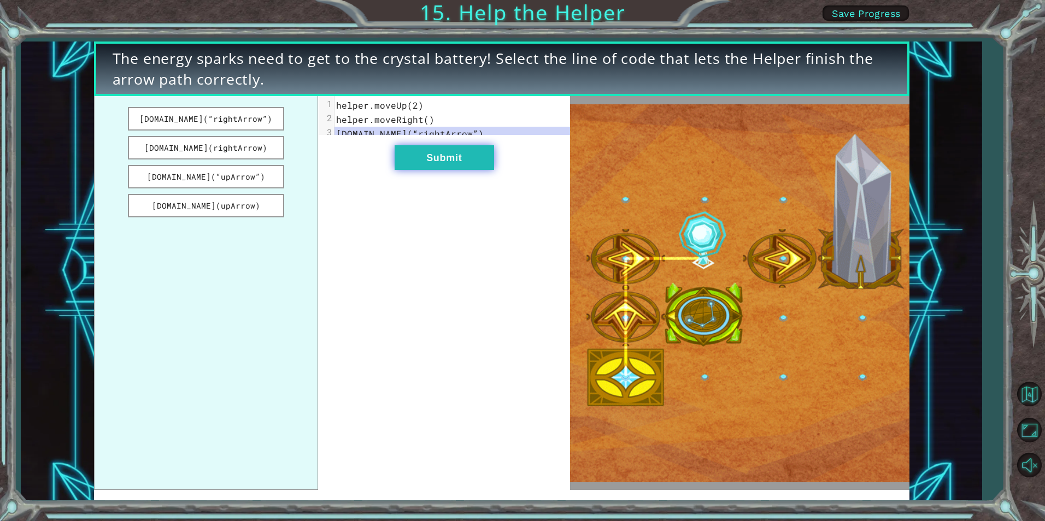
click at [456, 164] on button "Submit" at bounding box center [443, 157] width 99 height 25
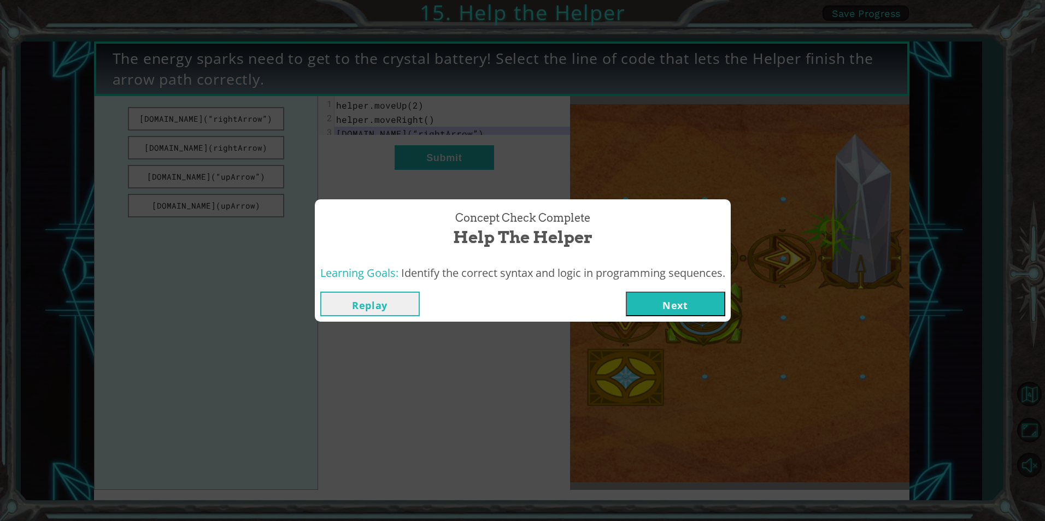
click at [685, 307] on button "Next" at bounding box center [675, 304] width 99 height 25
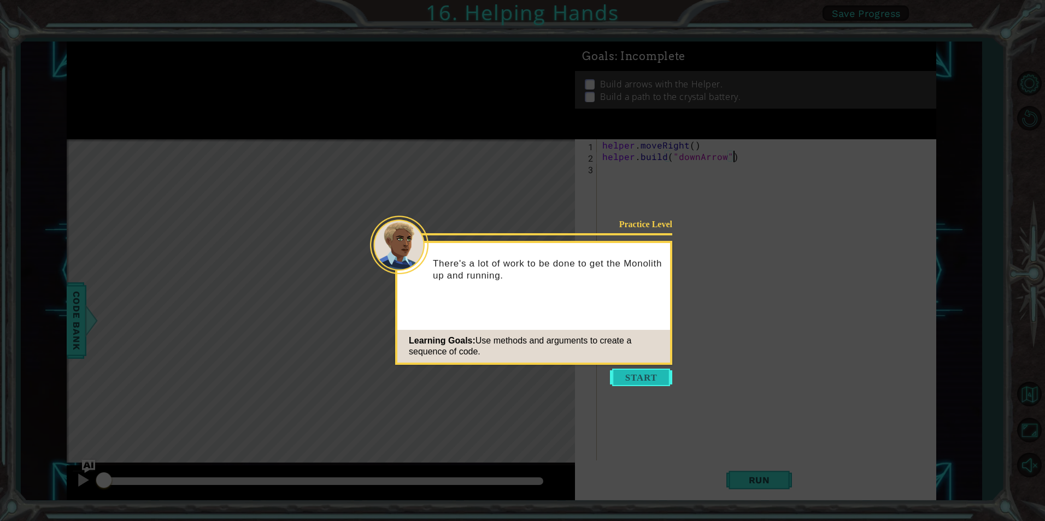
click at [636, 380] on button "Start" at bounding box center [641, 377] width 62 height 17
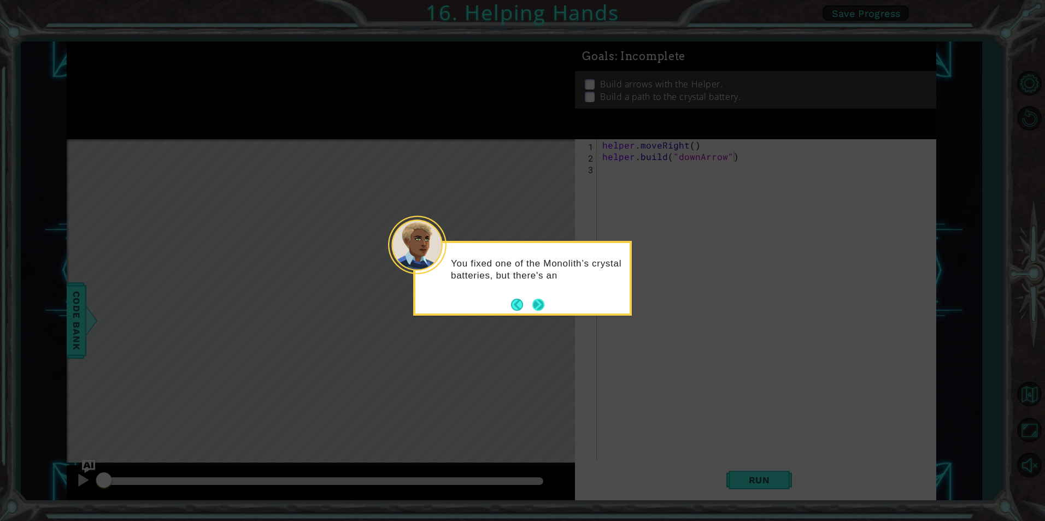
click at [535, 303] on button "Next" at bounding box center [538, 304] width 13 height 13
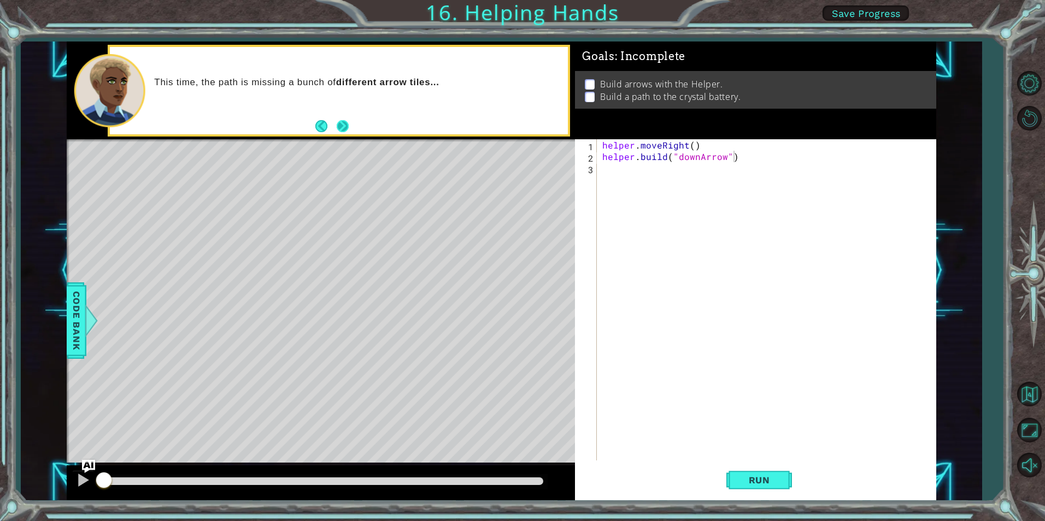
click at [338, 132] on button "Next" at bounding box center [343, 126] width 13 height 13
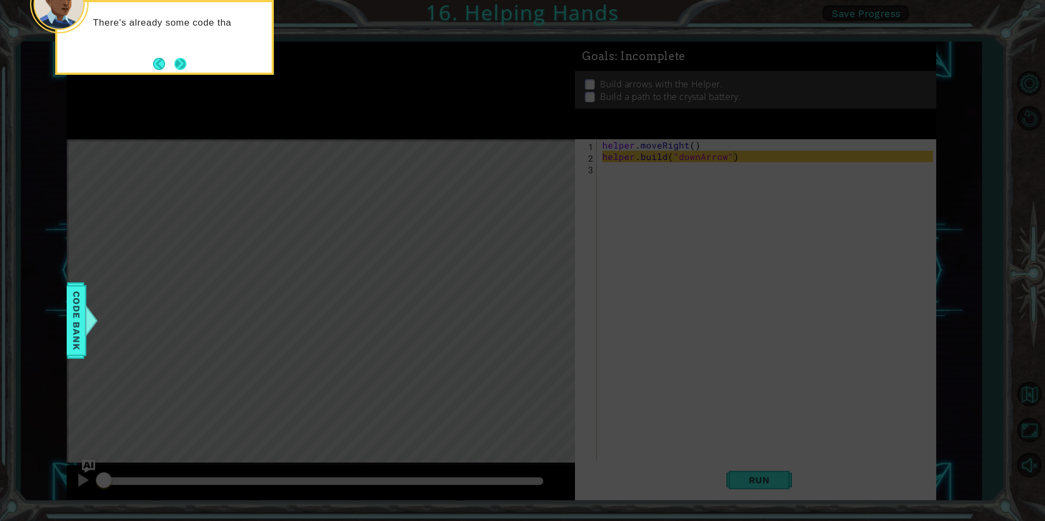
click at [182, 57] on button "Next" at bounding box center [180, 63] width 13 height 13
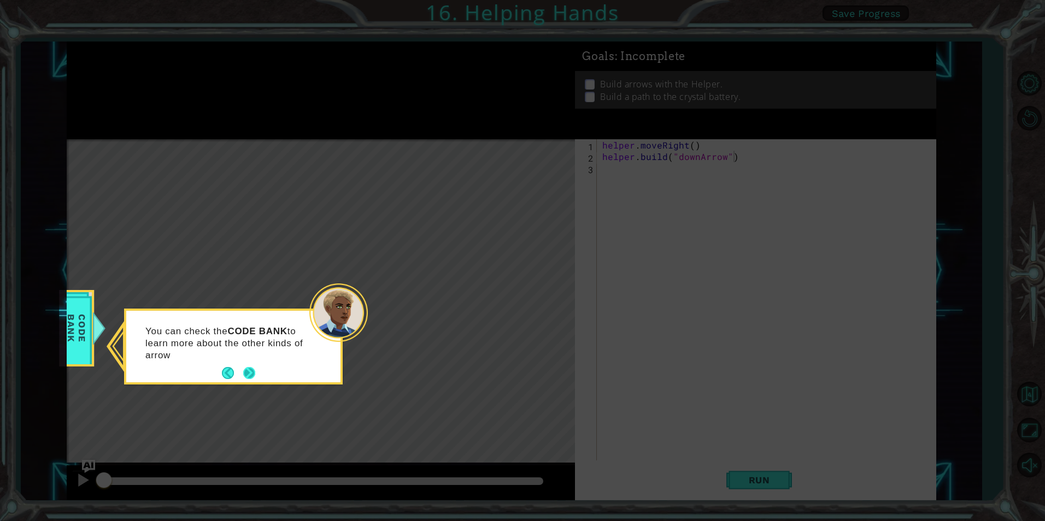
click at [250, 372] on button "Next" at bounding box center [250, 374] width 16 height 16
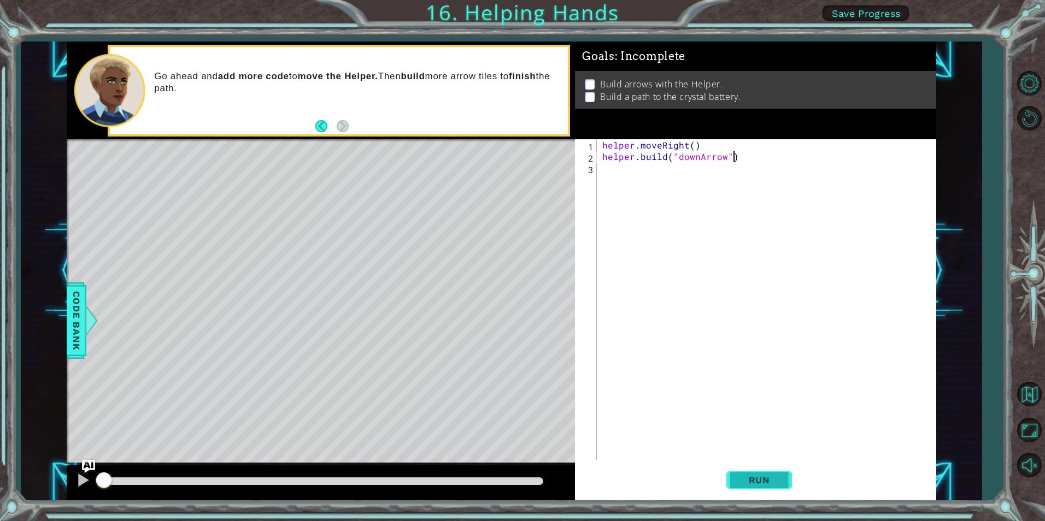
click at [770, 483] on span "Run" at bounding box center [759, 480] width 43 height 11
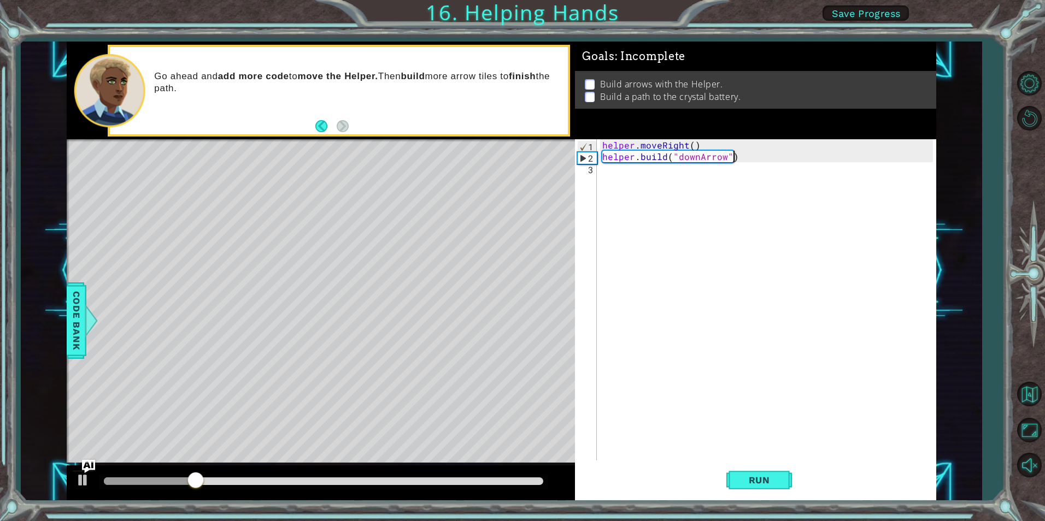
click at [741, 161] on div "helper . moveRight ( ) helper . build ( "downArrow" )" at bounding box center [769, 311] width 338 height 344
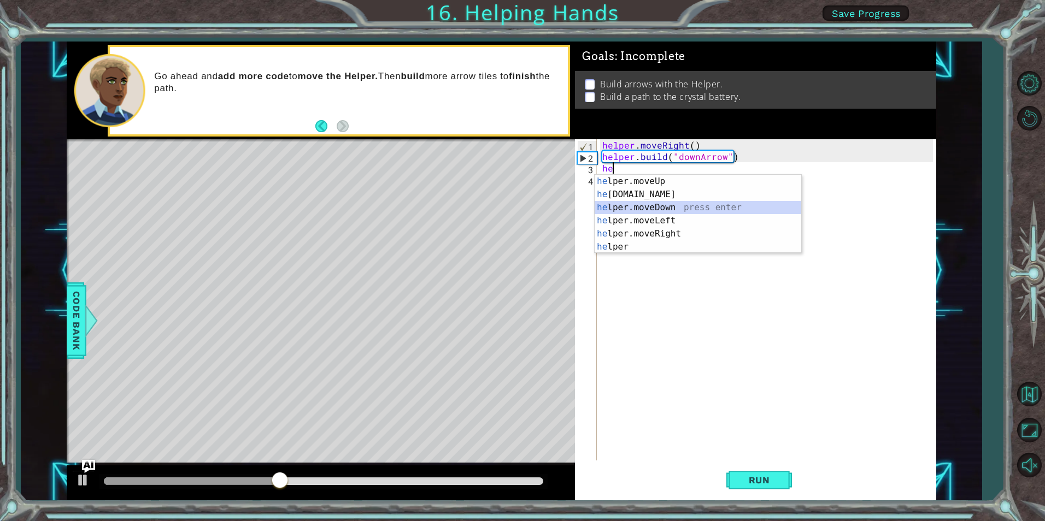
click at [672, 209] on div "he lper.moveUp press enter he [DOMAIN_NAME] press enter he lper.moveDown press …" at bounding box center [697, 227] width 207 height 105
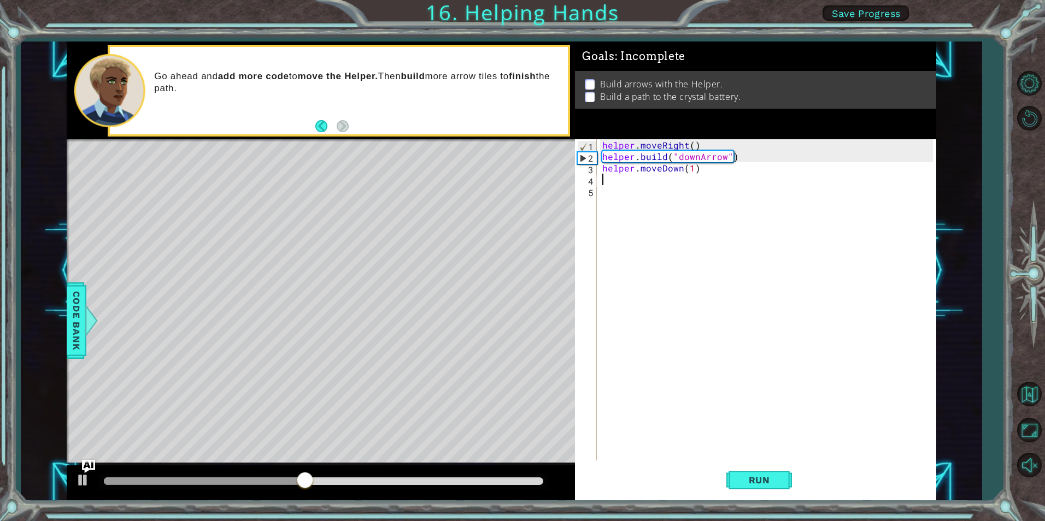
scroll to position [0, 5]
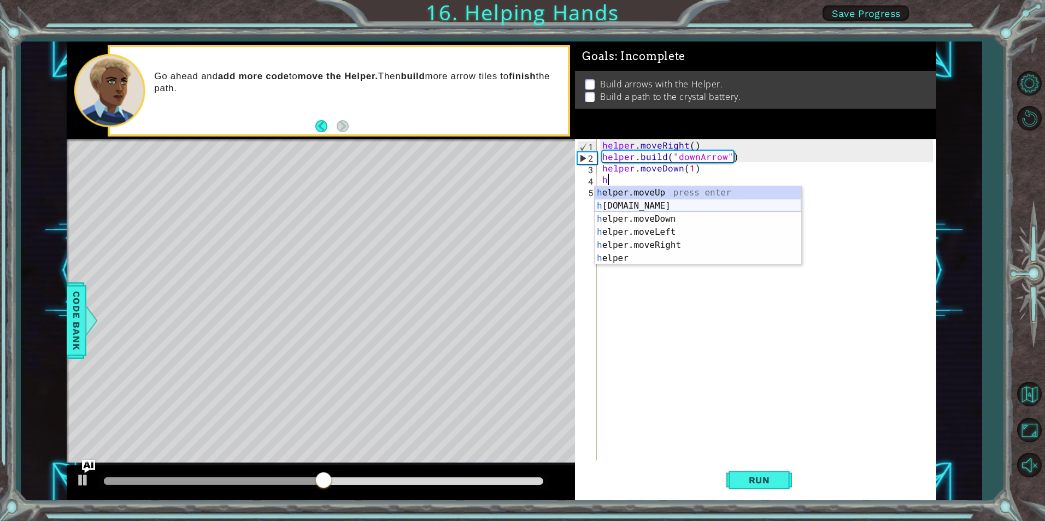
click at [661, 204] on div "h elper.moveUp press enter h [DOMAIN_NAME] press enter h elper.moveDown press e…" at bounding box center [697, 238] width 207 height 105
type textarea "[DOMAIN_NAME]("rightArrow")"
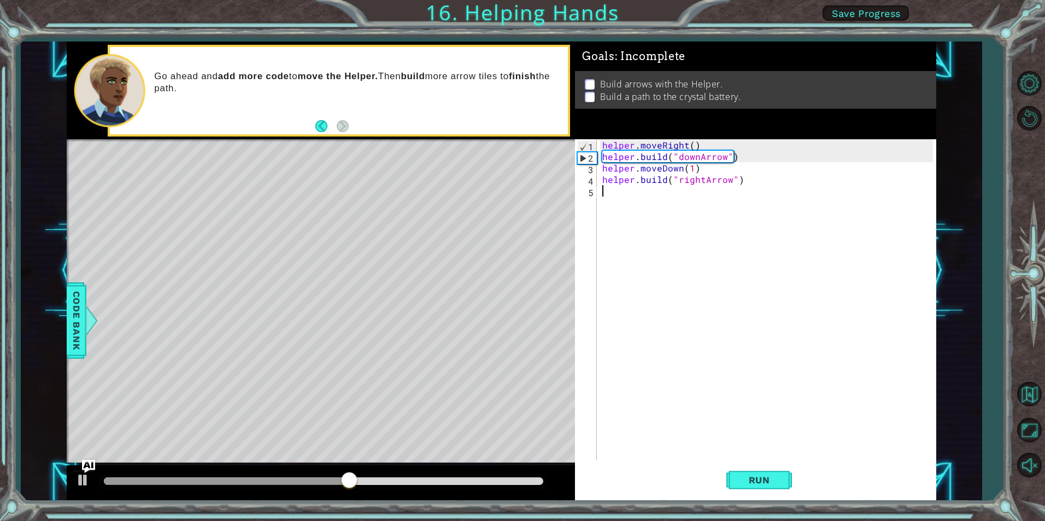
click at [753, 187] on div "helper . moveRight ( ) helper . build ( "downArrow" ) helper . moveDown ( 1 ) h…" at bounding box center [769, 311] width 338 height 344
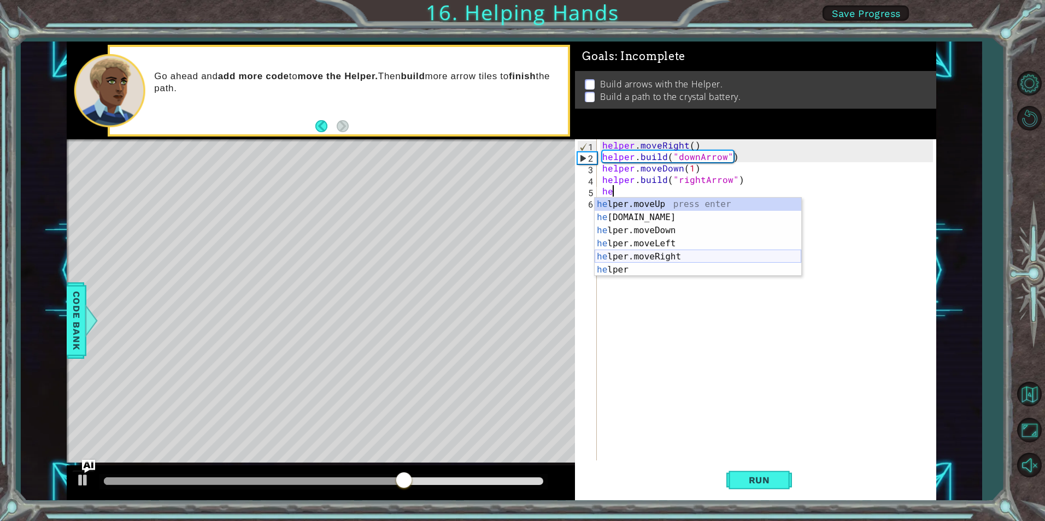
click at [656, 257] on div "he lper.moveUp press enter he [DOMAIN_NAME] press enter he lper.moveDown press …" at bounding box center [697, 250] width 207 height 105
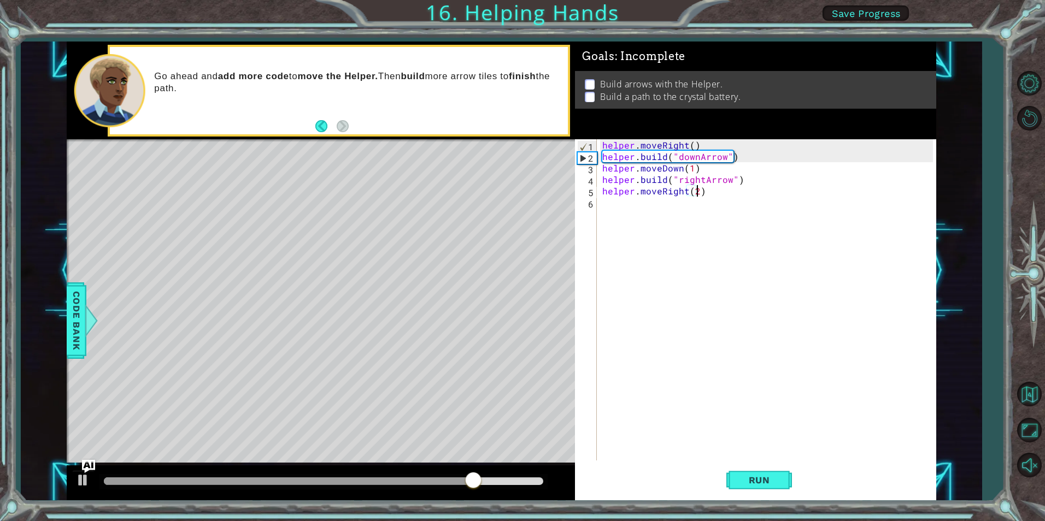
scroll to position [0, 5]
type textarea "helper.moveRight(2)"
click at [776, 480] on span "Run" at bounding box center [759, 480] width 43 height 11
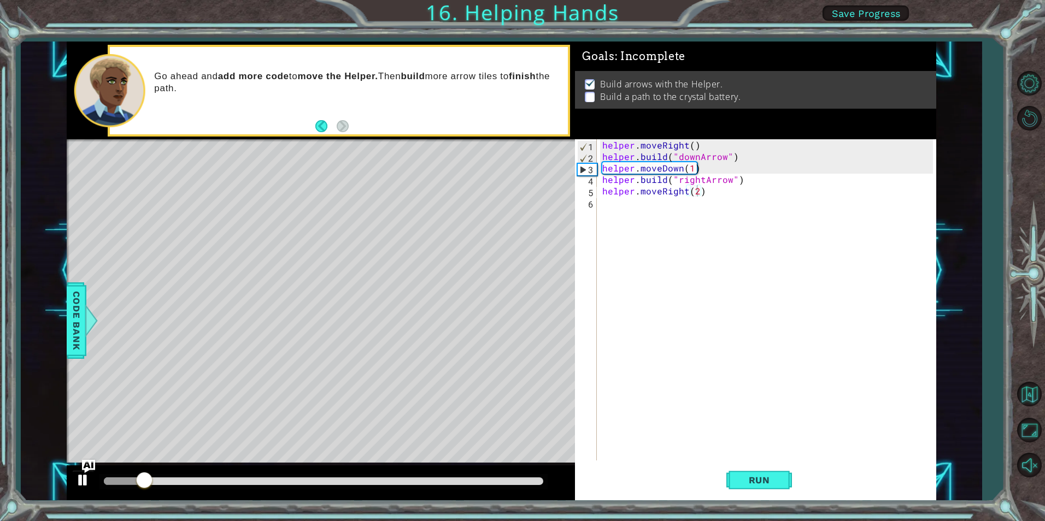
drag, startPoint x: 95, startPoint y: 479, endPoint x: 79, endPoint y: 474, distance: 15.9
click at [93, 479] on div at bounding box center [321, 483] width 508 height 35
click at [79, 474] on div at bounding box center [83, 480] width 14 height 14
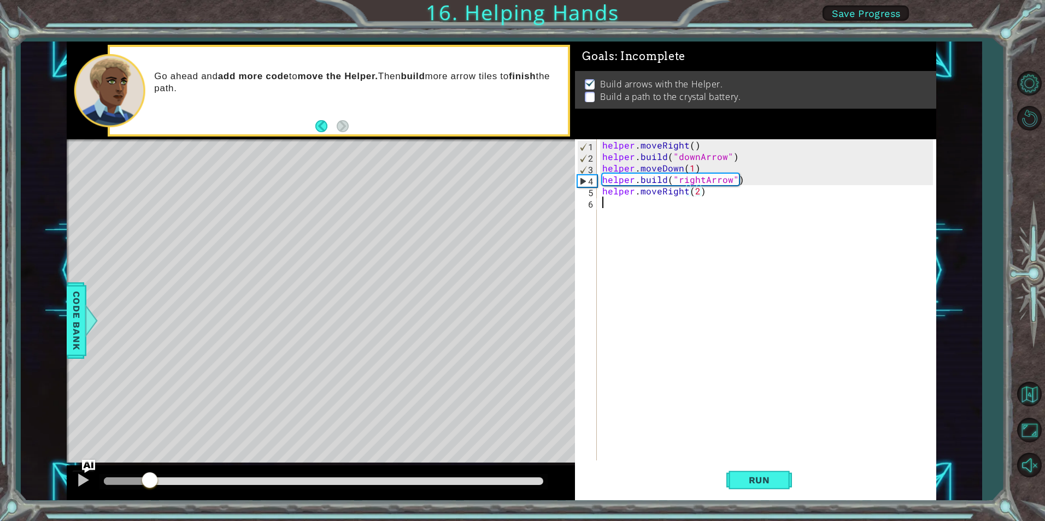
click at [713, 198] on div "helper . moveRight ( ) helper . build ( "downArrow" ) helper . moveDown ( 1 ) h…" at bounding box center [769, 311] width 338 height 344
click at [697, 189] on div "helper . moveRight ( ) helper . build ( "downArrow" ) helper . moveDown ( 1 ) h…" at bounding box center [769, 311] width 338 height 344
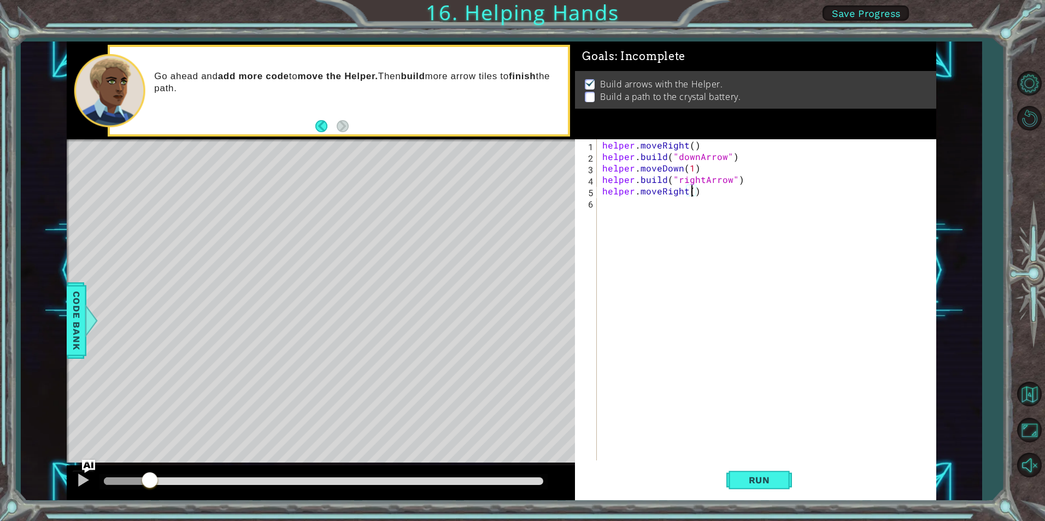
scroll to position [0, 5]
type textarea "helper.moveRight(1)"
click at [724, 203] on div "helper . moveRight ( ) helper . build ( "downArrow" ) helper . moveDown ( 1 ) h…" at bounding box center [769, 311] width 338 height 344
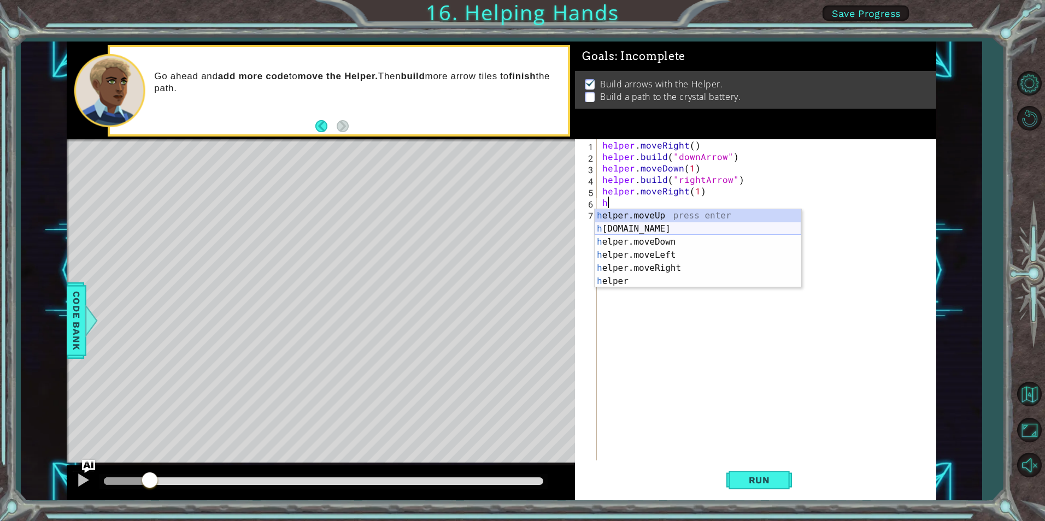
click at [660, 227] on div "h elper.moveUp press enter h [DOMAIN_NAME] press enter h elper.moveDown press e…" at bounding box center [697, 261] width 207 height 105
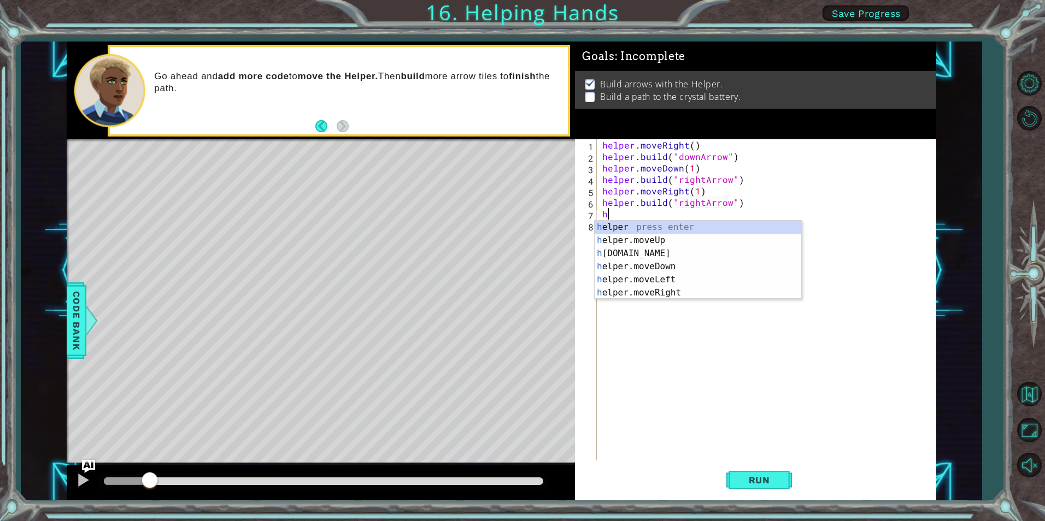
scroll to position [0, 8]
click at [678, 290] on div "h elper press enter h elper.moveUp press enter h [DOMAIN_NAME] press enter h el…" at bounding box center [697, 273] width 207 height 105
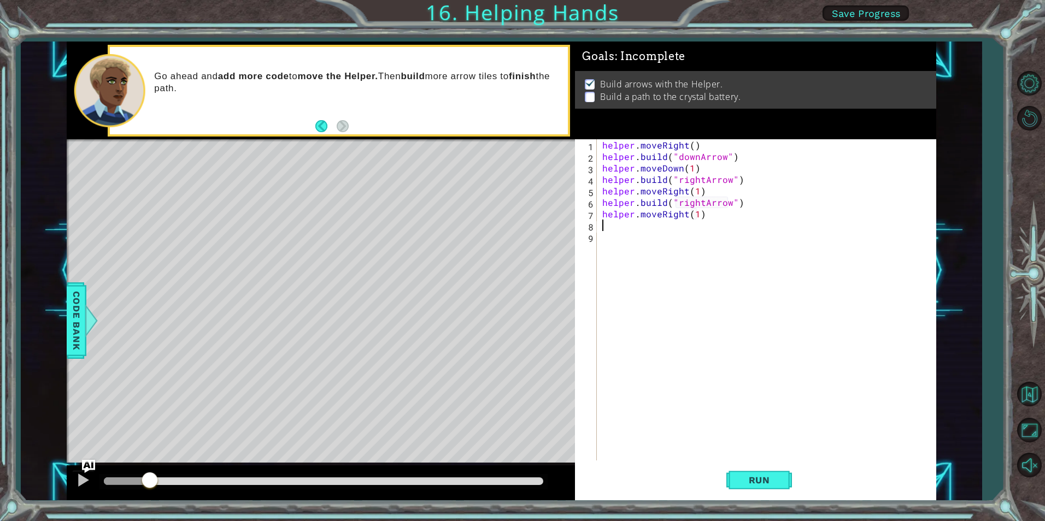
scroll to position [0, 6]
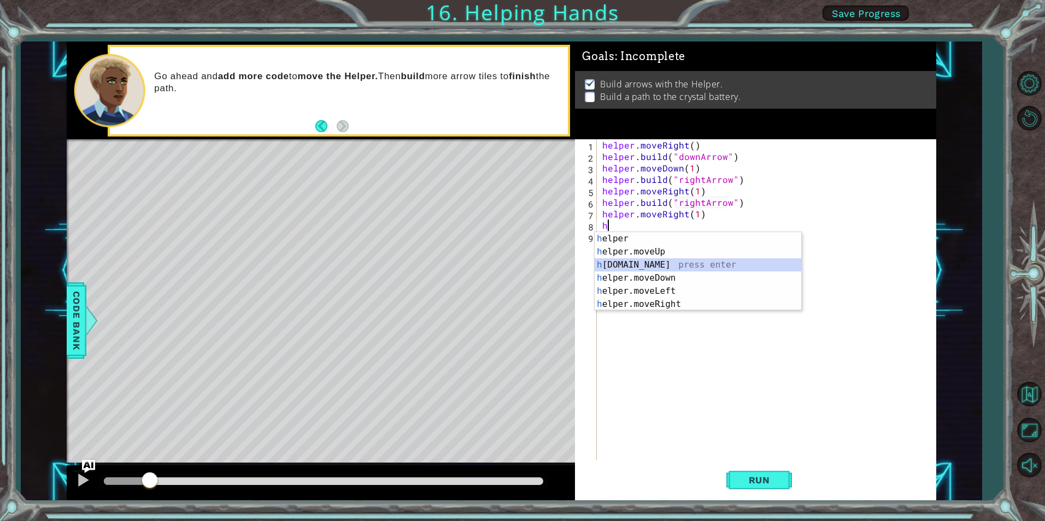
click at [670, 264] on div "h elper press enter h elper.moveUp press enter h [DOMAIN_NAME] press enter h el…" at bounding box center [697, 284] width 207 height 105
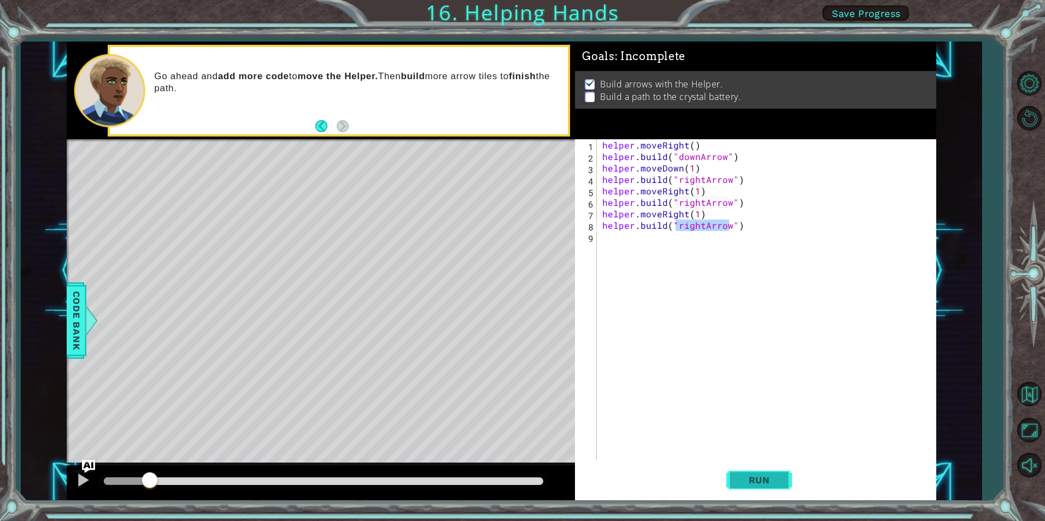
click at [757, 472] on button "Run" at bounding box center [759, 480] width 66 height 36
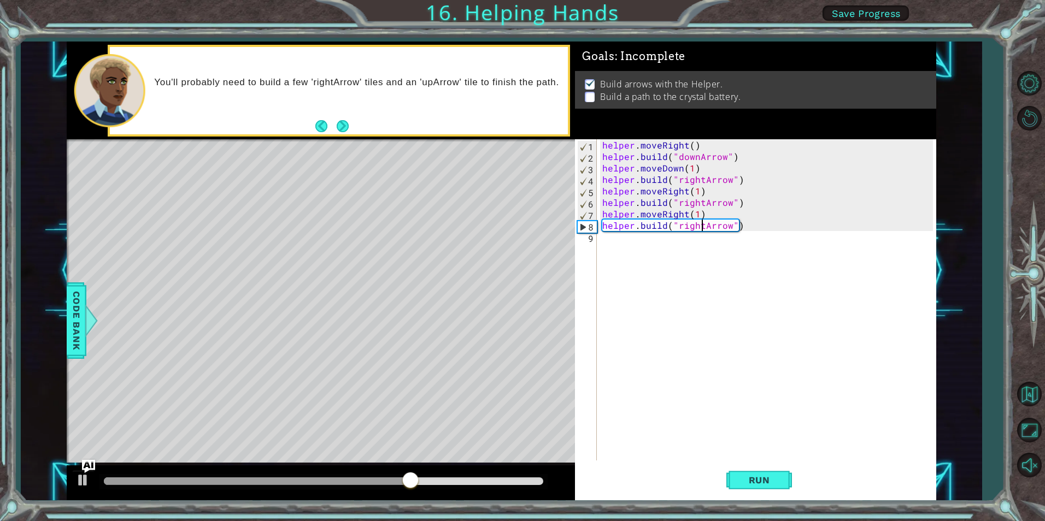
click at [703, 225] on div "helper . moveRight ( ) helper . build ( "downArrow" ) helper . moveDown ( 1 ) h…" at bounding box center [769, 311] width 338 height 344
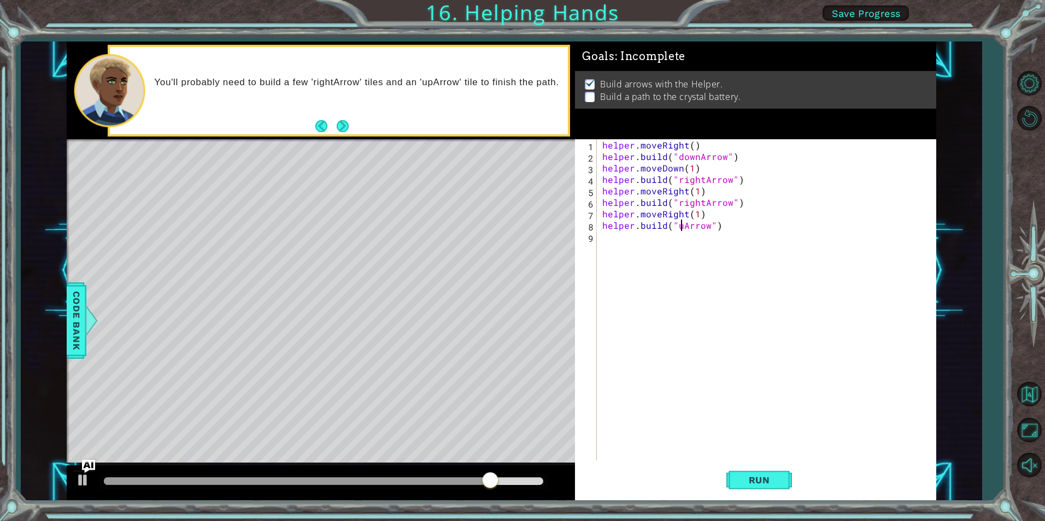
scroll to position [0, 5]
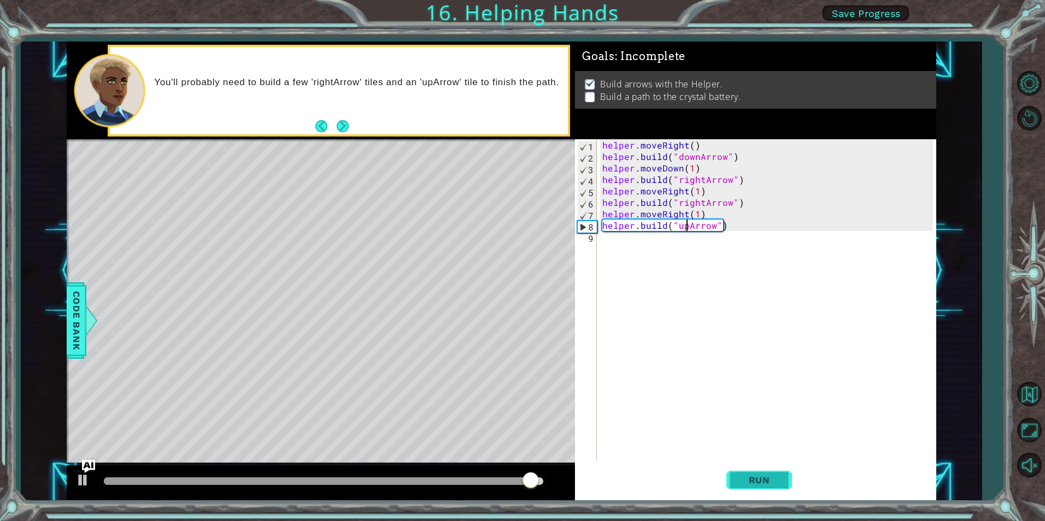
type textarea "[DOMAIN_NAME]("upArrow")"
click at [767, 475] on span "Run" at bounding box center [759, 480] width 43 height 11
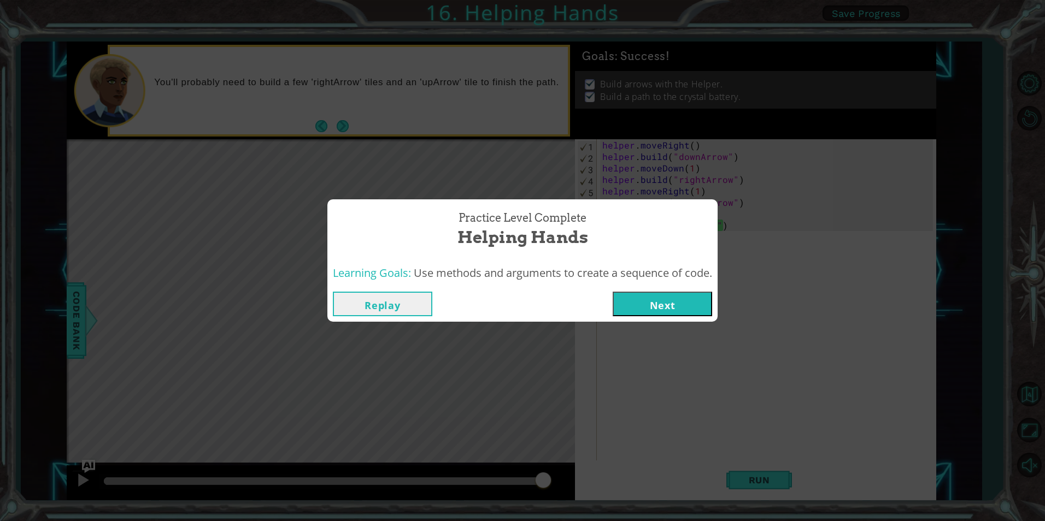
click at [686, 305] on button "Next" at bounding box center [661, 304] width 99 height 25
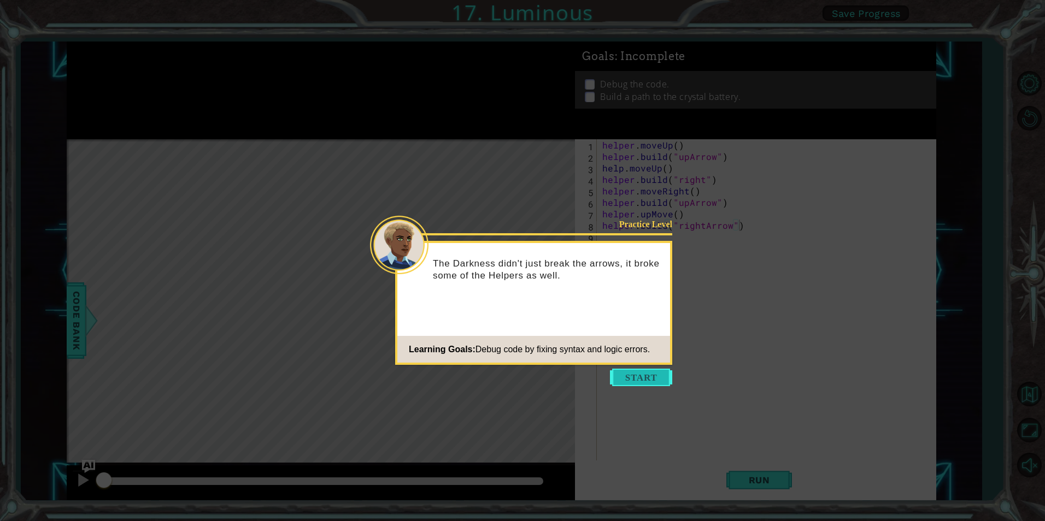
click at [645, 380] on button "Start" at bounding box center [641, 377] width 62 height 17
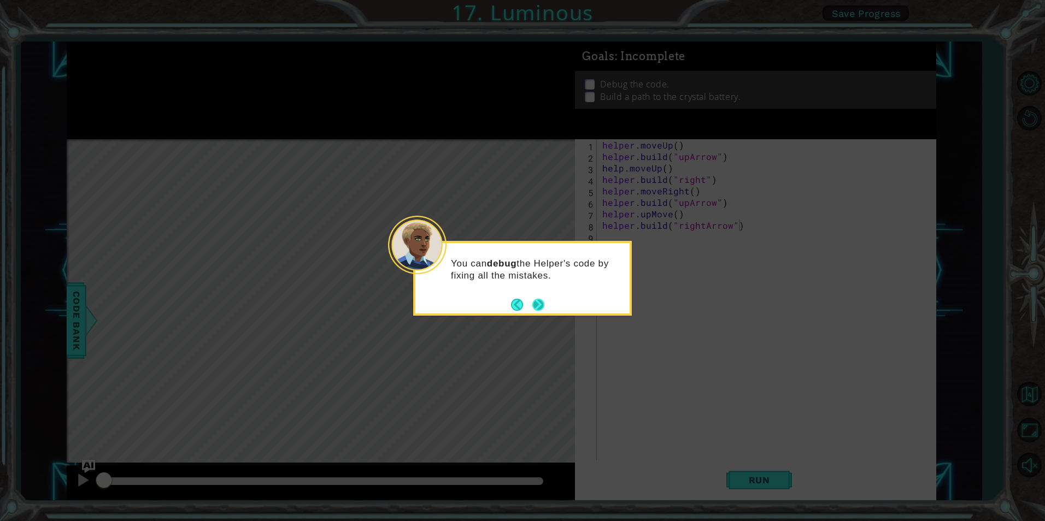
click at [537, 300] on button "Next" at bounding box center [538, 305] width 12 height 12
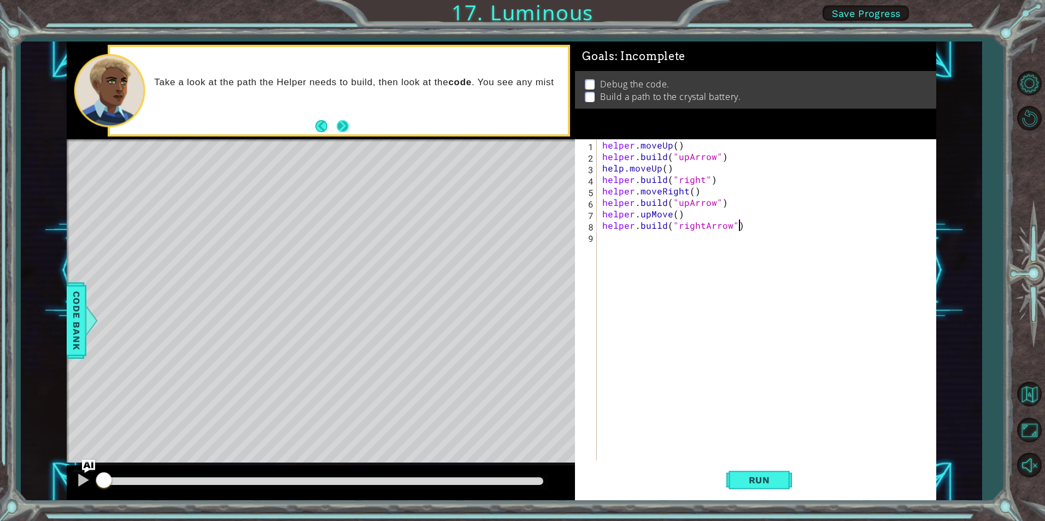
click at [346, 128] on button "Next" at bounding box center [342, 125] width 17 height 17
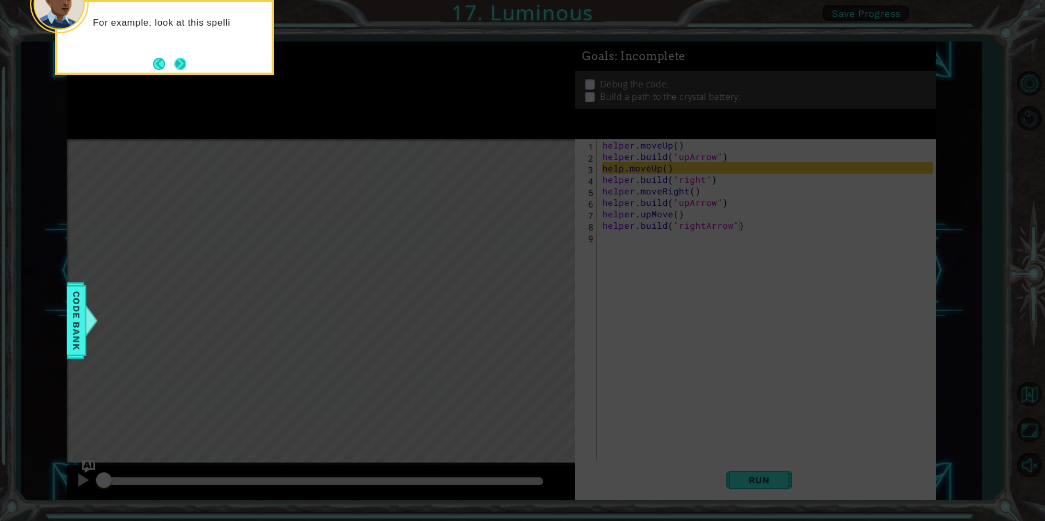
click at [175, 65] on button "Next" at bounding box center [180, 63] width 13 height 13
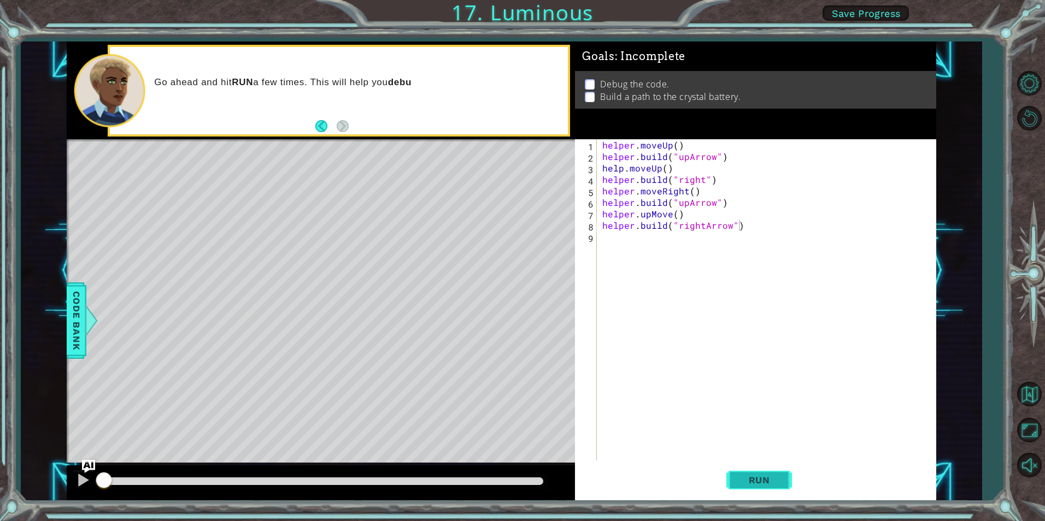
click at [746, 484] on span "Run" at bounding box center [759, 480] width 43 height 11
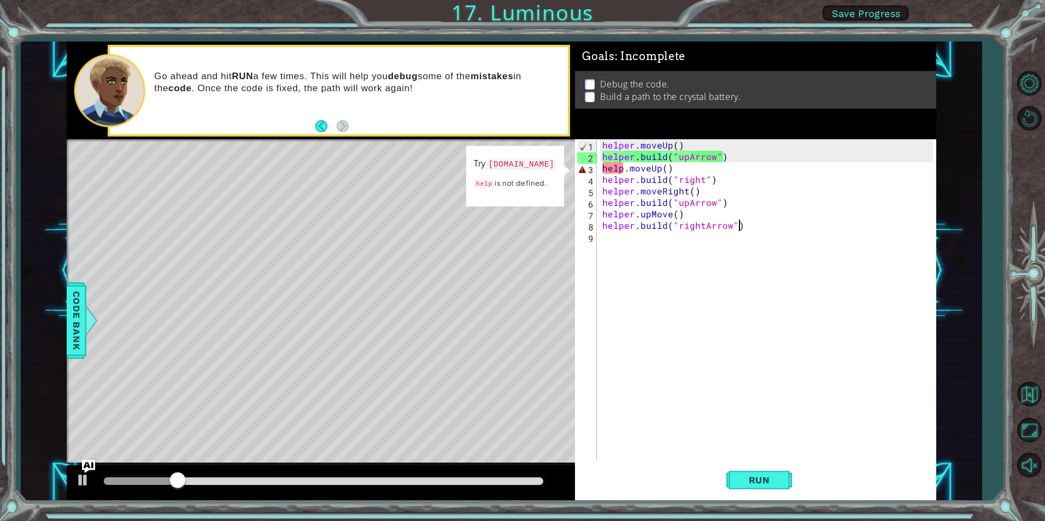
click at [665, 168] on div "helper . moveUp ( ) helper . build ( "upArrow" ) help . moveUp ( ) helper . bui…" at bounding box center [769, 311] width 338 height 344
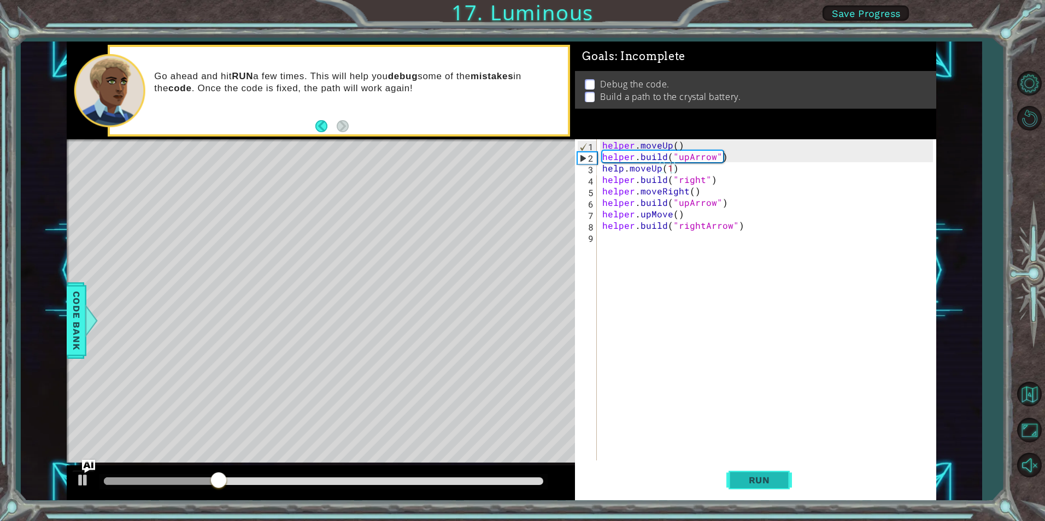
click at [747, 487] on button "Run" at bounding box center [759, 480] width 66 height 36
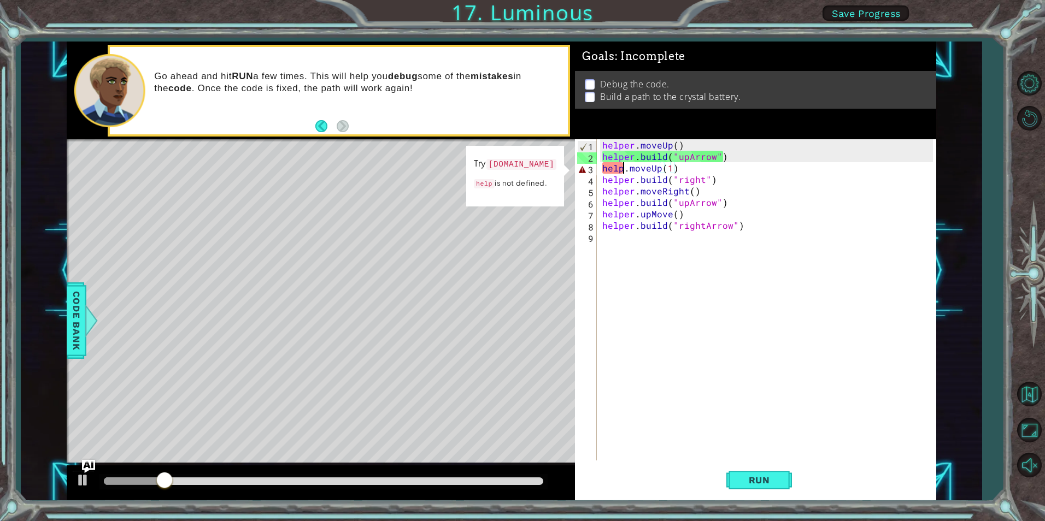
click at [621, 166] on div "helper . moveUp ( ) helper . build ( "upArrow" ) help . moveUp ( 1 ) helper . b…" at bounding box center [769, 311] width 338 height 344
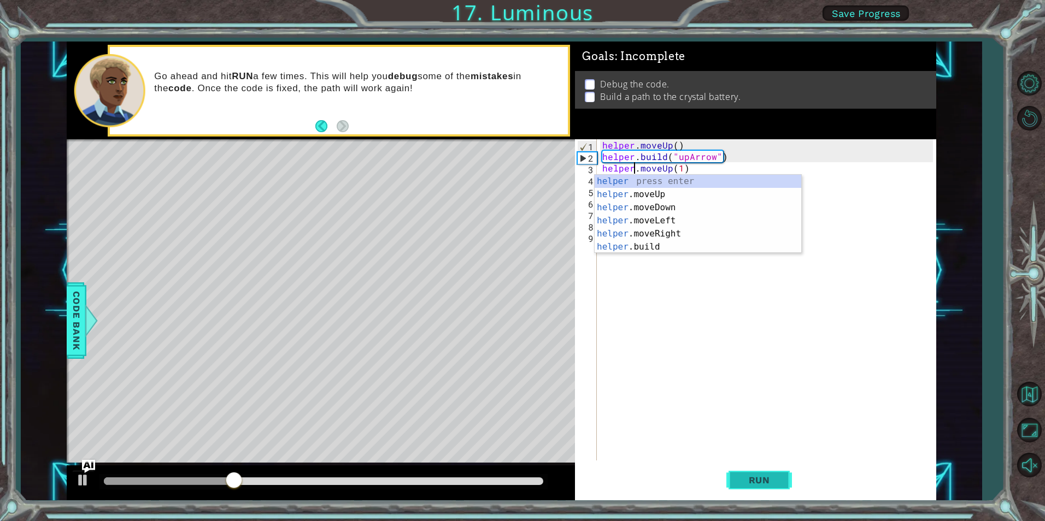
click at [754, 468] on button "Run" at bounding box center [759, 480] width 66 height 36
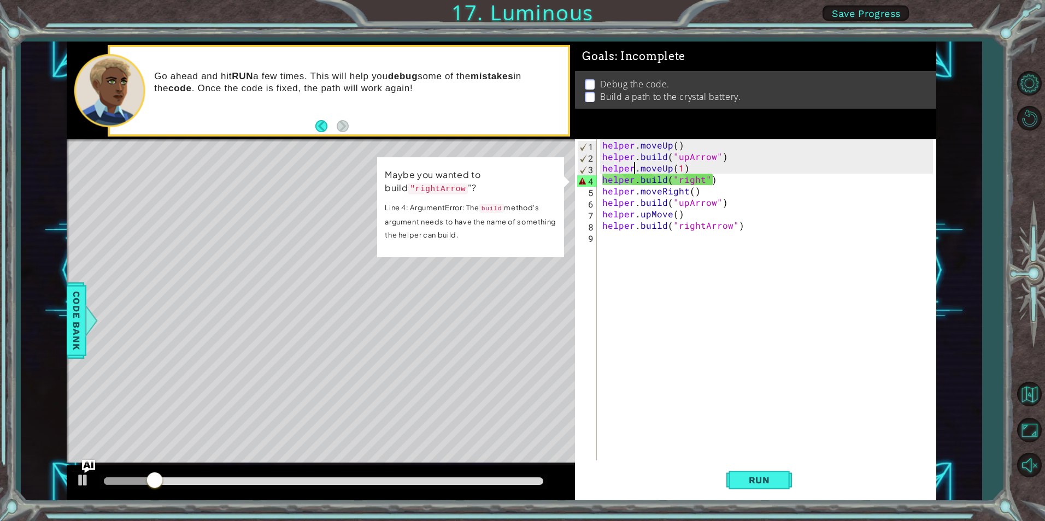
click at [700, 180] on div "helper . moveUp ( ) helper . build ( "upArrow" ) helper . moveUp ( 1 ) helper .…" at bounding box center [769, 311] width 338 height 344
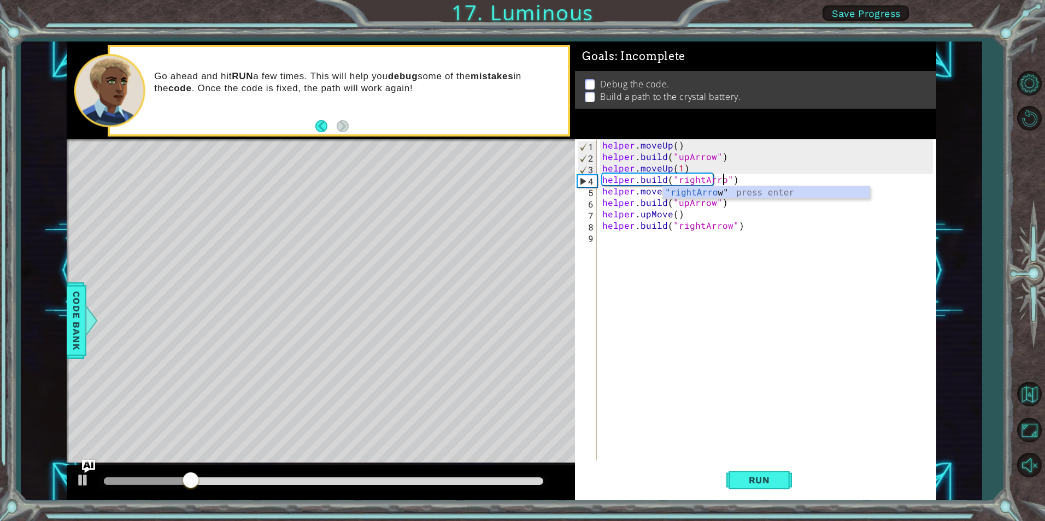
scroll to position [0, 8]
drag, startPoint x: 750, startPoint y: 497, endPoint x: 750, endPoint y: 488, distance: 8.8
click at [750, 490] on button "Run" at bounding box center [759, 480] width 66 height 36
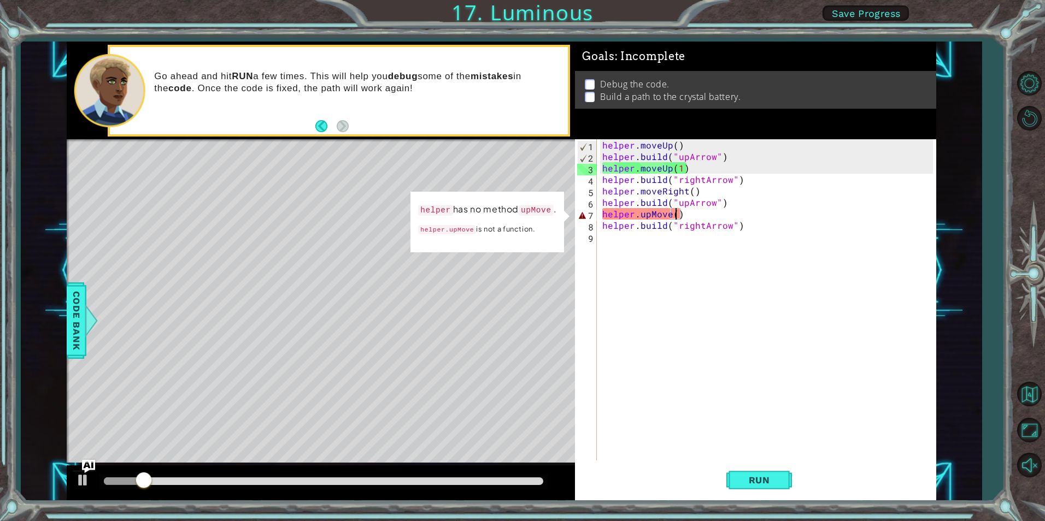
click at [677, 214] on div "helper . moveUp ( ) helper . build ( "upArrow" ) helper . moveUp ( 1 ) helper .…" at bounding box center [769, 311] width 338 height 344
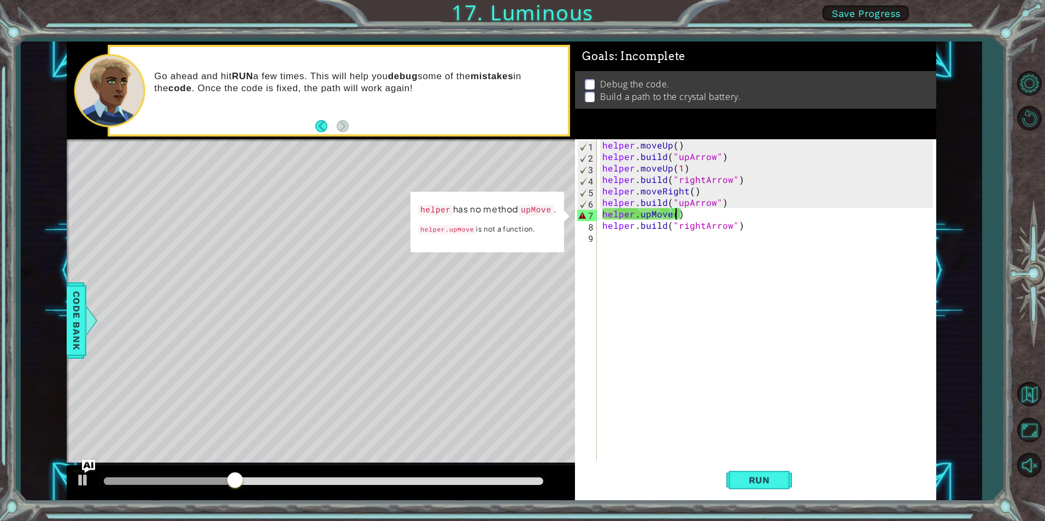
click at [667, 210] on div "helper . moveUp ( ) helper . build ( "upArrow" ) helper . moveUp ( 1 ) helper .…" at bounding box center [769, 311] width 338 height 344
click at [677, 211] on div "helper . moveUp ( ) helper . build ( "upArrow" ) helper . moveUp ( 1 ) helper .…" at bounding box center [769, 311] width 338 height 344
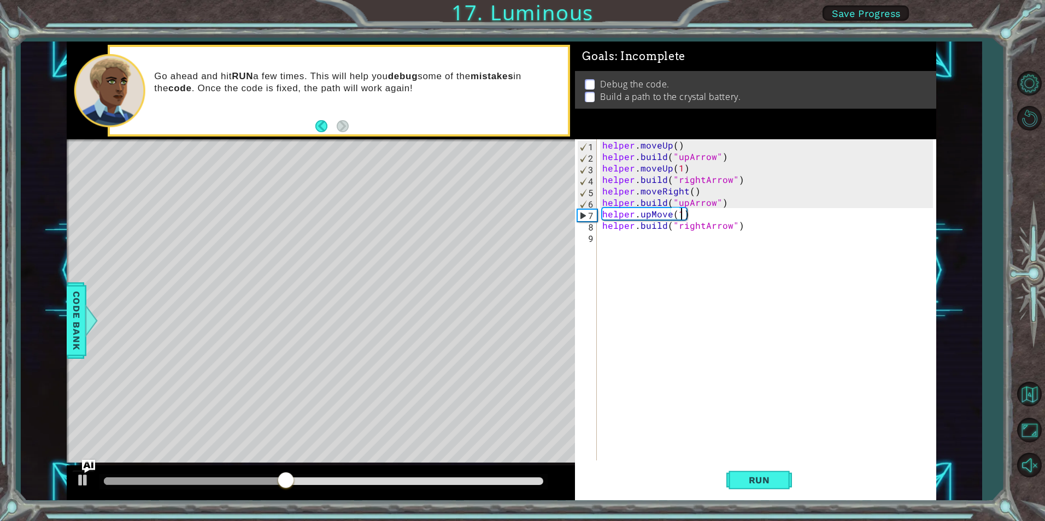
scroll to position [0, 5]
click at [751, 487] on button "Run" at bounding box center [759, 480] width 66 height 36
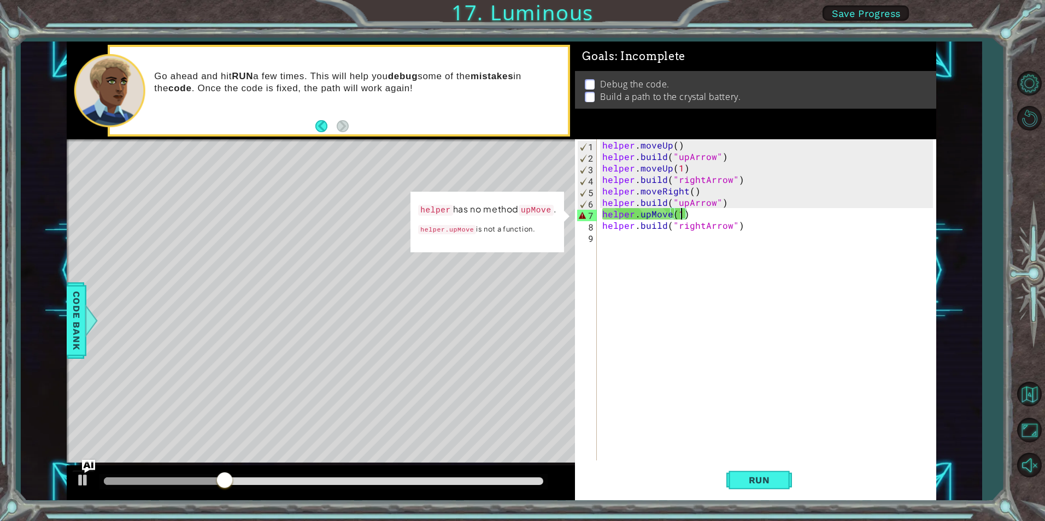
click at [667, 217] on div "helper . moveUp ( ) helper . build ( "upArrow" ) helper . moveUp ( 1 ) helper .…" at bounding box center [769, 311] width 338 height 344
click at [672, 218] on div "helper . moveUp ( ) helper . build ( "upArrow" ) helper . moveUp ( 1 ) helper .…" at bounding box center [769, 311] width 338 height 344
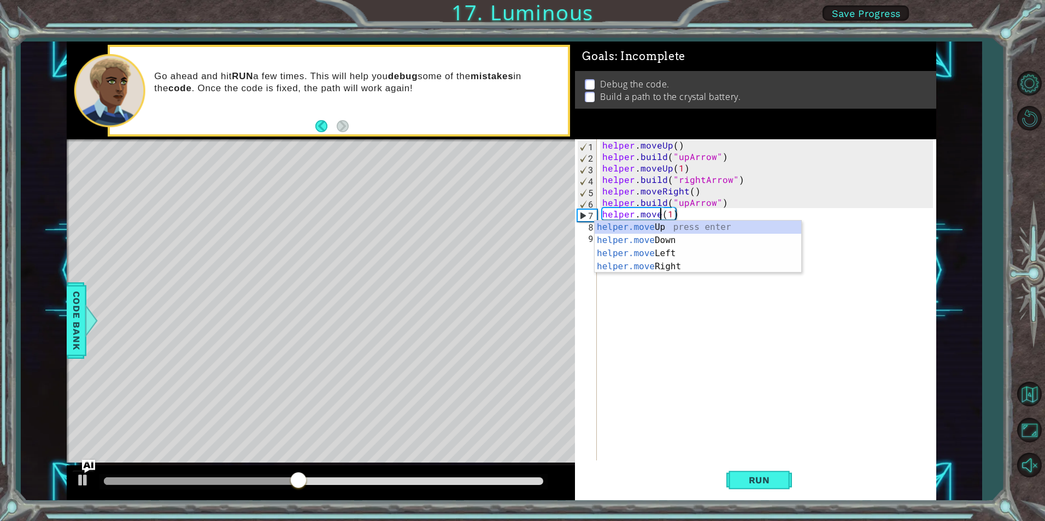
scroll to position [0, 4]
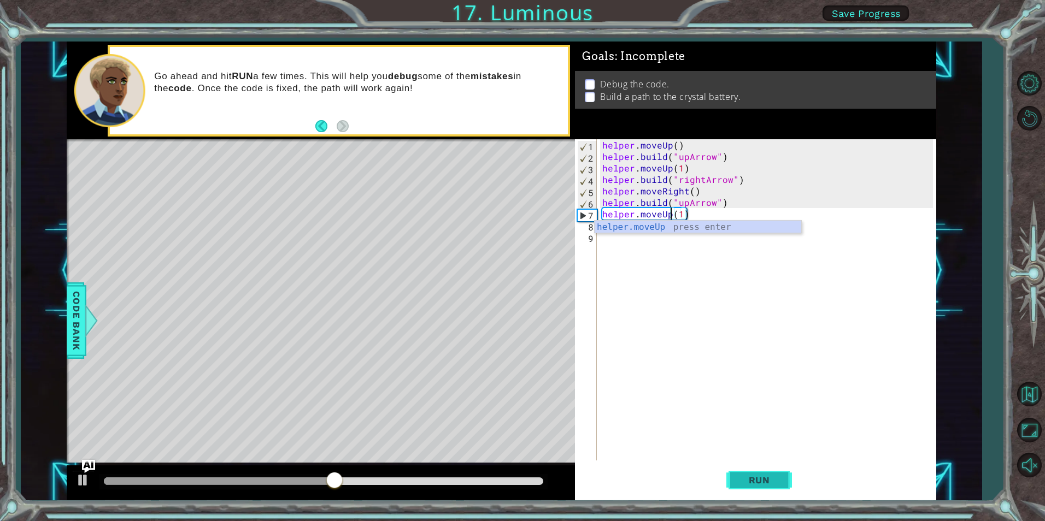
type textarea "helper.moveUp(1)"
drag, startPoint x: 757, startPoint y: 482, endPoint x: 732, endPoint y: 481, distance: 25.7
click at [757, 482] on span "Run" at bounding box center [759, 480] width 43 height 11
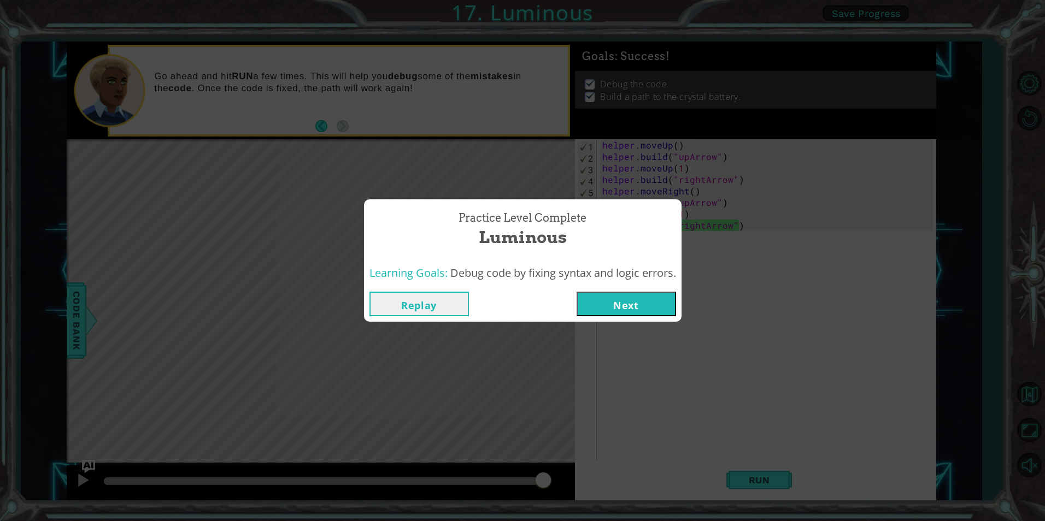
click at [626, 297] on button "Next" at bounding box center [625, 304] width 99 height 25
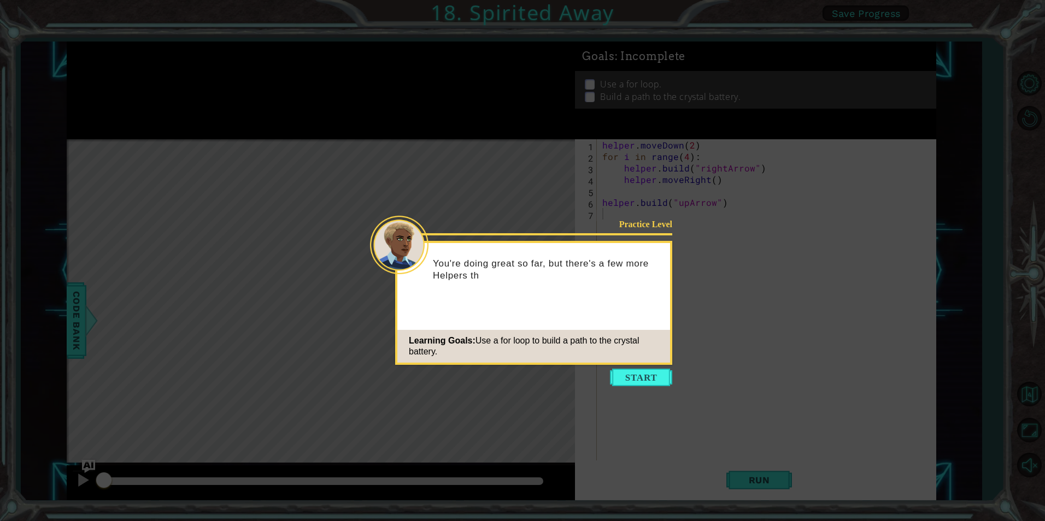
click at [621, 390] on icon at bounding box center [522, 260] width 1045 height 521
click at [624, 379] on button "Start" at bounding box center [641, 377] width 62 height 17
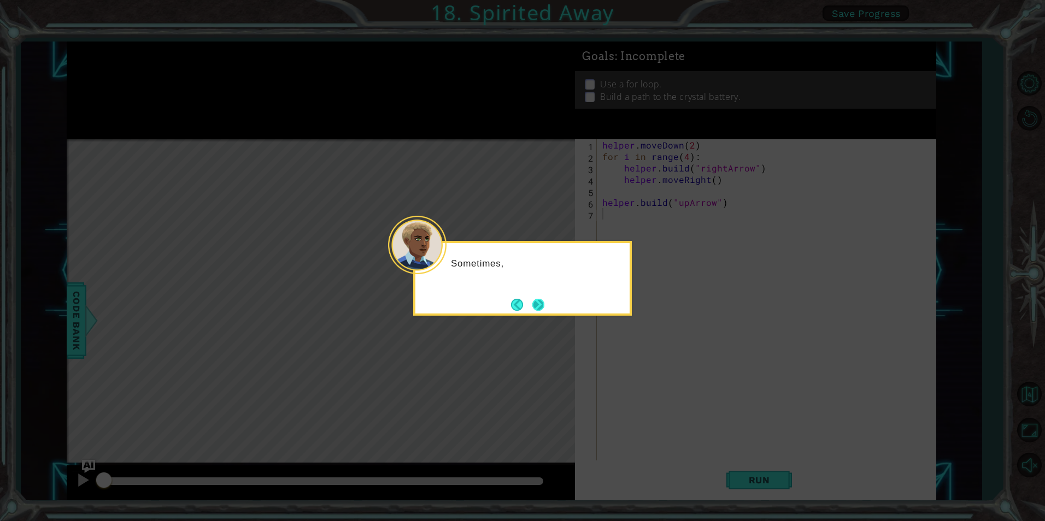
click at [535, 299] on button "Next" at bounding box center [538, 305] width 12 height 12
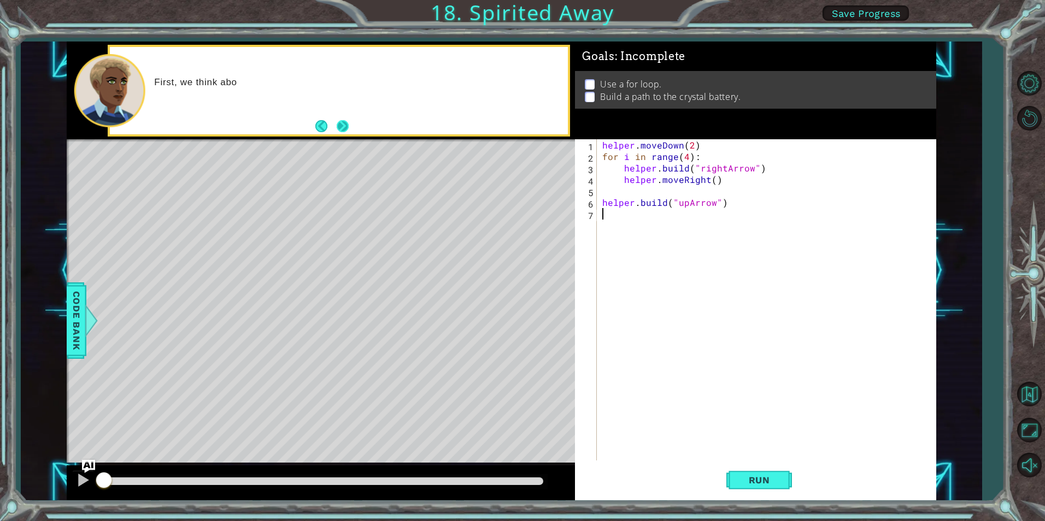
click at [348, 120] on button "Next" at bounding box center [343, 126] width 12 height 12
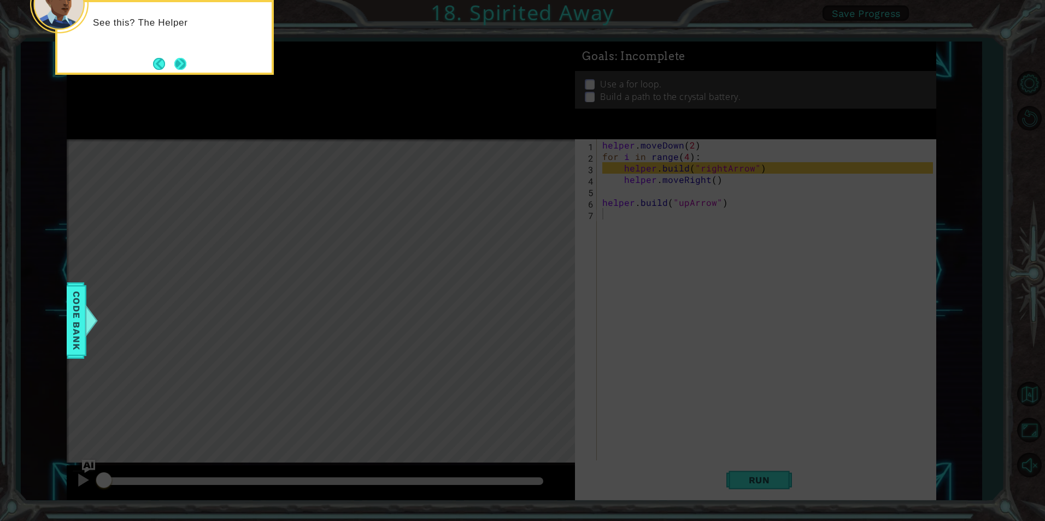
click at [179, 63] on button "Next" at bounding box center [180, 63] width 13 height 13
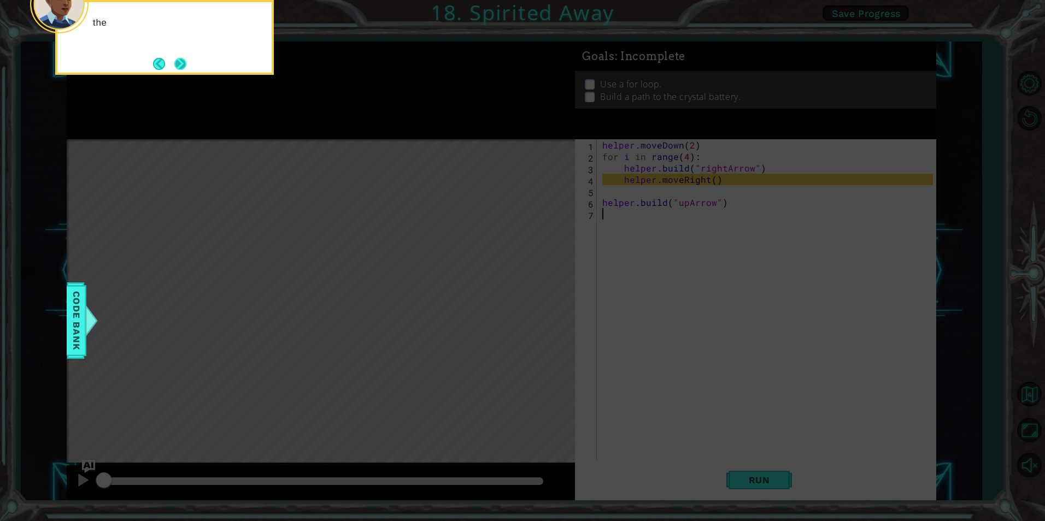
click at [179, 63] on button "Next" at bounding box center [180, 64] width 12 height 12
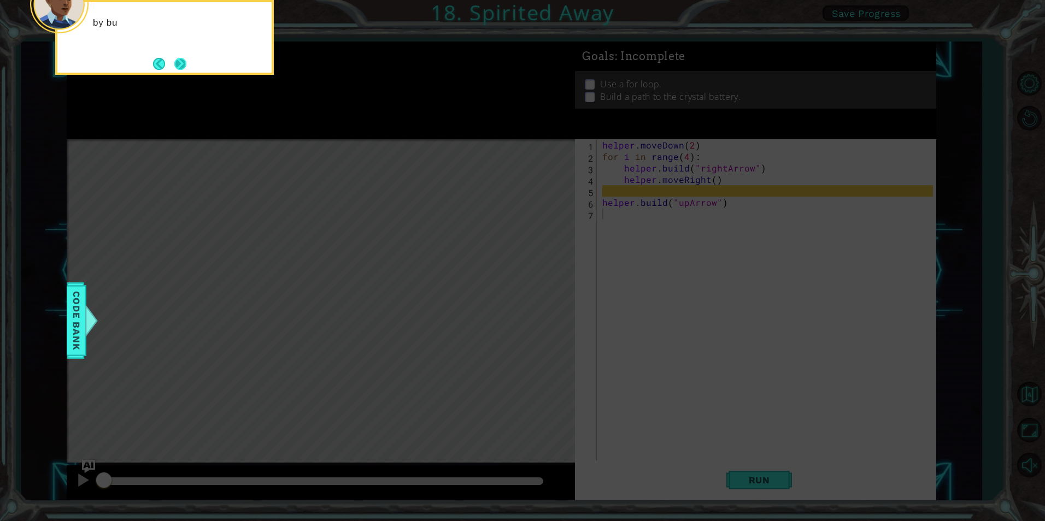
click at [183, 65] on button "Next" at bounding box center [180, 64] width 12 height 12
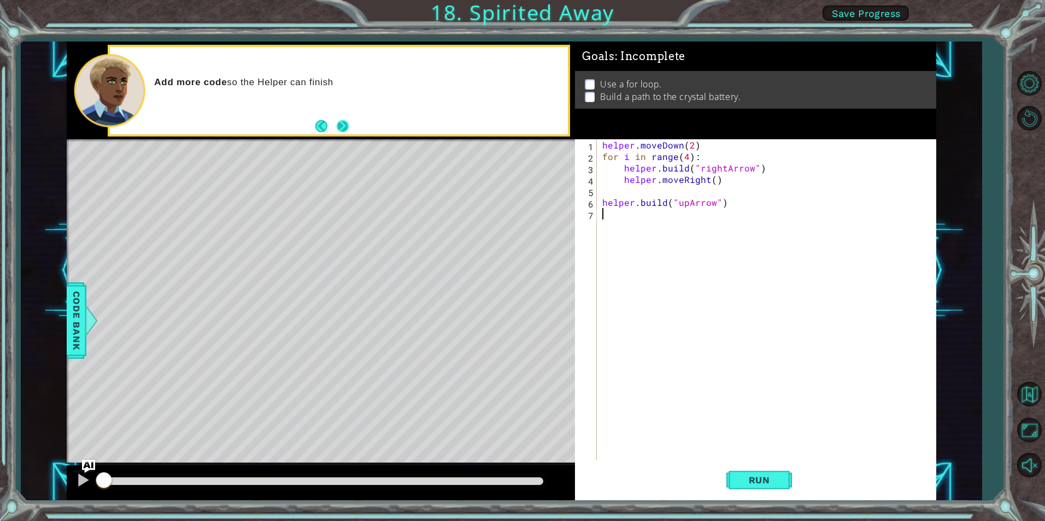
click at [338, 128] on button "Next" at bounding box center [343, 126] width 12 height 12
click at [641, 235] on div "helper . moveDown ( 2 ) for i in range ( 4 ) : helper . build ( "rightArrow" ) …" at bounding box center [769, 311] width 338 height 344
click at [750, 481] on span "Run" at bounding box center [759, 480] width 43 height 11
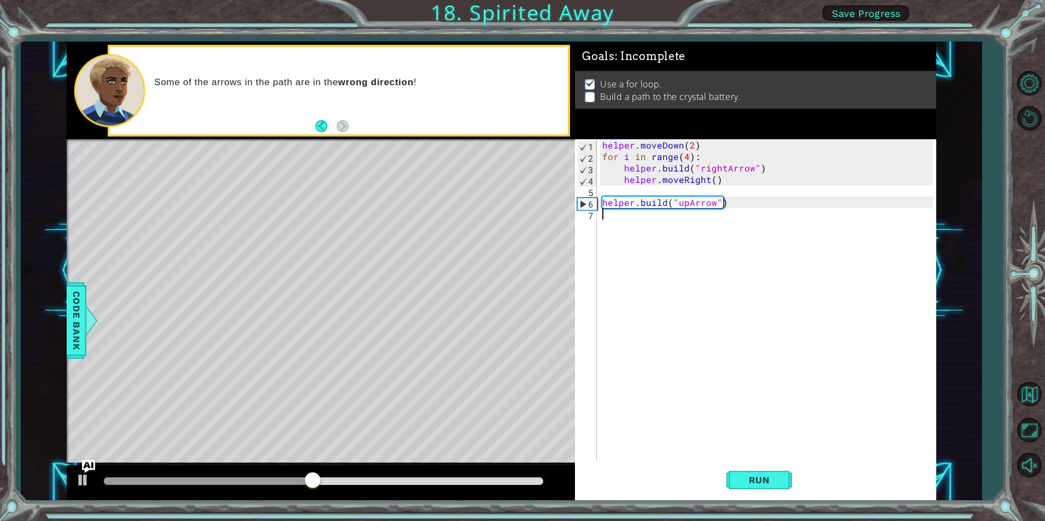
click at [703, 213] on div "helper . moveDown ( 2 ) for i in range ( 4 ) : helper . build ( "rightArrow" ) …" at bounding box center [769, 311] width 338 height 344
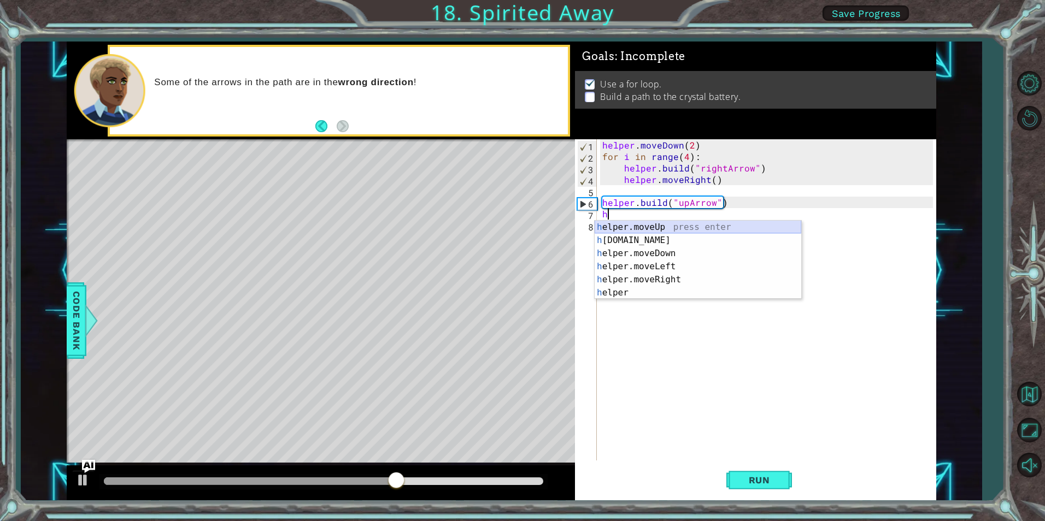
click at [667, 226] on div "h elper.moveUp press enter h [DOMAIN_NAME] press enter h elper.moveDown press e…" at bounding box center [697, 273] width 207 height 105
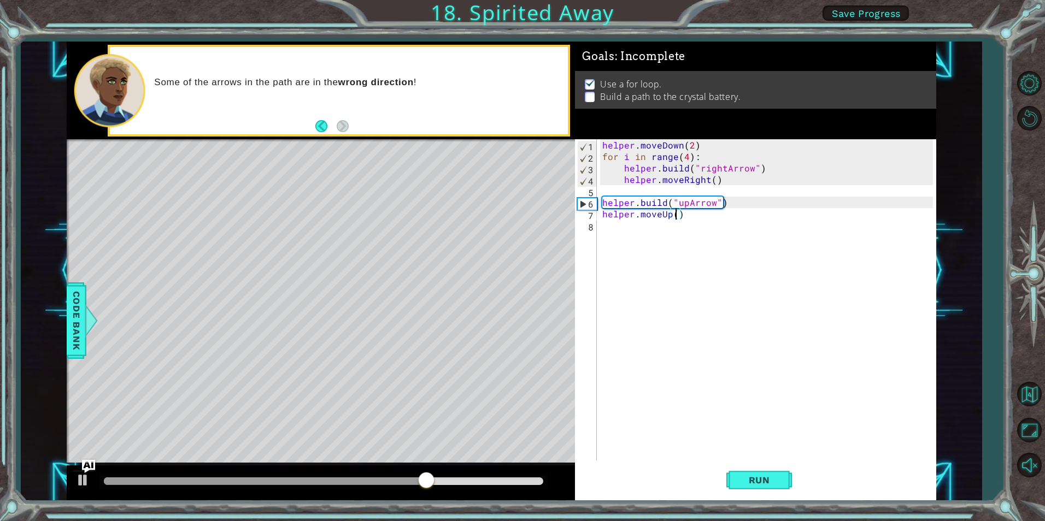
scroll to position [0, 5]
type textarea "helper.moveUp(1)"
click at [643, 243] on div "helper. b uild press enter" at bounding box center [697, 251] width 207 height 39
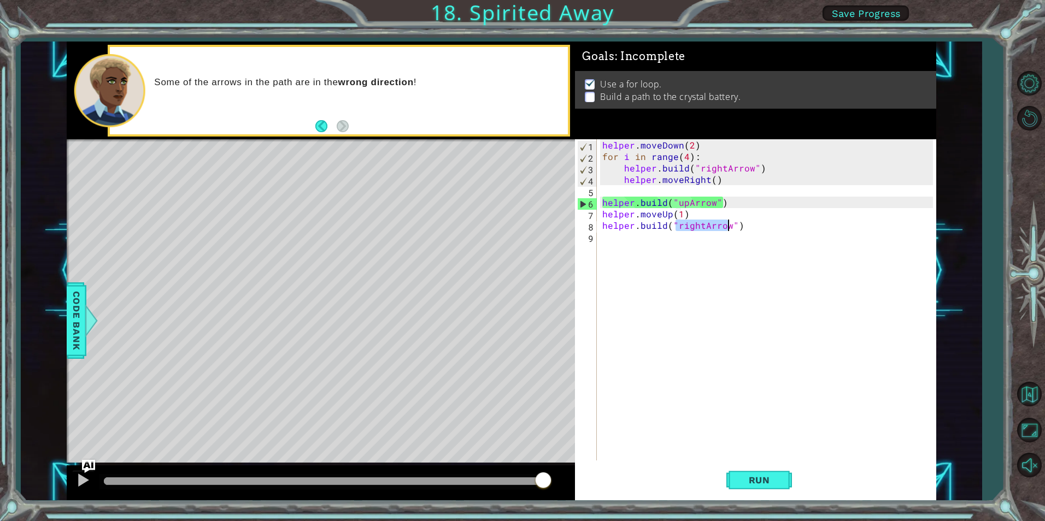
click at [700, 223] on div "helper . moveDown ( 2 ) for i in range ( 4 ) : helper . build ( "rightArrow" ) …" at bounding box center [766, 299] width 332 height 321
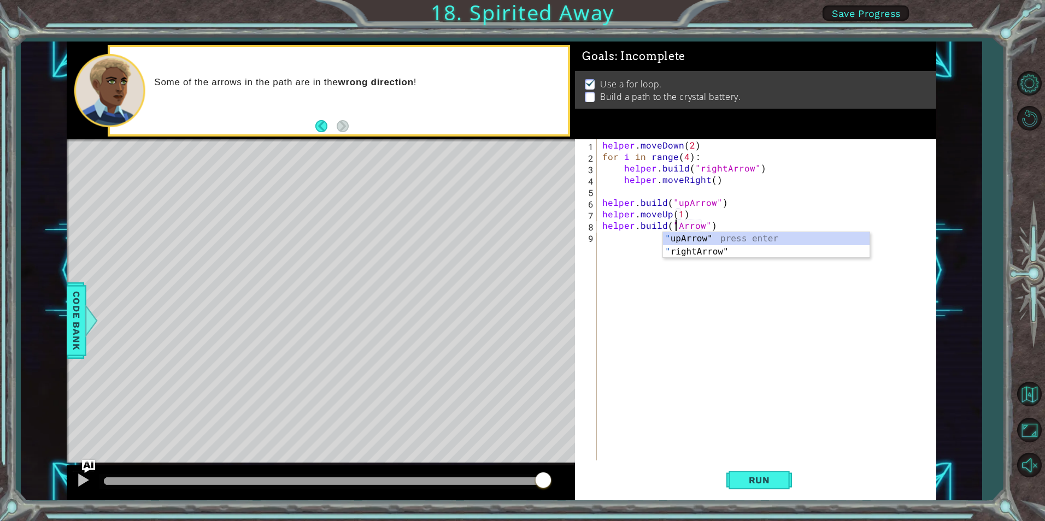
scroll to position [0, 5]
type textarea "[DOMAIN_NAME]("upArrow")"
click at [771, 481] on span "Run" at bounding box center [759, 480] width 43 height 11
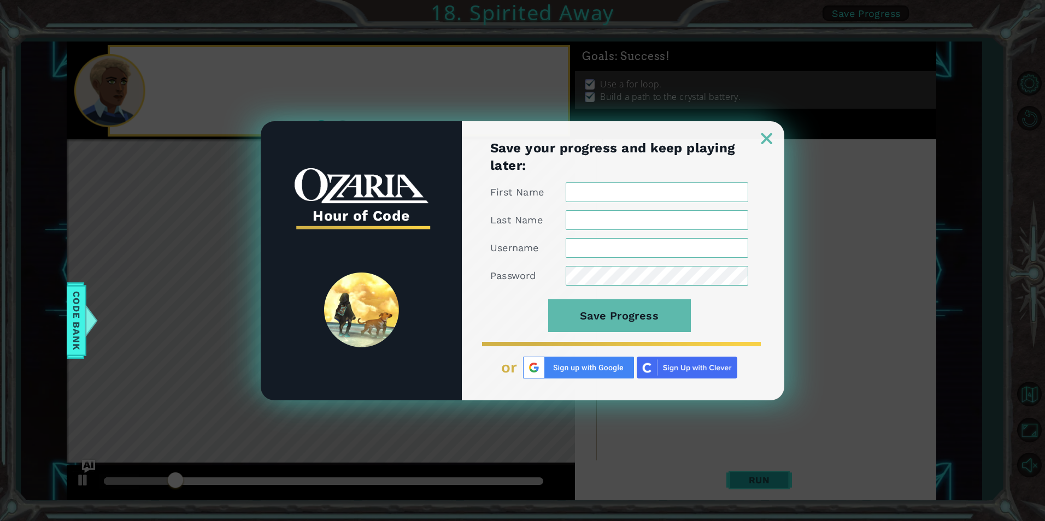
scroll to position [0, 0]
click at [768, 137] on img at bounding box center [766, 138] width 11 height 11
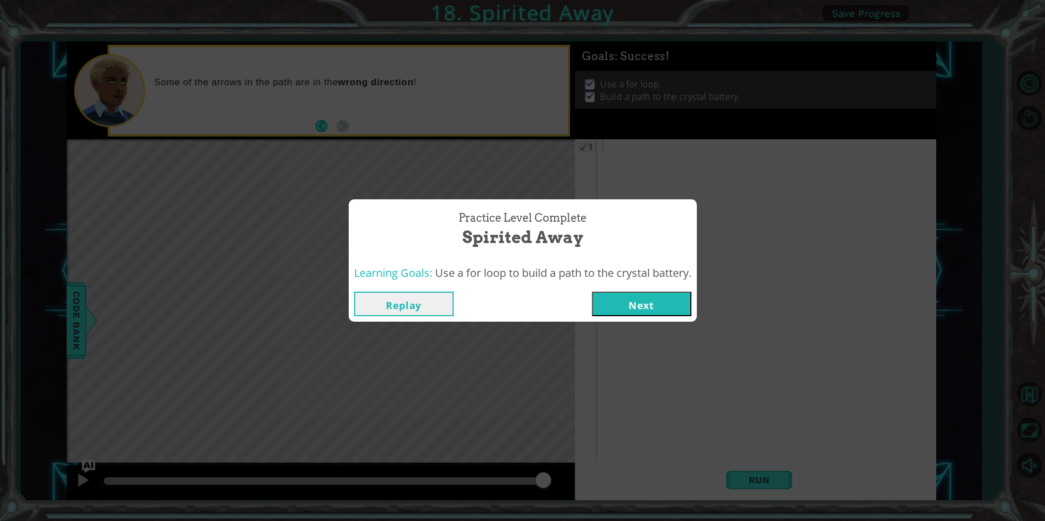
click at [626, 314] on button "Next" at bounding box center [641, 304] width 99 height 25
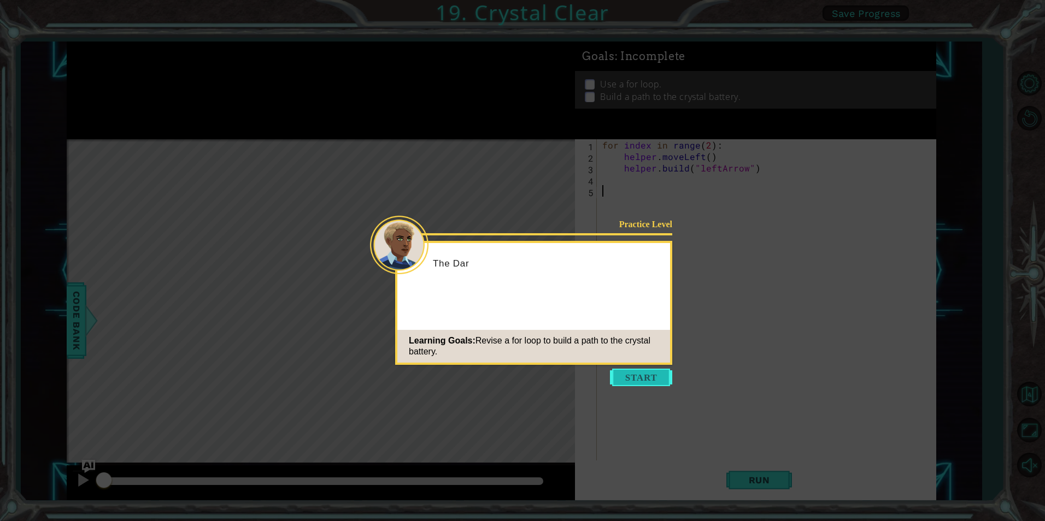
click at [654, 378] on button "Start" at bounding box center [641, 377] width 62 height 17
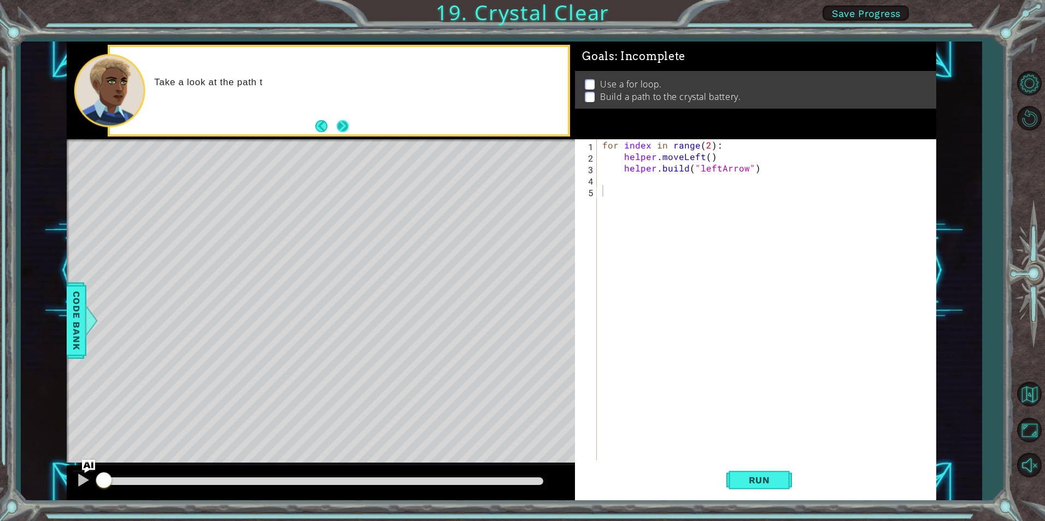
click at [349, 126] on button "Next" at bounding box center [342, 126] width 14 height 14
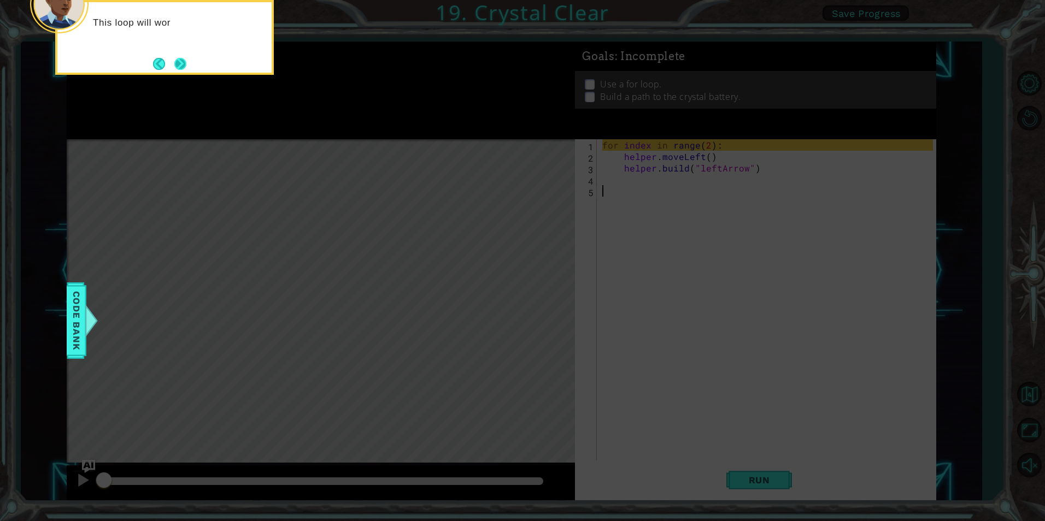
click at [181, 67] on button "Next" at bounding box center [180, 64] width 12 height 12
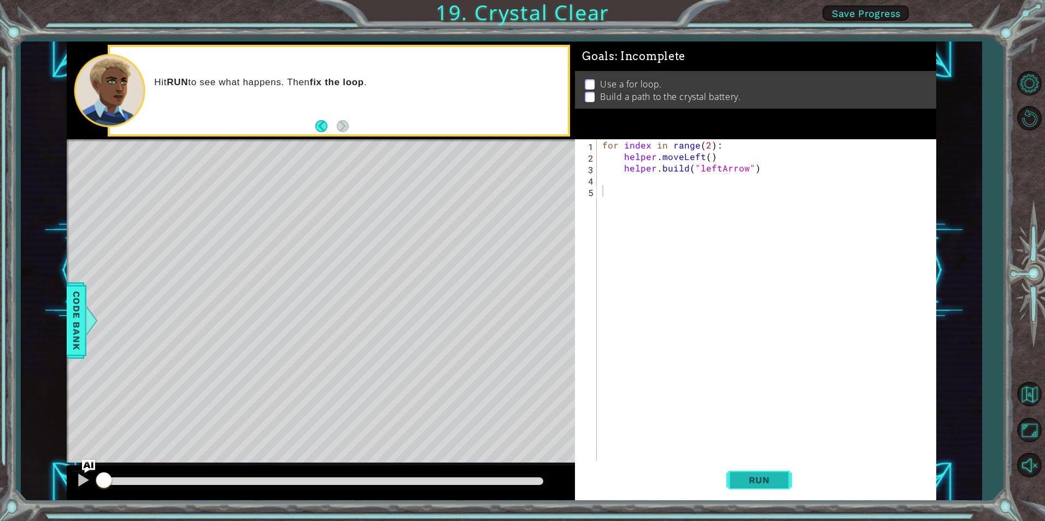
click at [784, 480] on button "Run" at bounding box center [759, 480] width 66 height 36
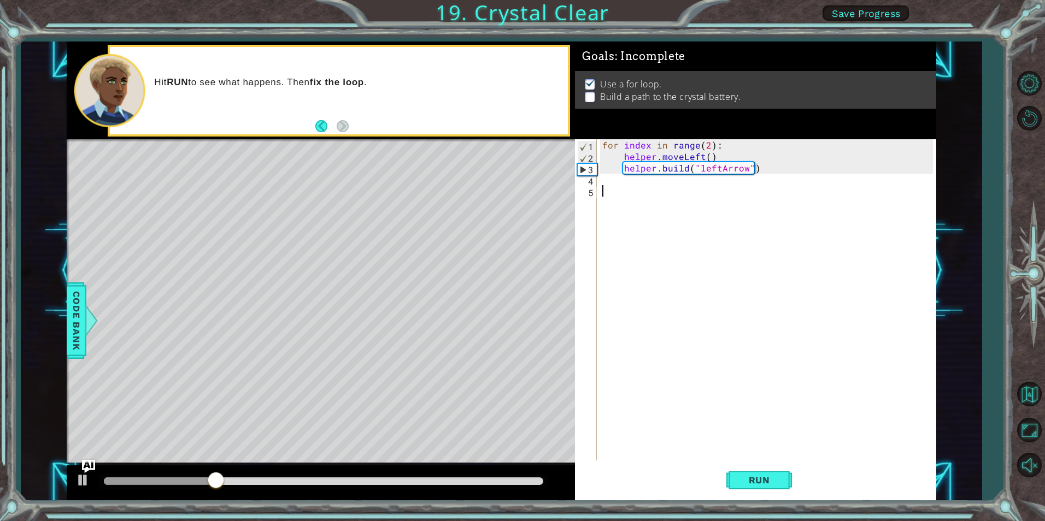
click at [623, 185] on div "for index in range ( 2 ) : helper . moveLeft ( ) helper . build ( "leftArrow" )" at bounding box center [769, 311] width 338 height 344
type textarea "b"
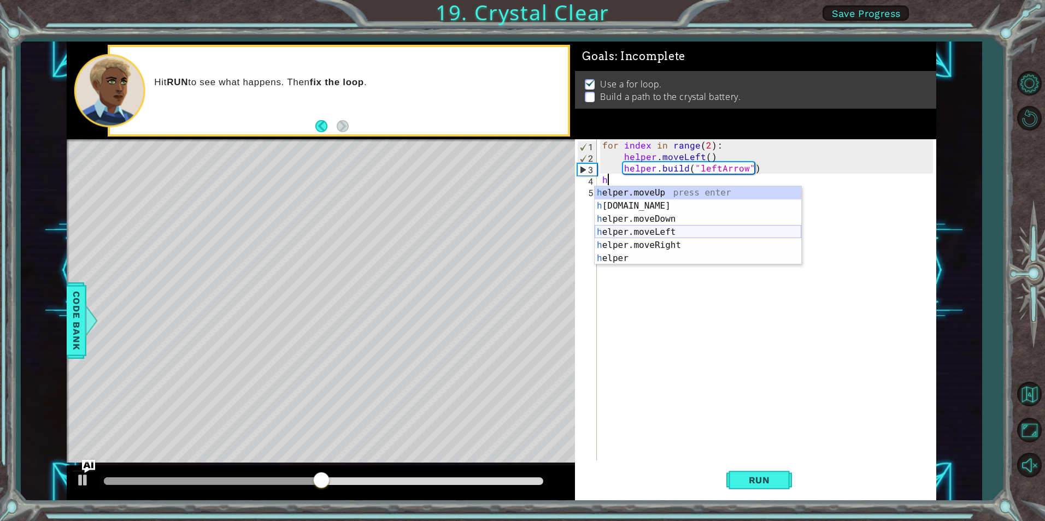
click at [660, 229] on div "h elper.moveUp press enter h [DOMAIN_NAME] press enter h elper.moveDown press e…" at bounding box center [697, 238] width 207 height 105
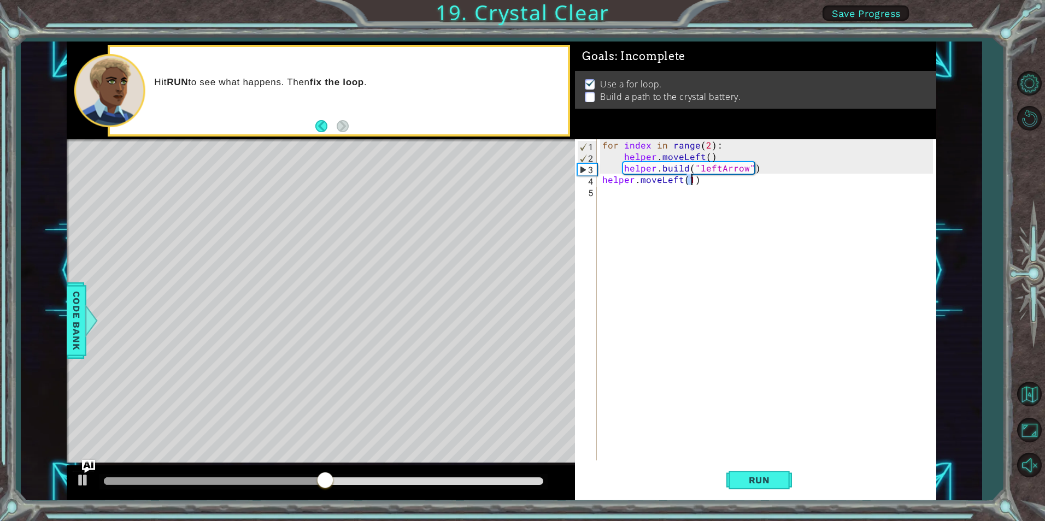
type textarea "helper.moveLeft(1)"
click at [665, 222] on div "for index in range ( 2 ) : helper . moveLeft ( ) helper . build ( "leftArrow" )…" at bounding box center [769, 311] width 338 height 344
click at [668, 200] on div "helper. b uild press enter" at bounding box center [697, 217] width 207 height 39
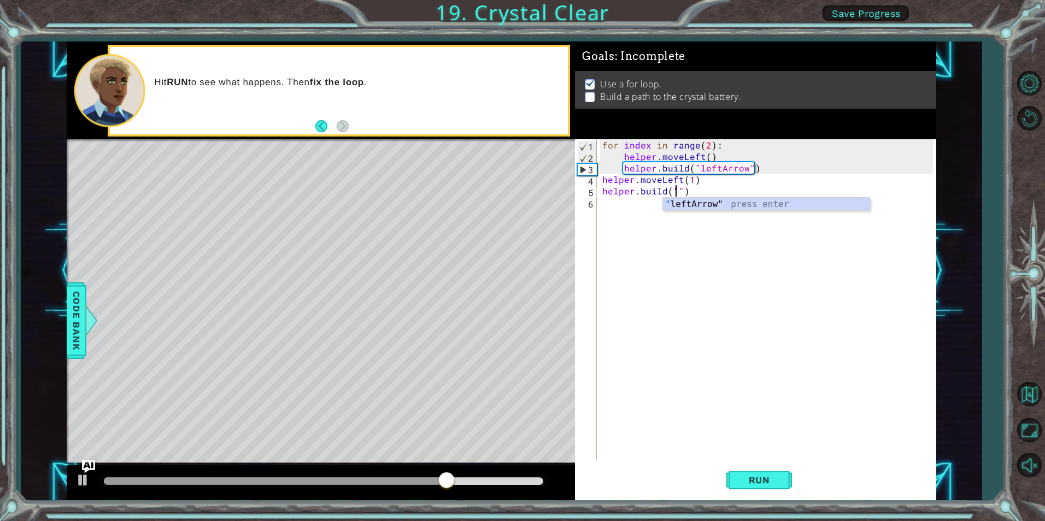
click at [710, 201] on div "" leftArrow" press enter" at bounding box center [766, 217] width 207 height 39
type textarea "[DOMAIN_NAME]("leftArrow")"
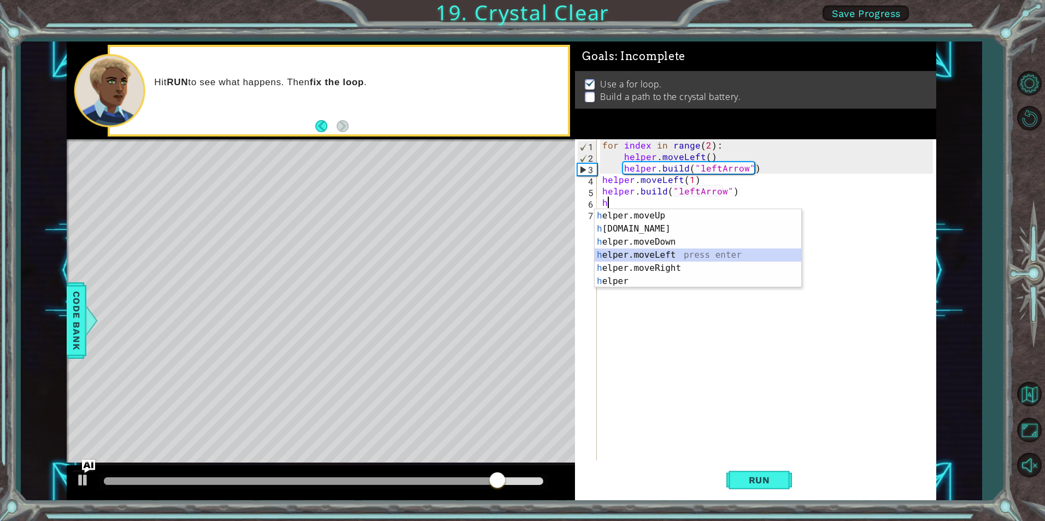
click at [665, 255] on div "h elper.moveUp press enter h [DOMAIN_NAME] press enter h elper.moveDown press e…" at bounding box center [697, 261] width 207 height 105
type textarea "helper.moveLeft(1)"
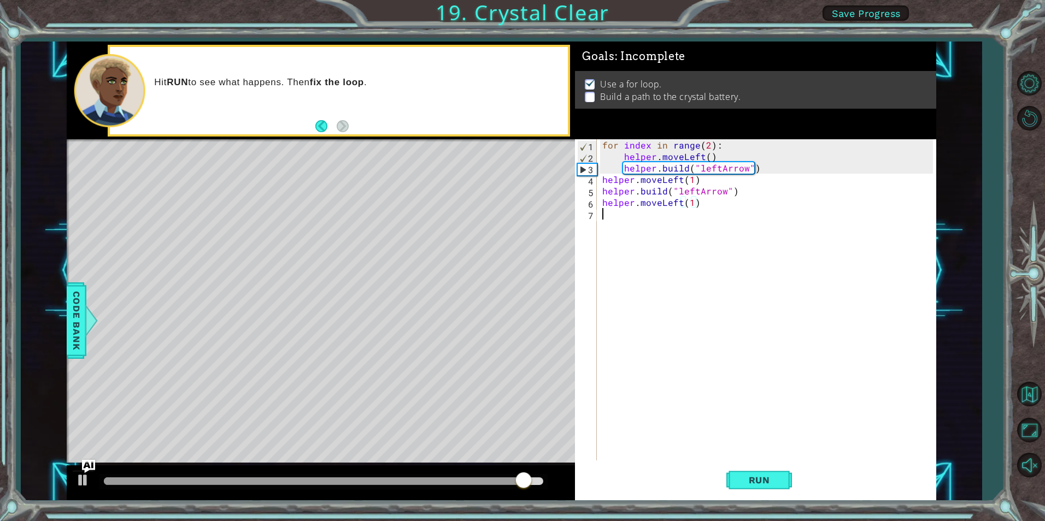
click at [708, 215] on div "for index in range ( 2 ) : helper . moveLeft ( ) helper . build ( "leftArrow" )…" at bounding box center [769, 311] width 338 height 344
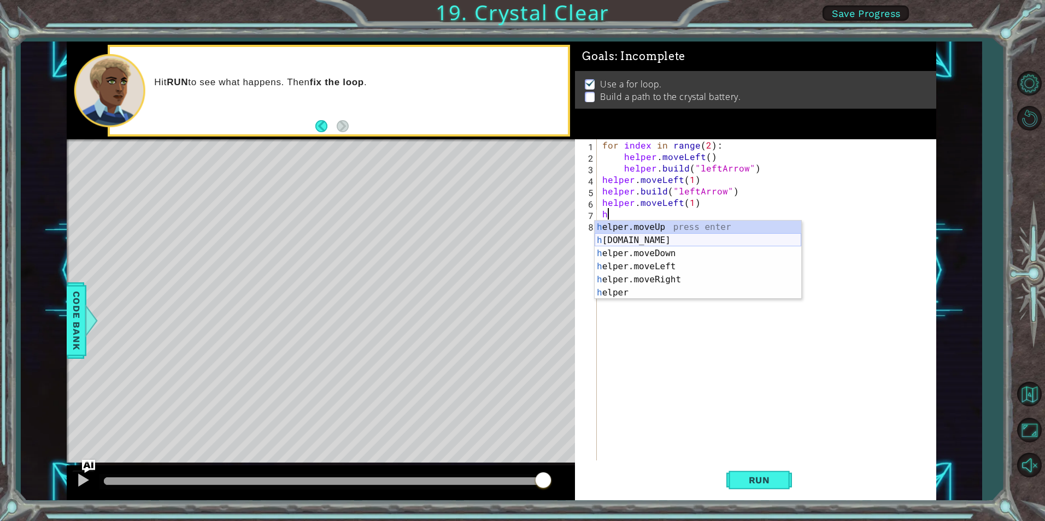
drag, startPoint x: 635, startPoint y: 240, endPoint x: 645, endPoint y: 227, distance: 16.8
click at [635, 240] on div "h elper.moveUp press enter h [DOMAIN_NAME] press enter h elper.moveDown press e…" at bounding box center [697, 273] width 207 height 105
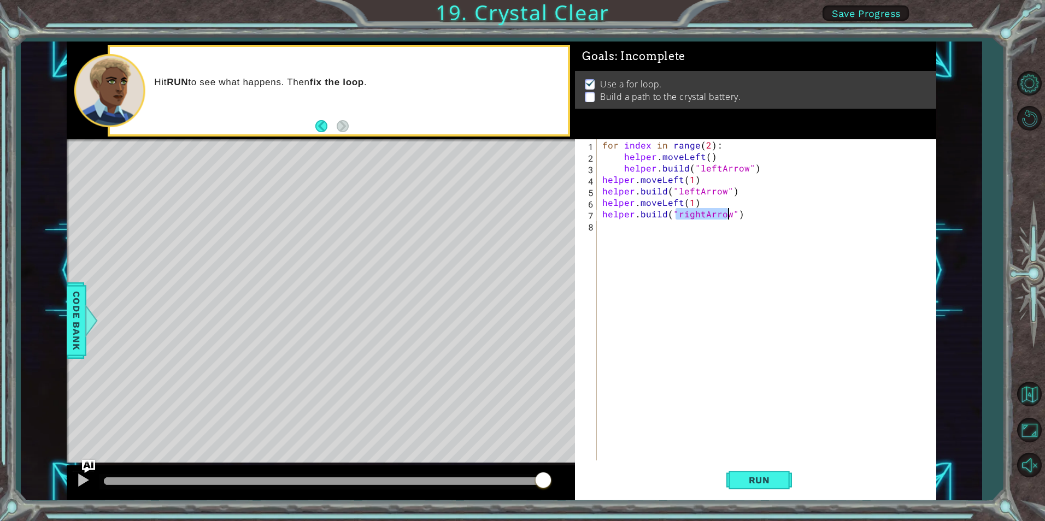
click at [704, 214] on div "for index in range ( 2 ) : helper . moveLeft ( ) helper . build ( "leftArrow" )…" at bounding box center [766, 299] width 332 height 321
click at [736, 226] on div "" leftA r row" press enter" at bounding box center [766, 240] width 207 height 39
click at [774, 479] on span "Run" at bounding box center [759, 480] width 43 height 11
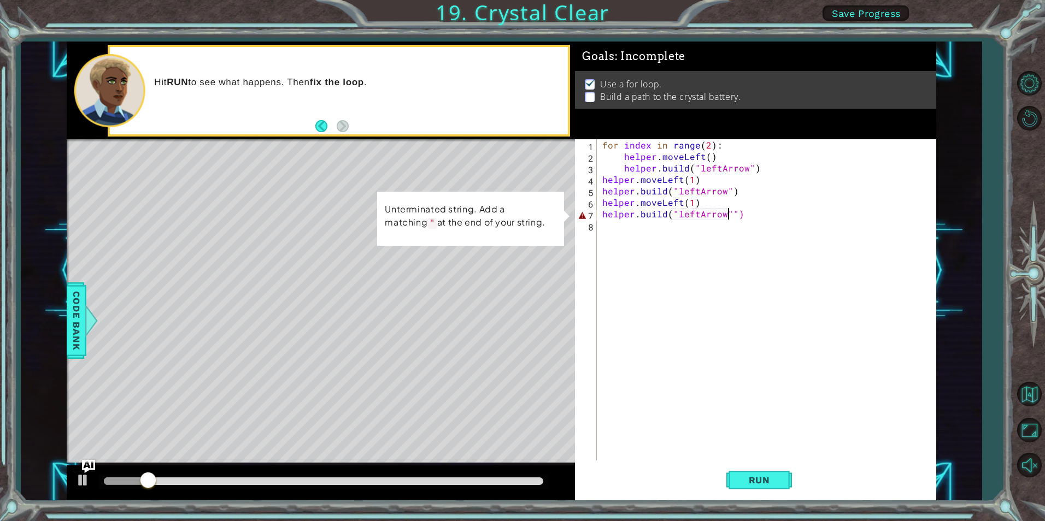
type textarea "[DOMAIN_NAME]("leftArrow")"
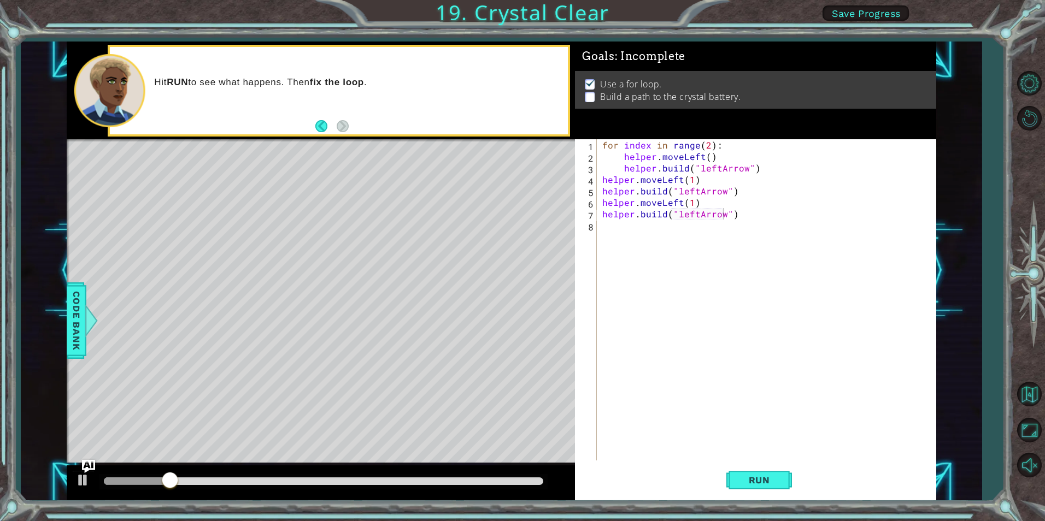
click at [746, 498] on div "[DOMAIN_NAME]("leftArrow") 1 2 3 4 5 6 7 8 for index in range ( 2 ) : helper . …" at bounding box center [755, 319] width 361 height 361
click at [746, 477] on span "Run" at bounding box center [759, 480] width 43 height 11
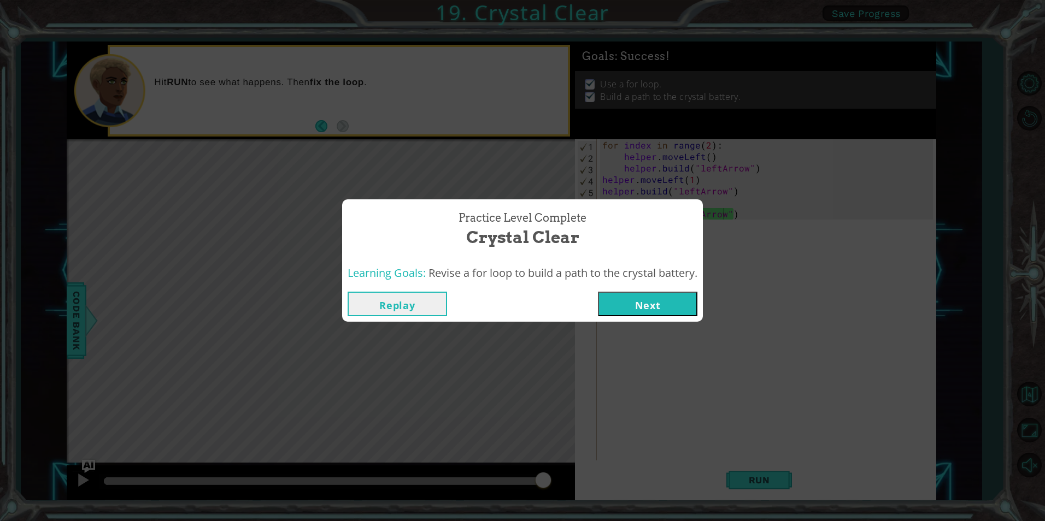
click at [634, 311] on button "Next" at bounding box center [647, 304] width 99 height 25
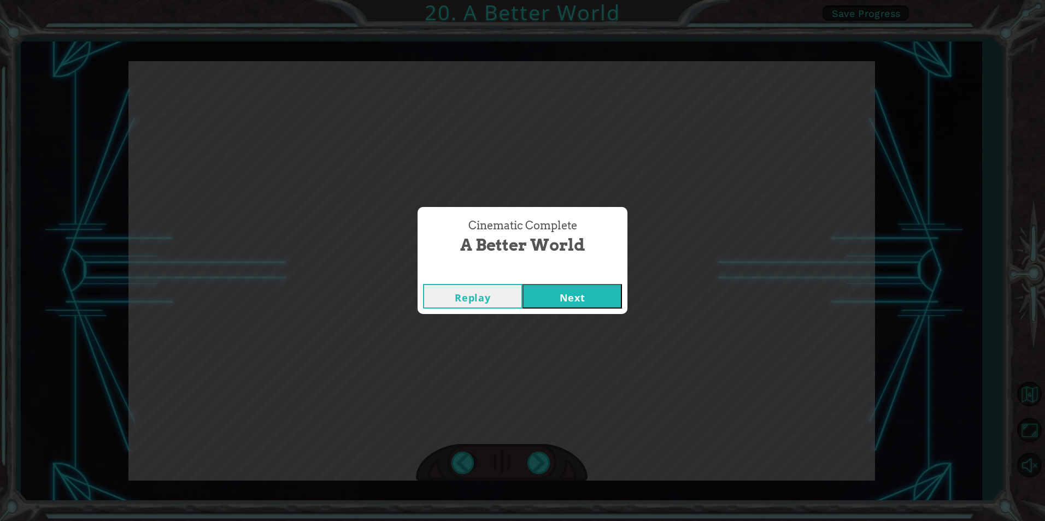
click at [535, 302] on button "Next" at bounding box center [571, 296] width 99 height 25
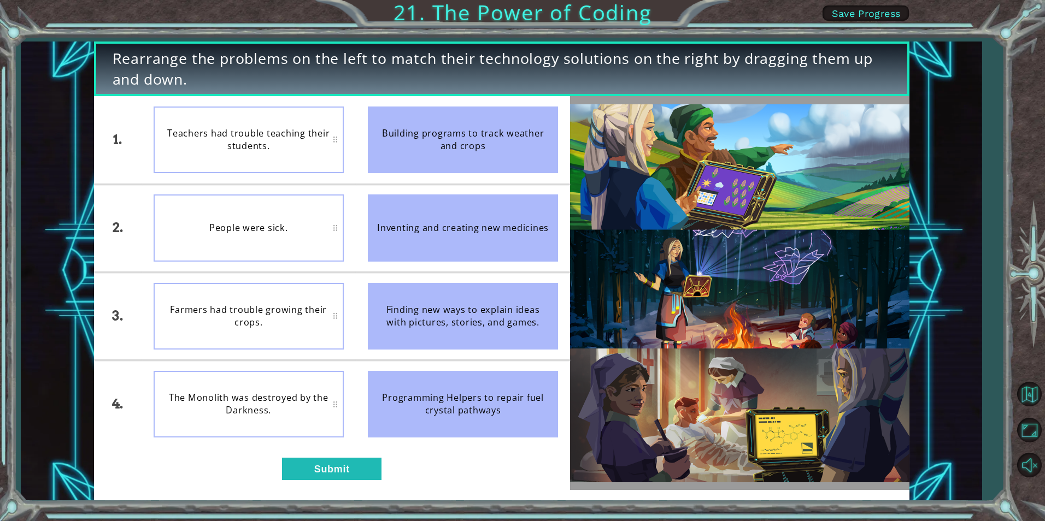
drag, startPoint x: 430, startPoint y: 239, endPoint x: 308, endPoint y: 254, distance: 122.7
click at [290, 269] on div "1. 2. 3. 4. Teachers had trouble teaching their students. People were sick. Far…" at bounding box center [332, 271] width 476 height 351
click at [287, 212] on div "People were sick." at bounding box center [249, 228] width 190 height 67
drag, startPoint x: 444, startPoint y: 229, endPoint x: 436, endPoint y: 232, distance: 8.8
click at [443, 229] on div "Inventing and creating new medicines" at bounding box center [463, 228] width 190 height 67
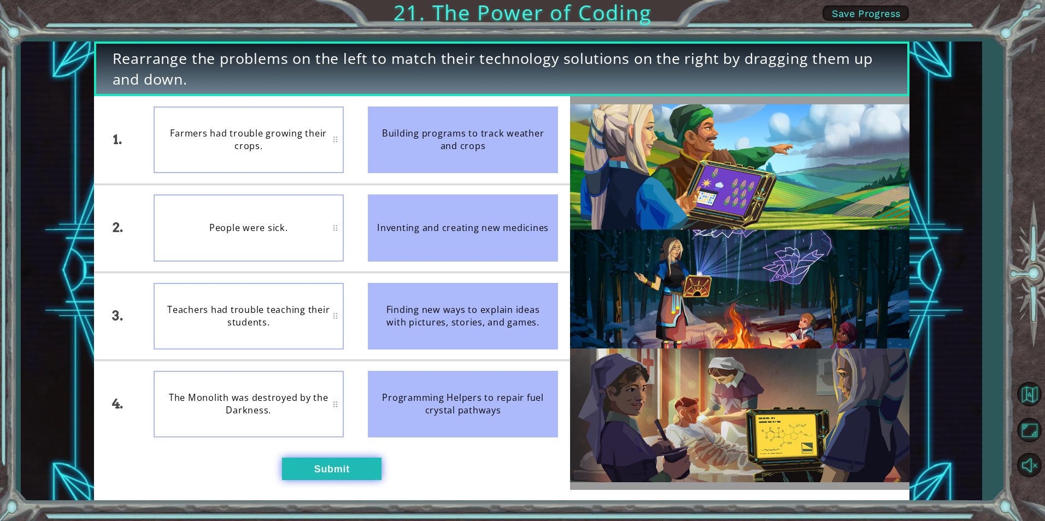
click at [326, 466] on button "Submit" at bounding box center [331, 469] width 99 height 22
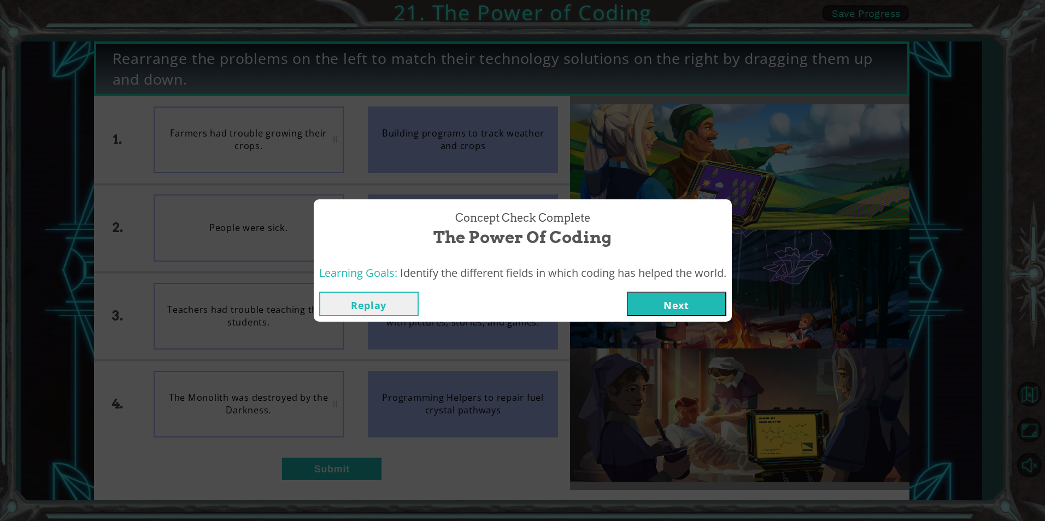
click at [674, 308] on button "Next" at bounding box center [676, 304] width 99 height 25
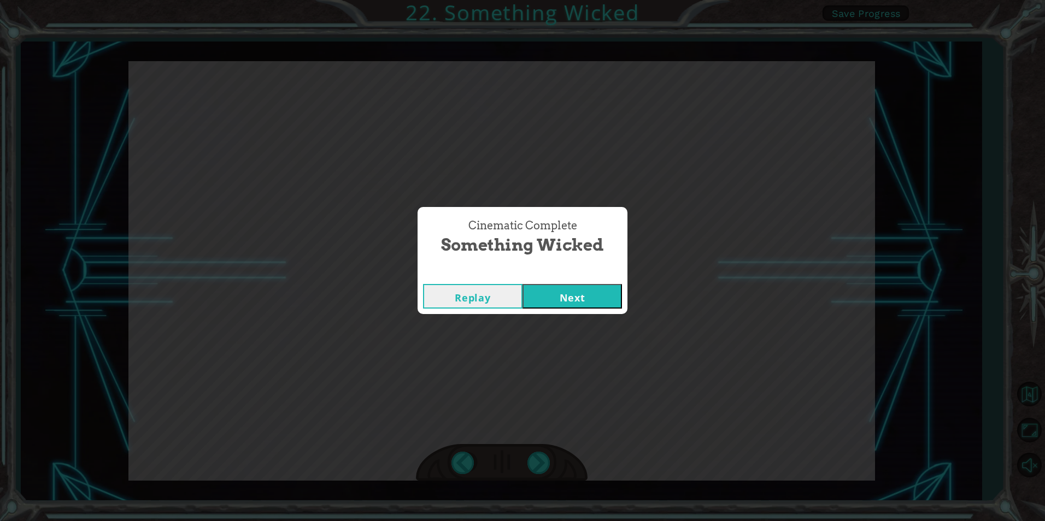
click at [606, 293] on button "Next" at bounding box center [571, 296] width 99 height 25
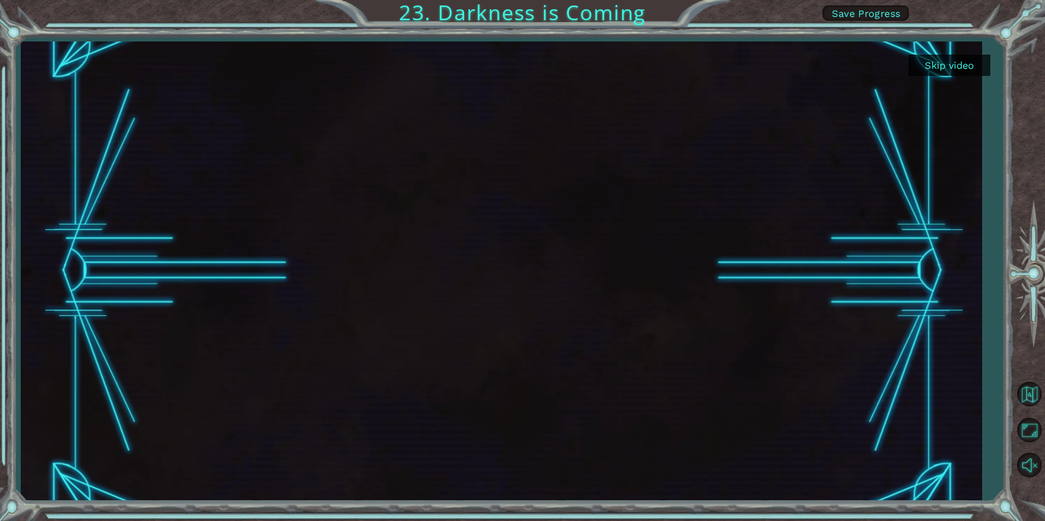
click at [929, 69] on button "Skip video" at bounding box center [949, 65] width 82 height 21
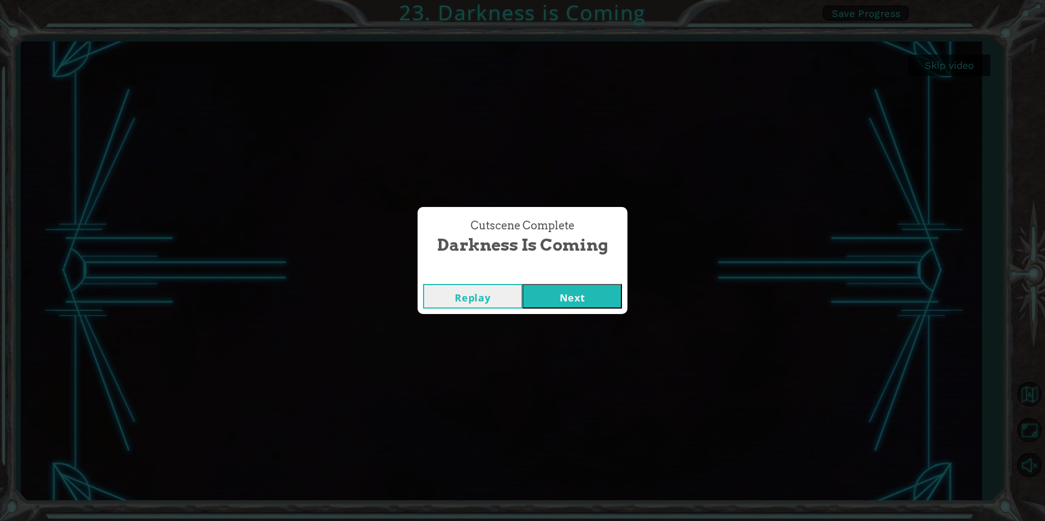
click at [578, 297] on button "Next" at bounding box center [571, 296] width 99 height 25
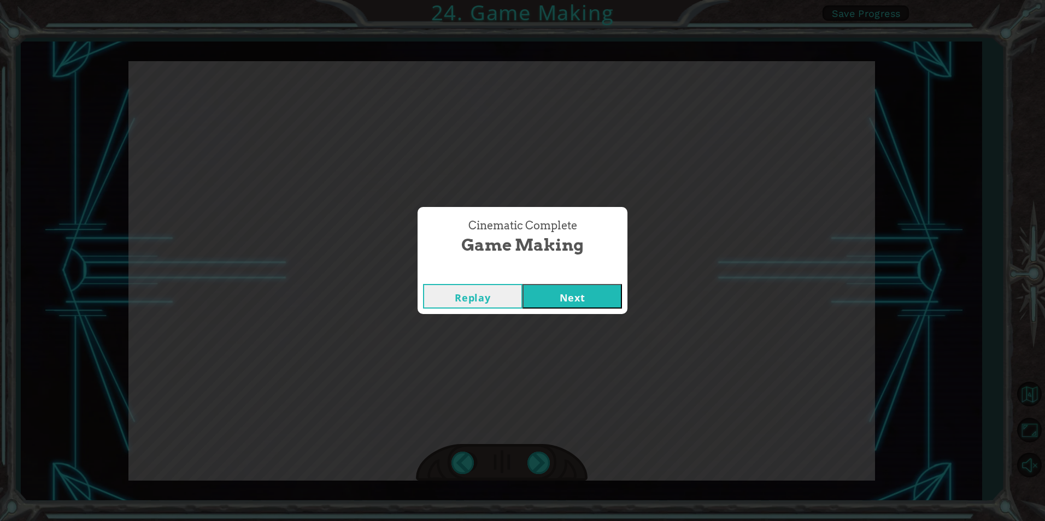
click at [568, 302] on button "Next" at bounding box center [571, 296] width 99 height 25
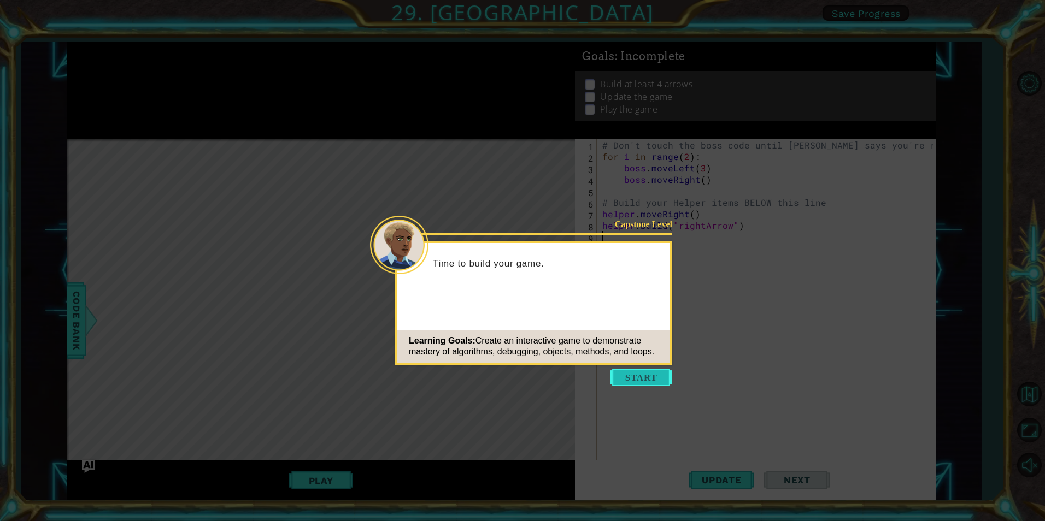
click at [622, 385] on button "Start" at bounding box center [641, 377] width 62 height 17
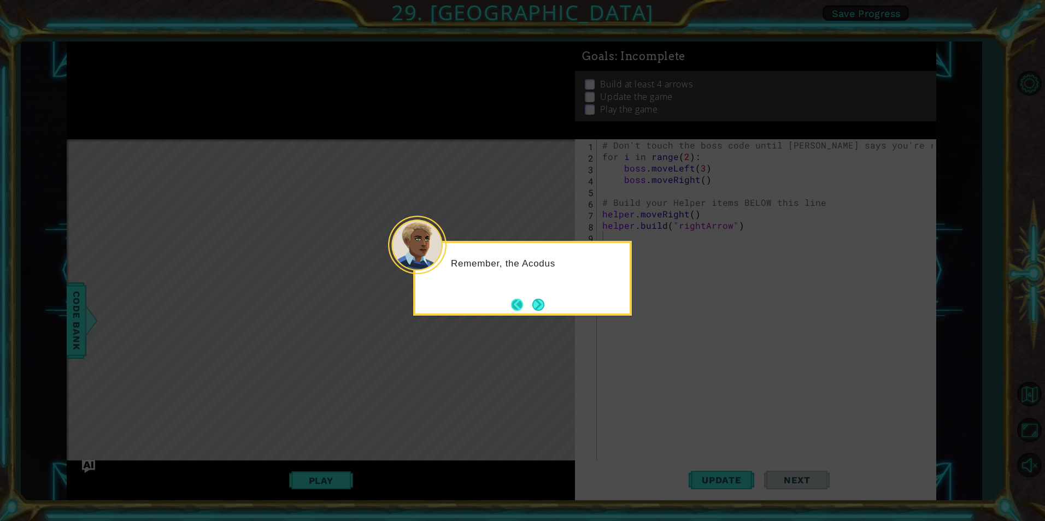
click at [527, 301] on button "Back" at bounding box center [521, 305] width 21 height 12
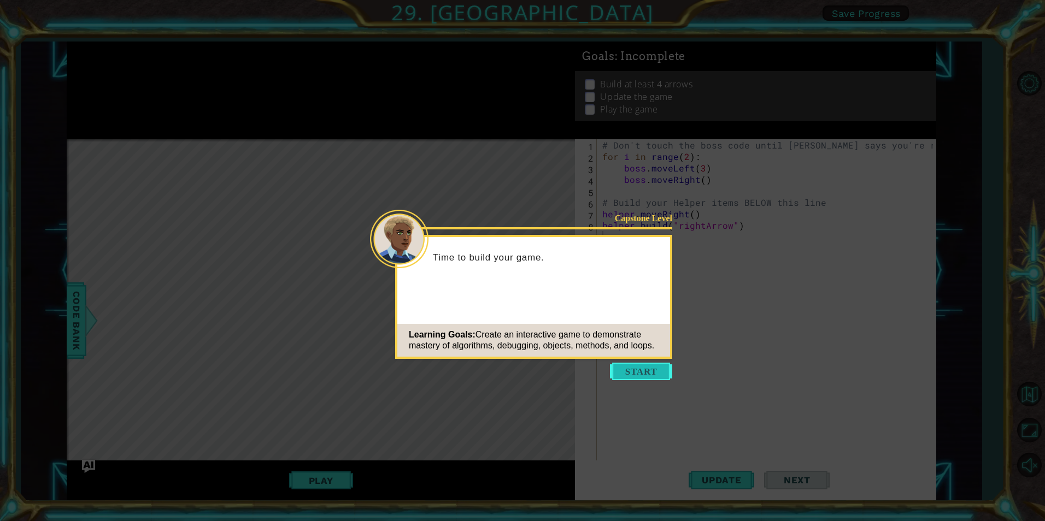
click at [638, 375] on button "Start" at bounding box center [641, 371] width 62 height 17
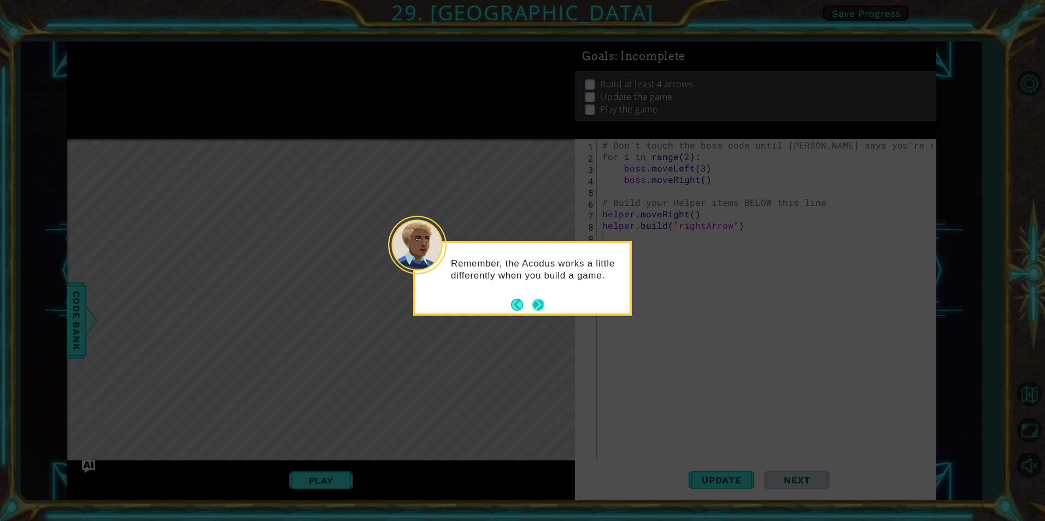
click at [537, 302] on button "Next" at bounding box center [539, 305] width 14 height 14
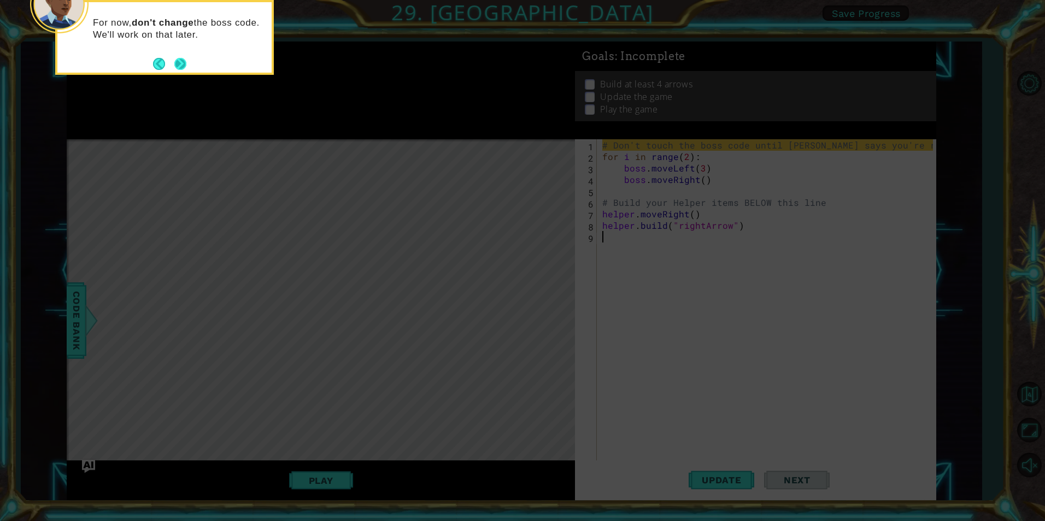
click at [178, 68] on button "Next" at bounding box center [180, 64] width 12 height 12
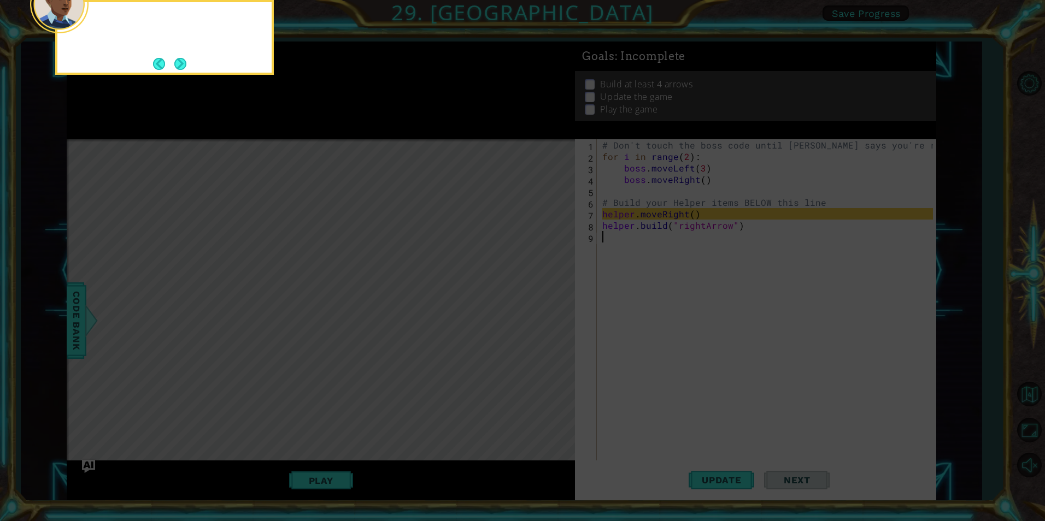
click at [178, 68] on button "Next" at bounding box center [180, 63] width 13 height 13
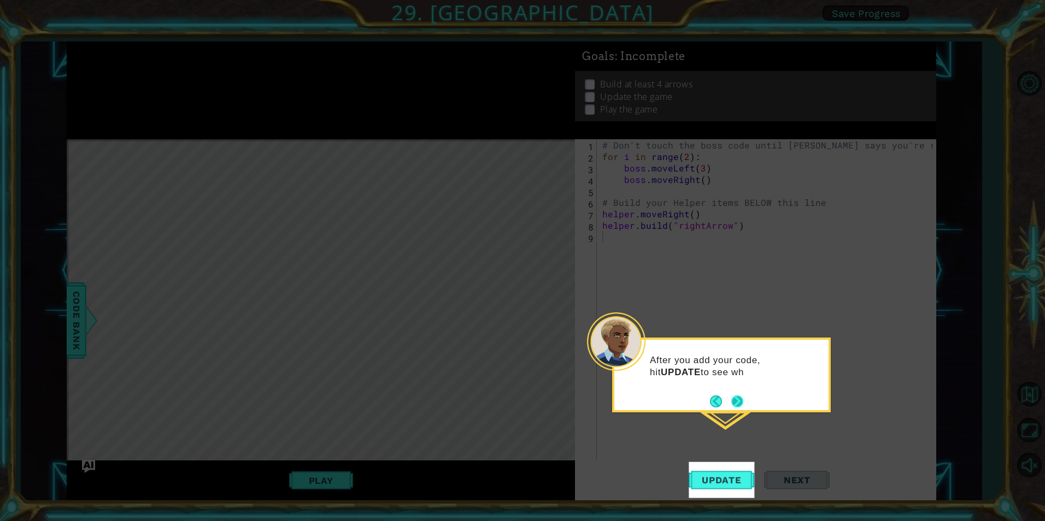
click at [741, 404] on button "Next" at bounding box center [737, 401] width 18 height 18
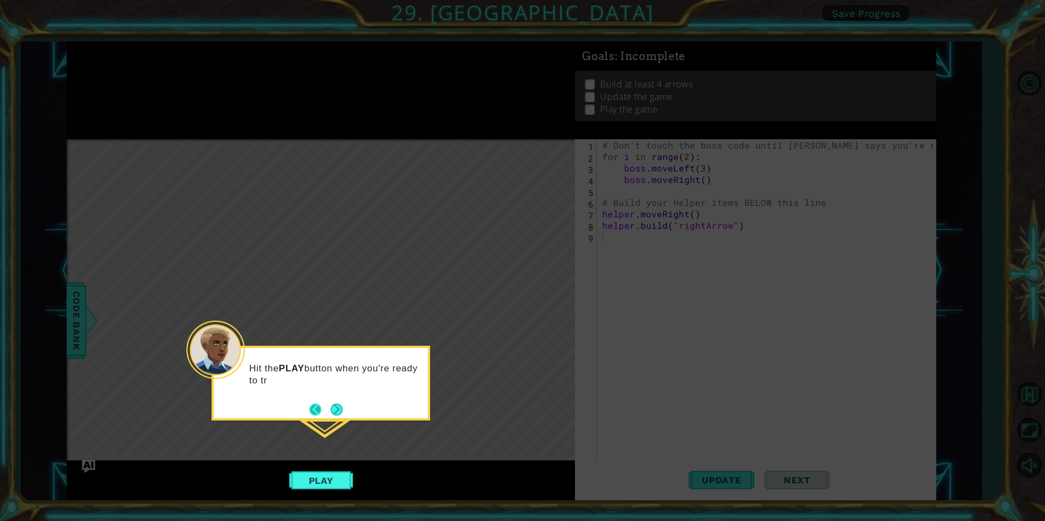
click at [315, 407] on button "Back" at bounding box center [319, 410] width 21 height 12
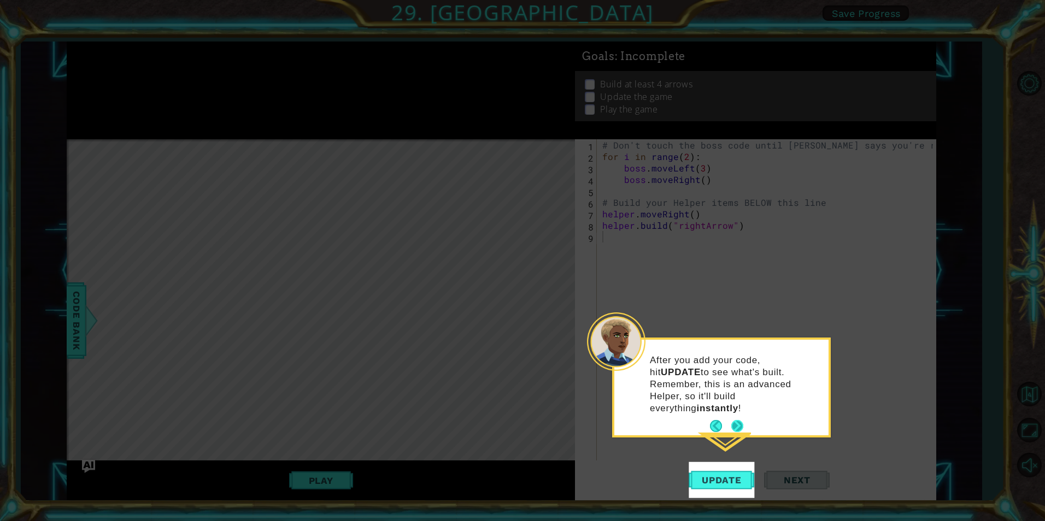
click at [735, 420] on button "Next" at bounding box center [737, 426] width 13 height 13
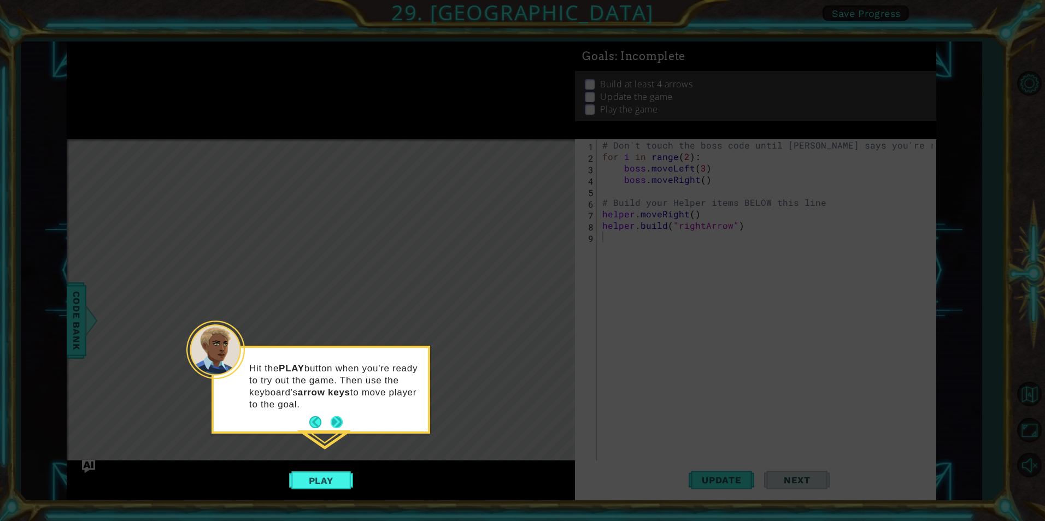
click at [332, 419] on button "Next" at bounding box center [337, 422] width 13 height 13
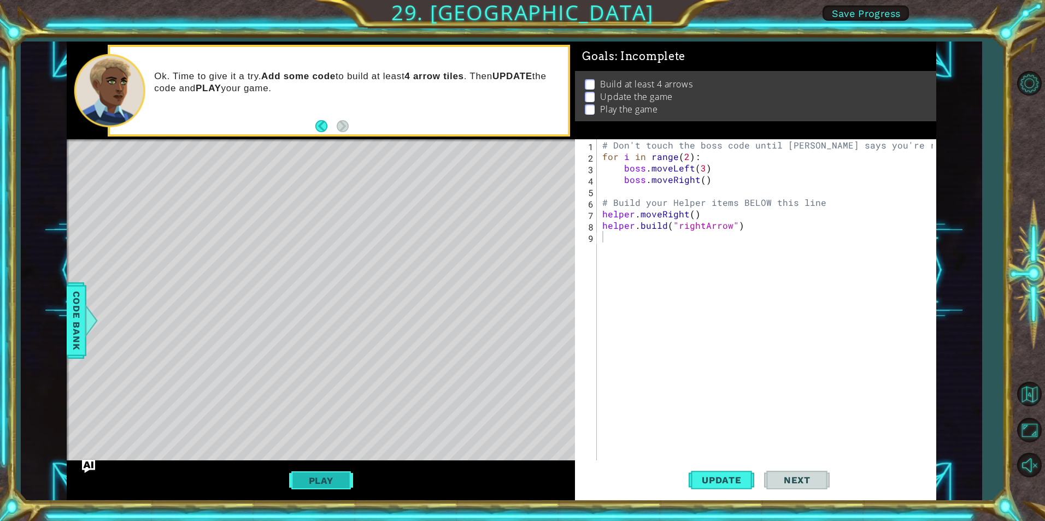
click at [307, 488] on button "Play" at bounding box center [321, 480] width 64 height 21
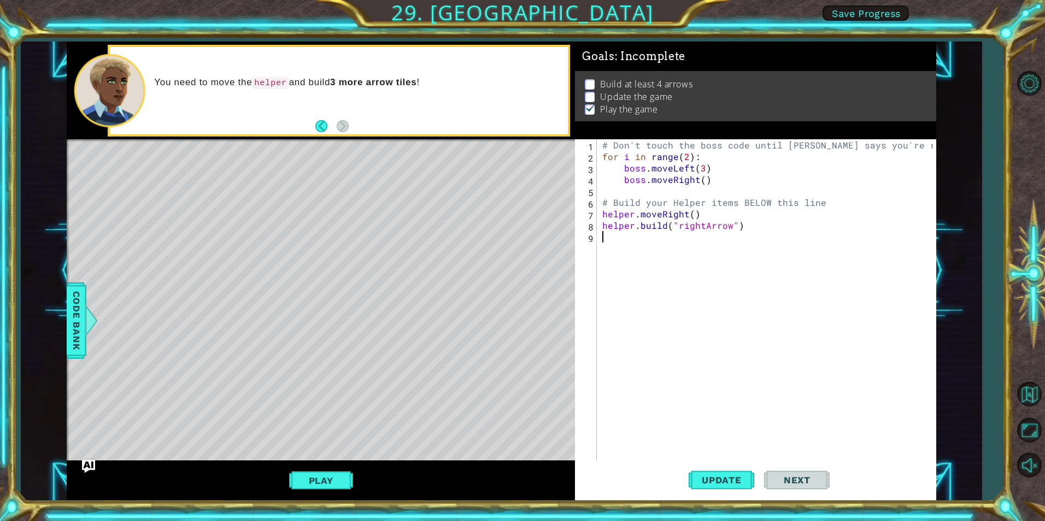
type textarea "h"
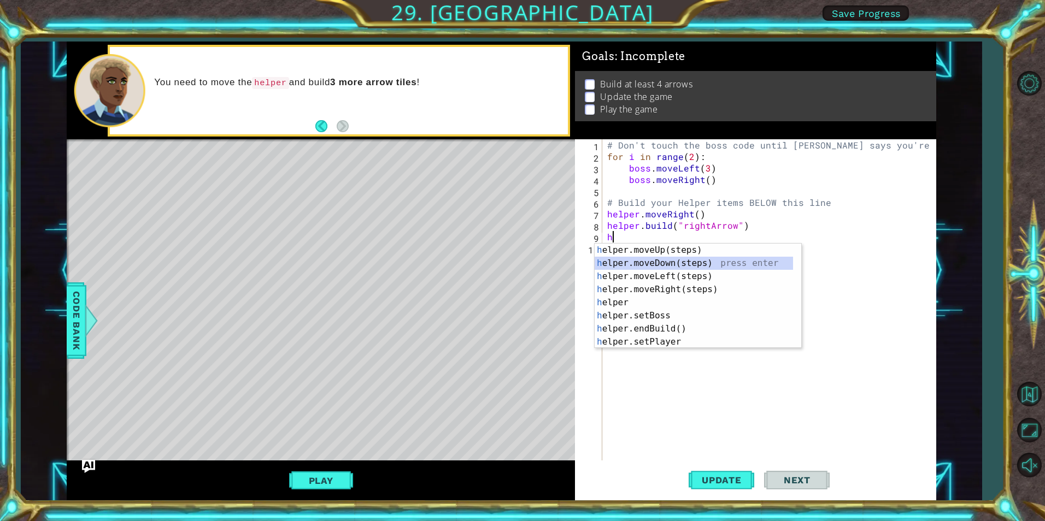
click at [691, 261] on div "h elper.moveUp(steps) press enter h elper.moveDown(steps) press enter h elper.m…" at bounding box center [693, 309] width 198 height 131
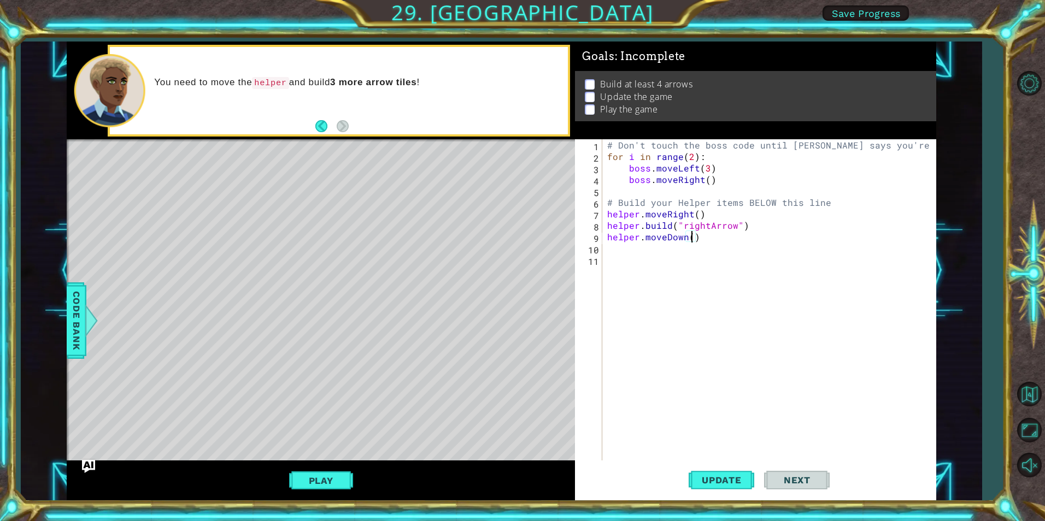
click at [691, 238] on div "# Don't touch the boss code until [PERSON_NAME] says you're ready! for i in ran…" at bounding box center [771, 311] width 333 height 344
type textarea "helper.moveDown()"
click at [634, 264] on div "# Don't touch the boss code until [PERSON_NAME] says you're ready! for i in ran…" at bounding box center [771, 311] width 333 height 344
click at [634, 251] on div "# Don't touch the boss code until [PERSON_NAME] says you're ready! for i in ran…" at bounding box center [771, 311] width 333 height 344
type textarea "h"
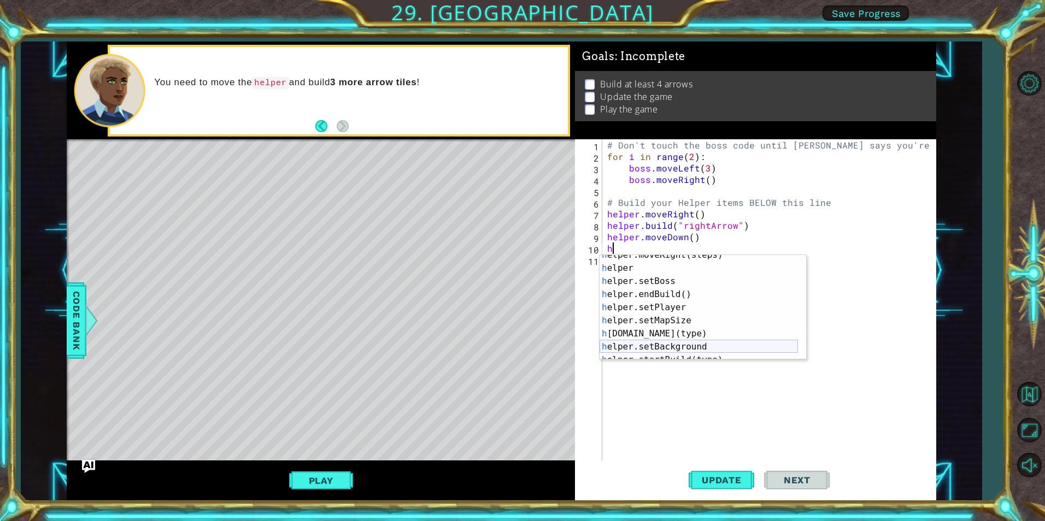
scroll to position [13, 0]
click at [691, 327] on div "h elper.moveDown(steps) press enter h elper.moveLeft(steps) press enter h elper…" at bounding box center [698, 320] width 198 height 131
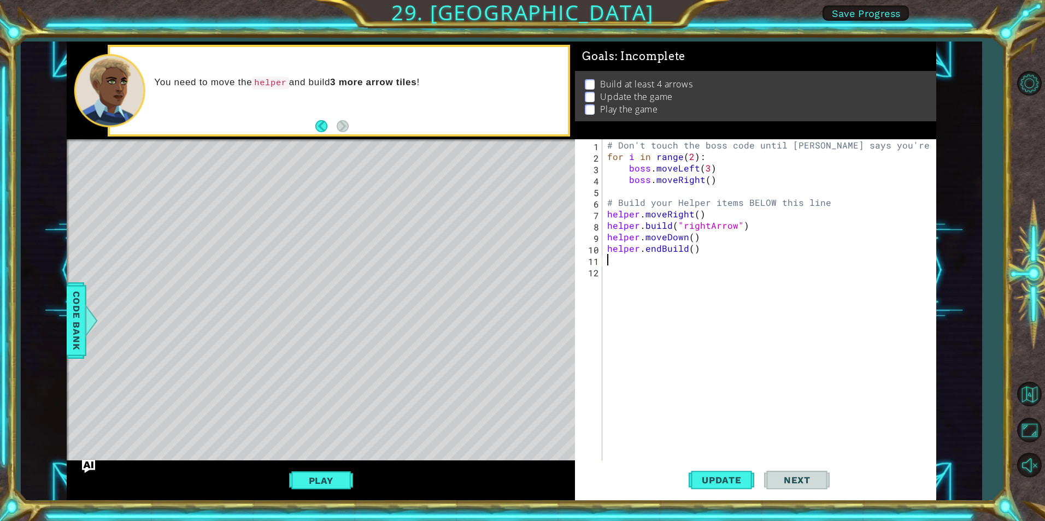
click at [665, 249] on div "# Don't touch the boss code until [PERSON_NAME] says you're ready! for i in ran…" at bounding box center [771, 311] width 333 height 344
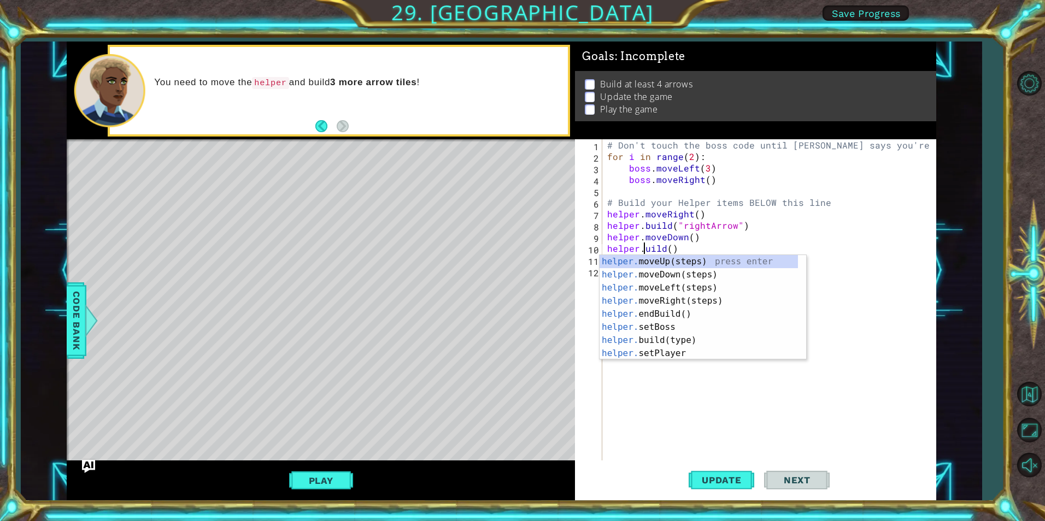
scroll to position [0, 3]
click at [695, 261] on div "helper.b uild(type) press enter helper. end B uild() press enter helper. set B …" at bounding box center [702, 301] width 207 height 92
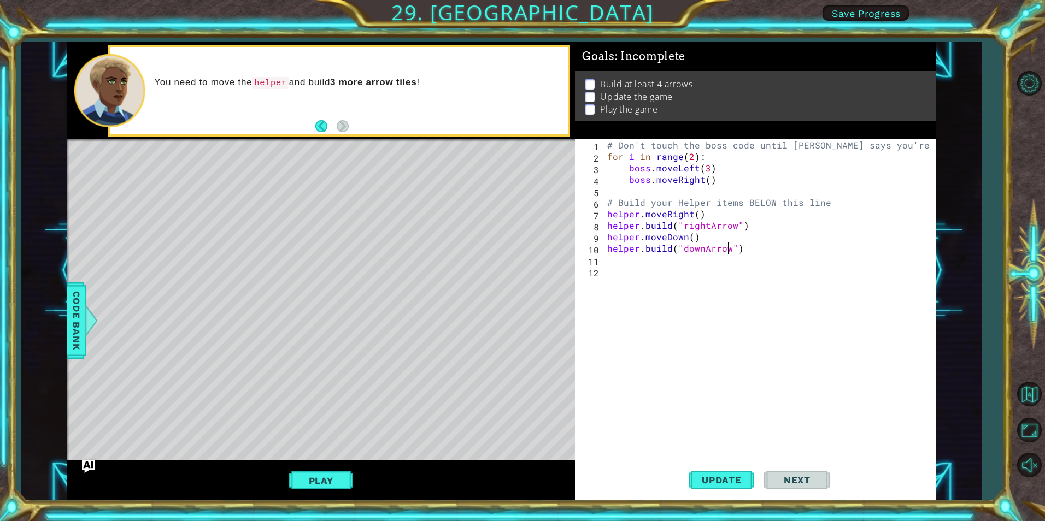
scroll to position [0, 8]
type textarea "[DOMAIN_NAME]("downArrow")"
click at [334, 474] on button "Play" at bounding box center [321, 480] width 64 height 21
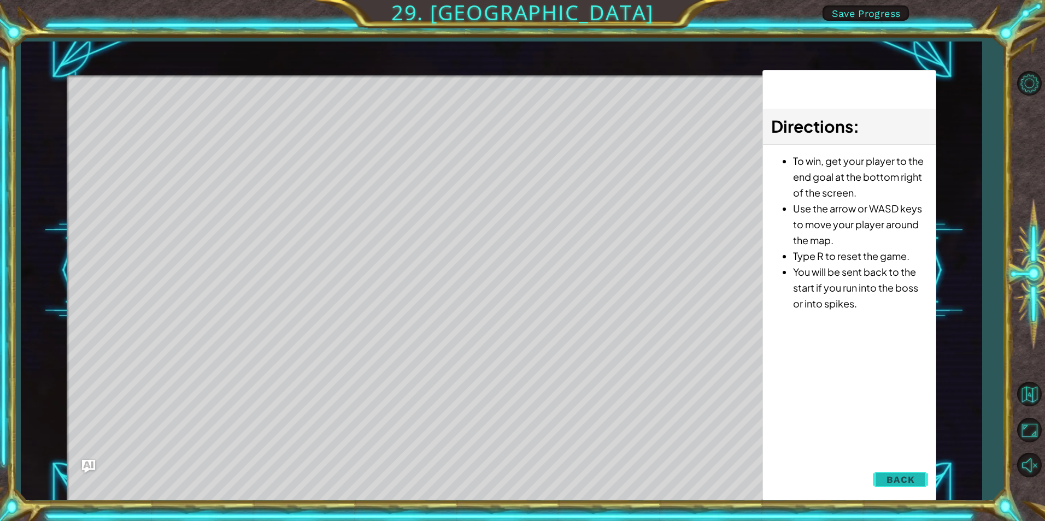
click at [896, 475] on span "Back" at bounding box center [900, 479] width 28 height 11
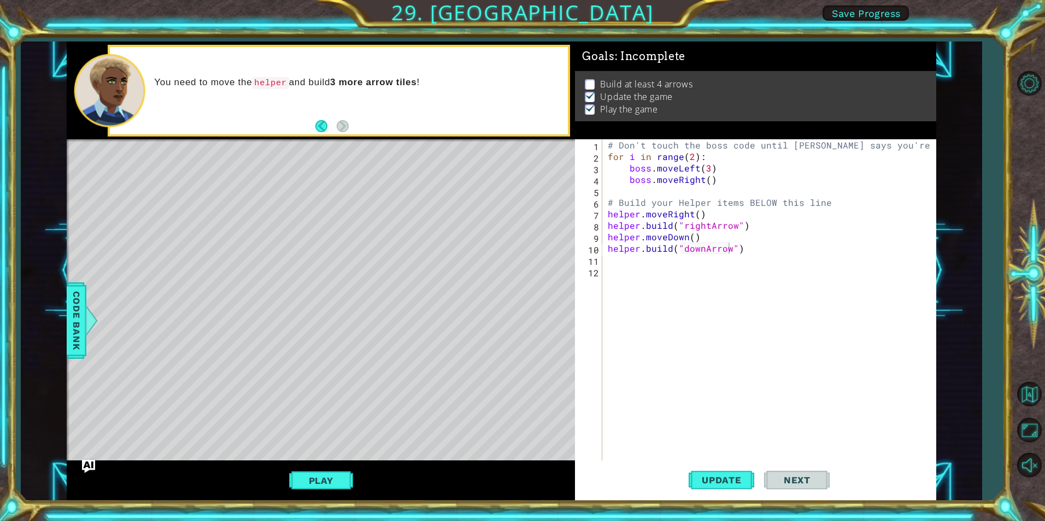
click at [742, 250] on div "# Don't touch the boss code until [PERSON_NAME] says you're ready! for i in ran…" at bounding box center [771, 311] width 332 height 344
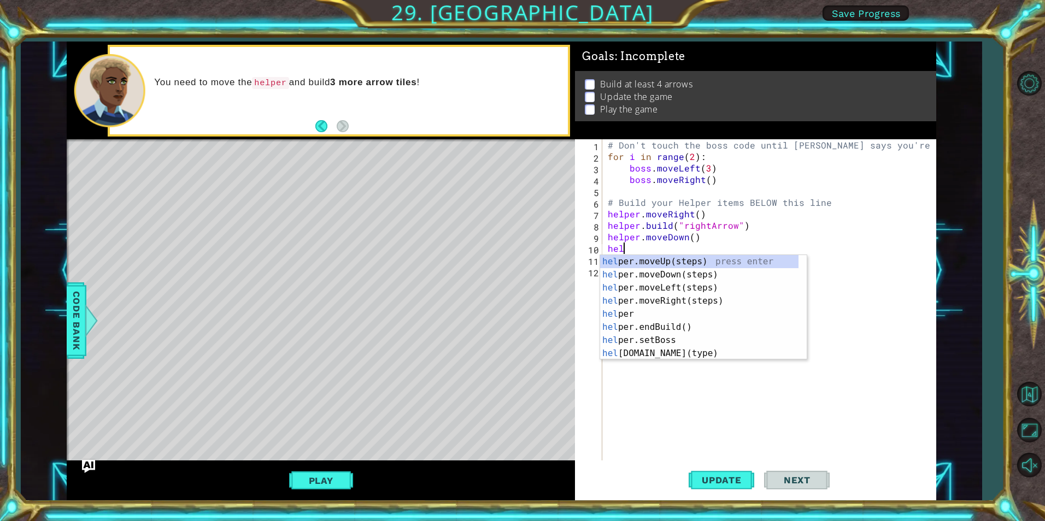
type textarea "h"
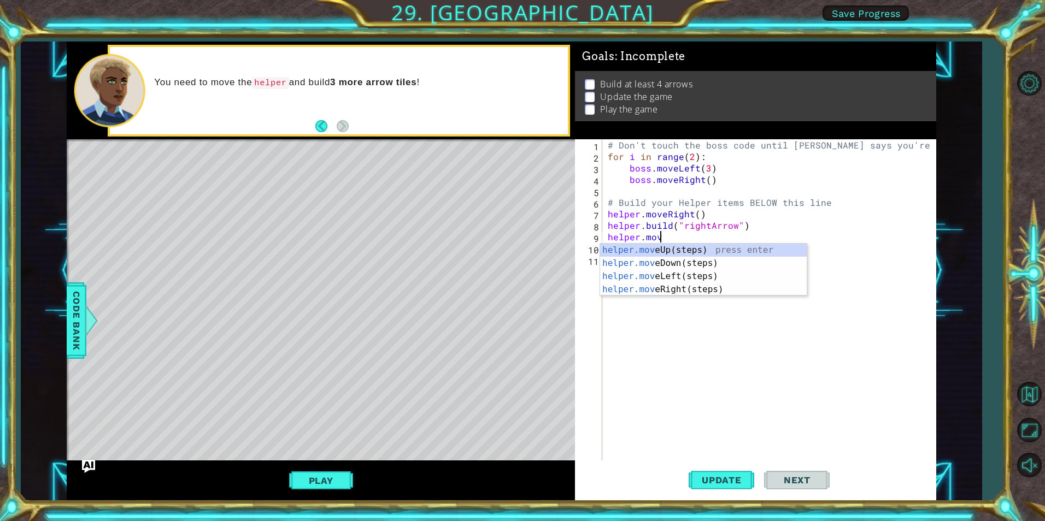
scroll to position [0, 3]
type textarea "helper.move"
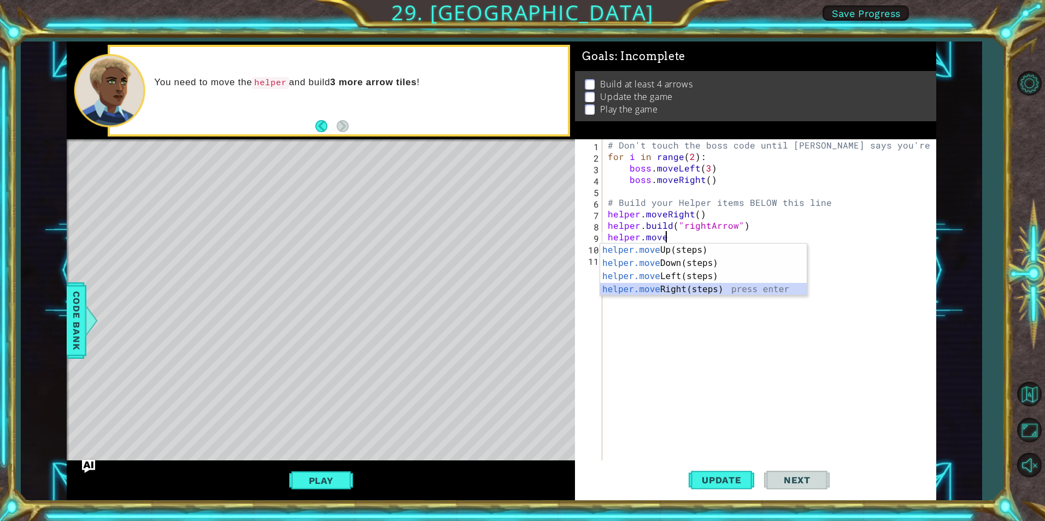
click at [700, 288] on div "helper.move Up(steps) press enter helper.move Down(steps) press enter helper.mo…" at bounding box center [703, 283] width 207 height 79
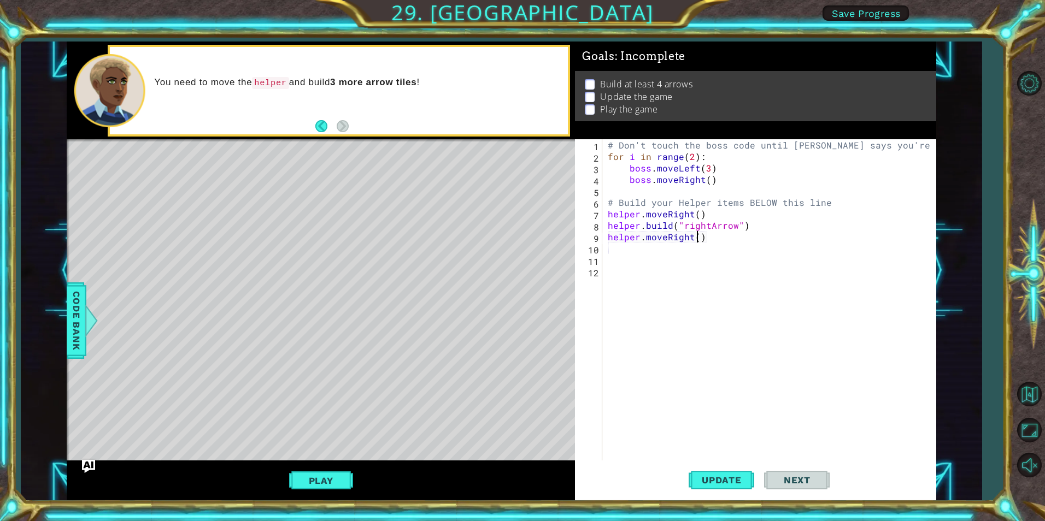
click at [697, 239] on div "# Don't touch the boss code until [PERSON_NAME] says you're ready! for i in ran…" at bounding box center [771, 311] width 332 height 344
type textarea "helper.moveRight(4)"
click at [317, 472] on button "Play" at bounding box center [321, 480] width 64 height 21
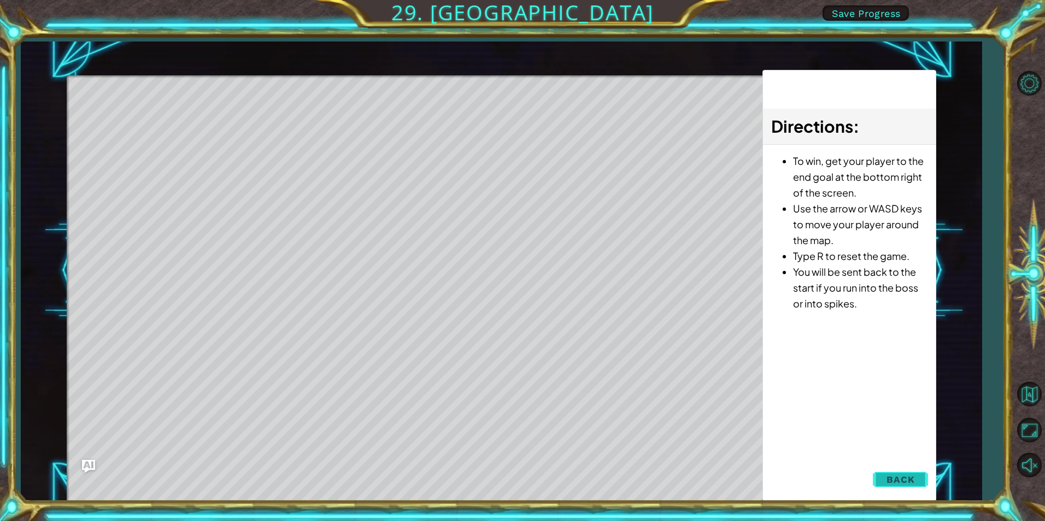
click at [911, 479] on span "Back" at bounding box center [900, 479] width 28 height 11
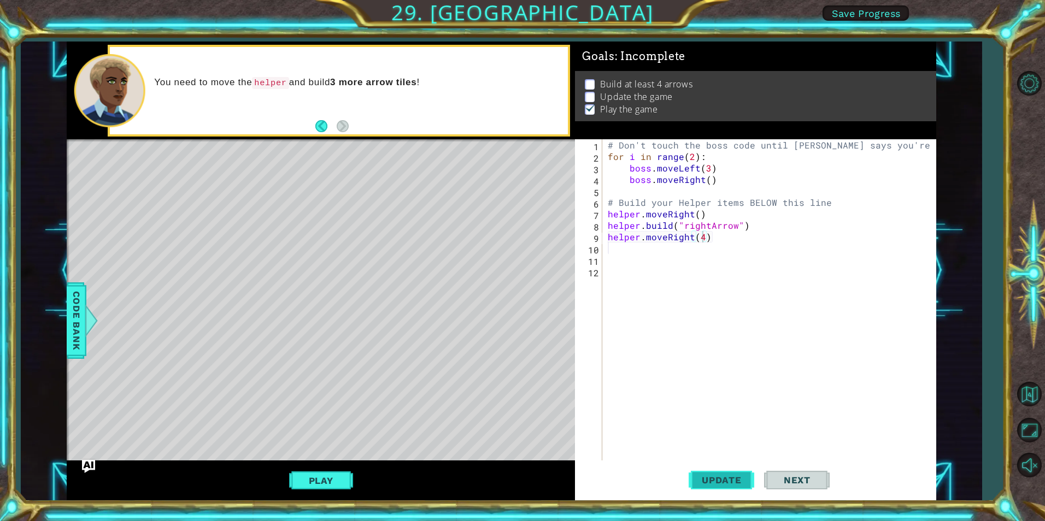
drag, startPoint x: 700, startPoint y: 487, endPoint x: 693, endPoint y: 490, distance: 7.6
click at [698, 487] on button "Update" at bounding box center [721, 480] width 66 height 36
click at [721, 247] on div "# Don't touch the boss code until [PERSON_NAME] says you're ready! for i in ran…" at bounding box center [771, 311] width 332 height 344
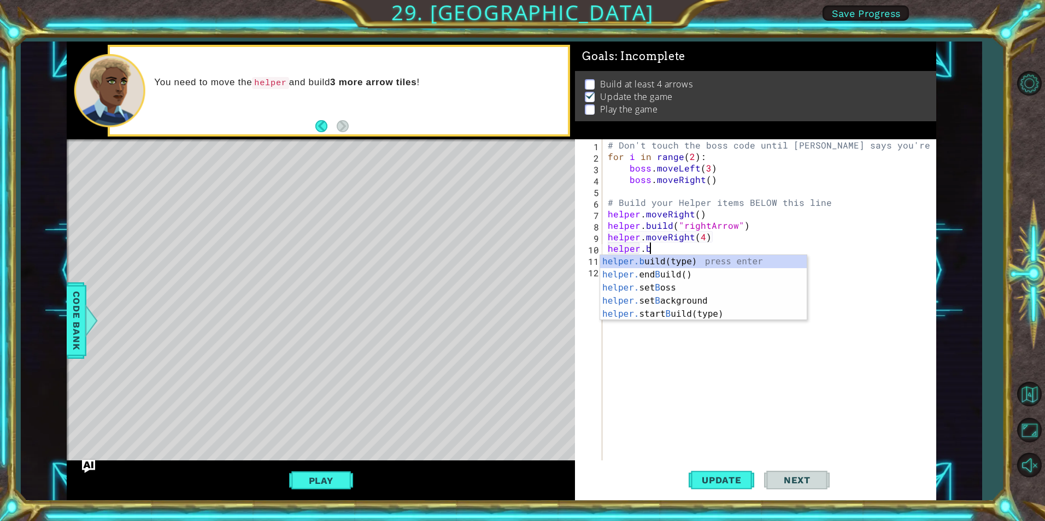
scroll to position [0, 2]
click at [671, 260] on div "helper.b uild(type) press enter helper. end B uild() press enter helper. set B …" at bounding box center [703, 301] width 207 height 92
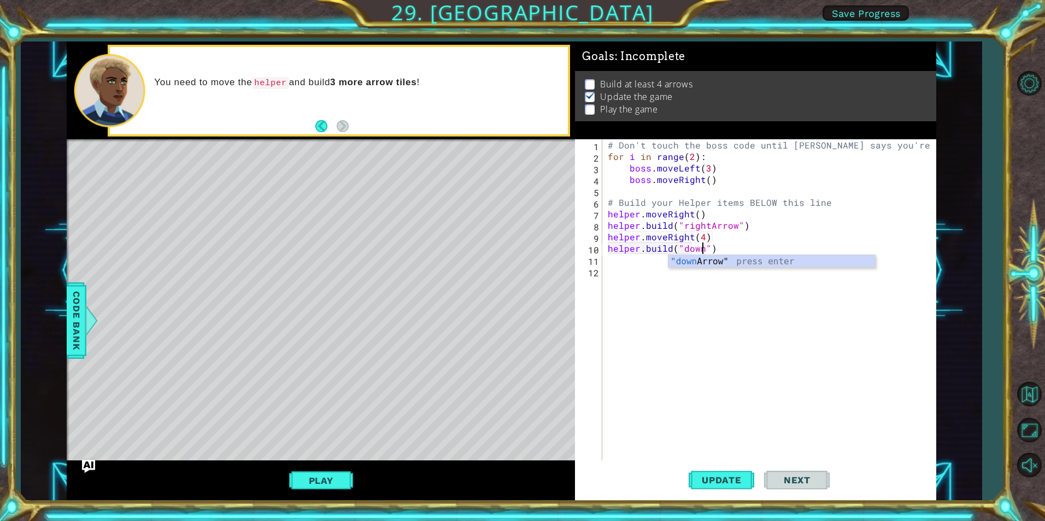
scroll to position [0, 6]
click at [671, 260] on div ""down Arrow" press enter" at bounding box center [771, 274] width 207 height 39
type textarea "[DOMAIN_NAME]("downArrow")"
click at [731, 481] on span "Update" at bounding box center [722, 480] width 62 height 11
click at [321, 472] on button "Play" at bounding box center [321, 480] width 64 height 21
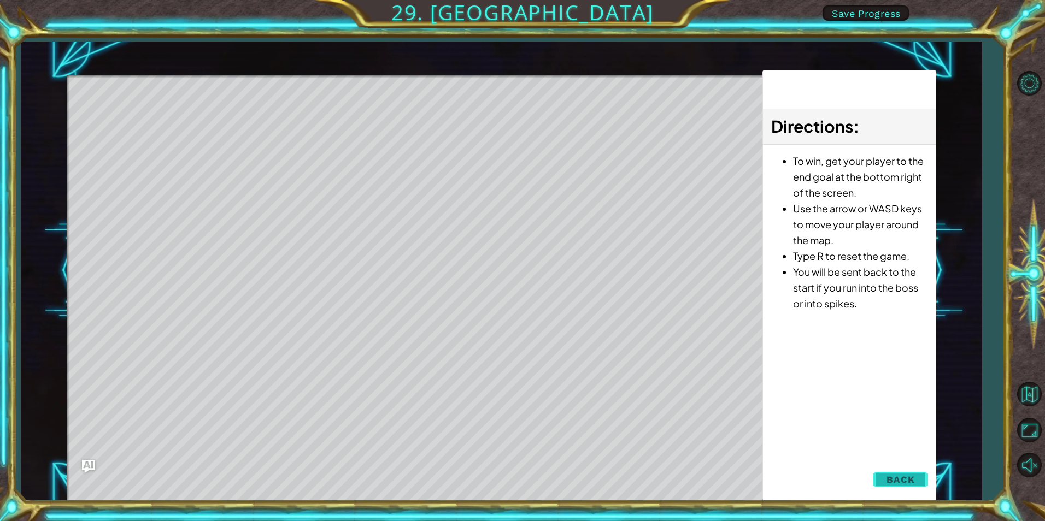
click at [895, 487] on button "Back" at bounding box center [900, 480] width 55 height 22
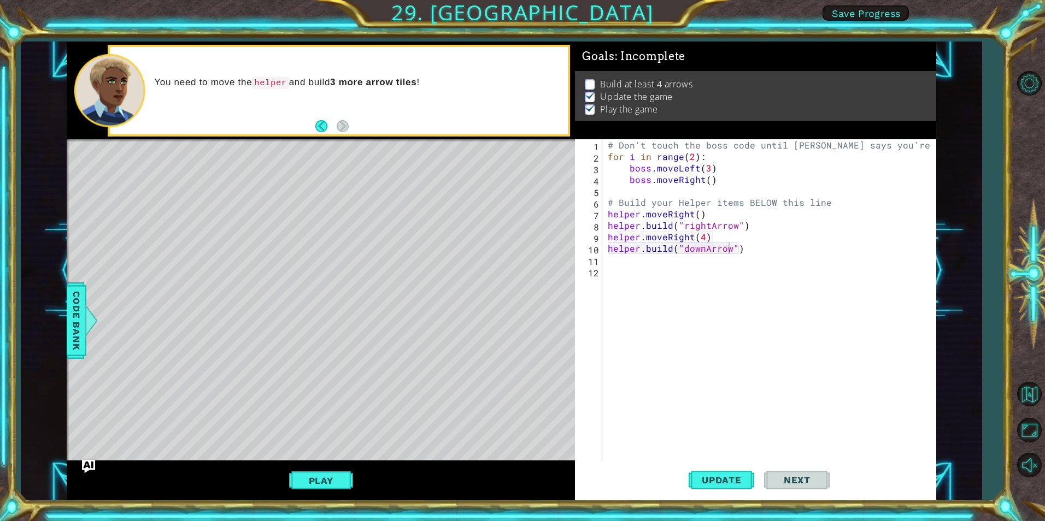
scroll to position [0, 0]
click at [764, 264] on div "# Don't touch the boss code until [PERSON_NAME] says you're ready! for i in ran…" at bounding box center [771, 311] width 332 height 344
click at [745, 496] on button "Update" at bounding box center [721, 480] width 66 height 36
click at [349, 470] on button "Play" at bounding box center [321, 480] width 64 height 21
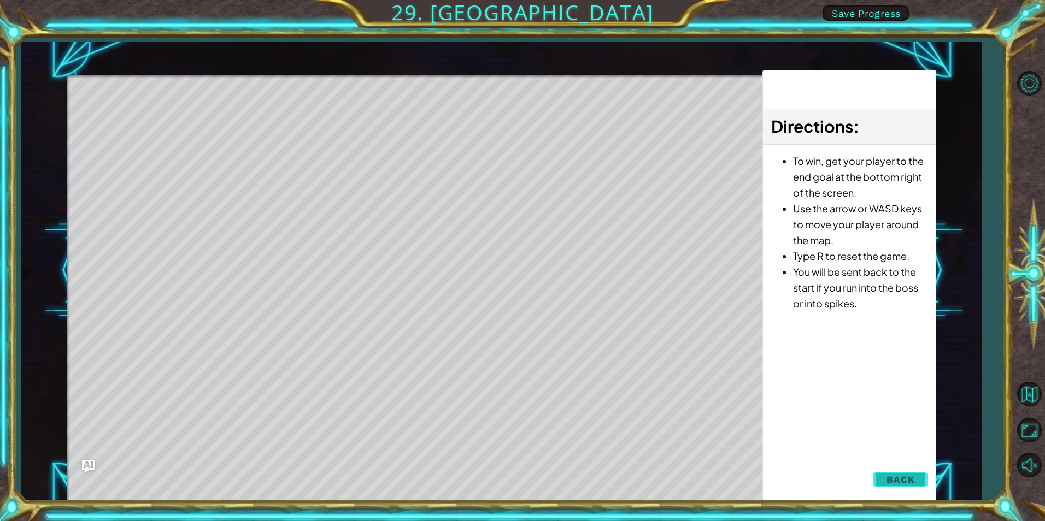
click at [898, 479] on span "Back" at bounding box center [900, 479] width 28 height 11
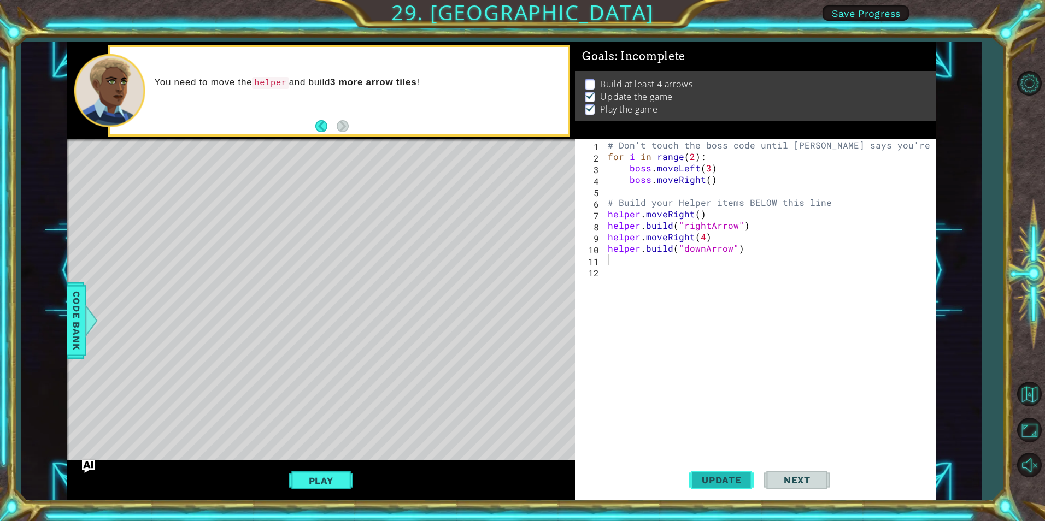
click at [706, 475] on span "Update" at bounding box center [722, 480] width 62 height 11
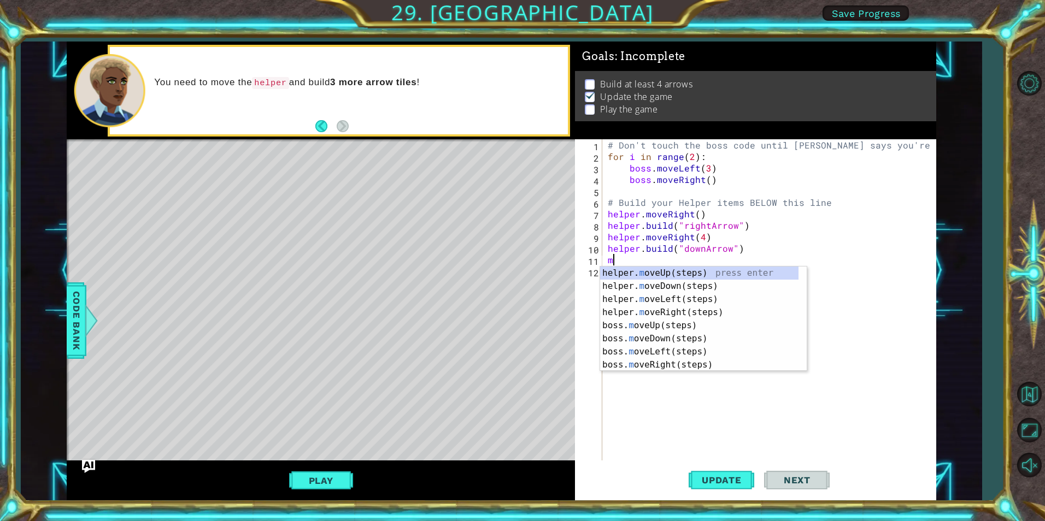
type textarea "mo"
click at [696, 283] on div "helper. mo veUp(steps) press enter helper. mo veDown(steps) press enter helper.…" at bounding box center [703, 332] width 207 height 131
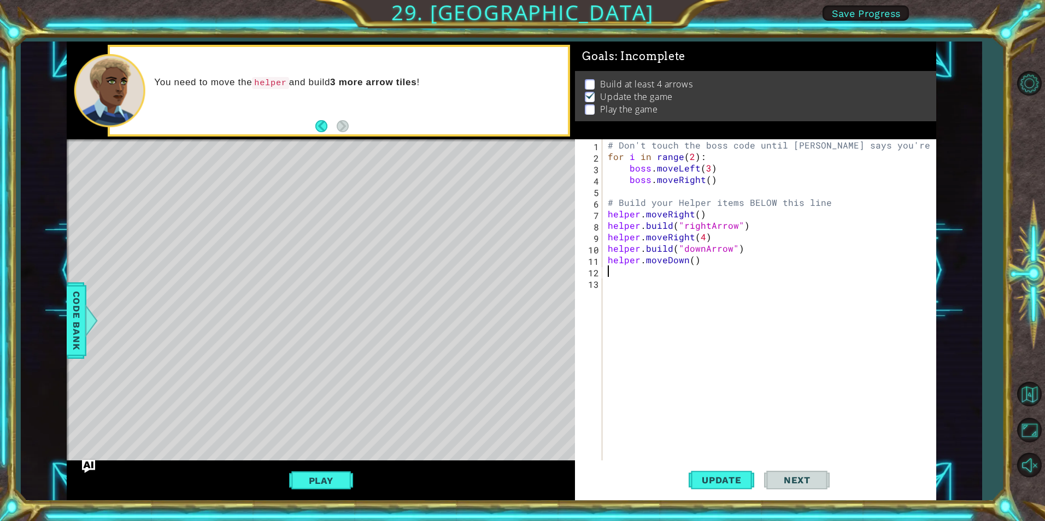
click at [692, 261] on div "# Don't touch the boss code until [PERSON_NAME] says you're ready! for i in ran…" at bounding box center [771, 311] width 332 height 344
type textarea "helper.moveDown(2)"
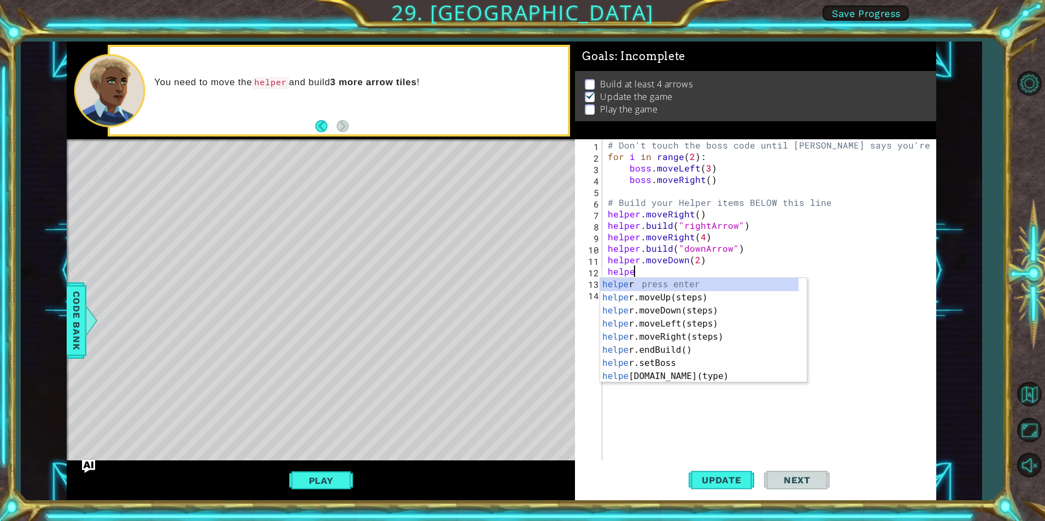
scroll to position [0, 2]
type textarea "helper."
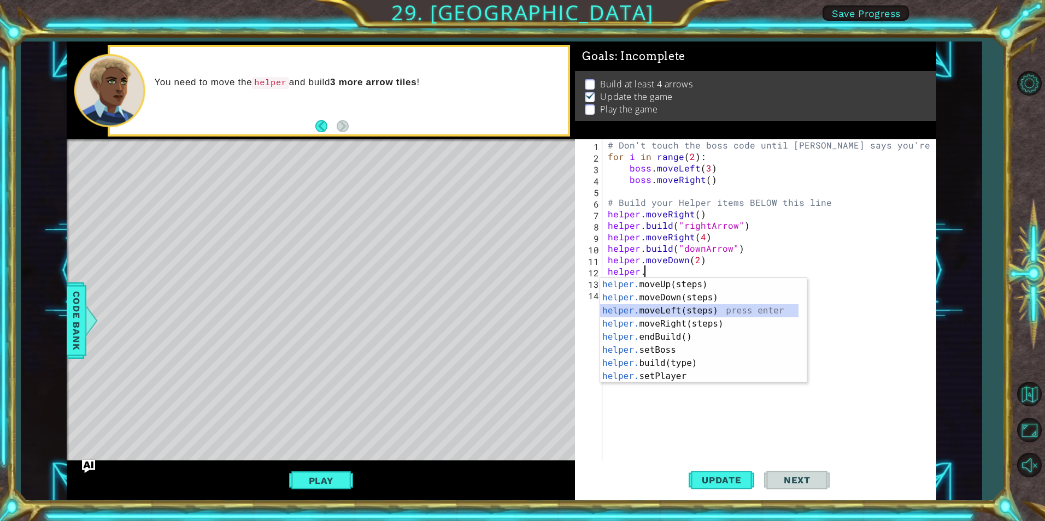
click at [685, 307] on div "helper. moveUp(steps) press enter helper. moveDown(steps) press enter helper. m…" at bounding box center [699, 343] width 198 height 131
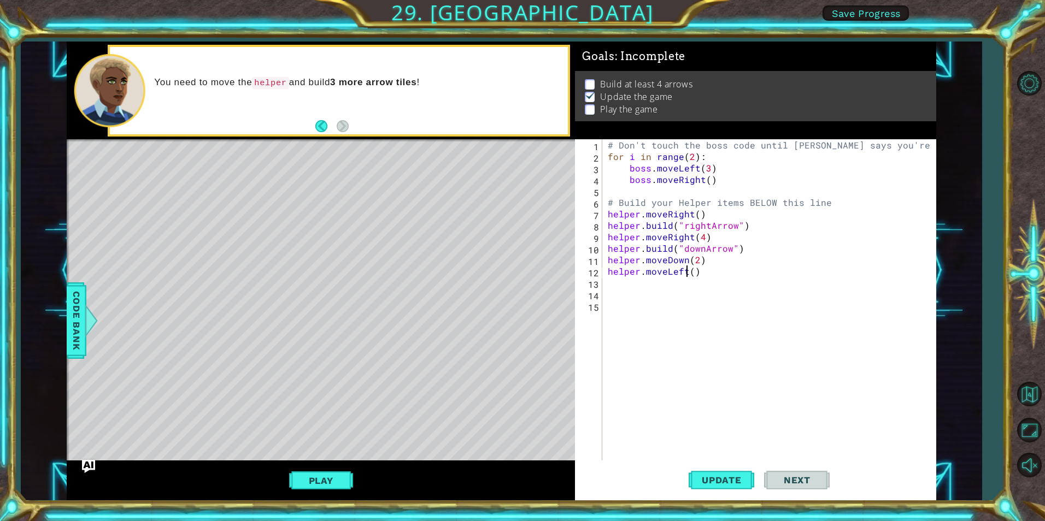
click at [688, 272] on div "# Don't touch the boss code until [PERSON_NAME] says you're ready! for i in ran…" at bounding box center [771, 311] width 332 height 344
click at [689, 271] on div "# Don't touch the boss code until [PERSON_NAME] says you're ready! for i in ran…" at bounding box center [771, 311] width 332 height 344
click at [693, 273] on div "# Don't touch the boss code until [PERSON_NAME] says you're ready! for i in ran…" at bounding box center [771, 311] width 332 height 344
type textarea "helper.moveLeft(1)"
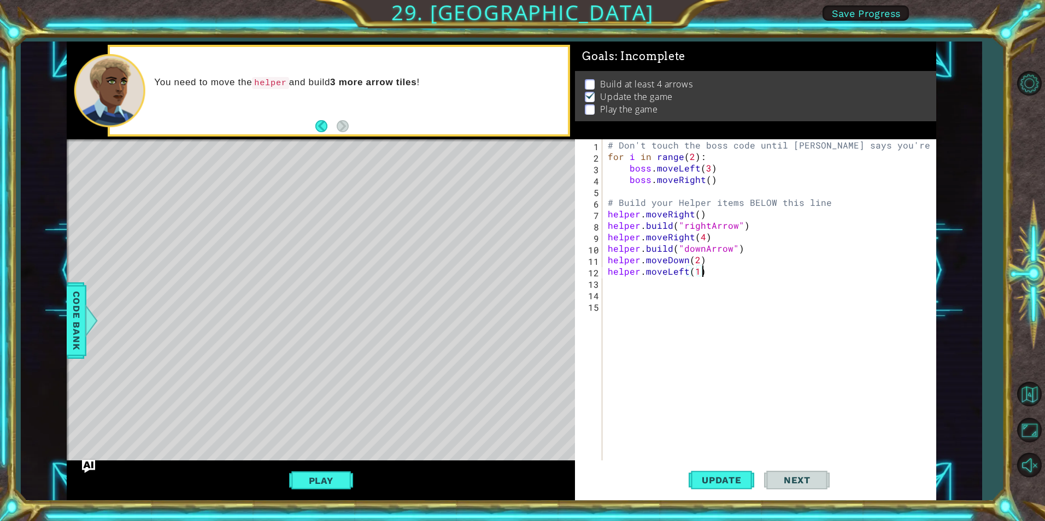
click at [709, 272] on div "# Don't touch the boss code until [PERSON_NAME] says you're ready! for i in ran…" at bounding box center [771, 311] width 332 height 344
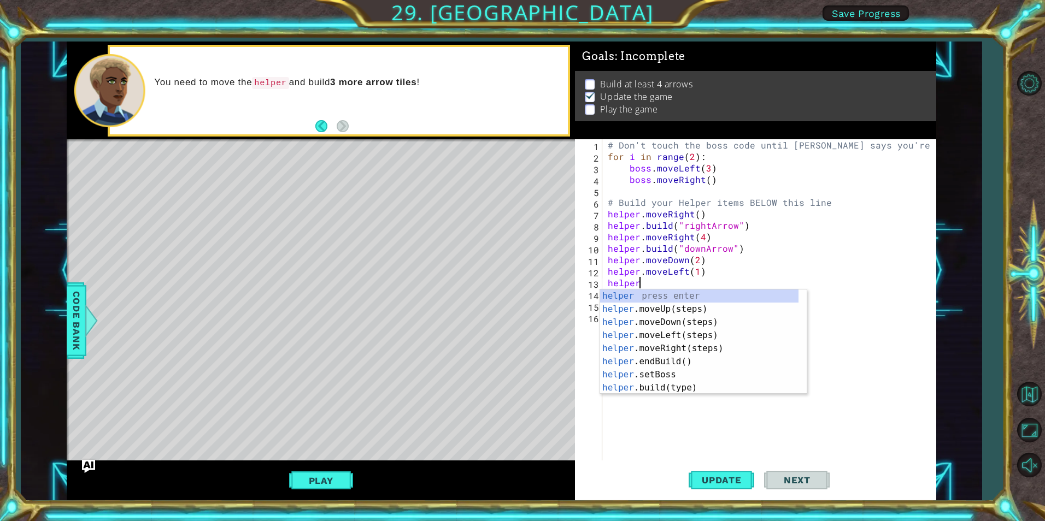
scroll to position [0, 2]
click at [694, 372] on div "helper. moveUp(steps) press enter helper. moveDown(steps) press enter helper. m…" at bounding box center [699, 355] width 198 height 131
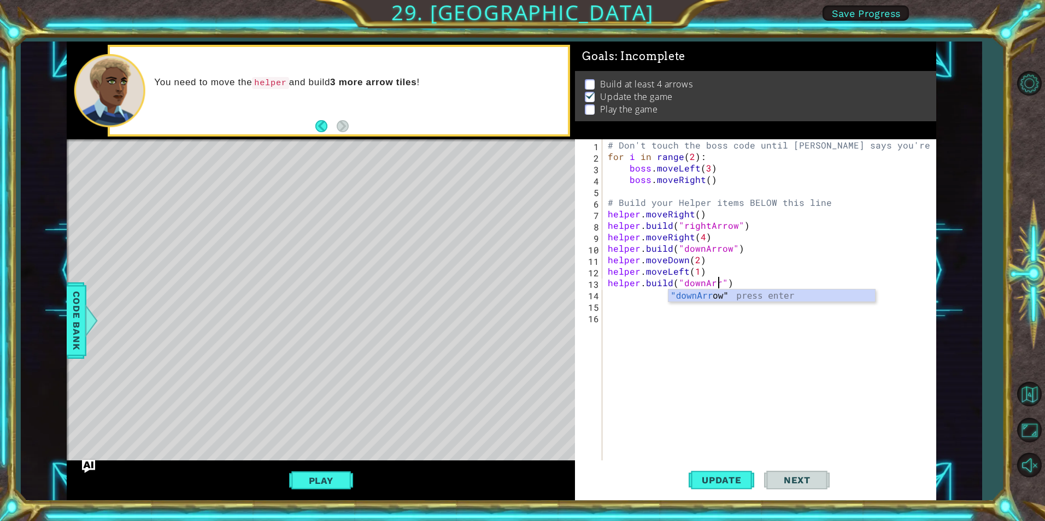
type textarea "[DOMAIN_NAME]("downArrow")"
click at [764, 301] on div "# Don't touch the boss code until [PERSON_NAME] says you're ready! for i in ran…" at bounding box center [771, 311] width 332 height 344
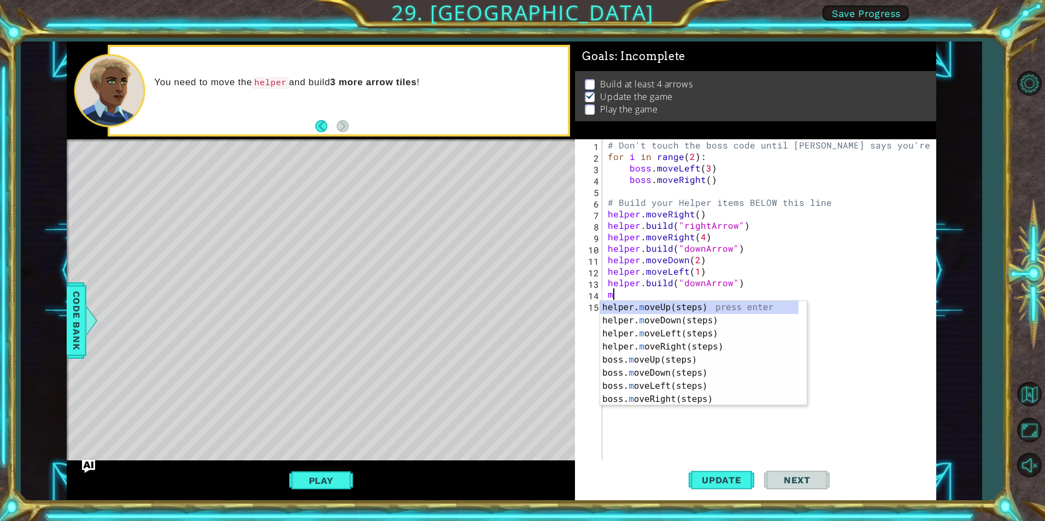
type textarea "mo"
click at [690, 316] on div "helper. mo veUp(steps) press enter helper. mo veDown(steps) press enter helper.…" at bounding box center [703, 366] width 207 height 131
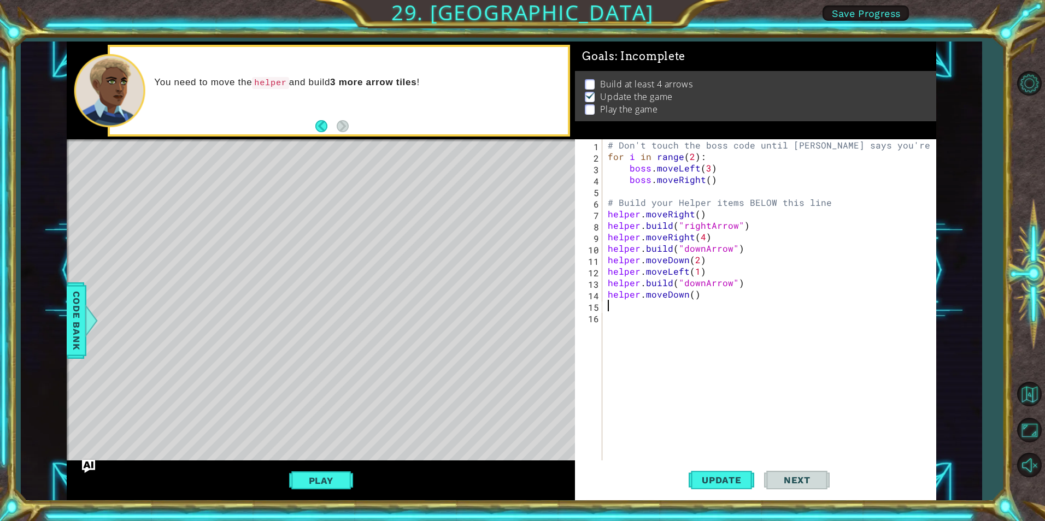
click at [690, 296] on div "# Don't touch the boss code until [PERSON_NAME] says you're ready! for i in ran…" at bounding box center [771, 311] width 332 height 344
click at [724, 488] on button "Update" at bounding box center [721, 480] width 66 height 36
click at [687, 273] on div "# Don't touch the boss code until [PERSON_NAME] says you're ready! for i in ran…" at bounding box center [771, 311] width 332 height 344
click at [740, 476] on span "Update" at bounding box center [722, 480] width 62 height 11
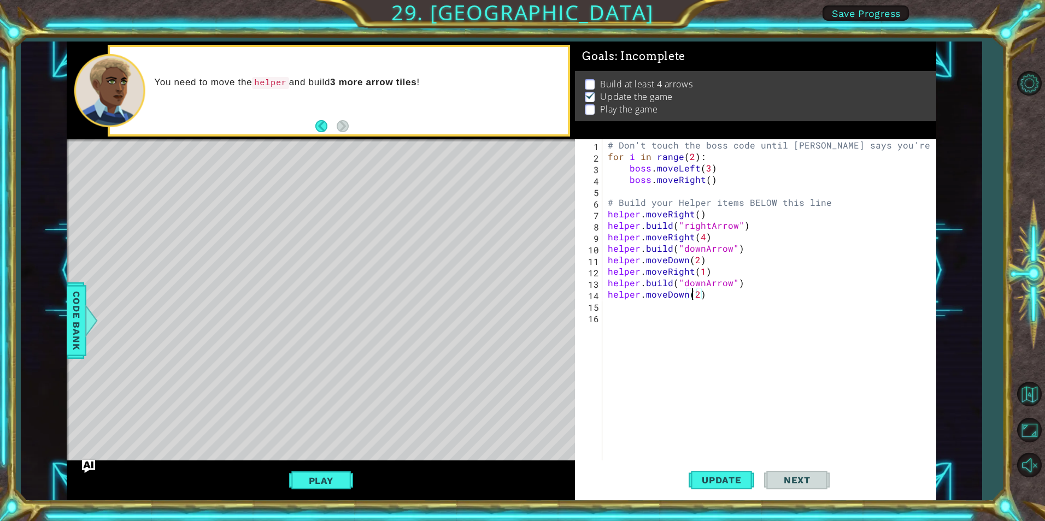
click at [691, 295] on div "# Don't touch the boss code until [PERSON_NAME] says you're ready! for i in ran…" at bounding box center [771, 311] width 332 height 344
drag, startPoint x: 693, startPoint y: 293, endPoint x: 700, endPoint y: 290, distance: 7.1
click at [700, 290] on div "# Don't touch the boss code until [PERSON_NAME] says you're ready! for i in ran…" at bounding box center [771, 311] width 332 height 344
click at [705, 479] on span "Update" at bounding box center [722, 480] width 62 height 11
click at [315, 475] on button "Play" at bounding box center [321, 480] width 64 height 21
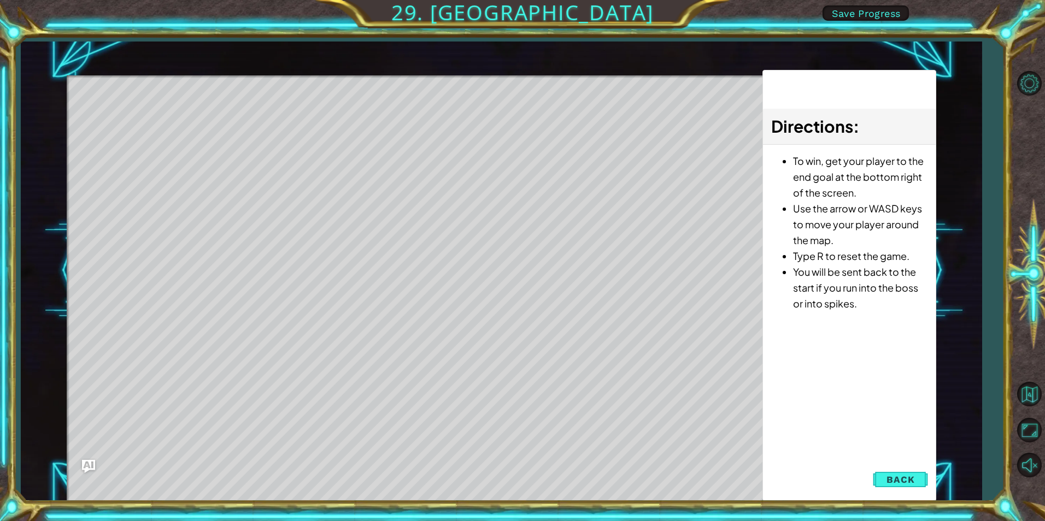
click at [154, 126] on div "Level Map" at bounding box center [319, 236] width 505 height 322
drag, startPoint x: 154, startPoint y: 126, endPoint x: 209, endPoint y: 102, distance: 60.7
click at [209, 102] on div "Level Map" at bounding box center [319, 236] width 505 height 322
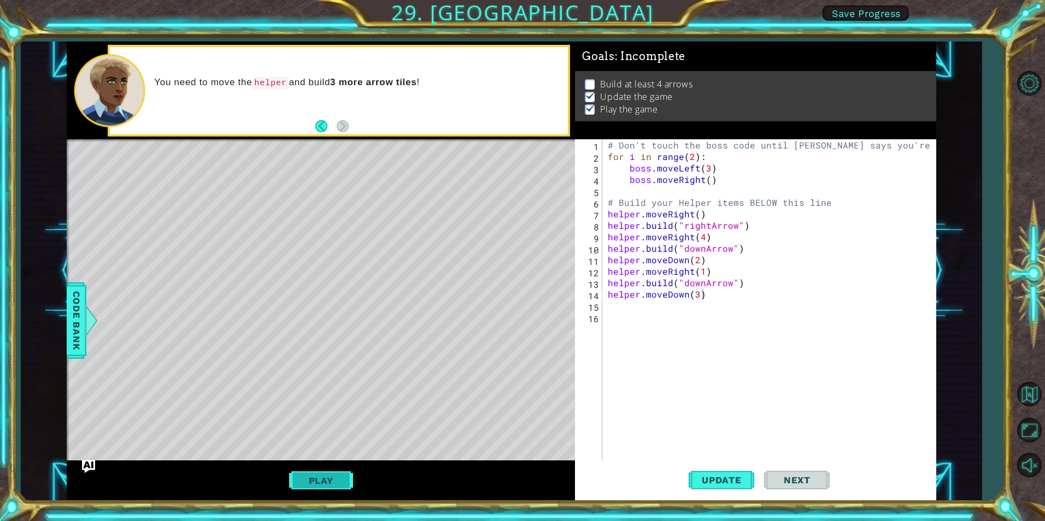
click at [347, 470] on button "Play" at bounding box center [321, 480] width 64 height 21
click at [715, 477] on span "Update" at bounding box center [722, 480] width 62 height 11
click at [327, 474] on button "Play" at bounding box center [321, 480] width 64 height 21
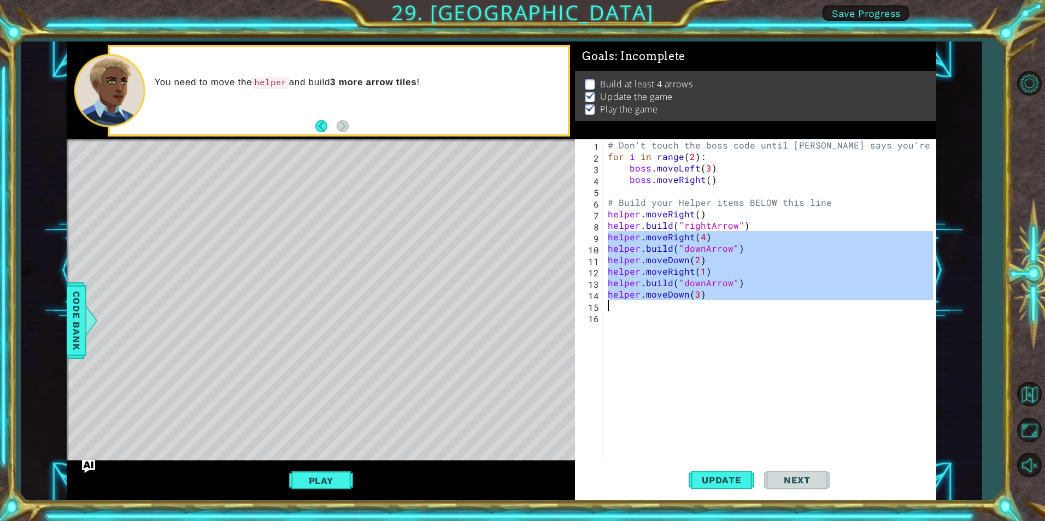
drag, startPoint x: 609, startPoint y: 237, endPoint x: 722, endPoint y: 302, distance: 130.5
click at [722, 302] on div "# Don't touch the boss code until [PERSON_NAME] says you're ready! for i in ran…" at bounding box center [771, 311] width 332 height 344
type textarea "helper.moveDown(3)"
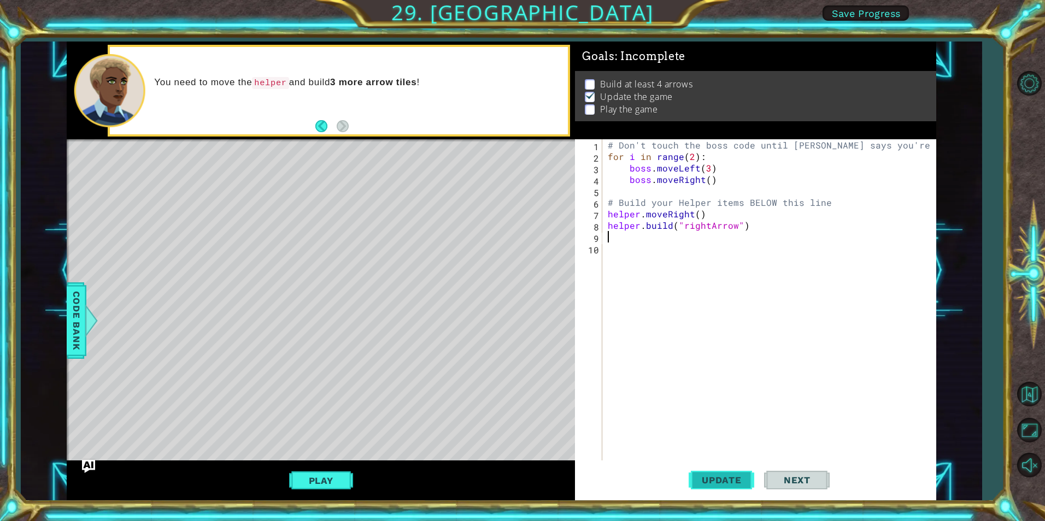
click at [750, 479] on span "Update" at bounding box center [722, 480] width 62 height 11
type textarea "[DOMAIN_NAME]("rightArrow")"
type textarea "he"
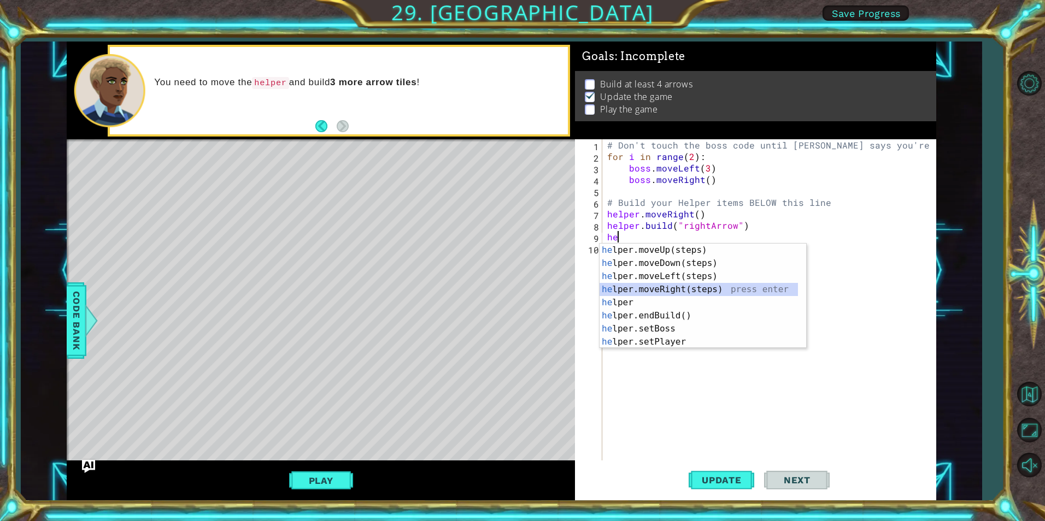
click at [681, 286] on div "he lper.moveUp(steps) press enter he lper.moveDown(steps) press enter he lper.m…" at bounding box center [698, 309] width 198 height 131
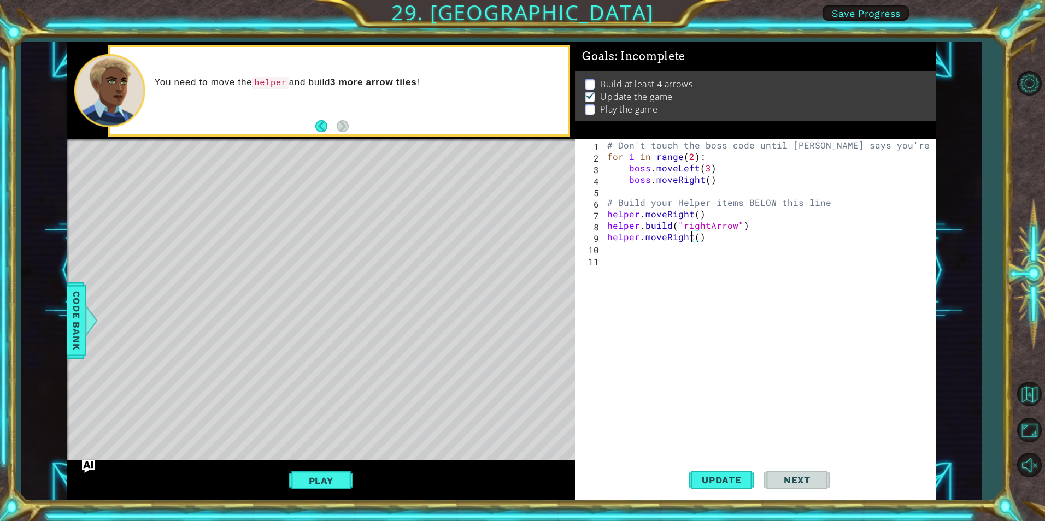
click at [693, 242] on div "# Don't touch the boss code until [PERSON_NAME] says you're ready! for i in ran…" at bounding box center [771, 311] width 333 height 344
click at [697, 240] on div "# Don't touch the boss code until [PERSON_NAME] says you're ready! for i in ran…" at bounding box center [771, 311] width 333 height 344
type textarea "helper.moveRight(4)"
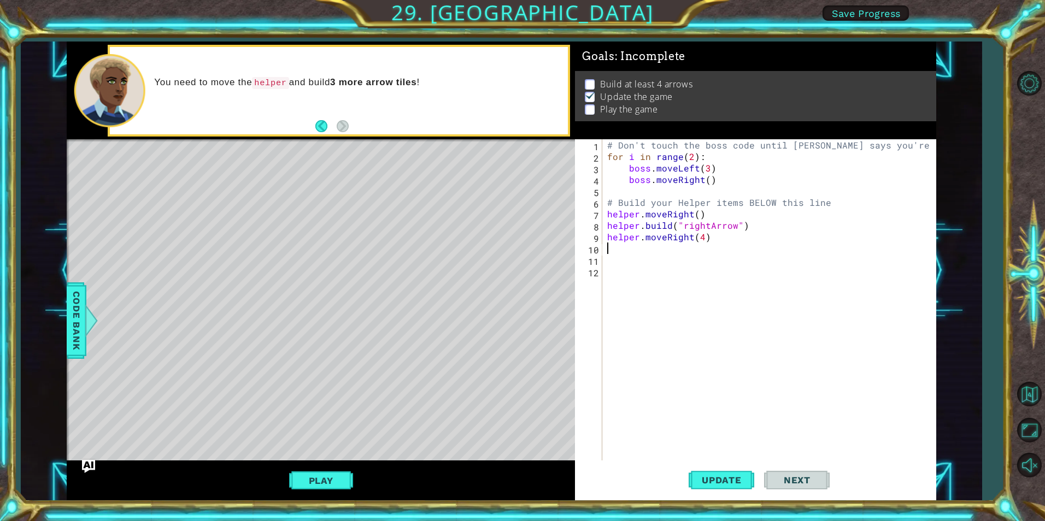
click at [651, 273] on div "# Don't touch the boss code until [PERSON_NAME] says you're ready! for i in ran…" at bounding box center [771, 311] width 333 height 344
type textarea "m"
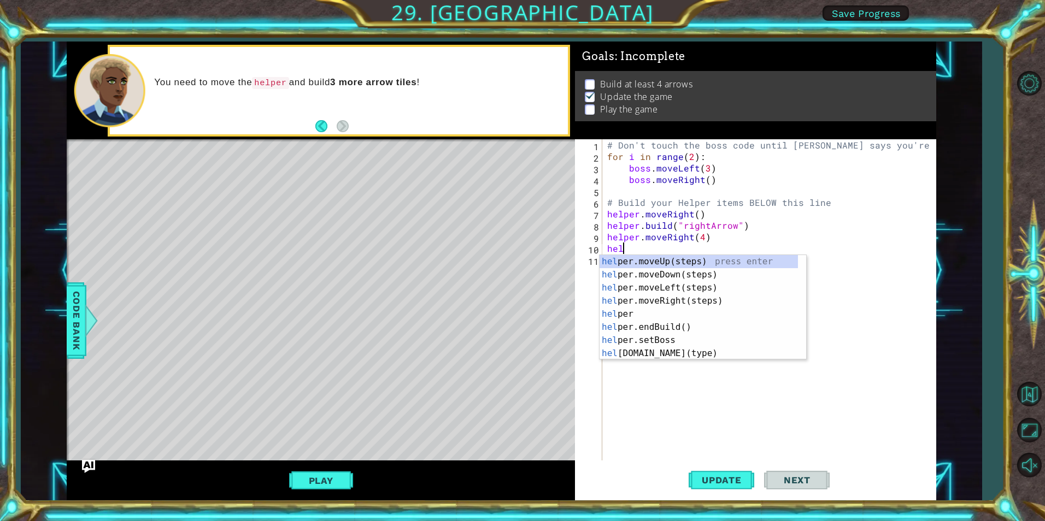
scroll to position [0, 1]
click at [664, 354] on div "help er.moveUp(steps) press enter help er.moveDown(steps) press enter help er.m…" at bounding box center [698, 320] width 198 height 131
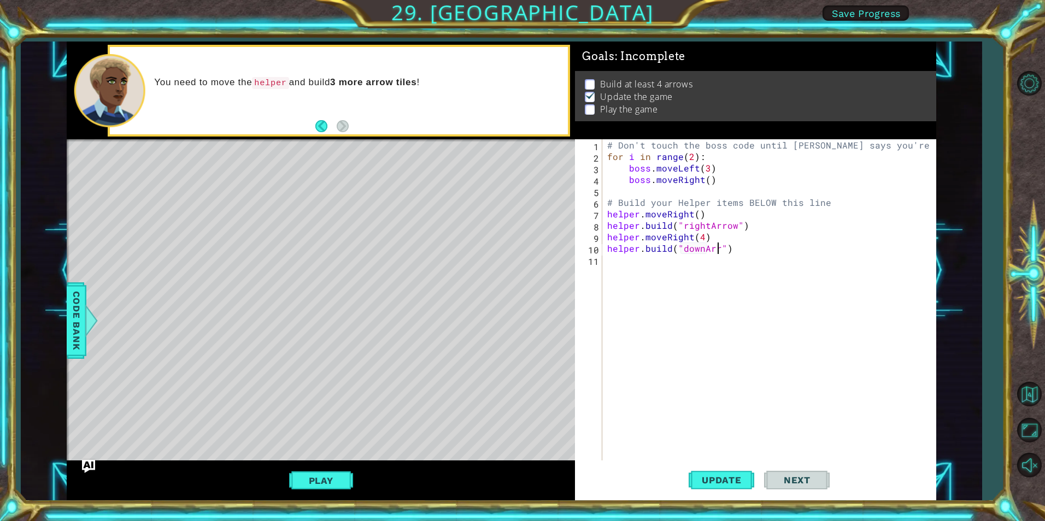
scroll to position [0, 7]
type textarea "[DOMAIN_NAME]("downArrow")"
click at [750, 252] on div "# Don't touch the boss code until [PERSON_NAME] says you're ready! for i in ran…" at bounding box center [771, 311] width 333 height 344
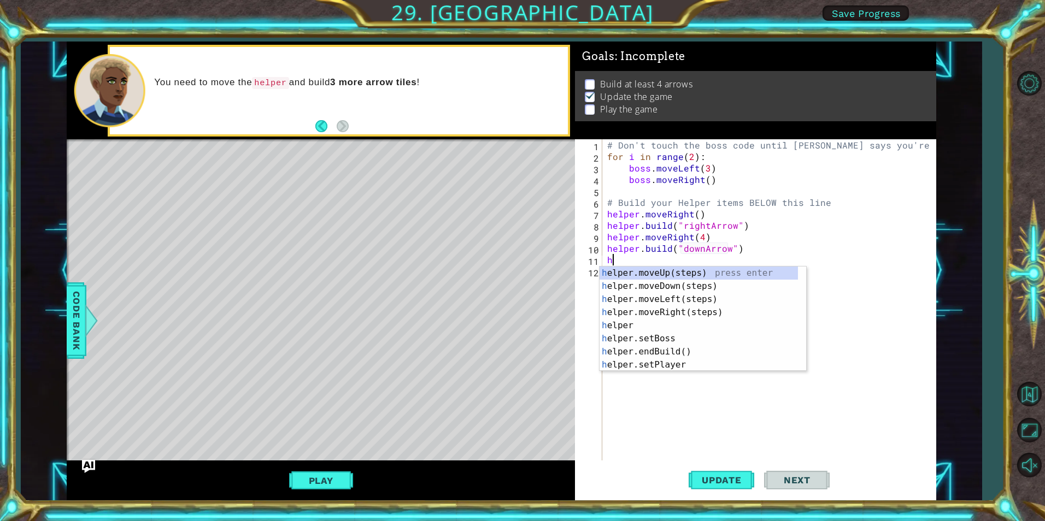
type textarea "he"
click at [673, 284] on div "he lper.moveUp(steps) press enter he lper.moveDown(steps) press enter he lper.m…" at bounding box center [698, 332] width 198 height 131
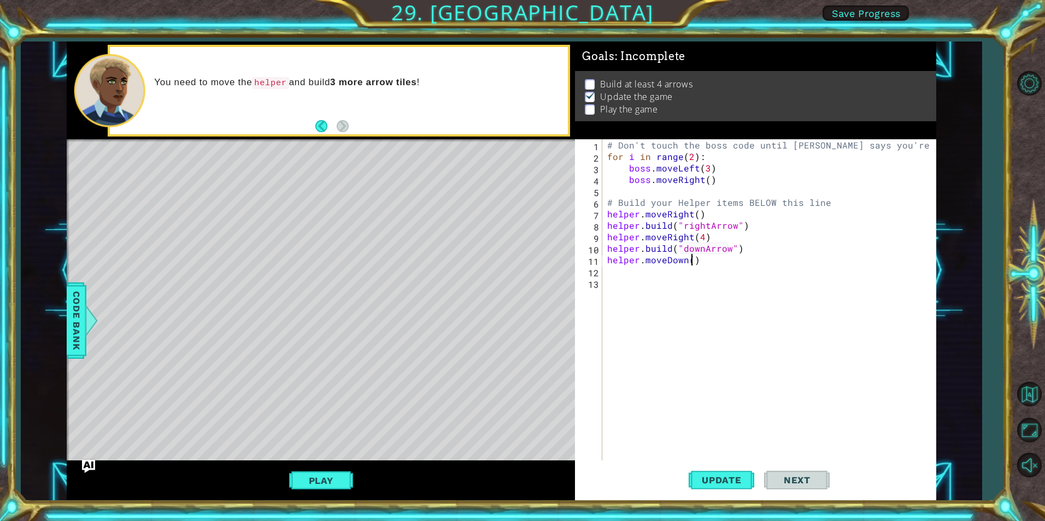
click at [691, 258] on div "# Don't touch the boss code until [PERSON_NAME] says you're ready! for i in ran…" at bounding box center [771, 311] width 333 height 344
click at [725, 486] on button "Update" at bounding box center [721, 480] width 66 height 36
type textarea "helper.moveDown(2)"
click at [722, 266] on div "# Don't touch the boss code until [PERSON_NAME] says you're ready! for i in ran…" at bounding box center [771, 311] width 333 height 344
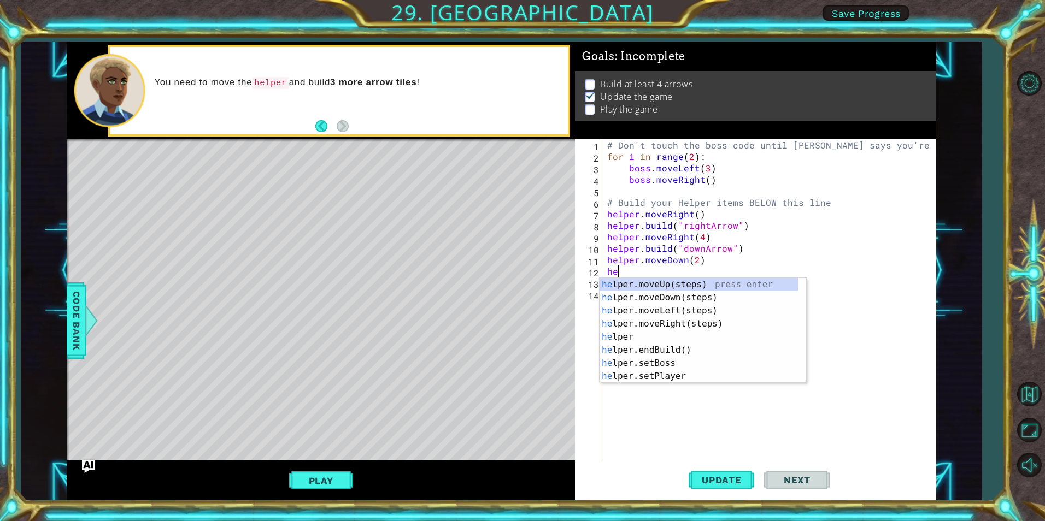
scroll to position [0, 1]
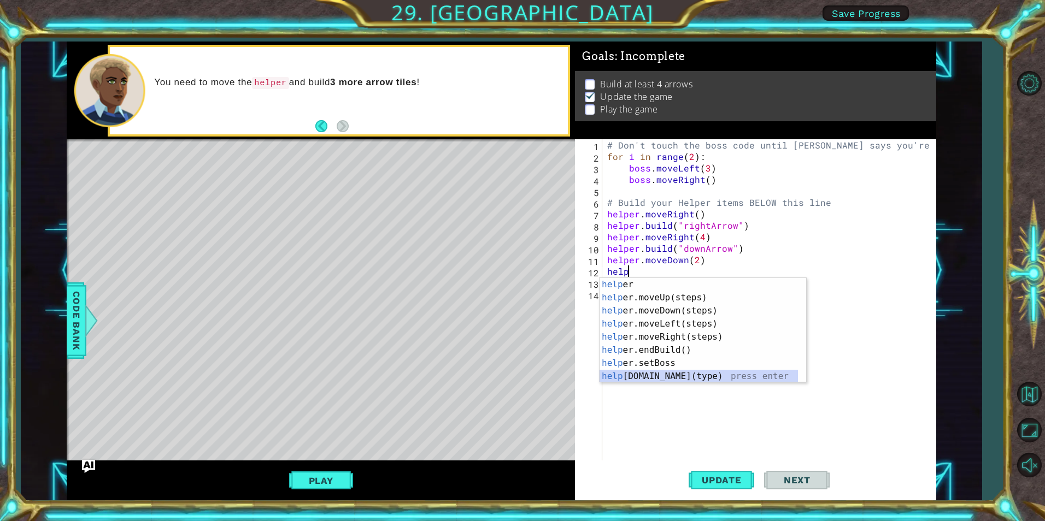
drag, startPoint x: 681, startPoint y: 374, endPoint x: 693, endPoint y: 297, distance: 77.9
click at [681, 367] on div "help er press enter help er.moveUp(steps) press enter help er.moveDown(steps) p…" at bounding box center [698, 343] width 198 height 131
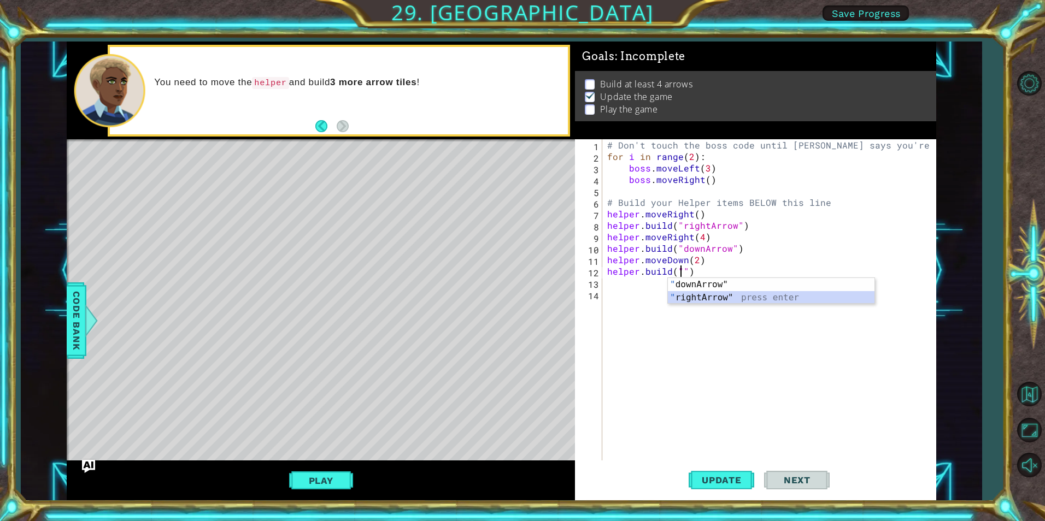
click at [697, 299] on div "" downArrow" press enter " rightArrow" press enter" at bounding box center [771, 304] width 207 height 52
type textarea "[DOMAIN_NAME]("rightArrow")"
click at [767, 278] on div "# Don't touch the boss code until [PERSON_NAME] says you're ready! for i in ran…" at bounding box center [771, 311] width 333 height 344
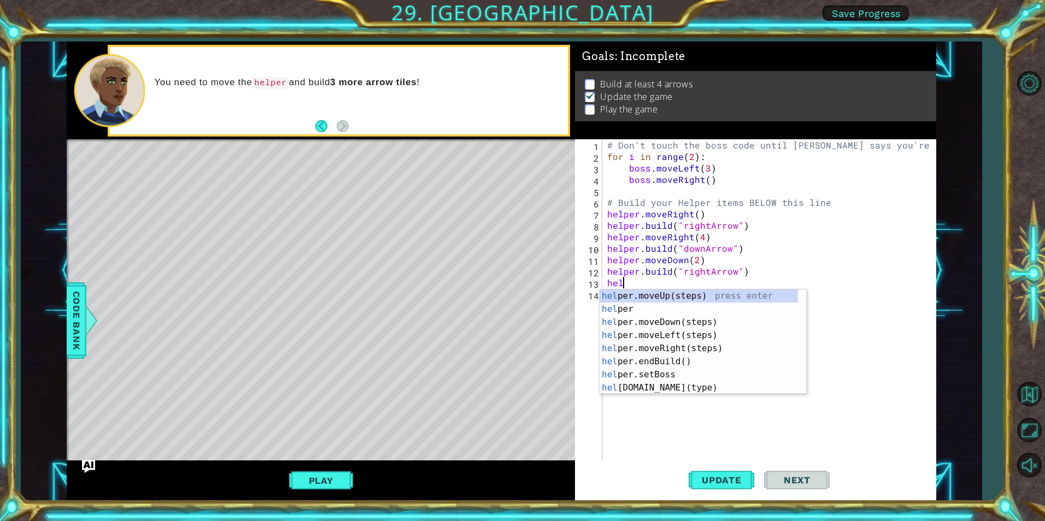
type textarea "help"
click at [687, 343] on div "help er press enter help er.moveUp(steps) press enter help er.moveDown(steps) p…" at bounding box center [698, 355] width 198 height 131
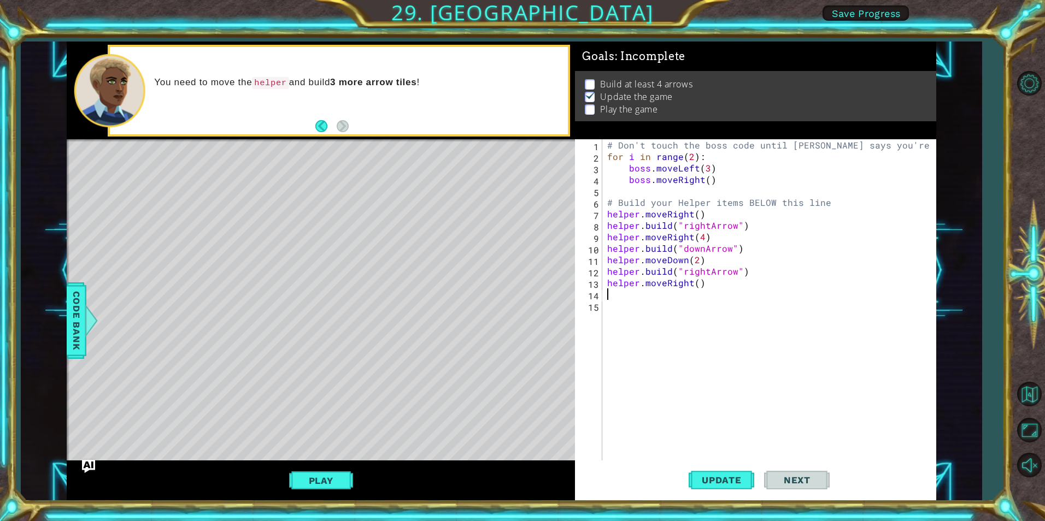
scroll to position [0, 0]
click at [697, 282] on div "# Don't touch the boss code until [PERSON_NAME] says you're ready! for i in ran…" at bounding box center [771, 311] width 333 height 344
type textarea "helper.moveRight(1)"
click at [680, 299] on div "# Don't touch the boss code until [PERSON_NAME] says you're ready! for i in ran…" at bounding box center [771, 311] width 333 height 344
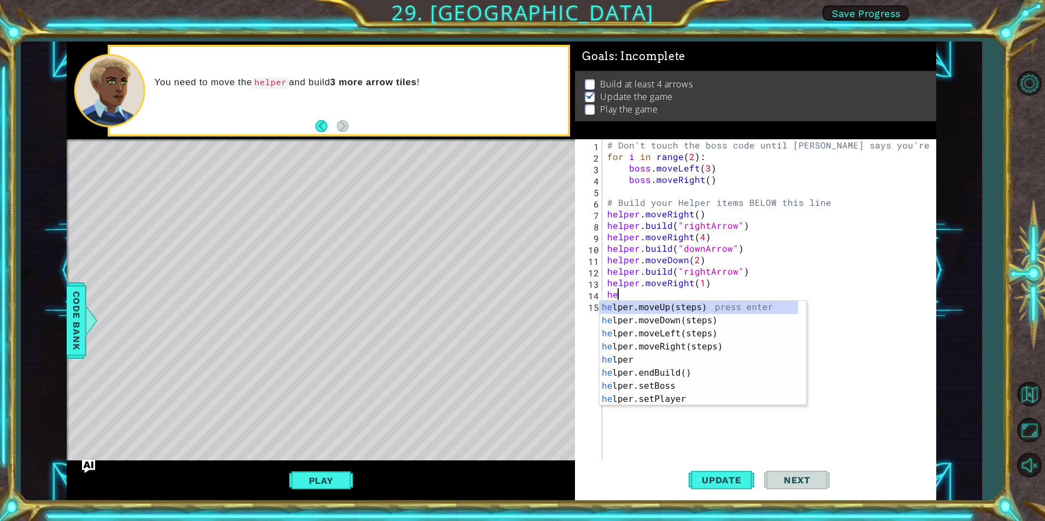
scroll to position [0, 1]
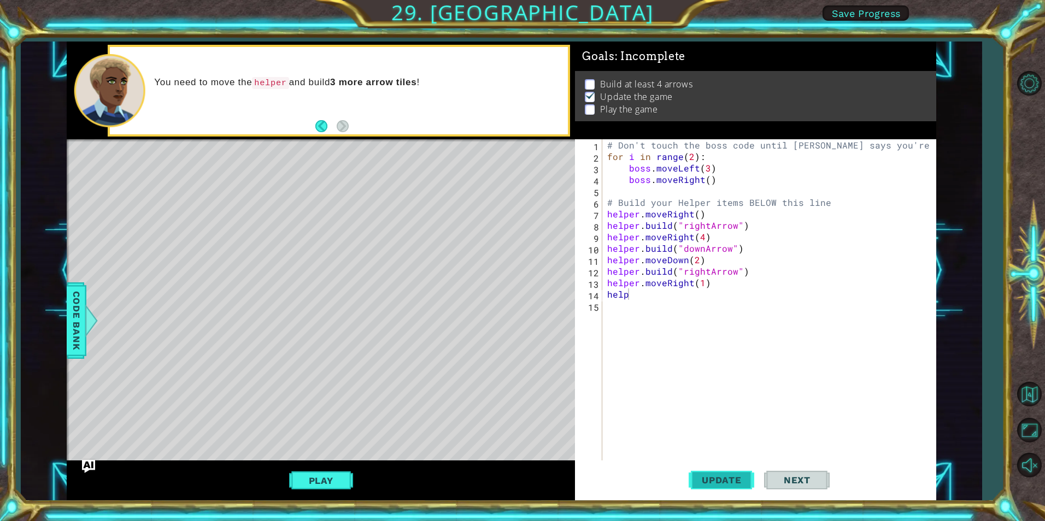
click at [725, 476] on span "Update" at bounding box center [722, 480] width 62 height 11
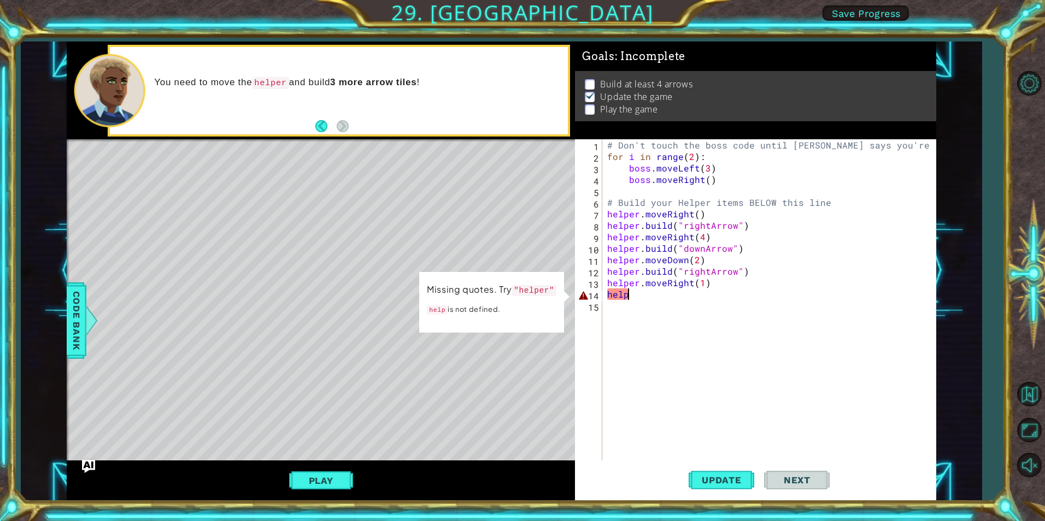
click at [652, 297] on div "# Don't touch the boss code until [PERSON_NAME] says you're ready! for i in ran…" at bounding box center [771, 311] width 333 height 344
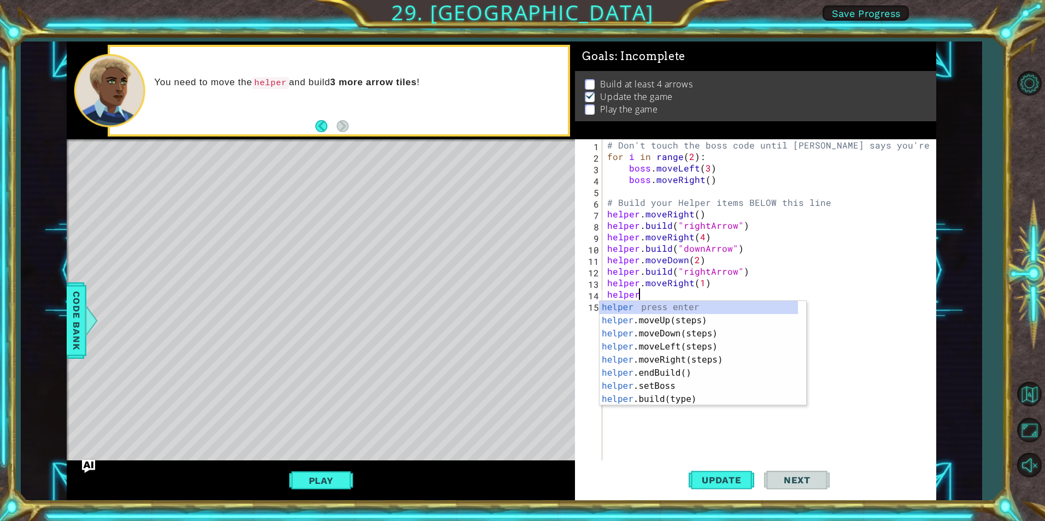
scroll to position [0, 2]
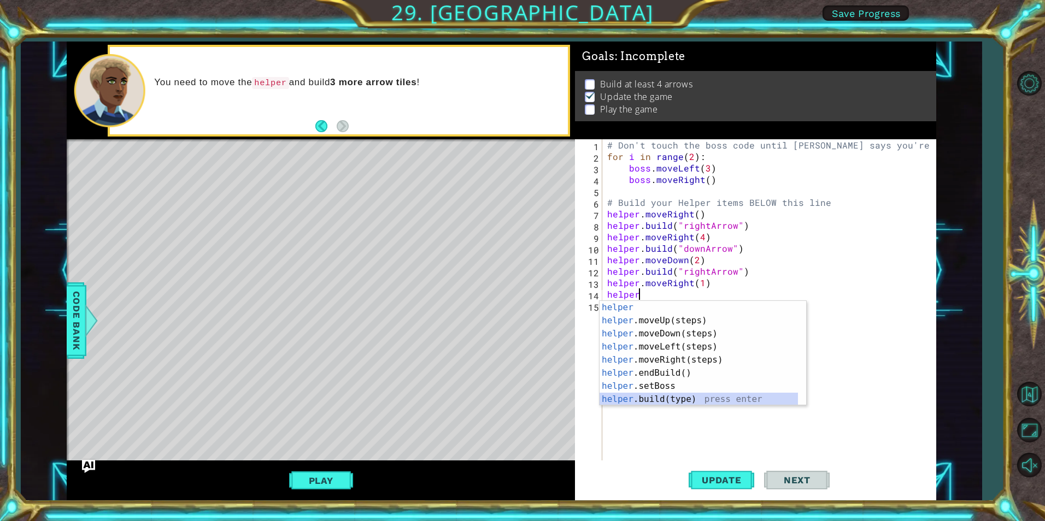
click at [676, 394] on div "helper press enter helper .moveUp(steps) press enter helper .moveDown(steps) pr…" at bounding box center [698, 366] width 198 height 131
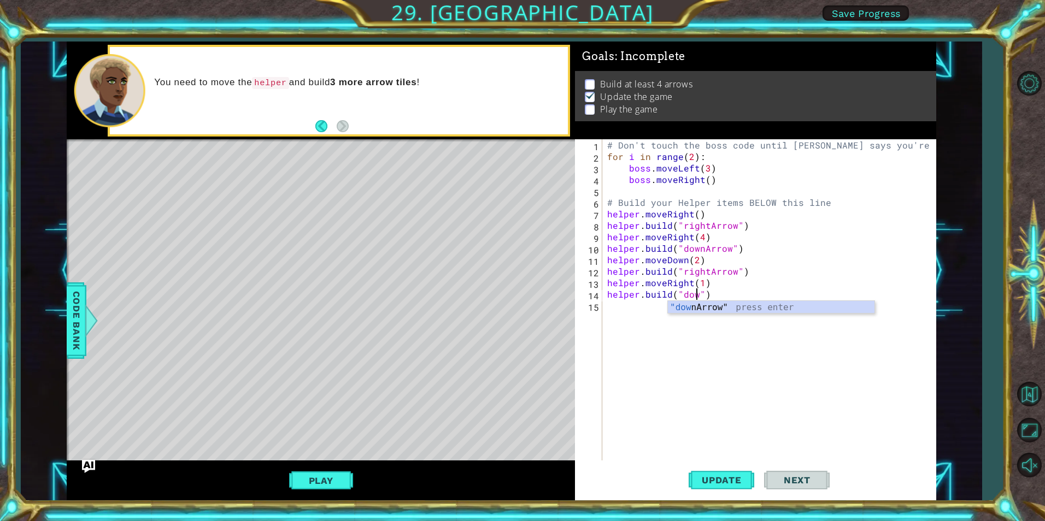
scroll to position [0, 6]
click at [690, 303] on div ""down Arrow" press enter" at bounding box center [771, 320] width 207 height 39
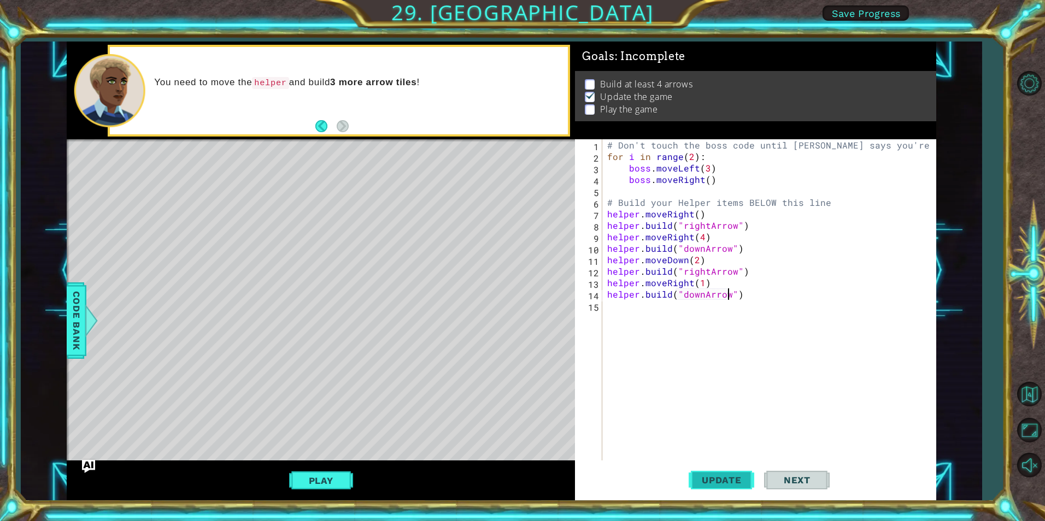
type textarea "[DOMAIN_NAME]("downArrow")"
click at [747, 478] on span "Update" at bounding box center [722, 480] width 62 height 11
click at [322, 476] on button "Play" at bounding box center [321, 480] width 64 height 21
click at [799, 486] on button "Next" at bounding box center [797, 482] width 66 height 36
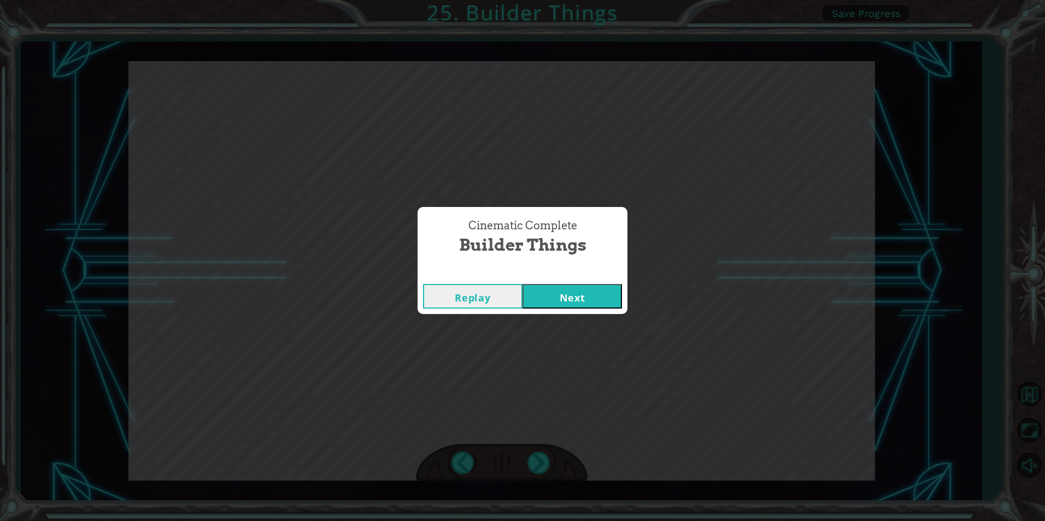
click at [549, 298] on button "Next" at bounding box center [571, 296] width 99 height 25
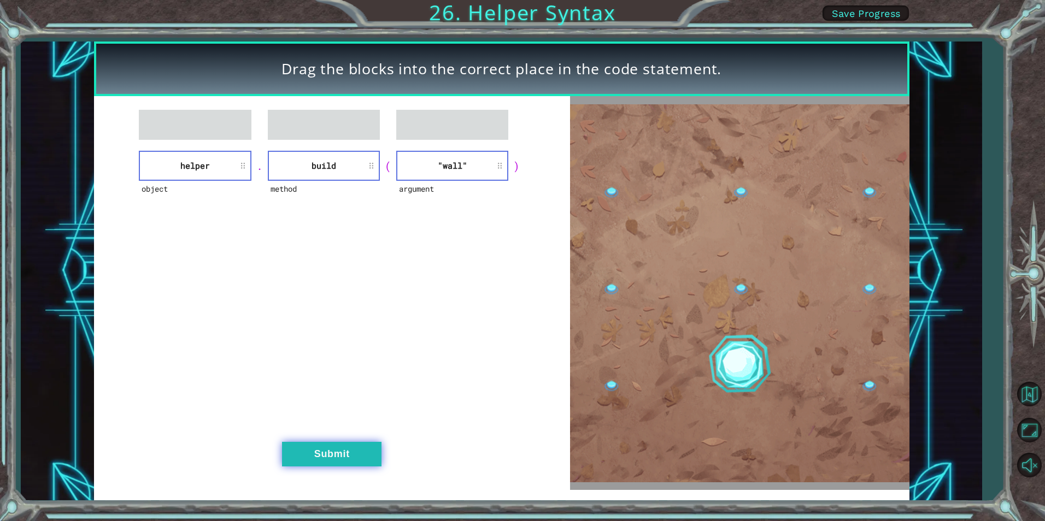
click at [319, 462] on button "Submit" at bounding box center [331, 454] width 99 height 25
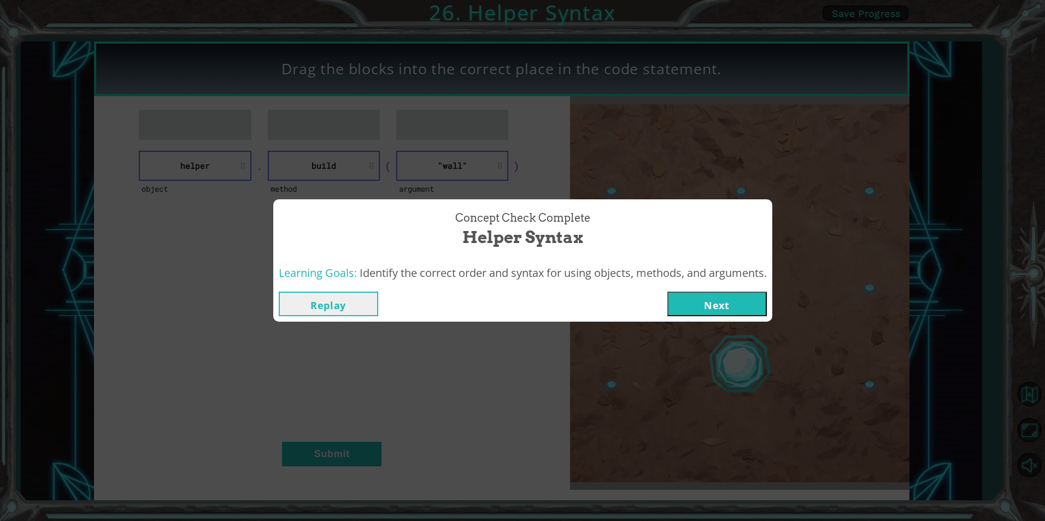
click at [702, 308] on button "Next" at bounding box center [716, 304] width 99 height 25
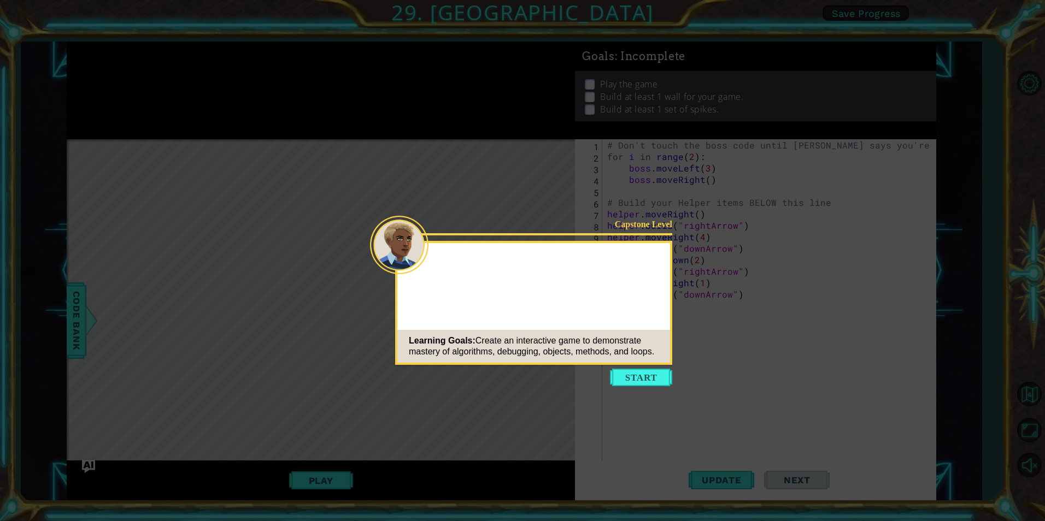
click at [637, 373] on button "Start" at bounding box center [641, 377] width 62 height 17
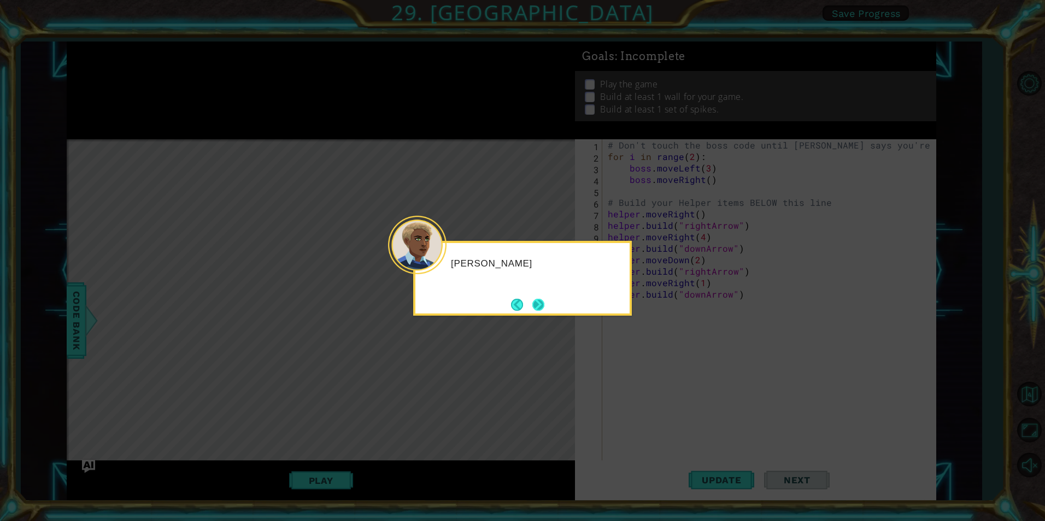
click at [537, 302] on button "Next" at bounding box center [538, 305] width 12 height 12
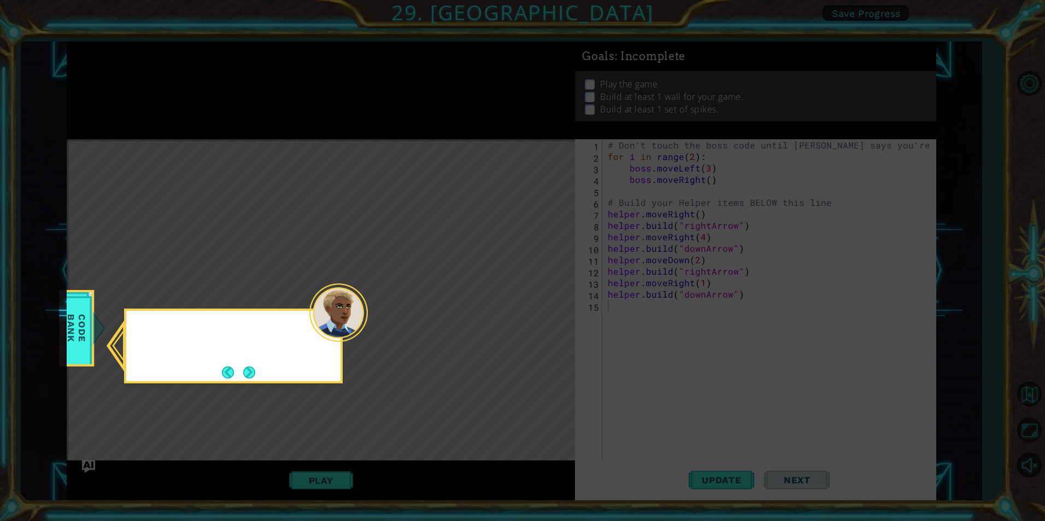
click at [537, 302] on icon at bounding box center [522, 260] width 1045 height 521
click at [252, 377] on button "Next" at bounding box center [249, 373] width 12 height 12
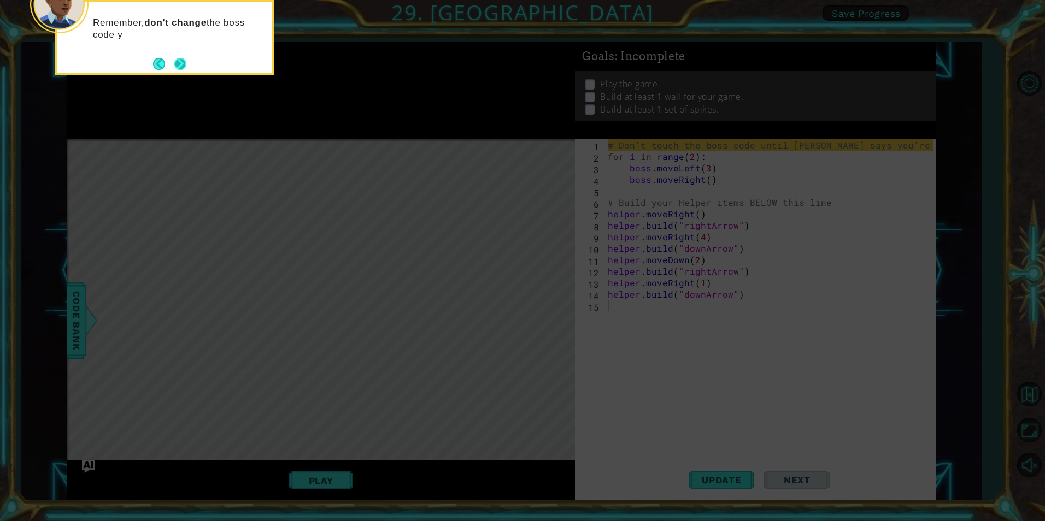
click at [182, 67] on button "Next" at bounding box center [180, 63] width 13 height 13
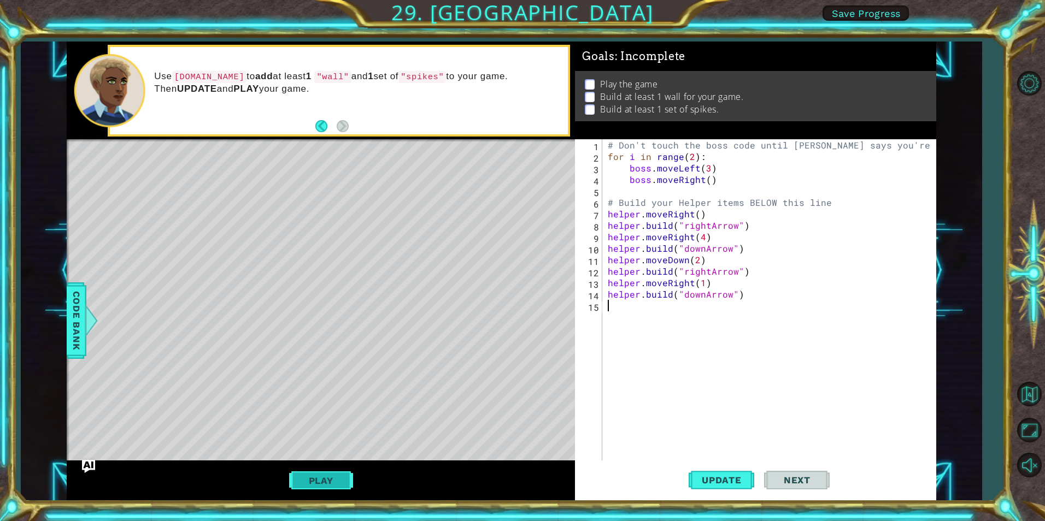
click at [321, 480] on button "Play" at bounding box center [321, 480] width 64 height 21
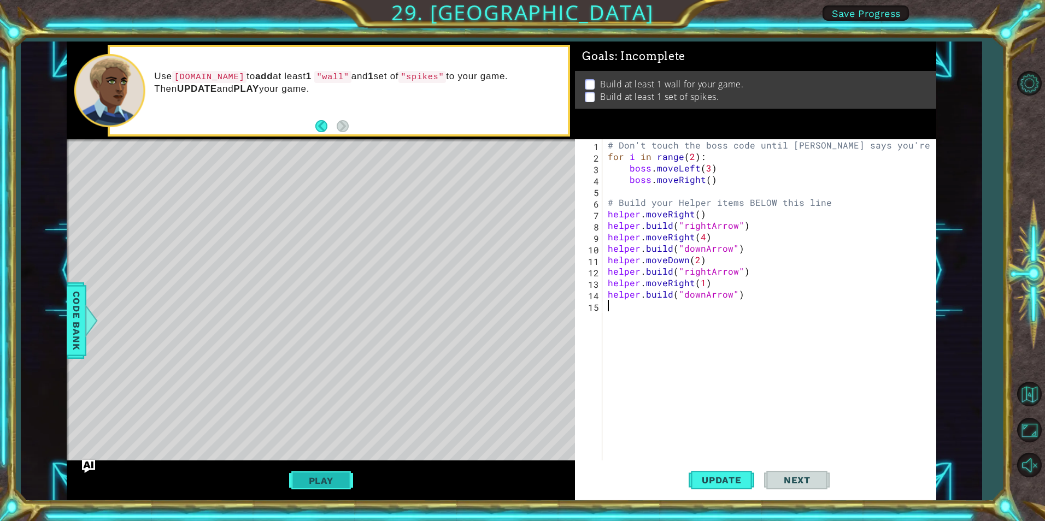
click at [326, 476] on button "Play" at bounding box center [321, 480] width 64 height 21
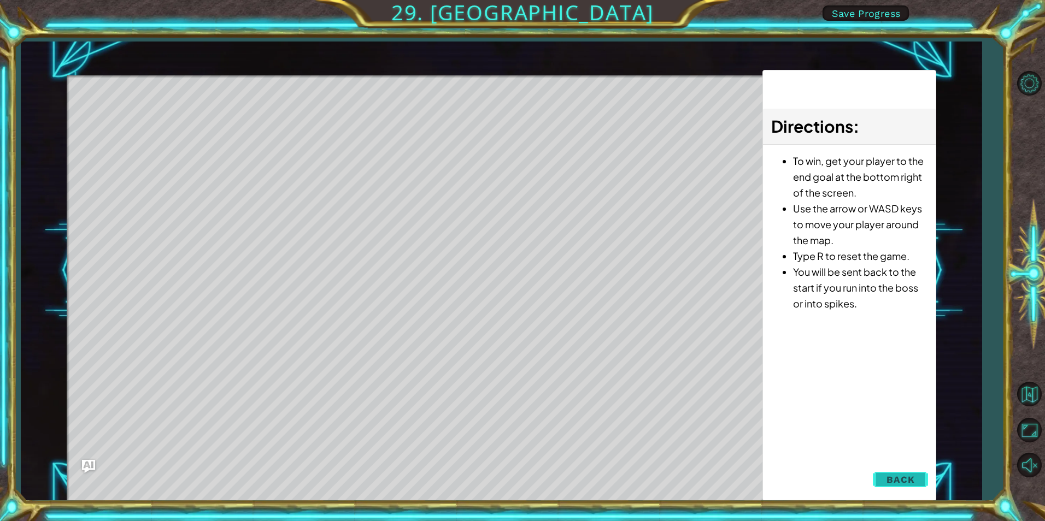
click at [910, 478] on span "Back" at bounding box center [900, 479] width 28 height 11
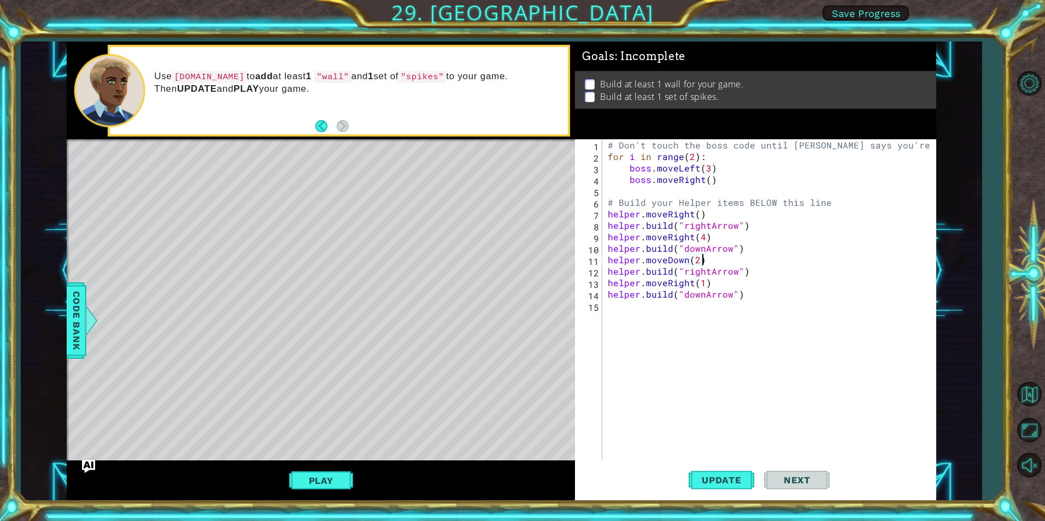
click at [711, 258] on div "# Don't touch the boss code until [PERSON_NAME] says you're ready! for i in ran…" at bounding box center [771, 311] width 332 height 344
type textarea "helper.moveDown(2)"
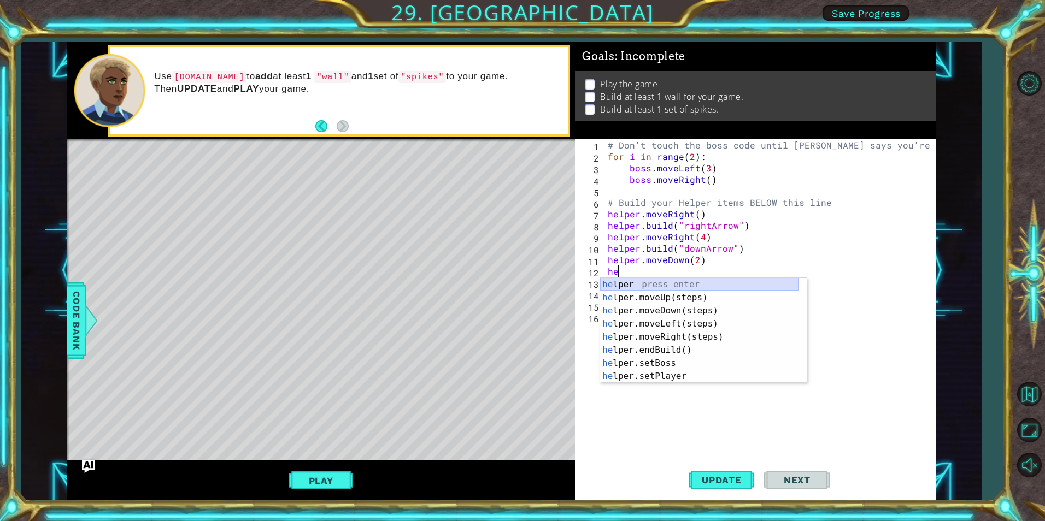
click at [641, 286] on div "he lper press enter he lper.moveUp(steps) press enter he lper.moveDown(steps) p…" at bounding box center [699, 343] width 198 height 131
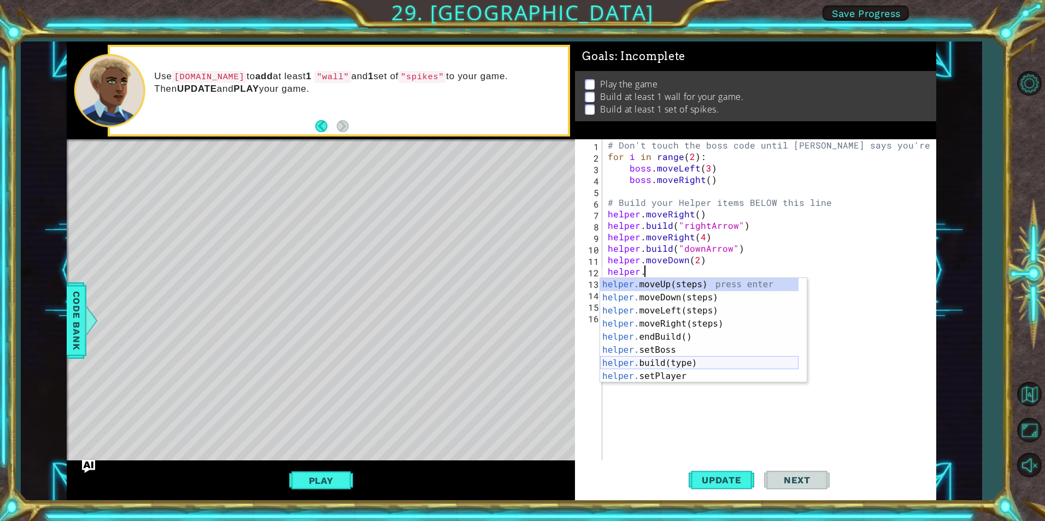
click at [670, 361] on div "helper. moveUp(steps) press enter helper. moveDown(steps) press enter helper. m…" at bounding box center [699, 343] width 198 height 131
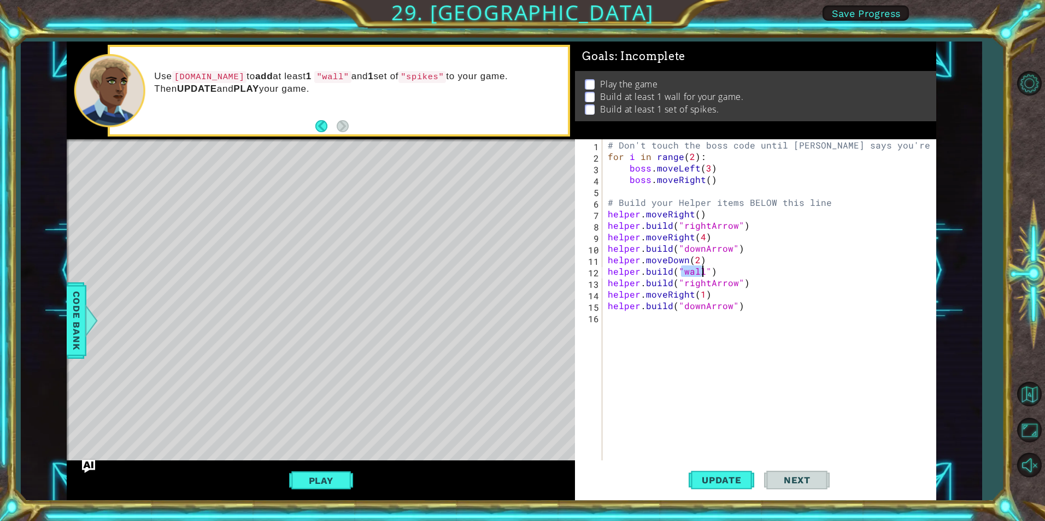
click at [727, 278] on div "# Don't touch the boss code until [PERSON_NAME] says you're ready! for i in ran…" at bounding box center [771, 311] width 332 height 344
click at [723, 268] on div "# Don't touch the boss code until [PERSON_NAME] says you're ready! for i in ran…" at bounding box center [771, 311] width 332 height 344
click at [697, 257] on div "# Don't touch the boss code until [PERSON_NAME] says you're ready! for i in ran…" at bounding box center [771, 311] width 332 height 344
type textarea "helper.moveDown(1)"
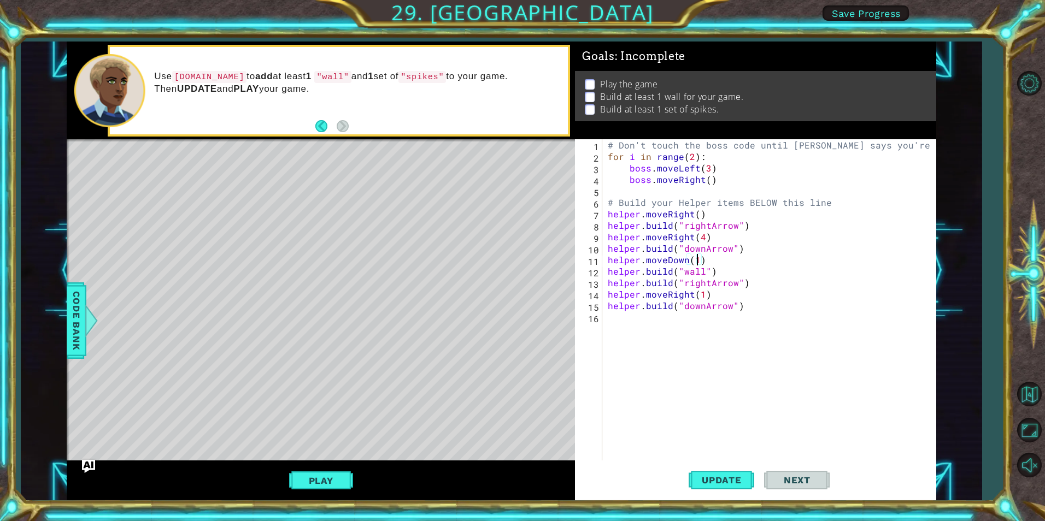
scroll to position [0, 0]
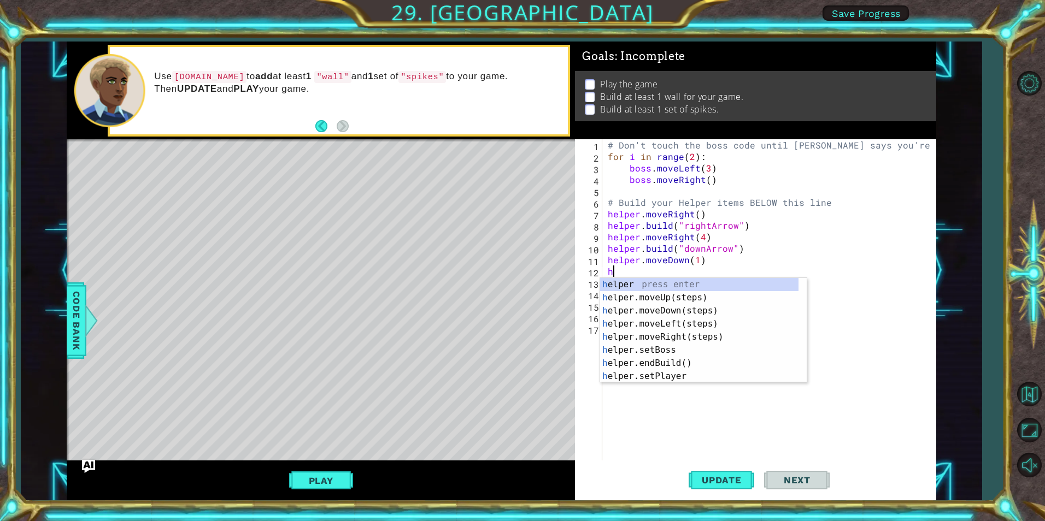
type textarea "he"
click at [679, 316] on div "he lper press enter he lper.moveUp(steps) press enter he lper.moveDown(steps) p…" at bounding box center [699, 343] width 198 height 131
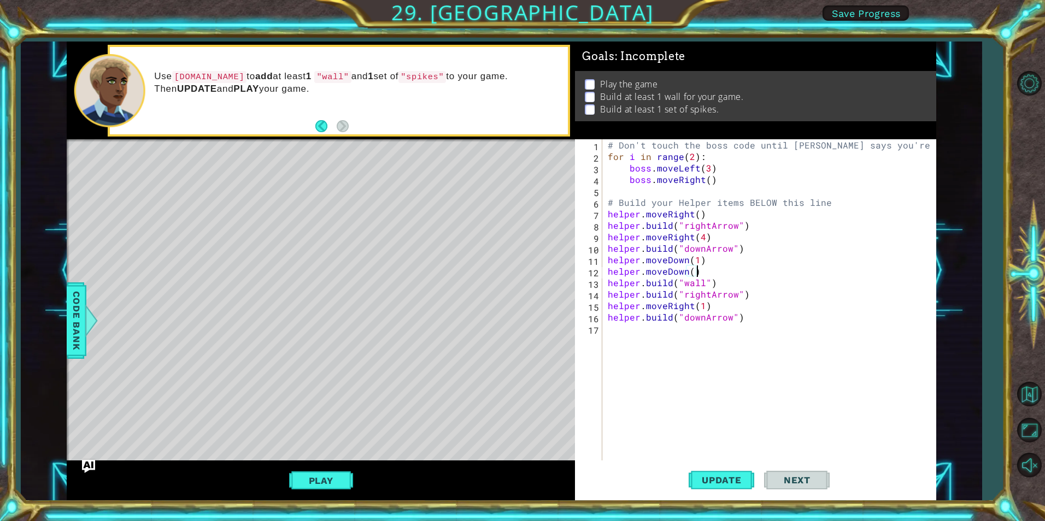
click at [691, 269] on div "# Don't touch the boss code until [PERSON_NAME] says you're ready! for i in ran…" at bounding box center [771, 311] width 332 height 344
type textarea "helper.moveDown(1)"
click at [715, 273] on div "# Don't touch the boss code until [PERSON_NAME] says you're ready! for i in ran…" at bounding box center [771, 311] width 332 height 344
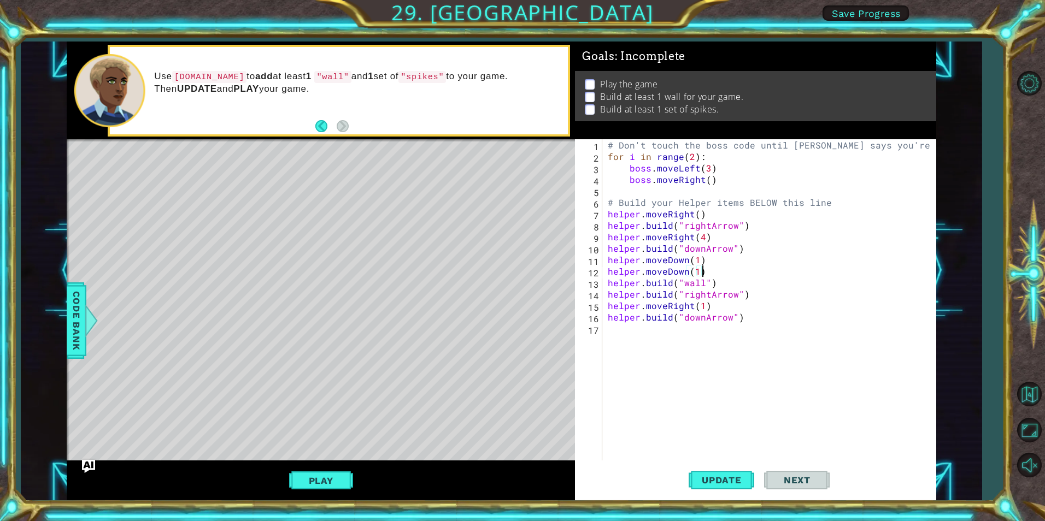
click at [715, 262] on div "# Don't touch the boss code until [PERSON_NAME] says you're ready! for i in ran…" at bounding box center [771, 311] width 332 height 344
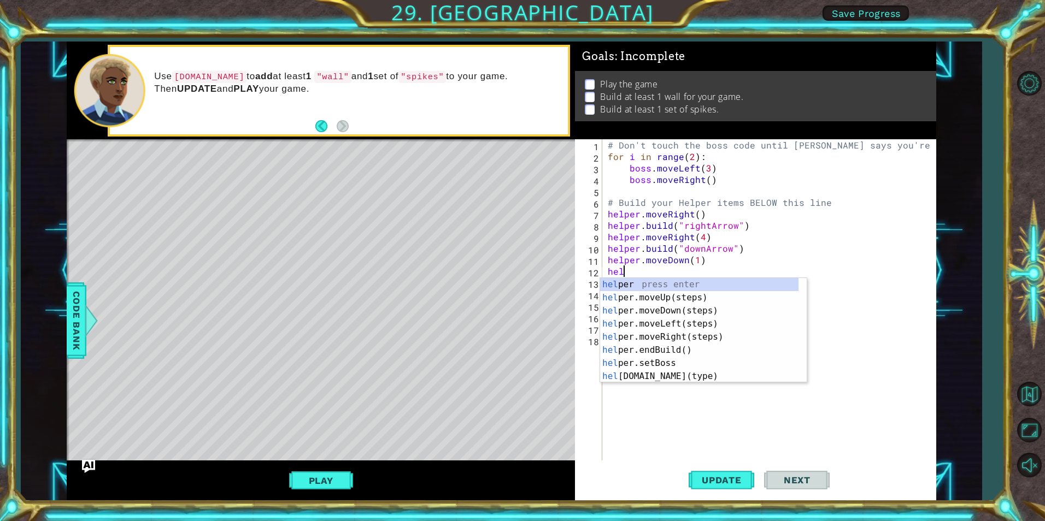
scroll to position [0, 1]
click at [682, 375] on div "hel per press enter hel per.moveUp(steps) press enter hel per.moveDown(steps) p…" at bounding box center [699, 343] width 198 height 131
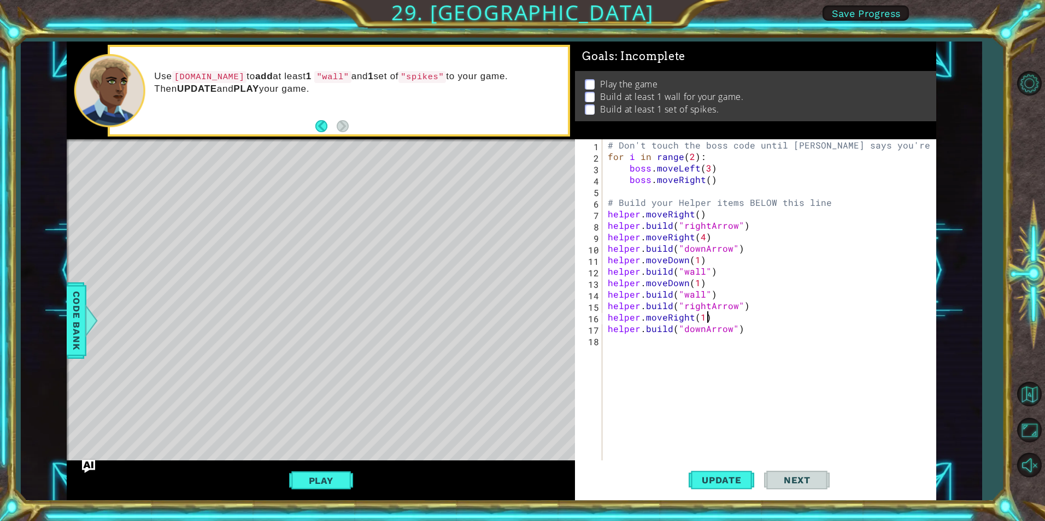
click at [760, 319] on div "# Don't touch the boss code until [PERSON_NAME] says you're ready! for i in ran…" at bounding box center [771, 311] width 332 height 344
click at [756, 313] on div "# Don't touch the boss code until [PERSON_NAME] says you're ready! for i in ran…" at bounding box center [771, 311] width 332 height 344
click at [746, 328] on div "# Don't touch the boss code until [PERSON_NAME] says you're ready! for i in ran…" at bounding box center [771, 311] width 332 height 344
type textarea "[DOMAIN_NAME]("downArrow")"
click at [697, 347] on div "# Don't touch the boss code until [PERSON_NAME] says you're ready! for i in ran…" at bounding box center [771, 311] width 332 height 344
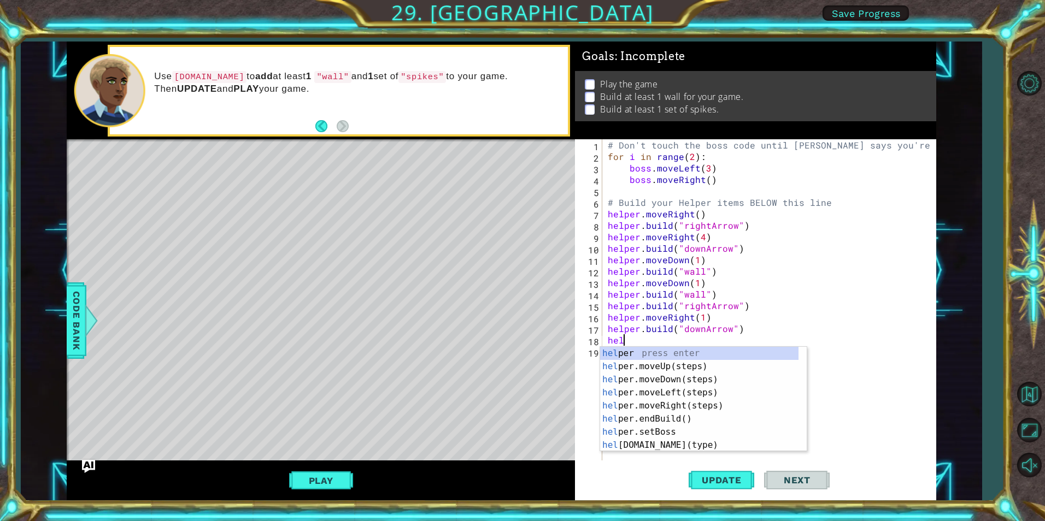
type textarea "help"
click at [692, 390] on div "help er press enter help er.moveUp(steps) press enter help er.moveDown(steps) p…" at bounding box center [699, 412] width 198 height 131
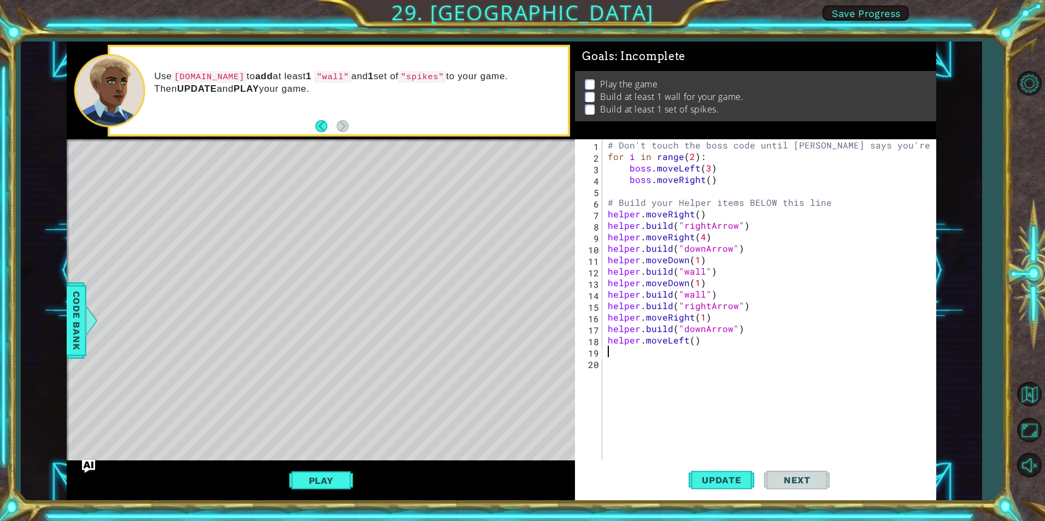
scroll to position [0, 0]
click at [691, 343] on div "# Don't touch the boss code until [PERSON_NAME] says you're ready! for i in ran…" at bounding box center [771, 311] width 332 height 344
click at [743, 321] on div "# Don't touch the boss code until [PERSON_NAME] says you're ready! for i in ran…" at bounding box center [771, 311] width 332 height 344
click at [738, 338] on div "# Don't touch the boss code until [PERSON_NAME] says you're ready! for i in ran…" at bounding box center [771, 311] width 332 height 344
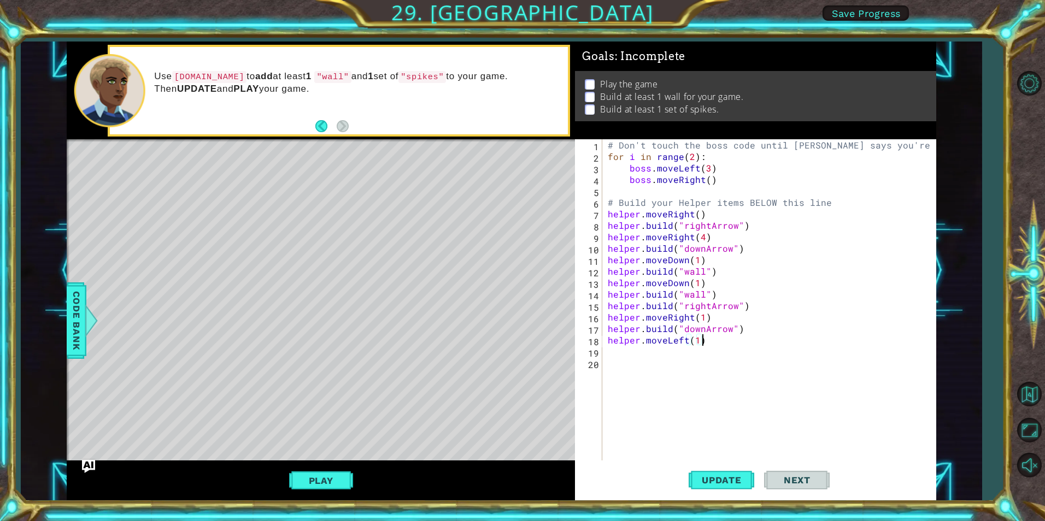
type textarea "helper.moveLeft(1)"
click at [755, 327] on div "# Don't touch the boss code until [PERSON_NAME] says you're ready! for i in ran…" at bounding box center [771, 311] width 332 height 344
type textarea "[DOMAIN_NAME]("downArrow")"
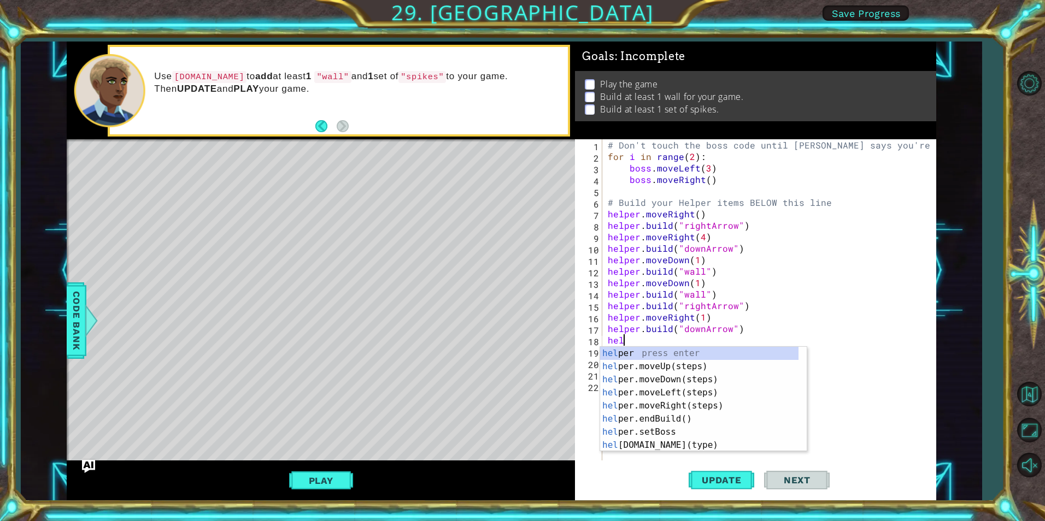
scroll to position [0, 1]
type textarea "help"
click at [687, 381] on div "help er press enter help er.moveUp(steps) press enter help er.moveDown(steps) p…" at bounding box center [699, 412] width 198 height 131
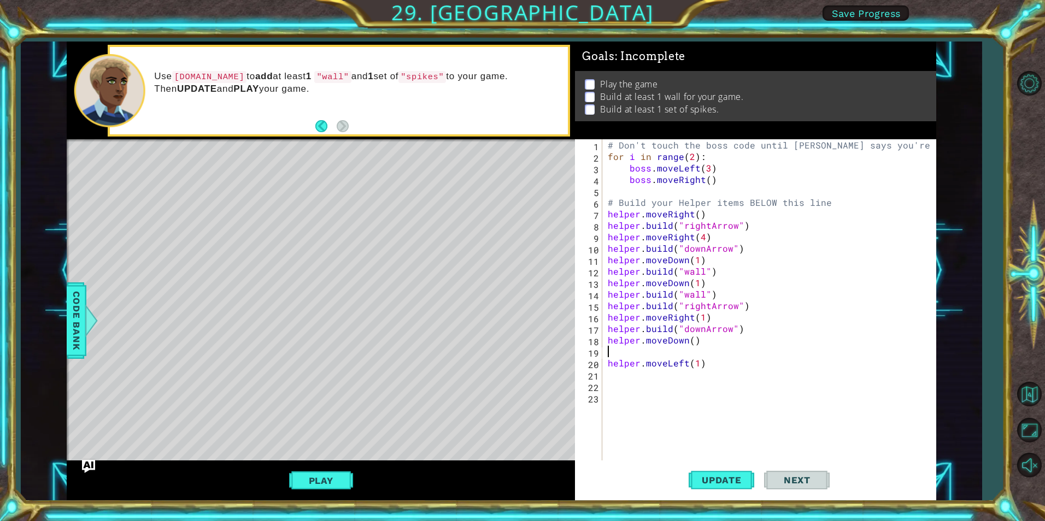
scroll to position [0, 0]
click at [689, 339] on div "# Don't touch the boss code until [PERSON_NAME] says you're ready! for i in ran…" at bounding box center [771, 311] width 332 height 344
click at [694, 342] on div "# Don't touch the boss code until [PERSON_NAME] says you're ready! for i in ran…" at bounding box center [771, 311] width 332 height 344
click at [692, 340] on div "# Don't touch the boss code until [PERSON_NAME] says you're ready! for i in ran…" at bounding box center [771, 311] width 332 height 344
type textarea "helper.moveDown(1)"
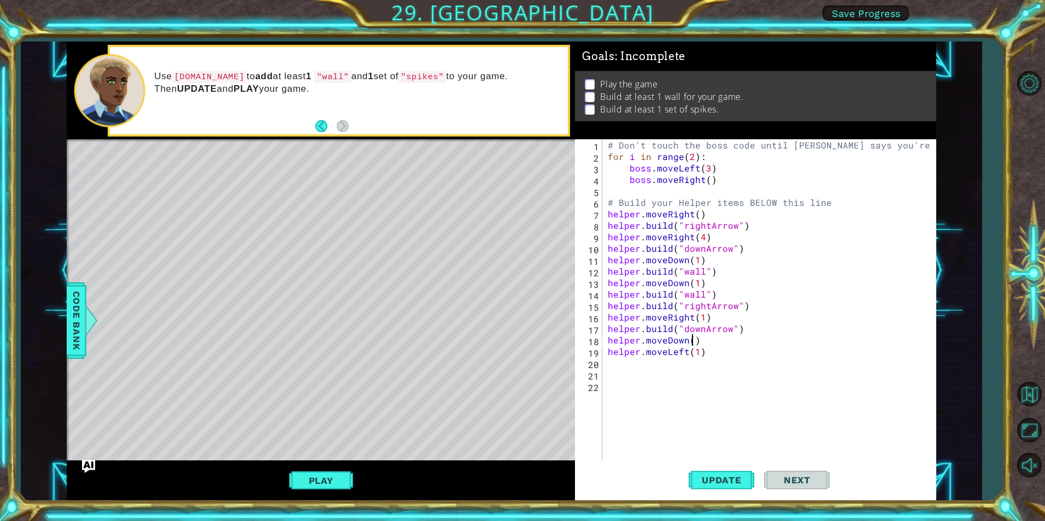
scroll to position [0, 5]
click at [722, 358] on div "# Don't touch the boss code until [PERSON_NAME] says you're ready! for i in ran…" at bounding box center [771, 311] width 332 height 344
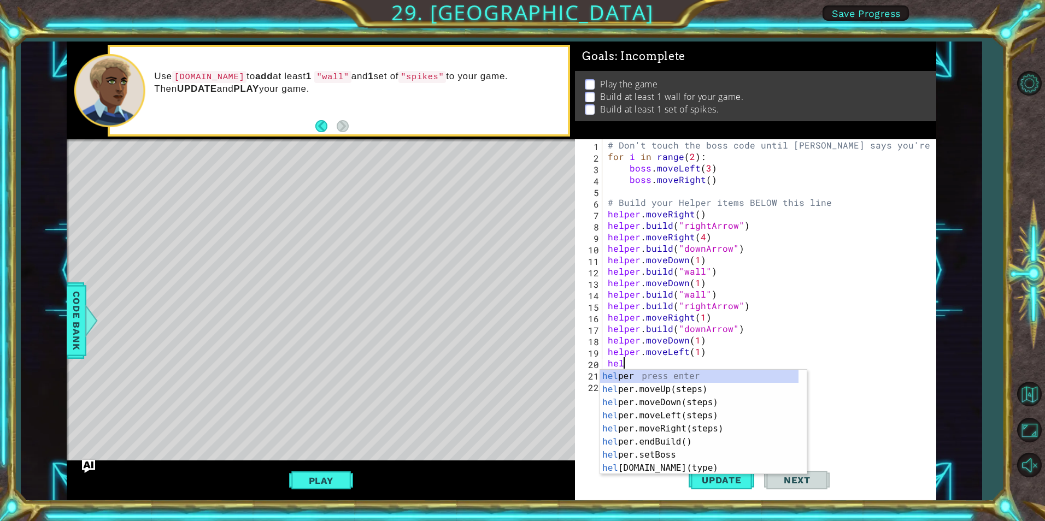
scroll to position [0, 1]
click at [690, 468] on div "help er press enter help er.moveUp(steps) press enter help er.moveDown(steps) p…" at bounding box center [699, 435] width 198 height 131
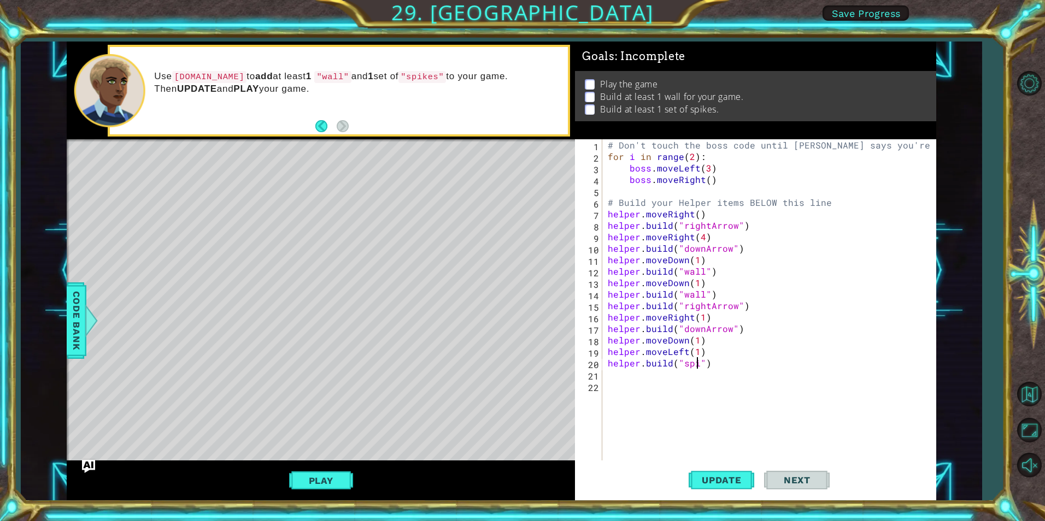
scroll to position [0, 7]
type textarea "[DOMAIN_NAME]("spikes")"
click at [653, 384] on div "# Don't touch the boss code until [PERSON_NAME] says you're ready! for i in ran…" at bounding box center [771, 311] width 332 height 344
click at [691, 472] on button "Update" at bounding box center [721, 480] width 66 height 36
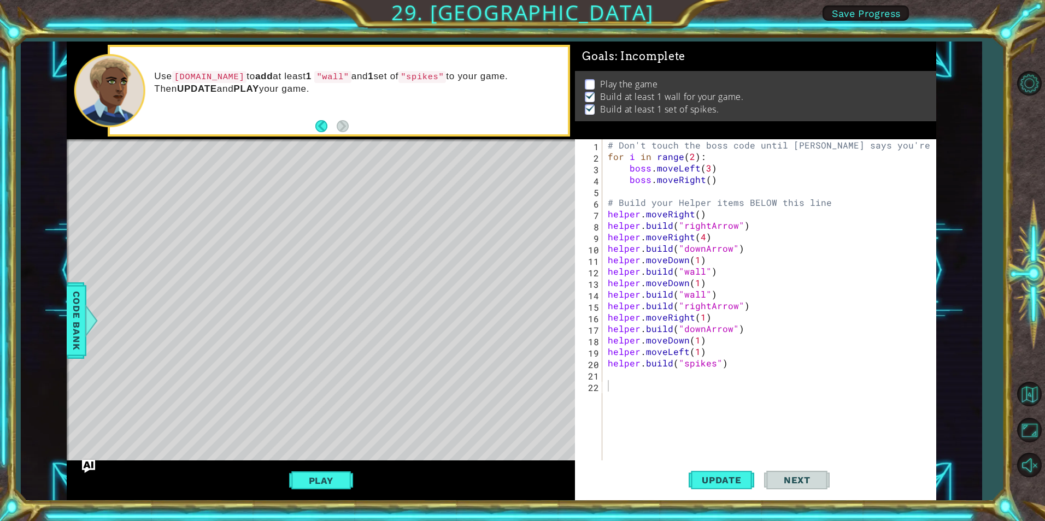
click at [314, 496] on div "Play" at bounding box center [321, 481] width 508 height 40
click at [331, 475] on button "Play" at bounding box center [321, 480] width 64 height 21
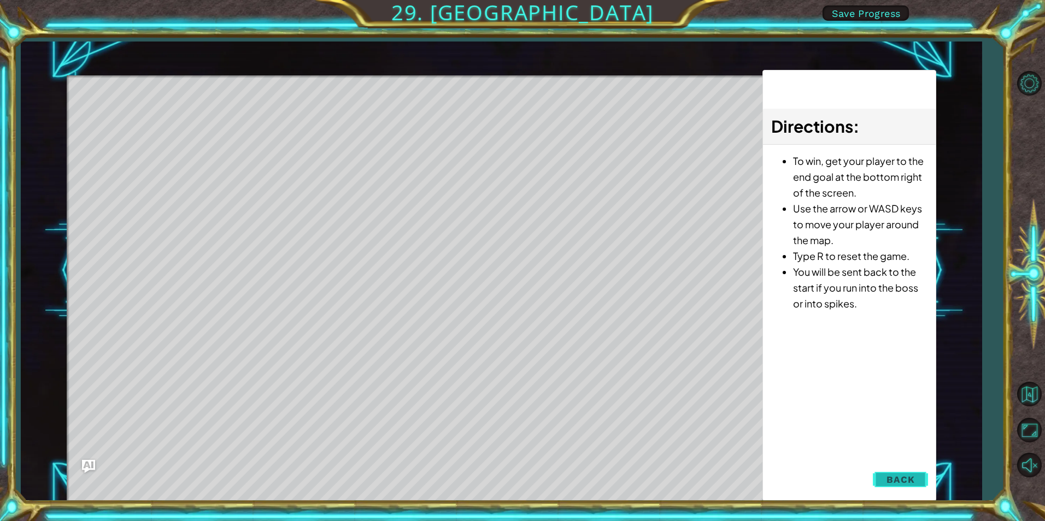
click at [916, 487] on button "Back" at bounding box center [900, 480] width 55 height 22
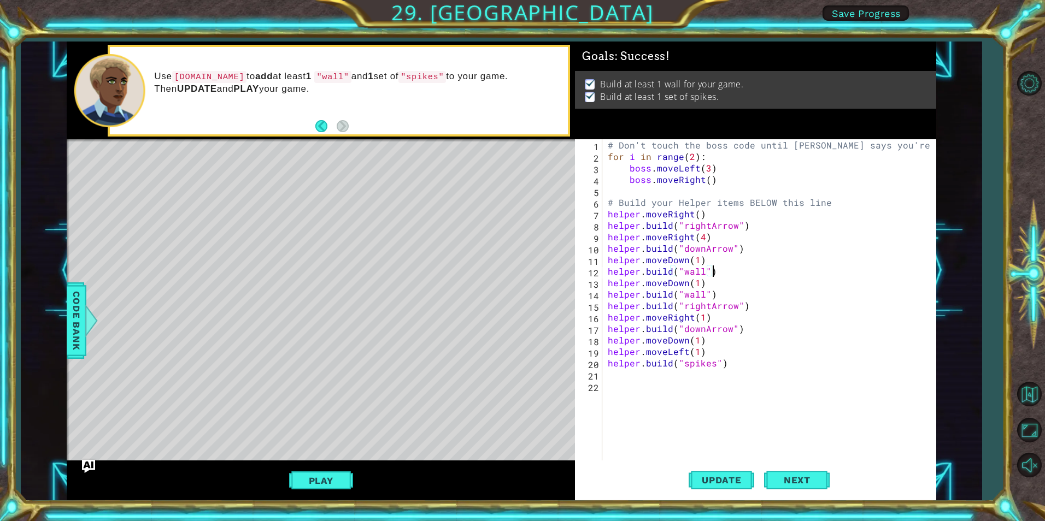
click at [722, 268] on div "# Don't touch the boss code until [PERSON_NAME] says you're ready! for i in ran…" at bounding box center [771, 311] width 332 height 344
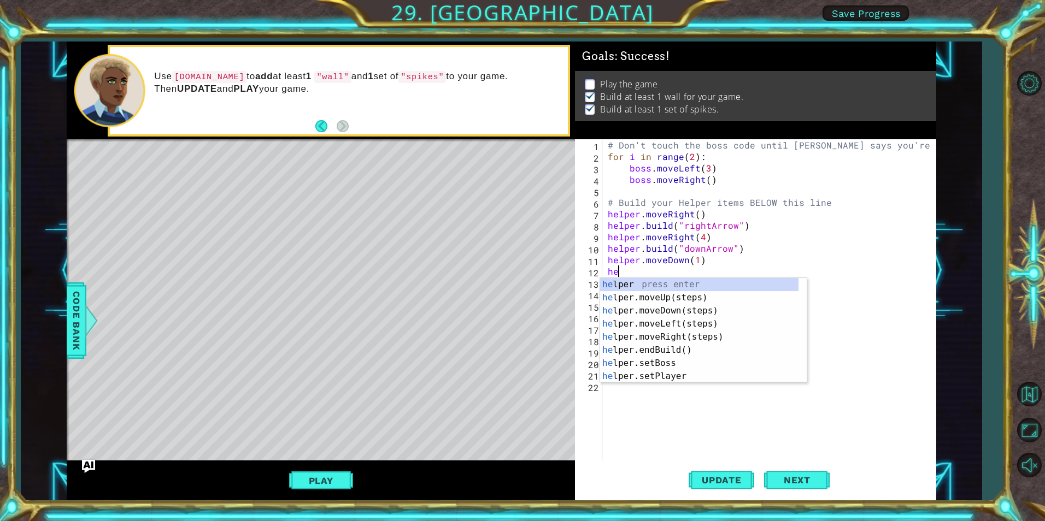
type textarea "h"
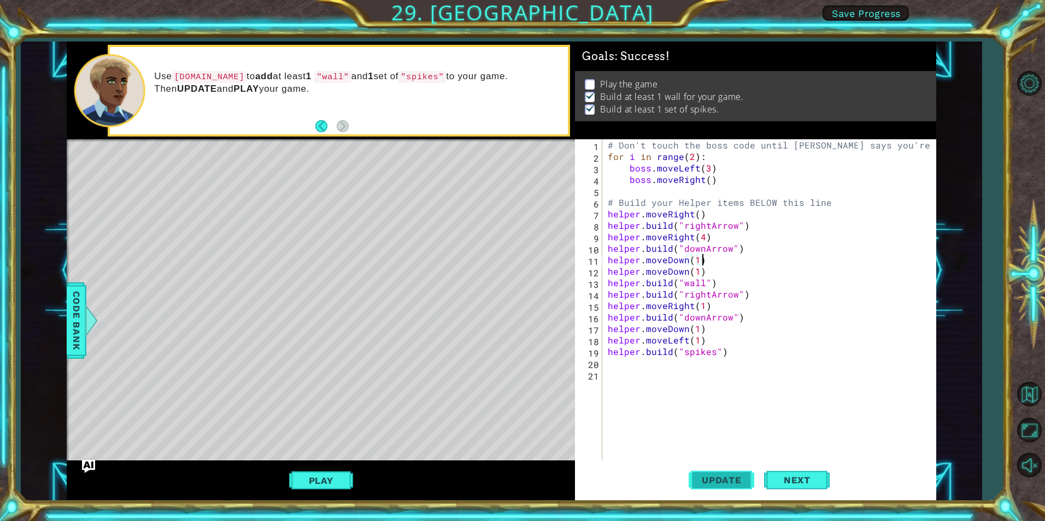
click at [734, 486] on button "Update" at bounding box center [721, 480] width 66 height 36
click at [309, 485] on button "Play" at bounding box center [321, 480] width 64 height 21
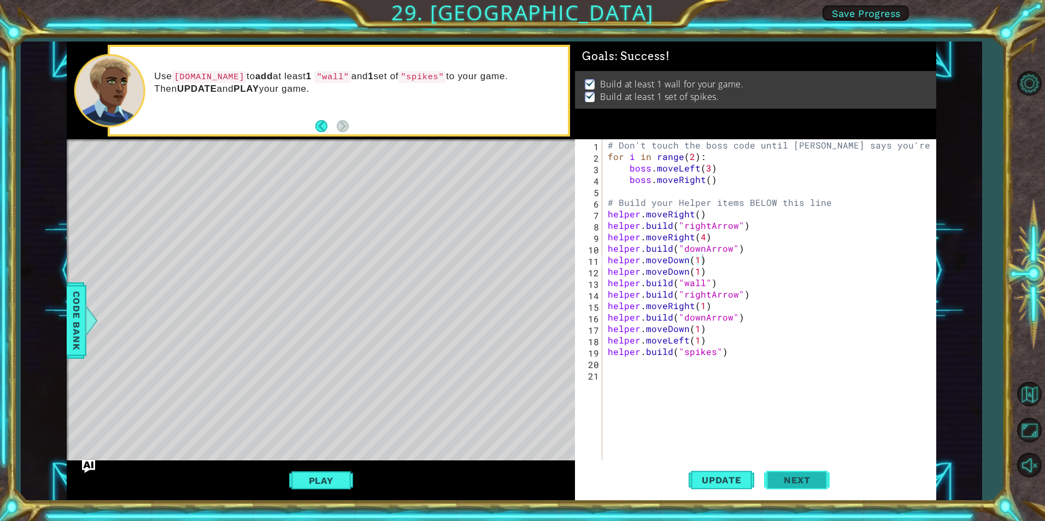
click at [798, 478] on span "Next" at bounding box center [797, 480] width 49 height 11
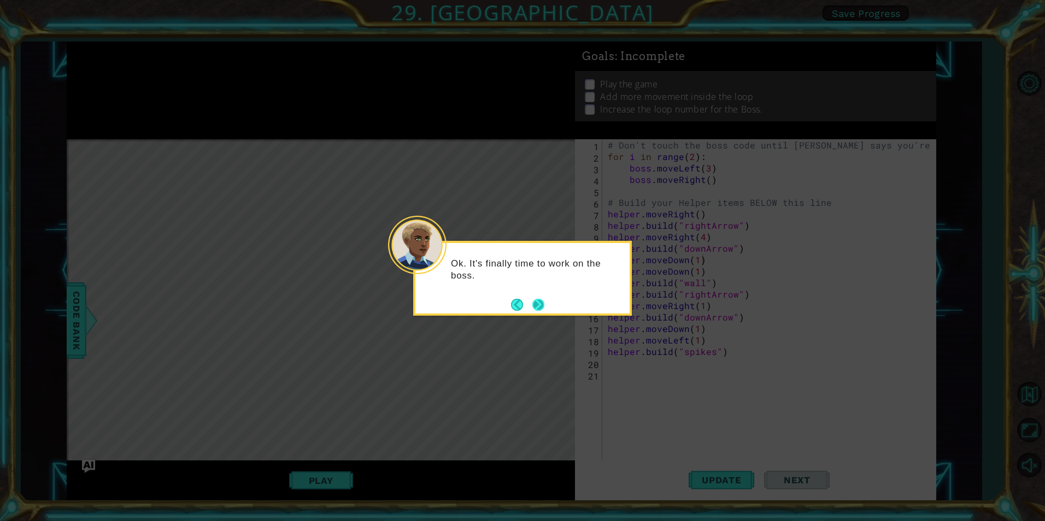
click at [540, 305] on button "Next" at bounding box center [538, 305] width 12 height 12
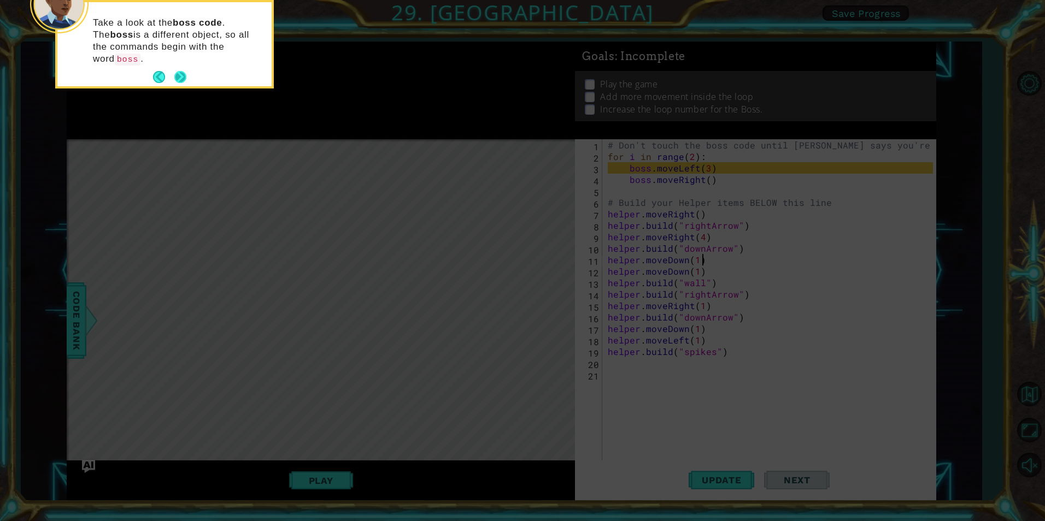
click at [183, 71] on button "Next" at bounding box center [180, 77] width 12 height 12
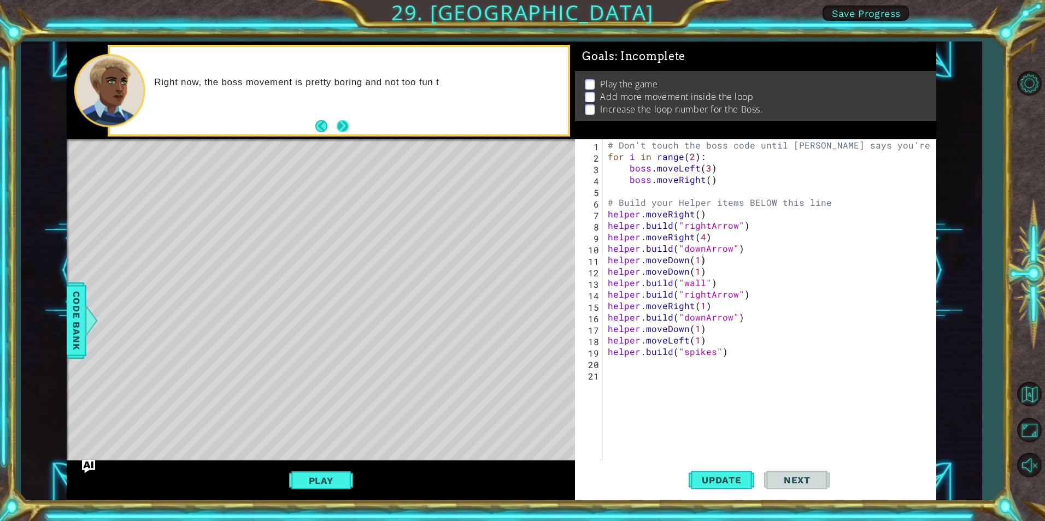
click at [345, 126] on button "Next" at bounding box center [343, 126] width 12 height 12
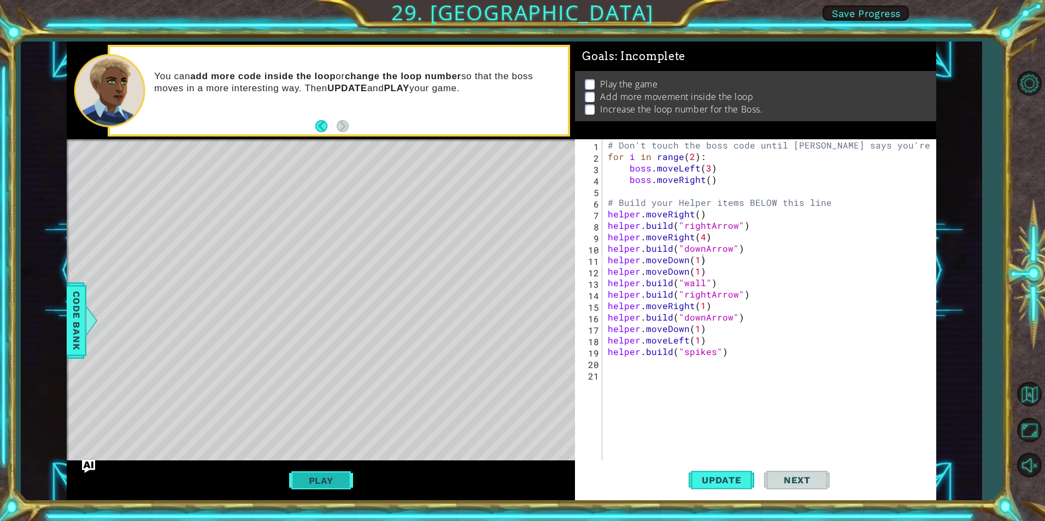
click at [330, 475] on button "Play" at bounding box center [321, 480] width 64 height 21
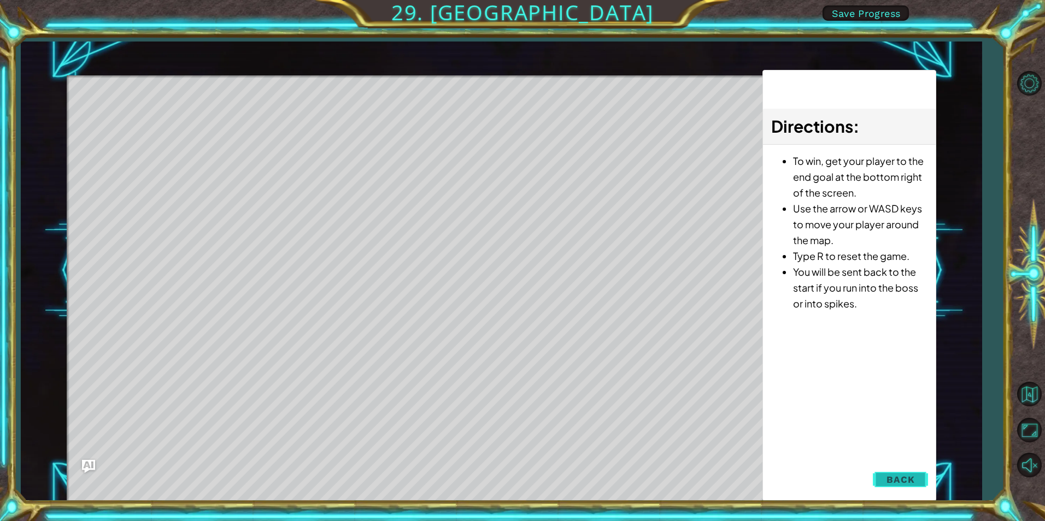
click at [907, 479] on span "Back" at bounding box center [900, 479] width 28 height 11
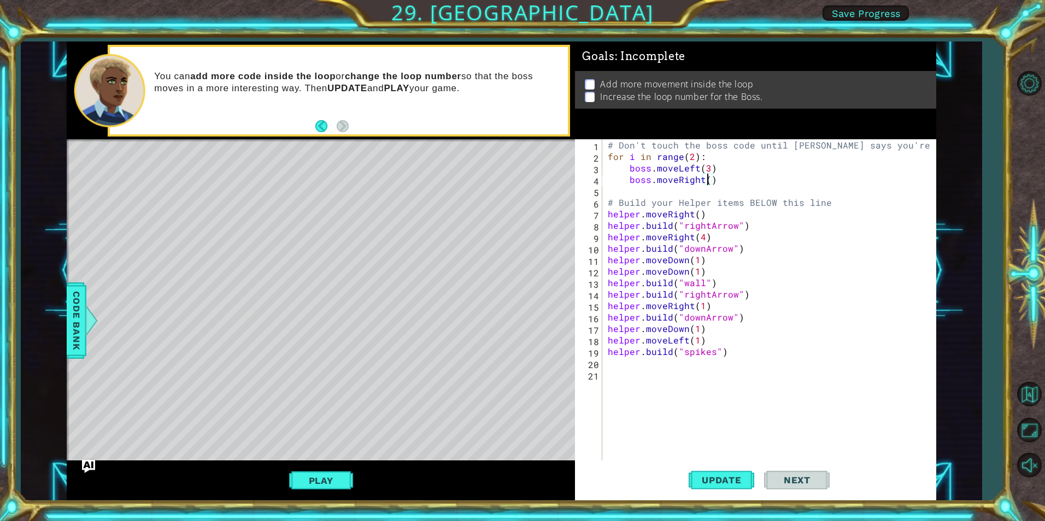
click at [705, 181] on div "# Don't touch the boss code until [PERSON_NAME] says you're ready! for i in ran…" at bounding box center [771, 311] width 332 height 344
type textarea "boss.moveRight(2)"
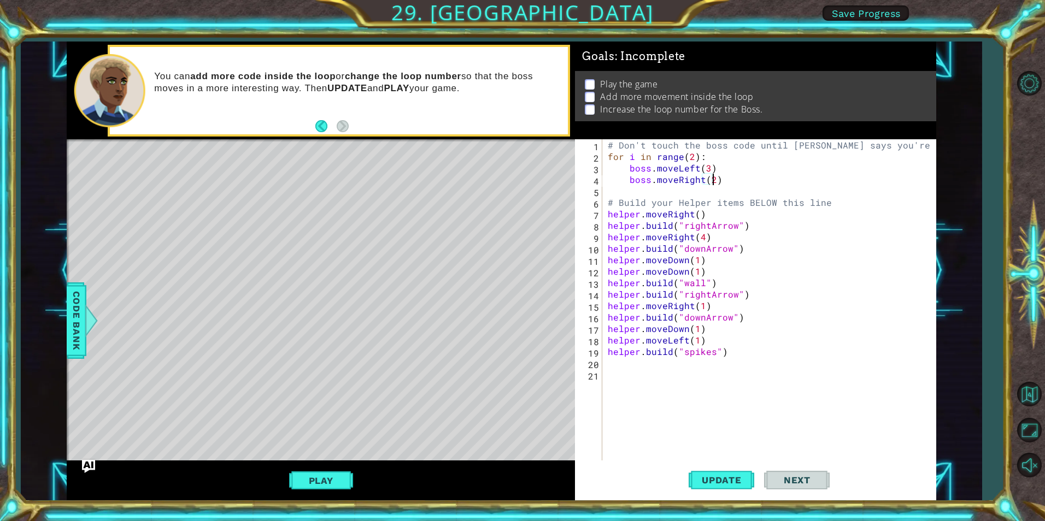
scroll to position [0, 7]
click at [746, 179] on div "# Don't touch the boss code until [PERSON_NAME] says you're ready! for i in ran…" at bounding box center [771, 311] width 332 height 344
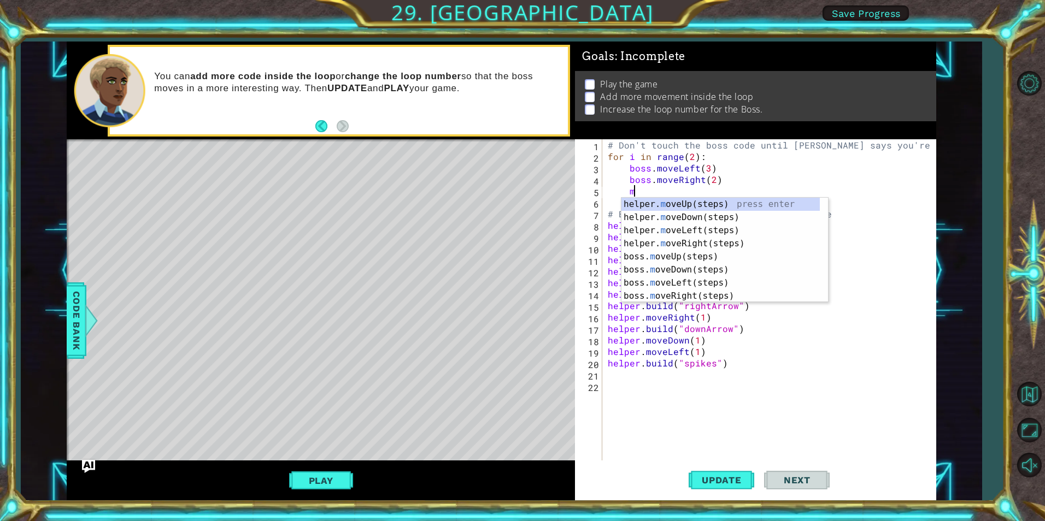
type textarea "mo"
click at [683, 284] on div "helper. mo veUp(steps) press enter helper. mo veDown(steps) press enter helper.…" at bounding box center [724, 263] width 207 height 131
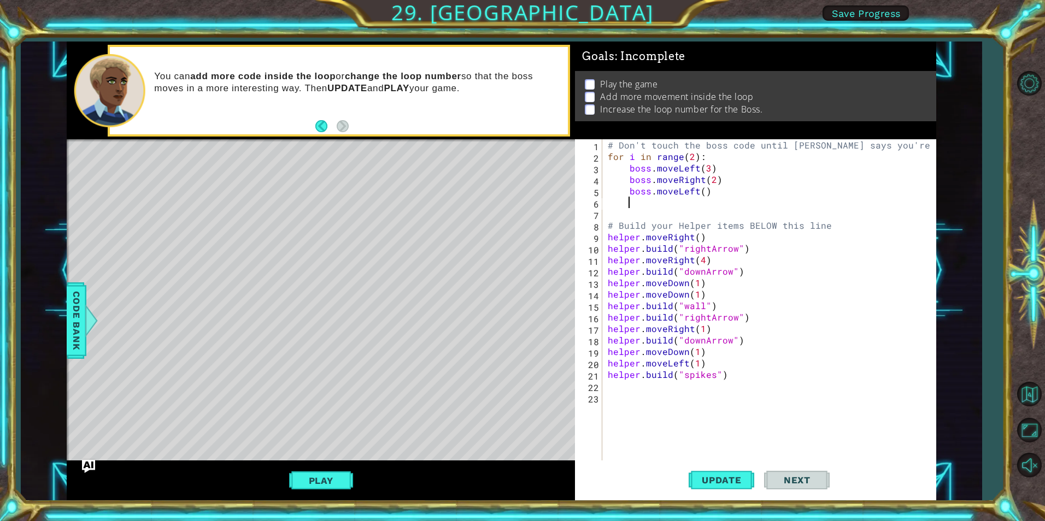
scroll to position [0, 0]
click at [701, 192] on div "# Don't touch the boss code until [PERSON_NAME] says you're ready! for i in ran…" at bounding box center [771, 311] width 332 height 344
type textarea "boss.moveLeft(3)"
click at [720, 191] on div "# Don't touch the boss code until [PERSON_NAME] says you're ready! for i in ran…" at bounding box center [771, 311] width 332 height 344
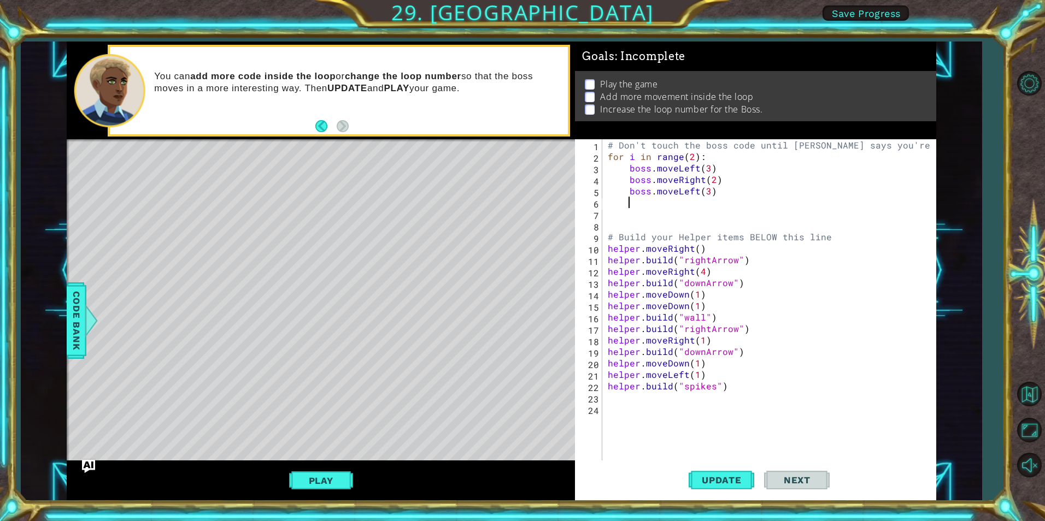
scroll to position [0, 1]
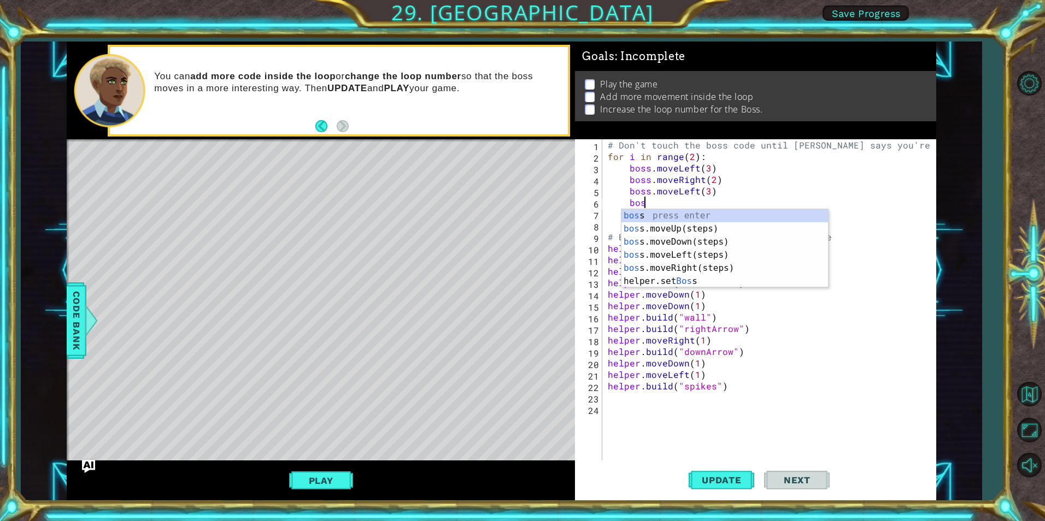
type textarea "boss"
click at [698, 230] on div "boss press enter boss .moveUp(steps) press enter boss .moveDown(steps) press en…" at bounding box center [724, 261] width 207 height 105
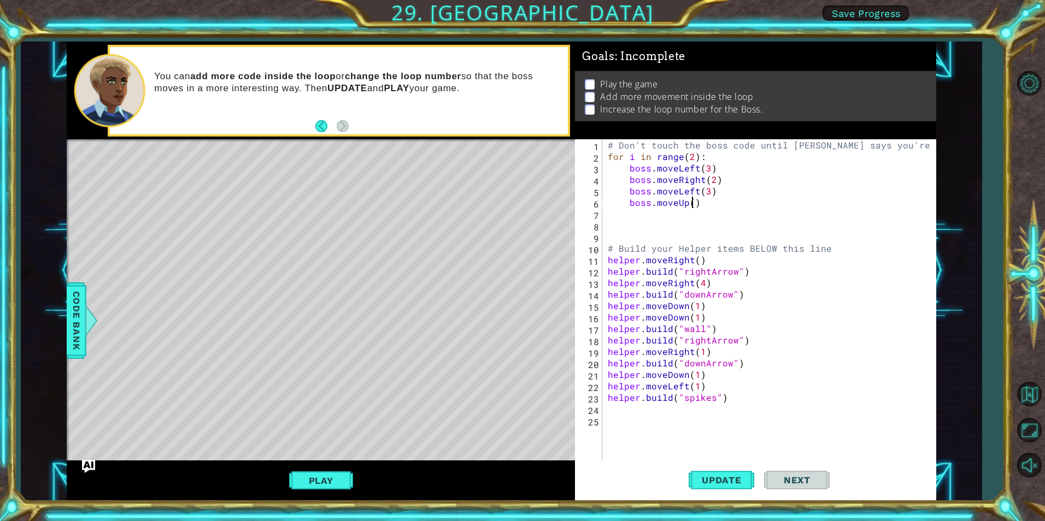
click at [692, 204] on div "# Don't touch the boss code until [PERSON_NAME] says you're ready! for i in ran…" at bounding box center [771, 311] width 332 height 344
click at [710, 476] on span "Update" at bounding box center [722, 480] width 62 height 11
click at [693, 156] on div "# Don't touch the boss code until [PERSON_NAME] says you're ready! for i in ran…" at bounding box center [771, 311] width 332 height 344
click at [690, 202] on div "# Don't touch the boss code until [PERSON_NAME] says you're ready! for i in ran…" at bounding box center [771, 311] width 332 height 344
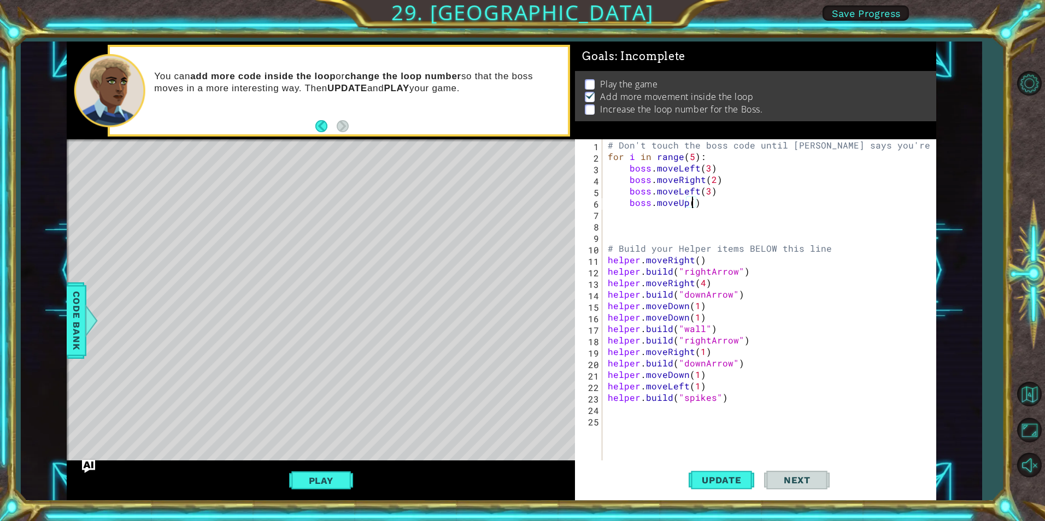
type textarea "boss.moveUp(4)"
click at [721, 202] on div "# Don't touch the boss code until [PERSON_NAME] says you're ready! for i in ran…" at bounding box center [771, 311] width 332 height 344
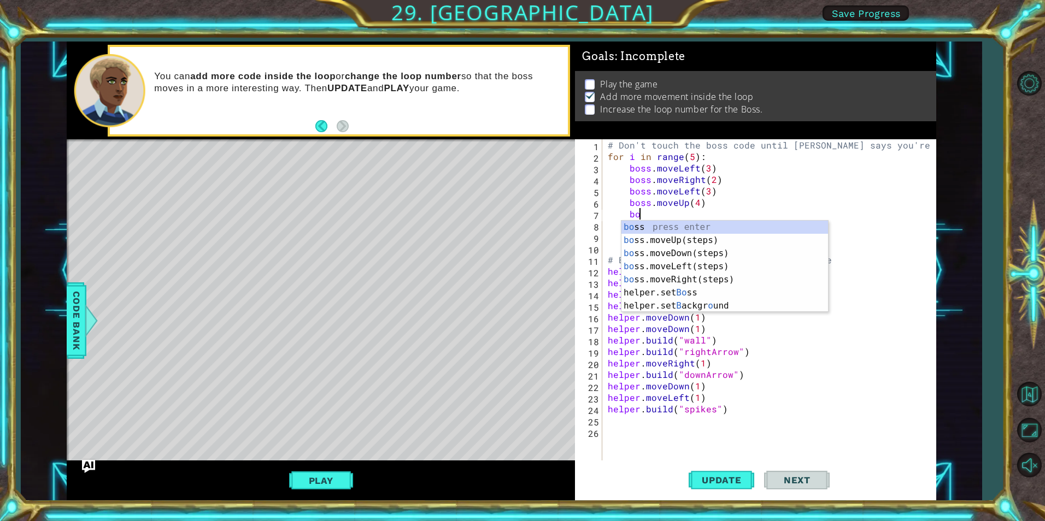
type textarea "boss"
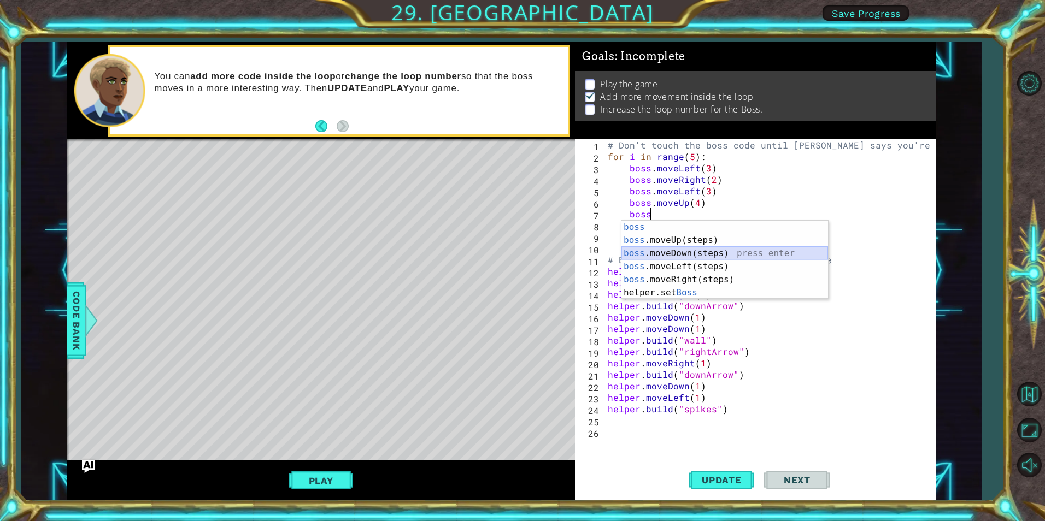
click at [699, 248] on div "boss press enter boss .moveUp(steps) press enter boss .moveDown(steps) press en…" at bounding box center [724, 273] width 207 height 105
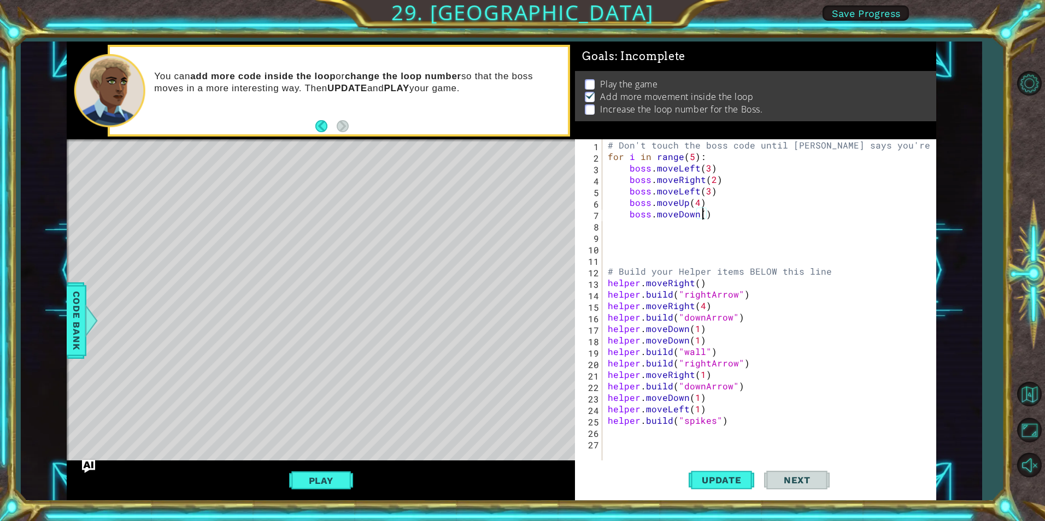
click at [703, 214] on div "# Don't touch the boss code until [PERSON_NAME] says you're ready! for i in ran…" at bounding box center [771, 311] width 332 height 344
type textarea "boss.moveDown(4)"
click at [719, 213] on div "# Don't touch the boss code until [PERSON_NAME] says you're ready! for i in ran…" at bounding box center [771, 311] width 332 height 344
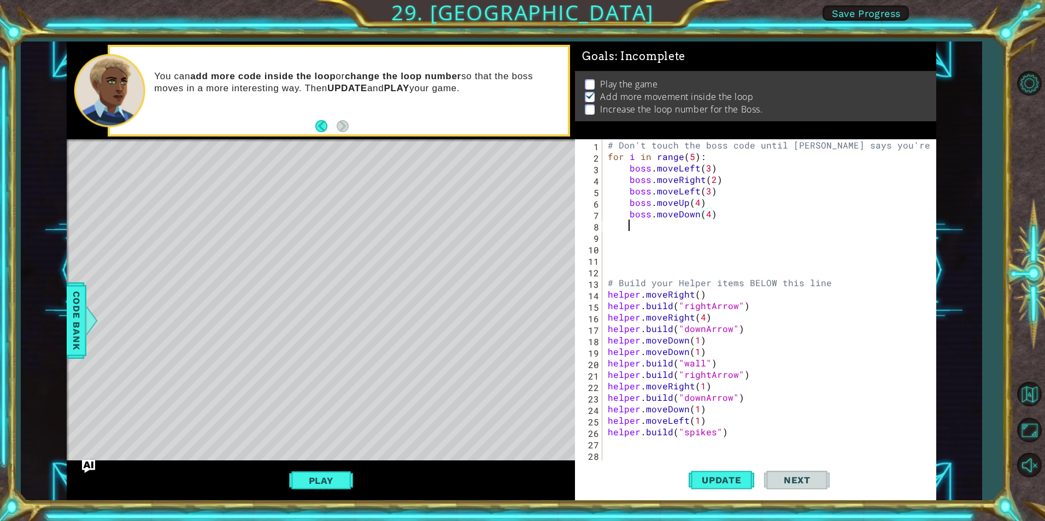
scroll to position [0, 1]
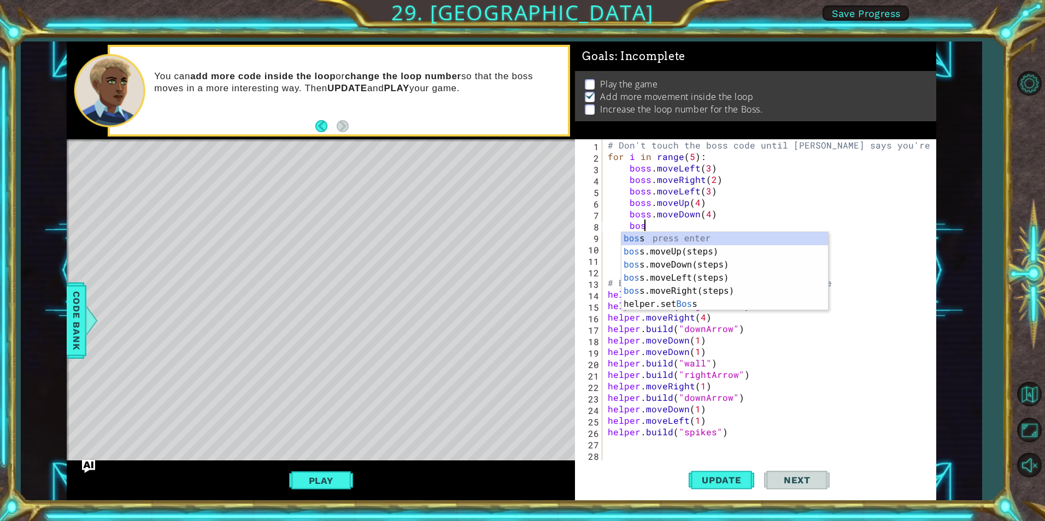
type textarea "boss"
click at [699, 285] on div "boss press enter boss .moveUp(steps) press enter boss .moveDown(steps) press en…" at bounding box center [724, 284] width 207 height 105
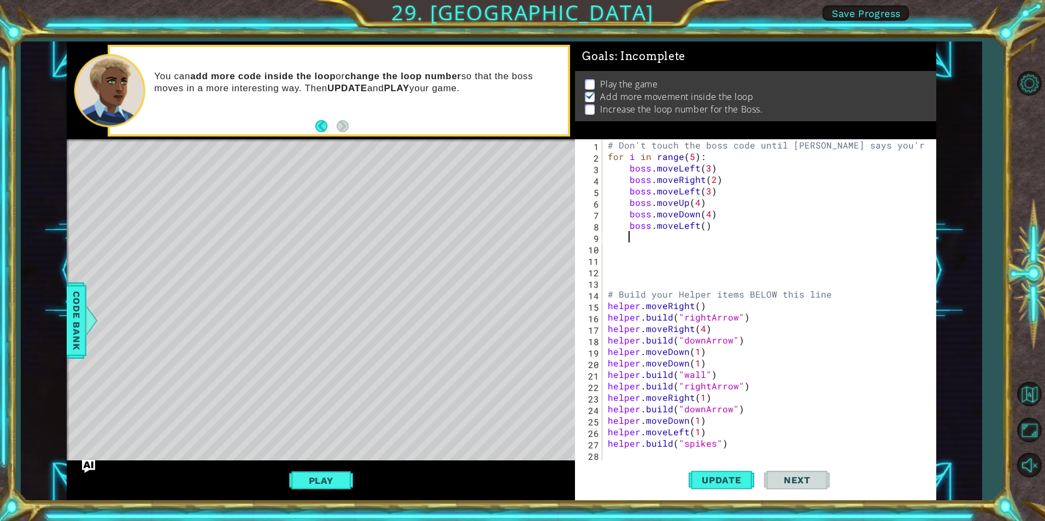
scroll to position [0, 1]
click at [694, 227] on div "# Don't touch the boss code until [PERSON_NAME] says you're ready! for i in ran…" at bounding box center [767, 311] width 324 height 344
click at [706, 224] on div "# Don't touch the boss code until [PERSON_NAME] says you're ready! for i in ran…" at bounding box center [767, 311] width 324 height 344
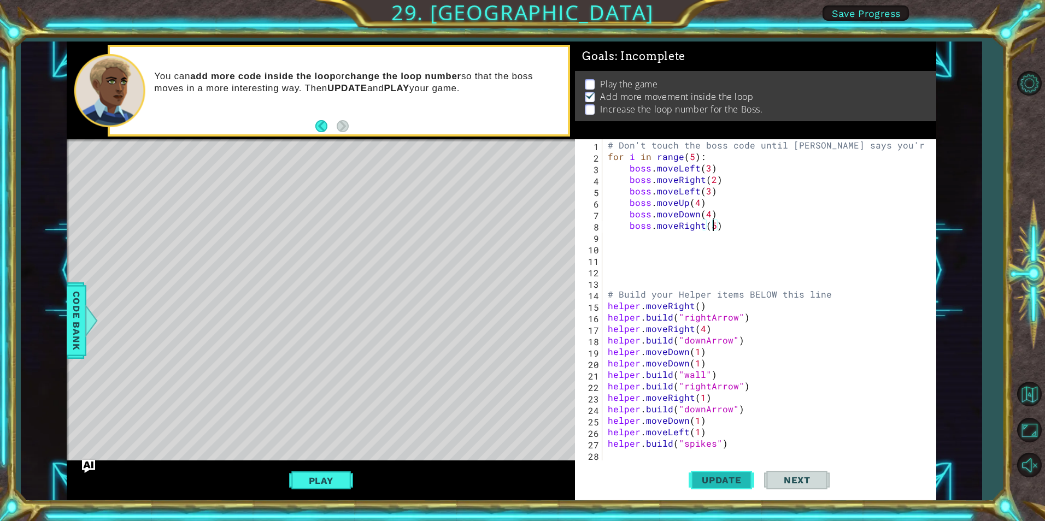
type textarea "boss.moveRight(5)"
click at [728, 482] on span "Update" at bounding box center [722, 480] width 62 height 11
click at [305, 485] on button "Play" at bounding box center [321, 480] width 64 height 21
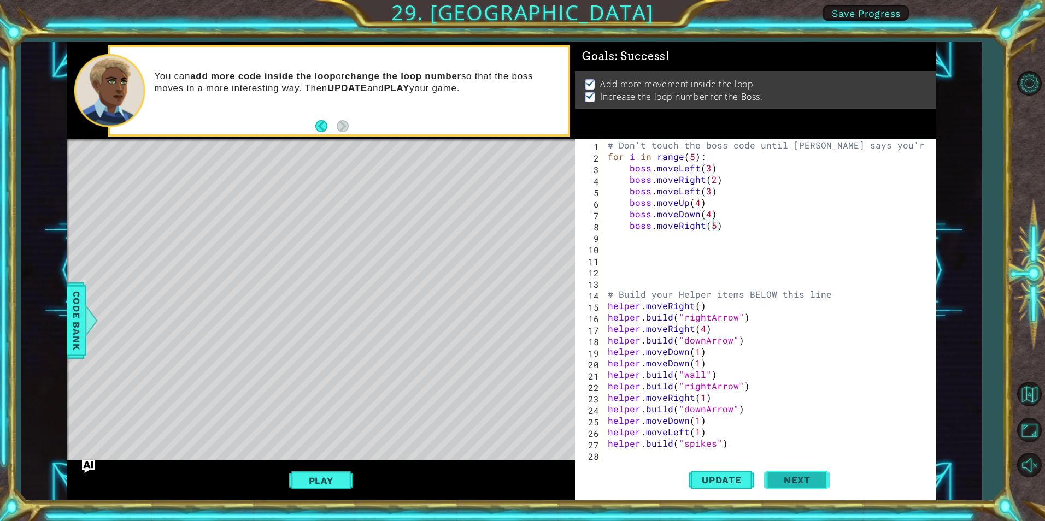
click at [790, 473] on button "Next" at bounding box center [797, 482] width 66 height 36
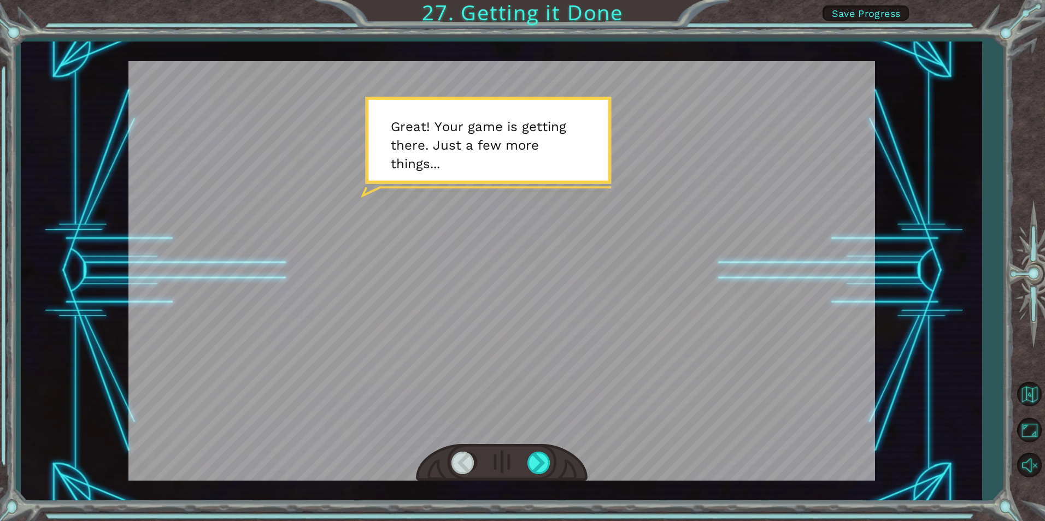
click at [550, 317] on div at bounding box center [501, 271] width 746 height 420
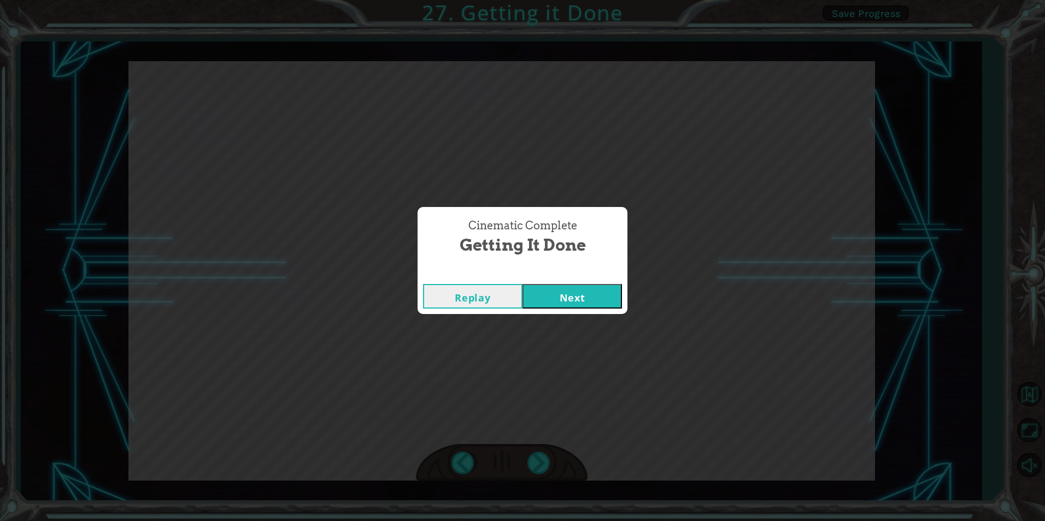
click at [564, 303] on button "Next" at bounding box center [571, 296] width 99 height 25
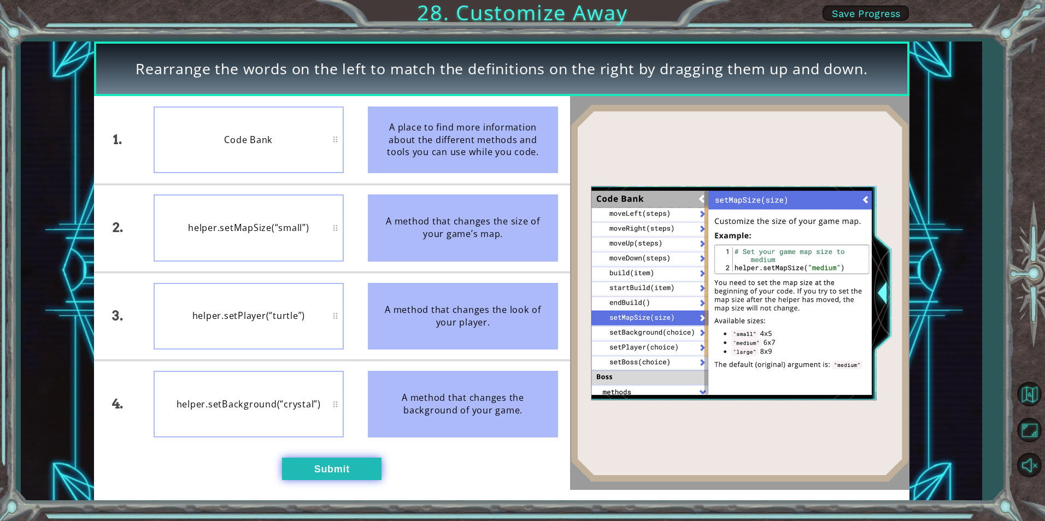
click at [316, 472] on button "Submit" at bounding box center [331, 469] width 99 height 22
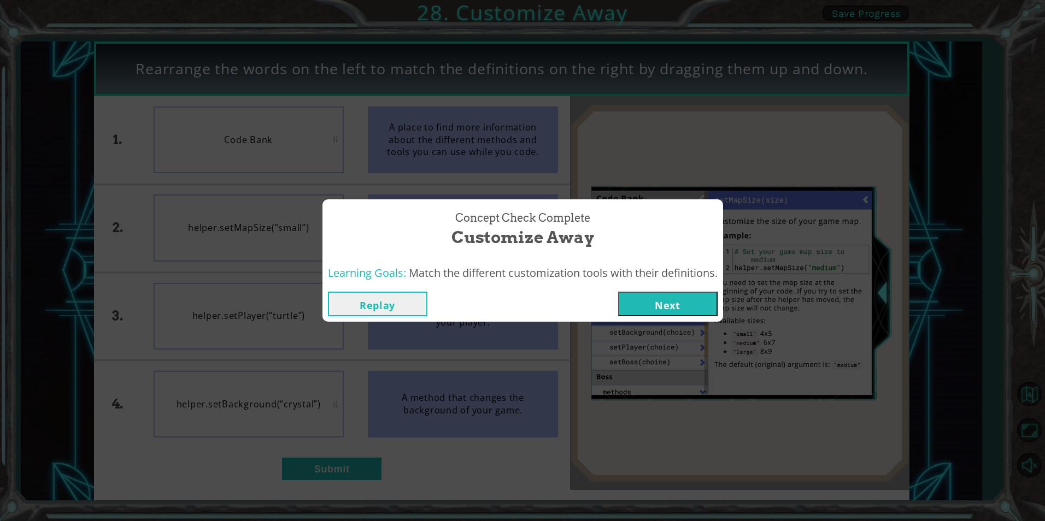
click at [677, 299] on button "Next" at bounding box center [667, 304] width 99 height 25
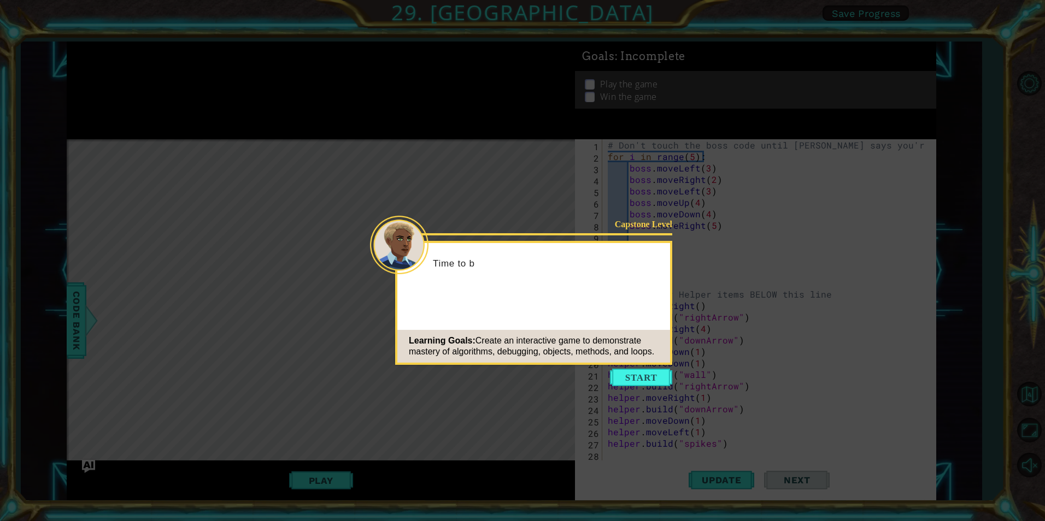
scroll to position [11, 0]
click at [657, 378] on button "Start" at bounding box center [641, 377] width 62 height 17
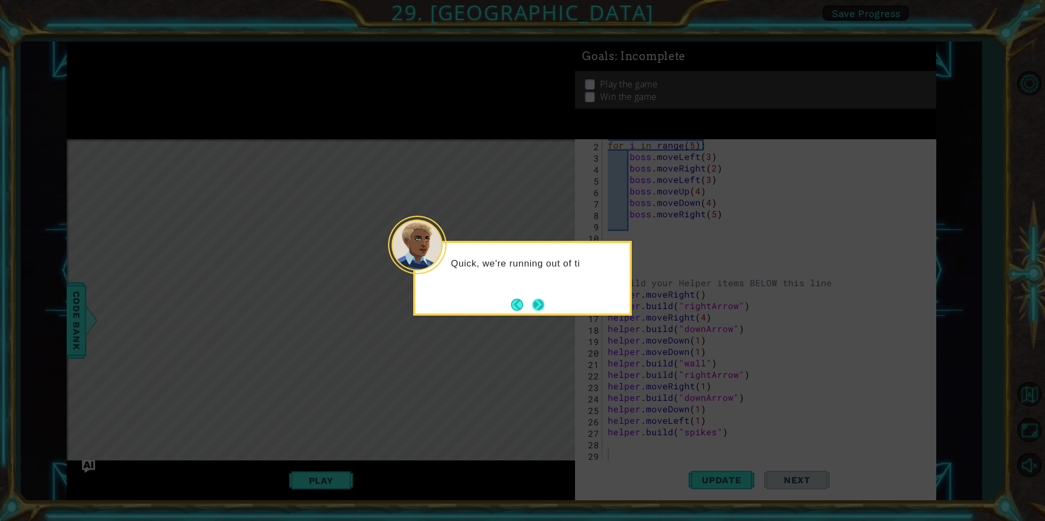
click at [534, 299] on button "Next" at bounding box center [538, 304] width 13 height 13
click at [536, 311] on button "Next" at bounding box center [538, 305] width 12 height 12
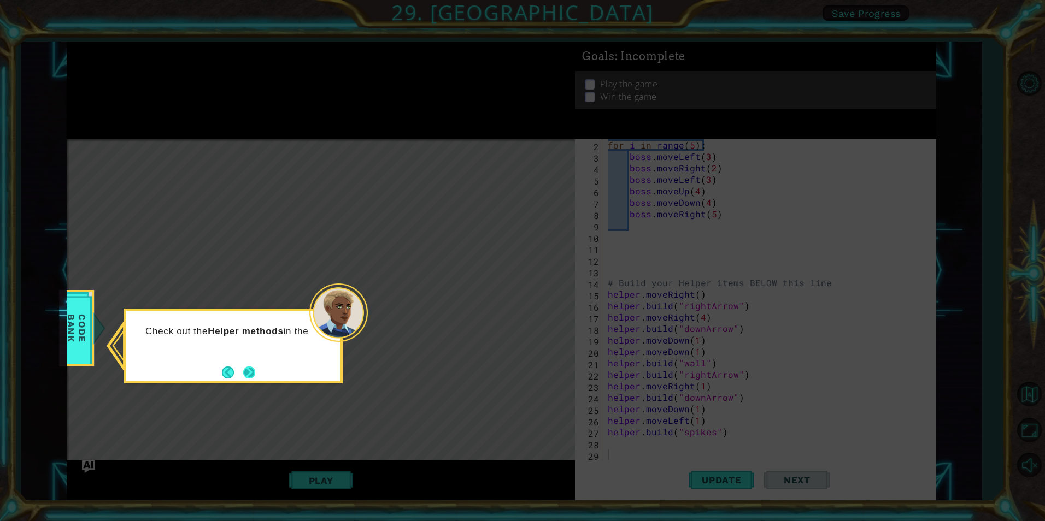
click at [255, 373] on button "Next" at bounding box center [249, 373] width 12 height 12
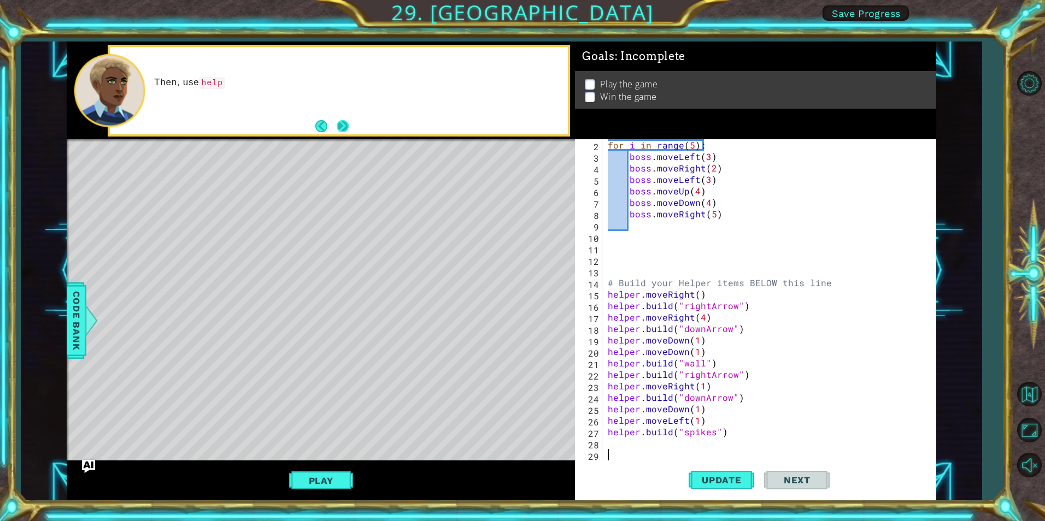
click at [347, 127] on button "Next" at bounding box center [343, 126] width 12 height 12
click at [347, 127] on button "Next" at bounding box center [343, 126] width 13 height 13
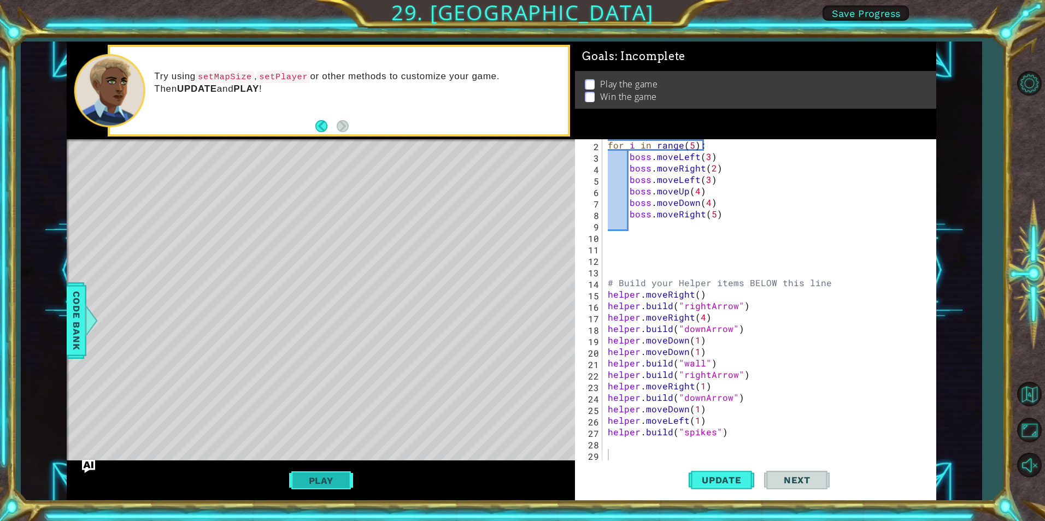
click at [339, 484] on button "Play" at bounding box center [321, 480] width 64 height 21
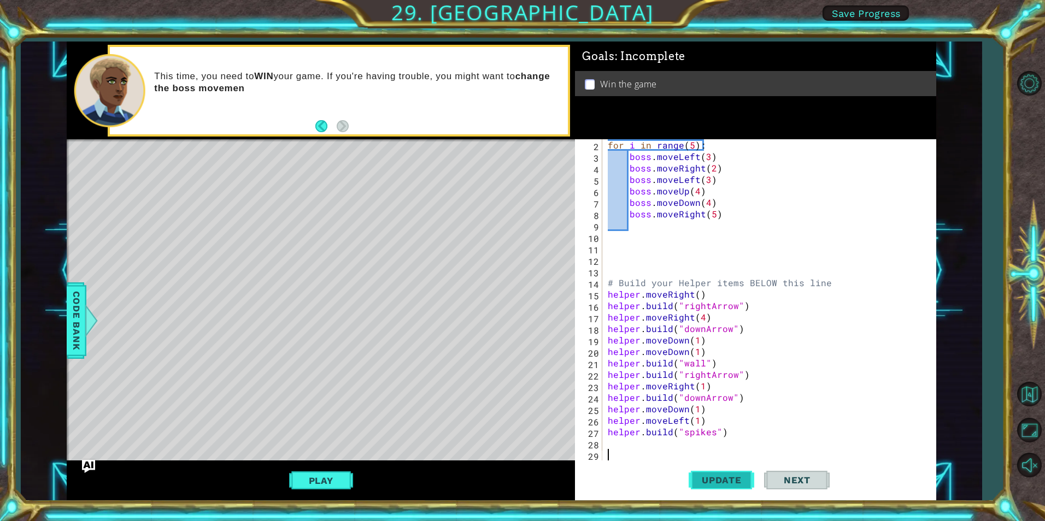
click at [702, 484] on span "Update" at bounding box center [722, 480] width 62 height 11
click at [333, 476] on button "Play" at bounding box center [321, 480] width 64 height 21
click at [794, 478] on span "Next" at bounding box center [797, 480] width 49 height 11
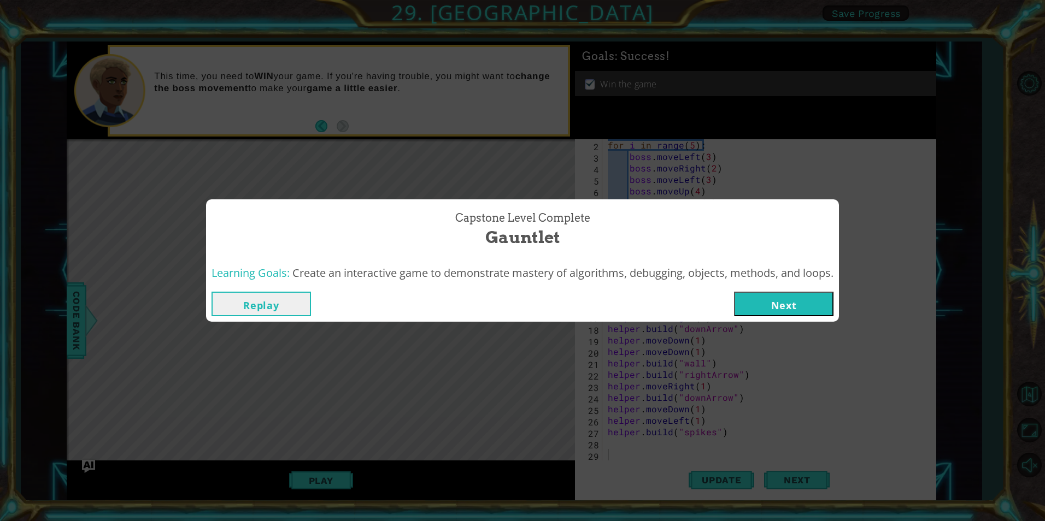
click at [812, 303] on button "Next" at bounding box center [783, 304] width 99 height 25
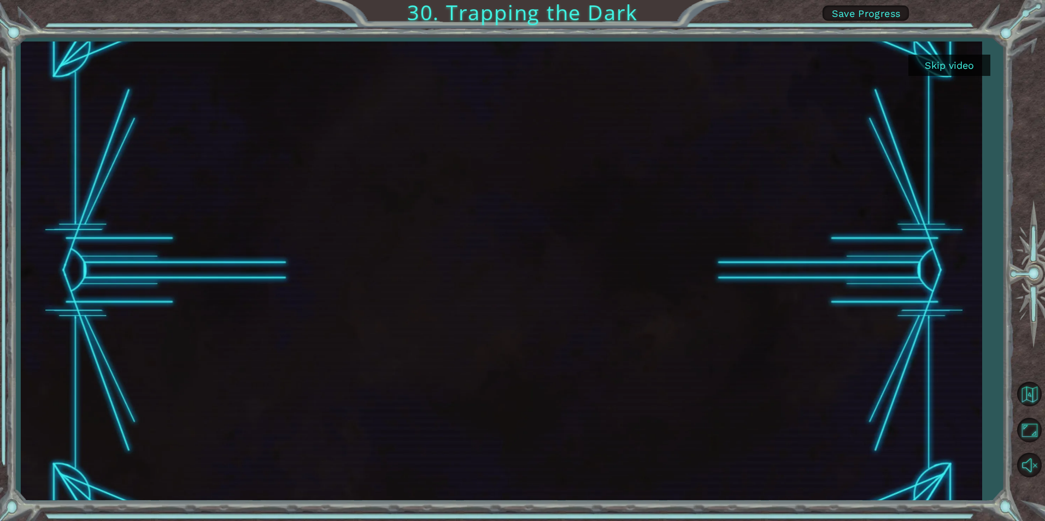
click at [948, 75] on button "Skip video" at bounding box center [949, 65] width 82 height 21
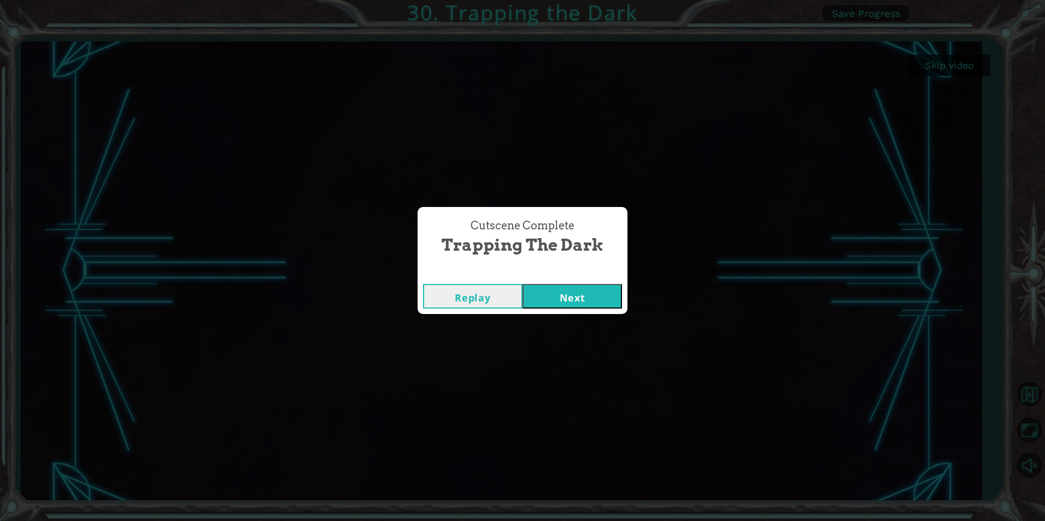
click at [600, 300] on button "Next" at bounding box center [571, 296] width 99 height 25
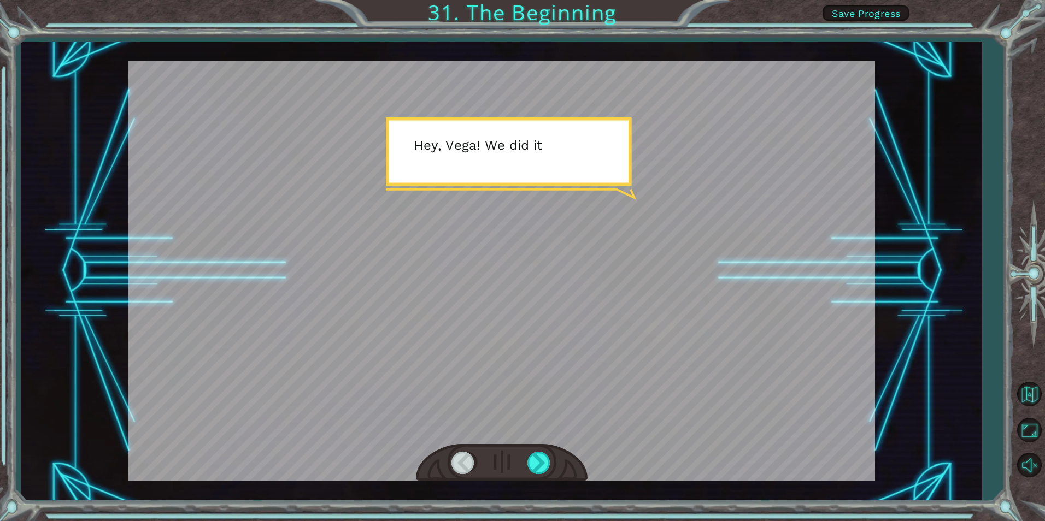
click at [606, 338] on div at bounding box center [501, 271] width 746 height 420
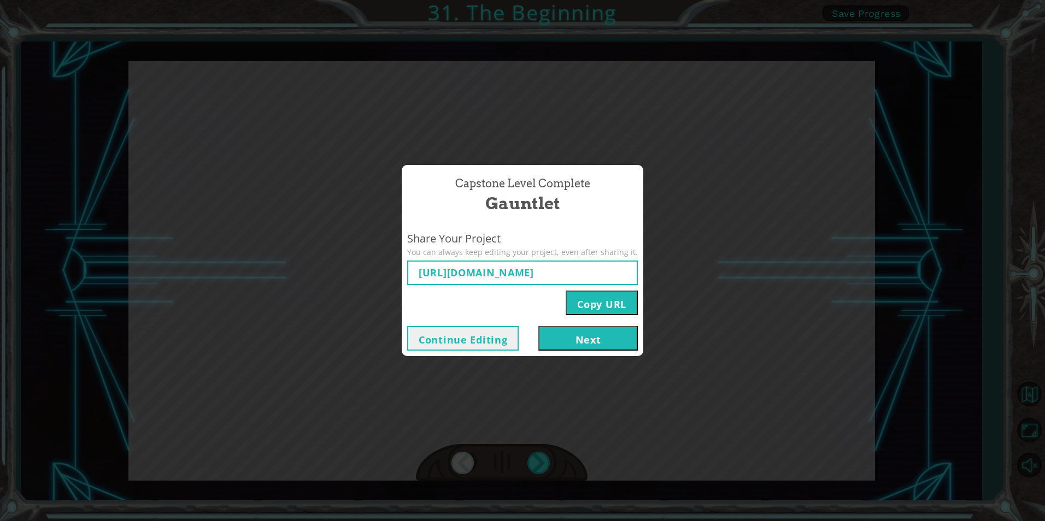
type input "[URL][DOMAIN_NAME]"
